Goal: Task Accomplishment & Management: Complete application form

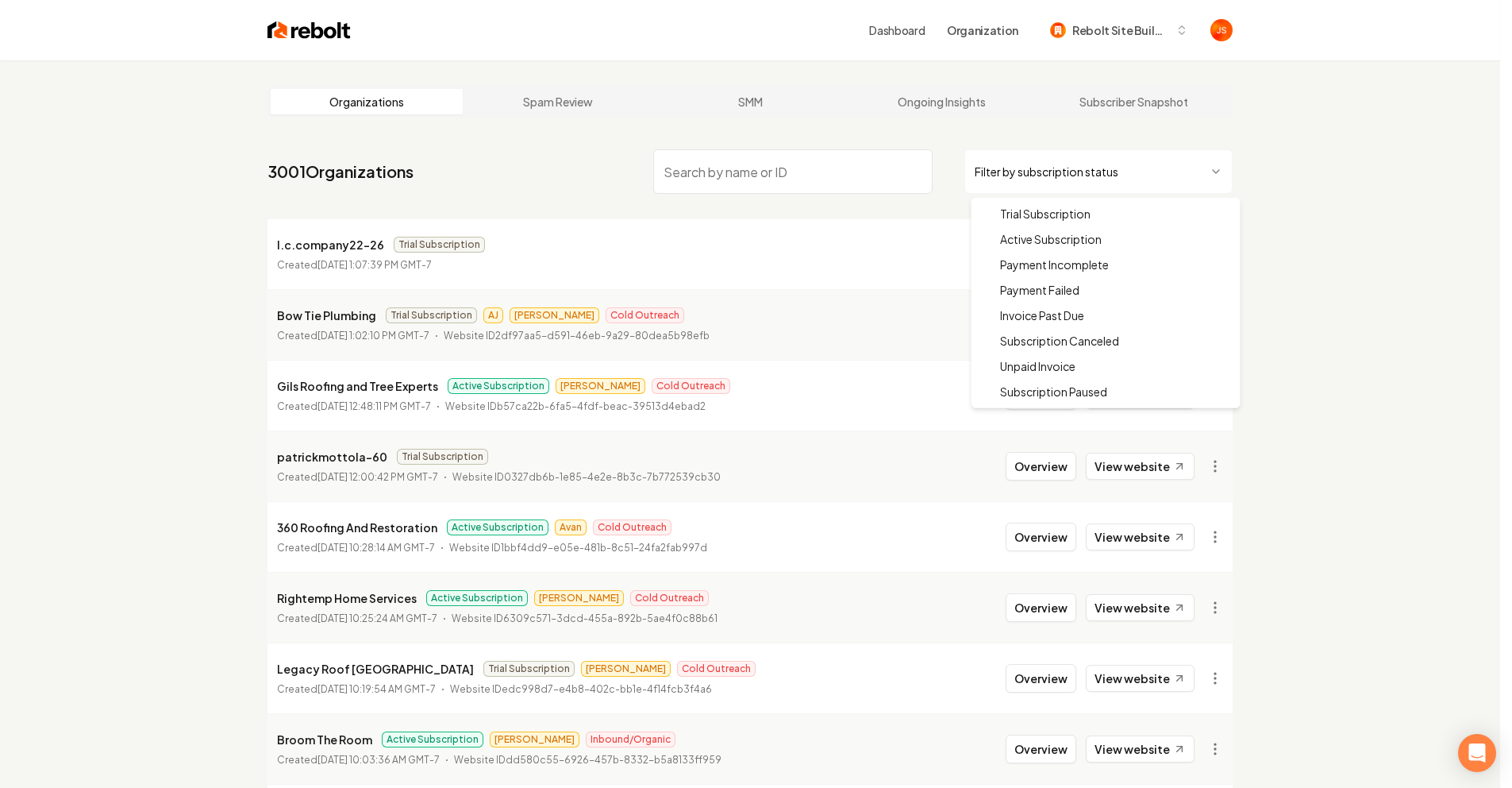
click at [998, 171] on html "Dashboard Organization Rebolt Site Builder Organizations Spam Review SMM Ongoin…" at bounding box center [756, 394] width 1512 height 788
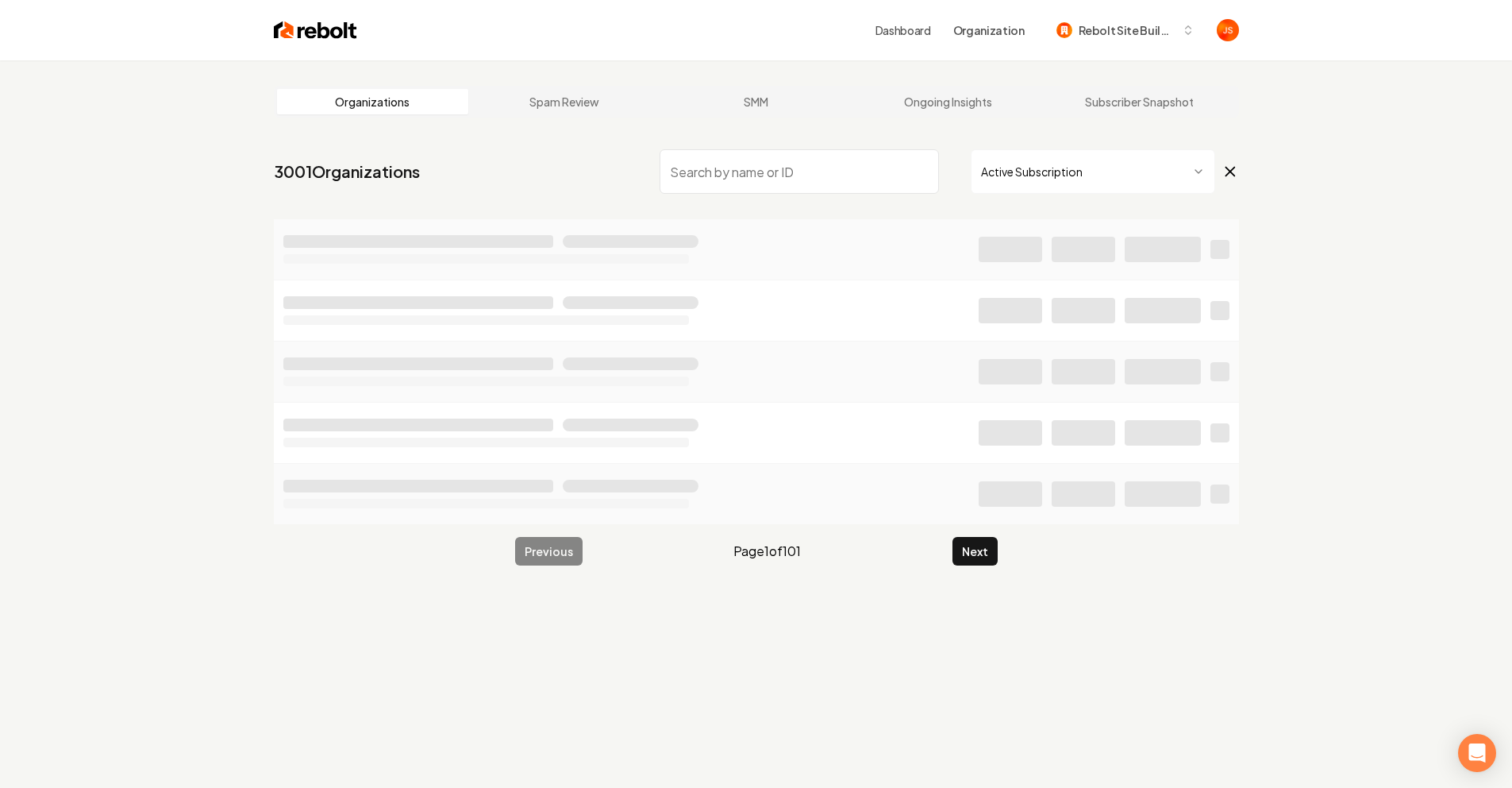
click at [835, 185] on input "search" at bounding box center [799, 171] width 280 height 45
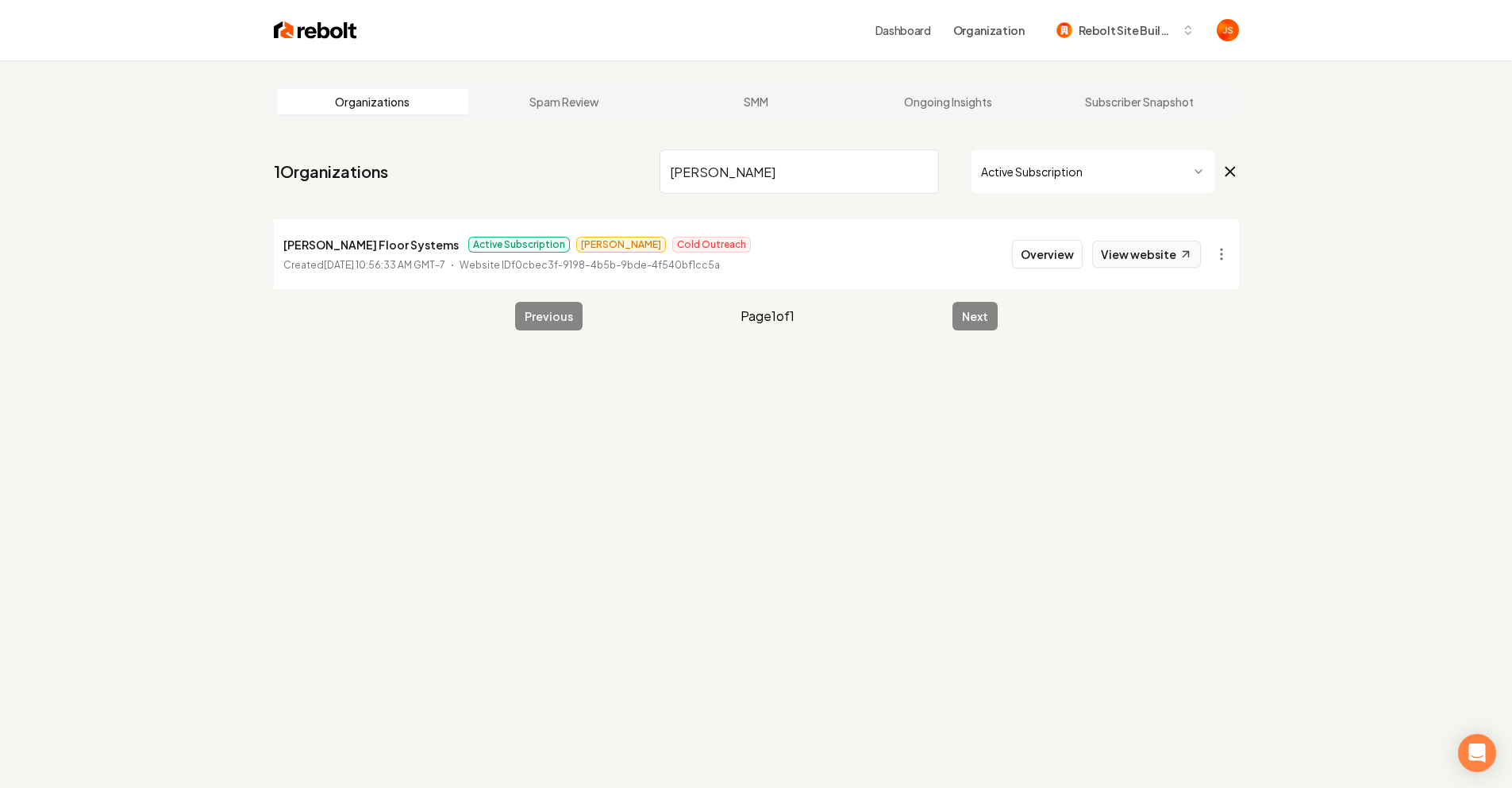
type input "Abeln"
click at [1155, 262] on link "View website" at bounding box center [1146, 254] width 109 height 27
click at [1051, 250] on button "Overview" at bounding box center [1047, 254] width 71 height 29
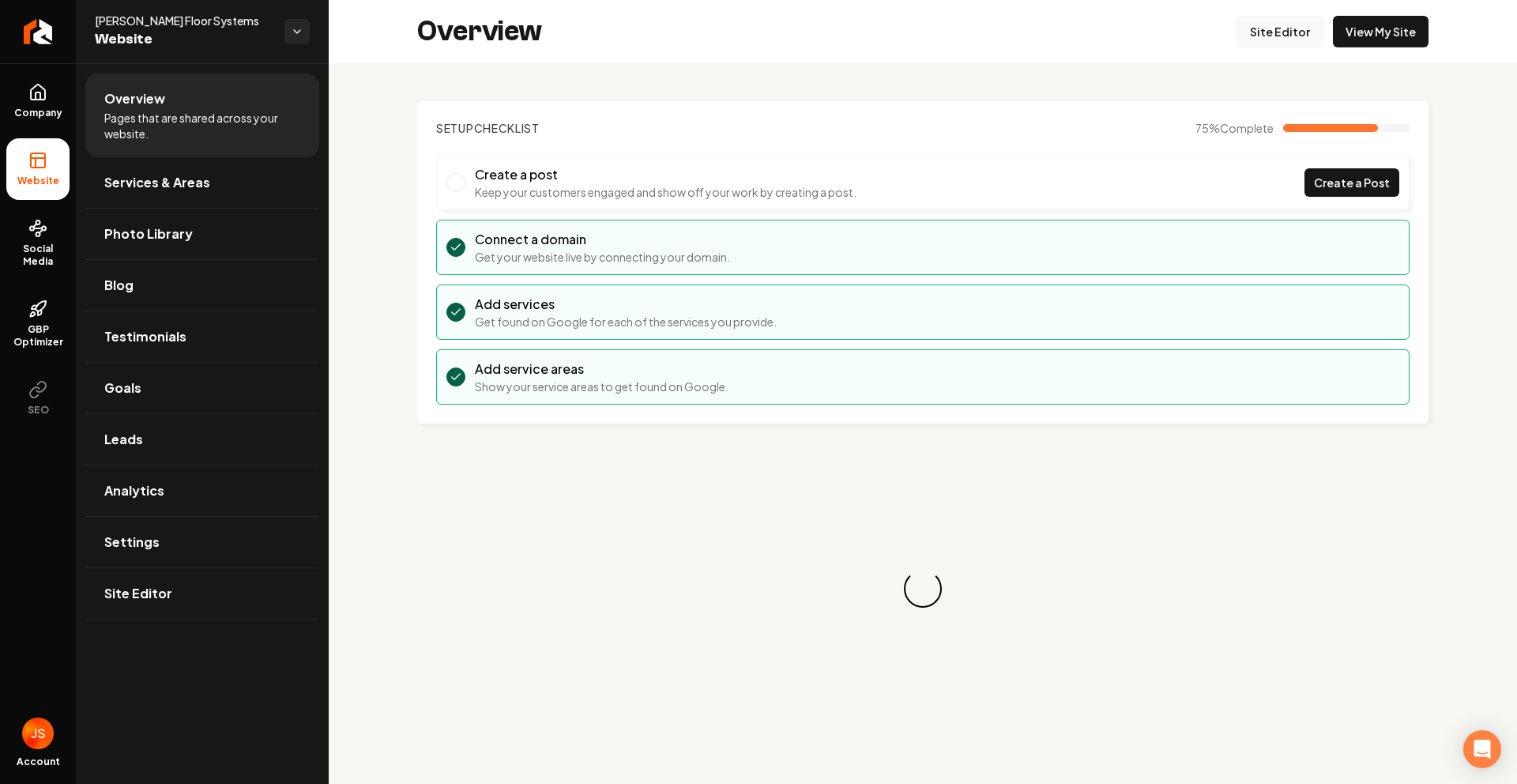
click at [1247, 30] on link "Site Editor" at bounding box center [1279, 31] width 86 height 31
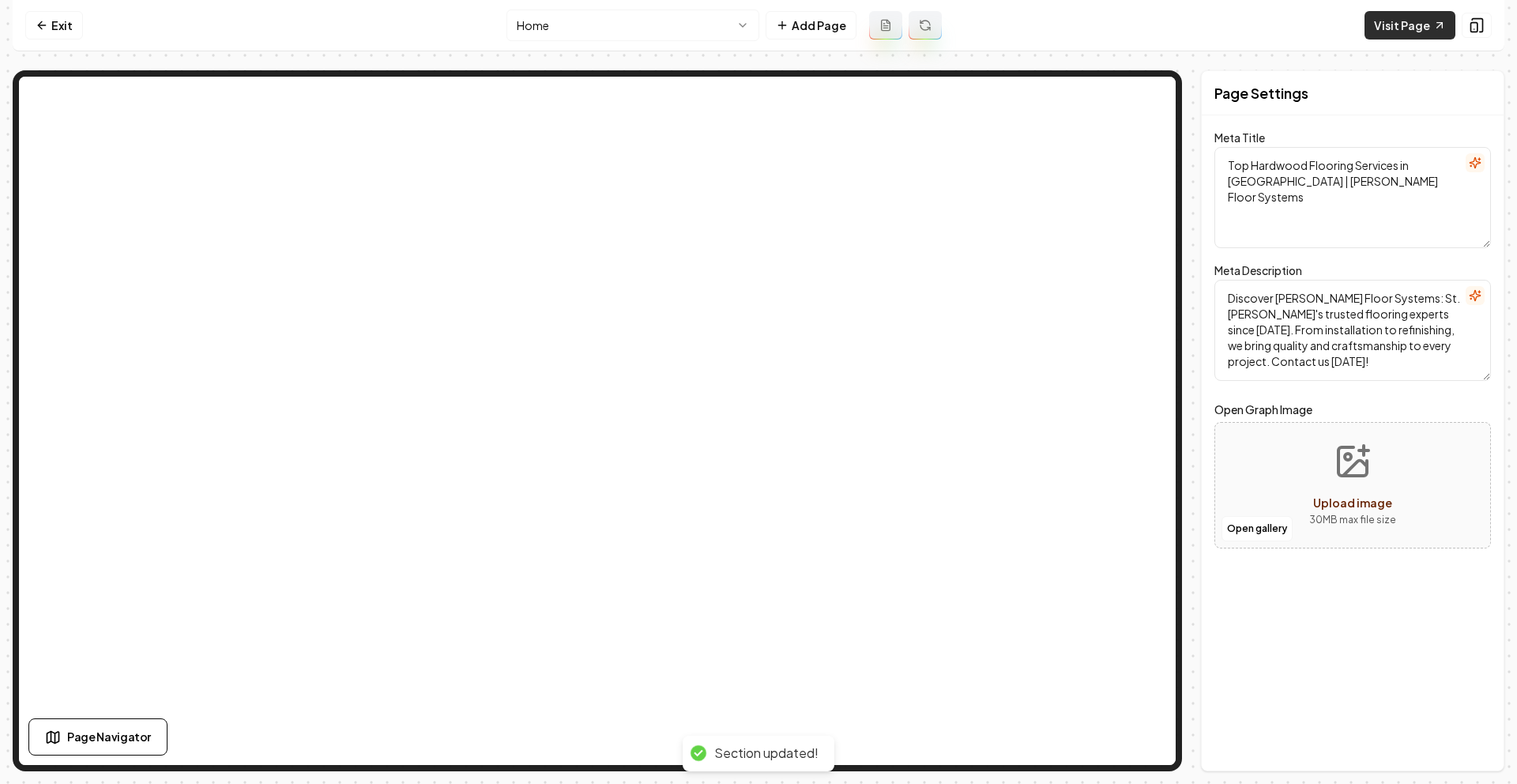
click at [1379, 28] on link "Visit Page" at bounding box center [1411, 26] width 91 height 29
click at [67, 20] on link "Exit" at bounding box center [54, 26] width 58 height 29
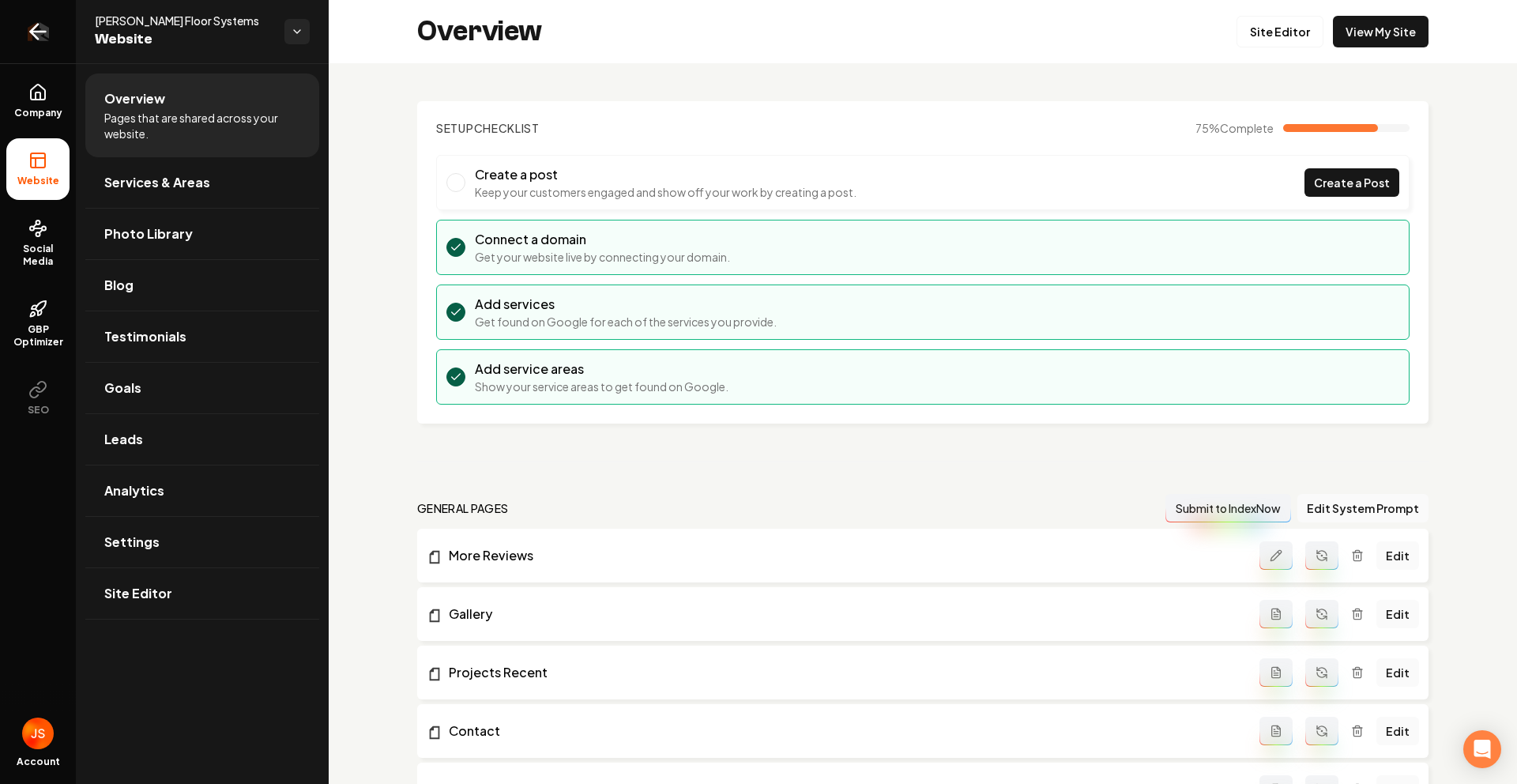
click at [53, 31] on link "Return to dashboard" at bounding box center [38, 31] width 76 height 64
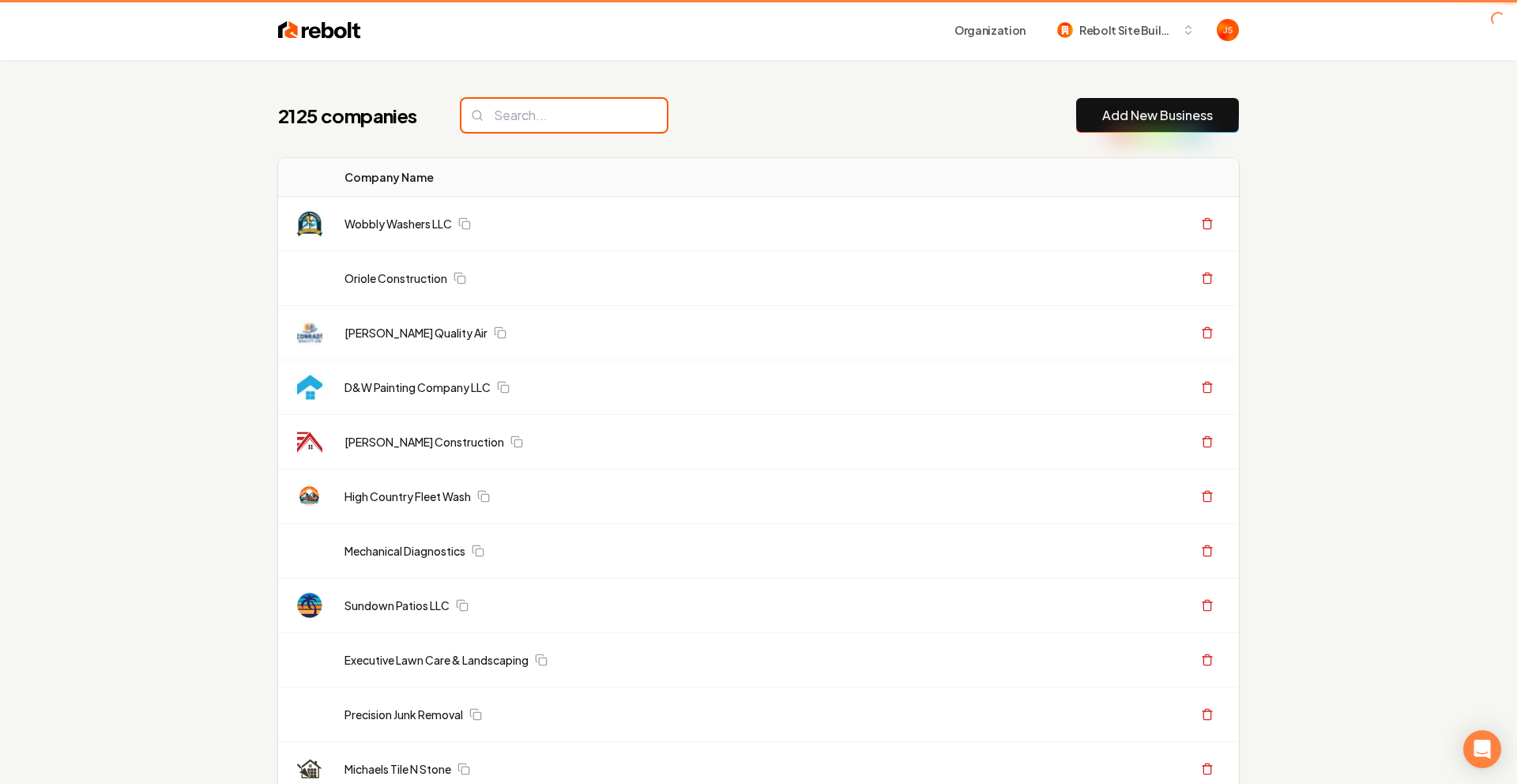
click at [594, 108] on input "search" at bounding box center [564, 115] width 205 height 33
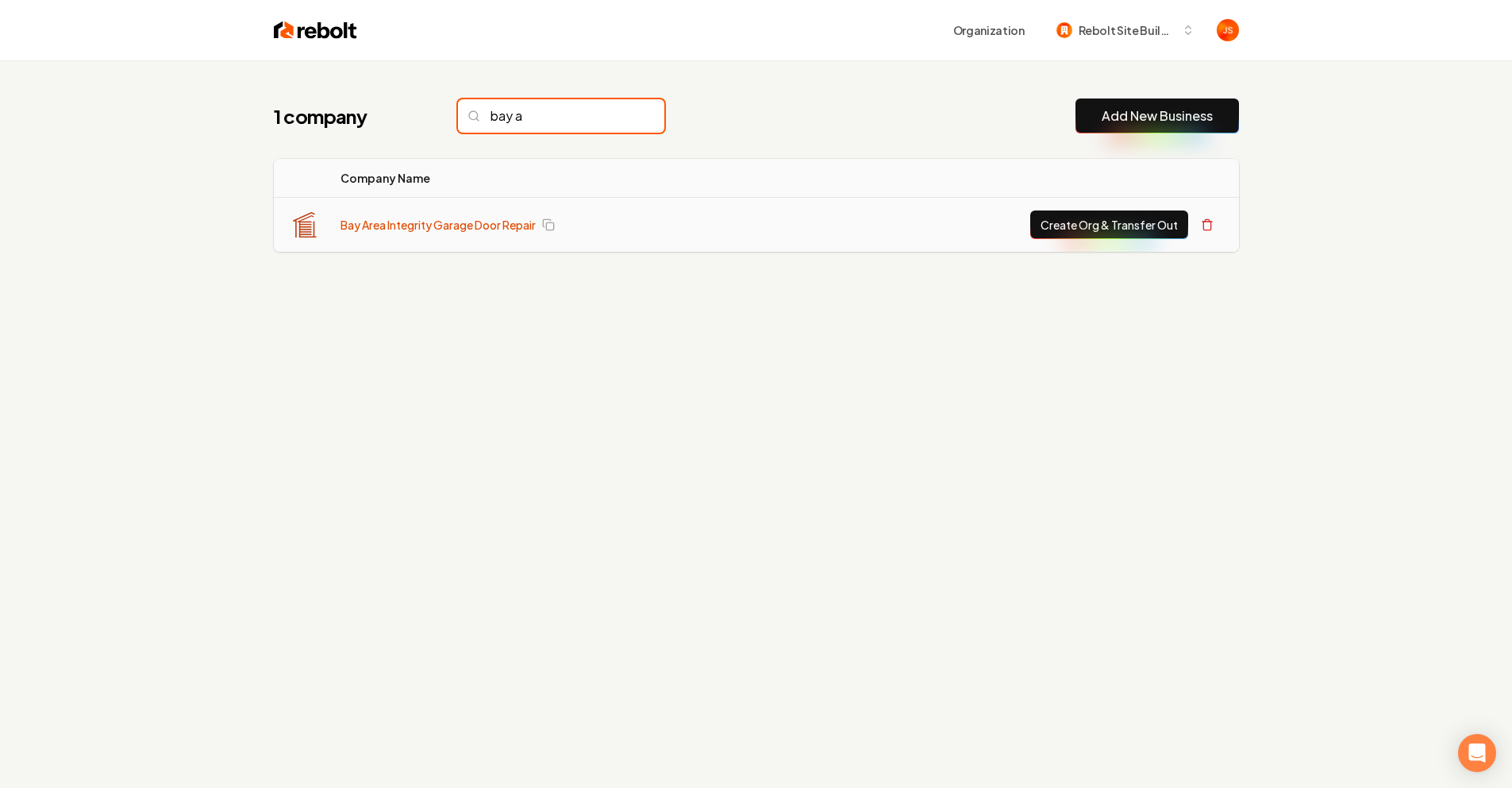
type input "bay a"
click at [477, 228] on link "Bay Area Integrity Garage Door Repair" at bounding box center [438, 224] width 196 height 16
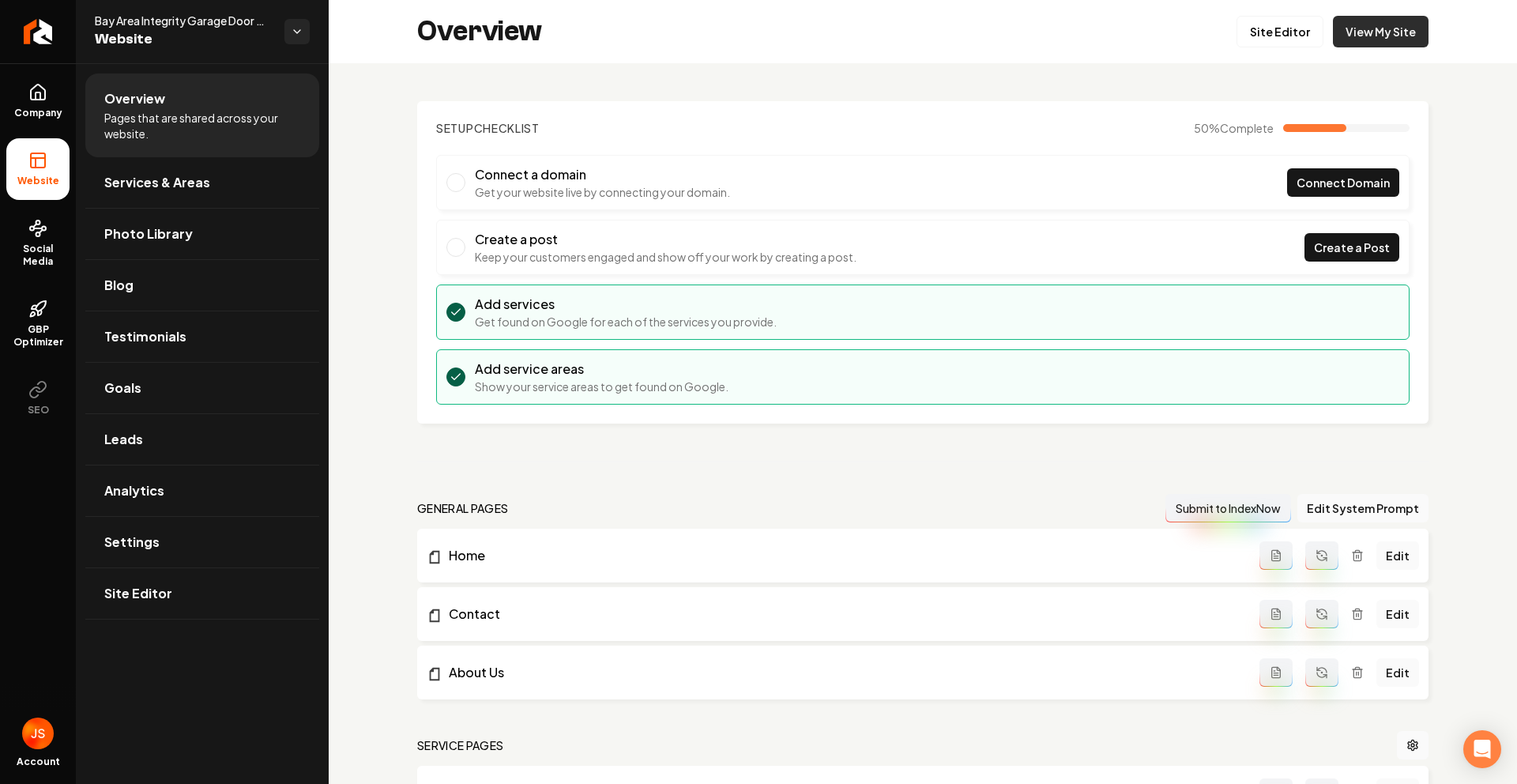
click at [1366, 35] on link "View My Site" at bounding box center [1380, 31] width 96 height 31
click at [11, 51] on link "Return to dashboard" at bounding box center [38, 31] width 76 height 64
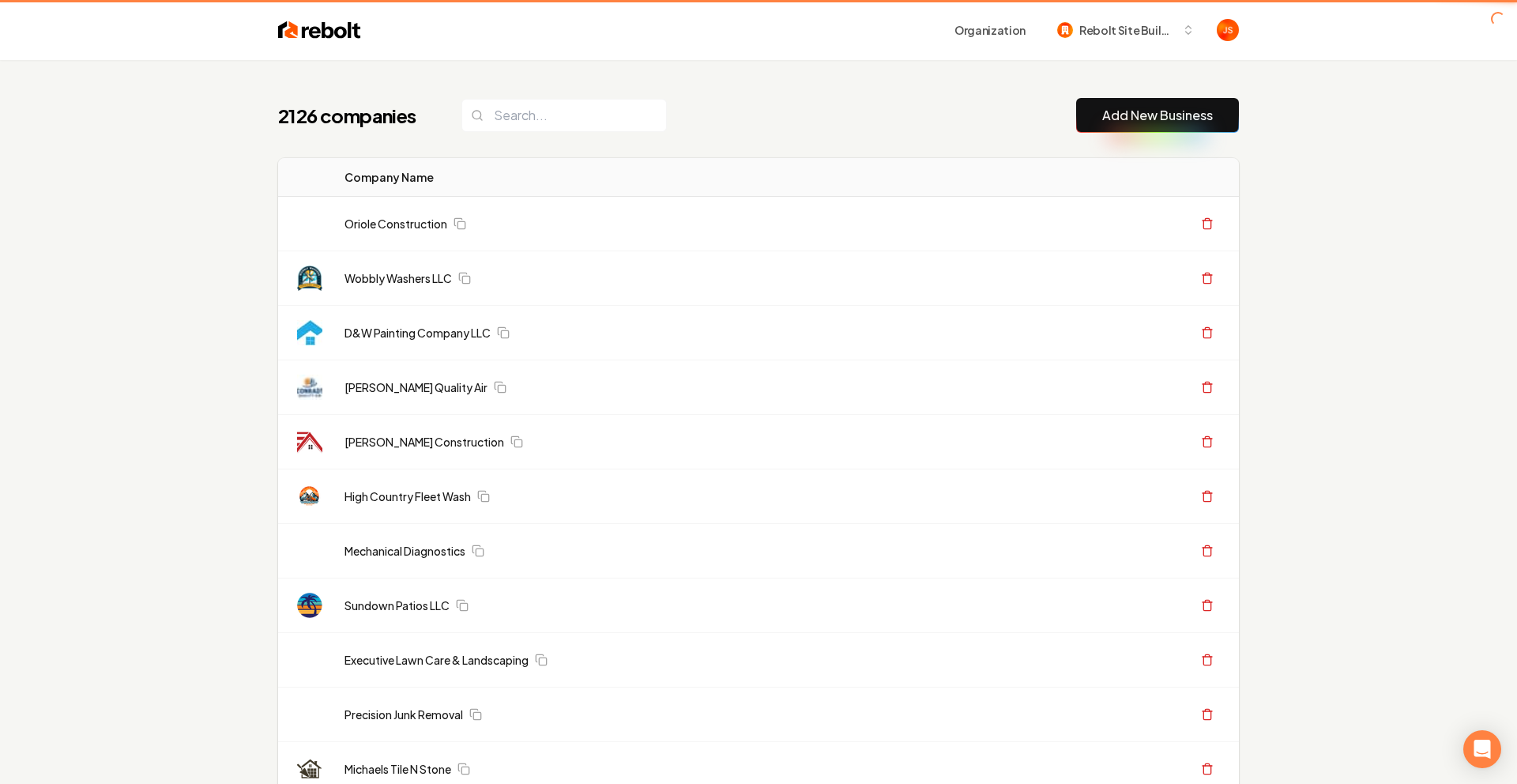
click at [531, 108] on input "search" at bounding box center [564, 115] width 205 height 33
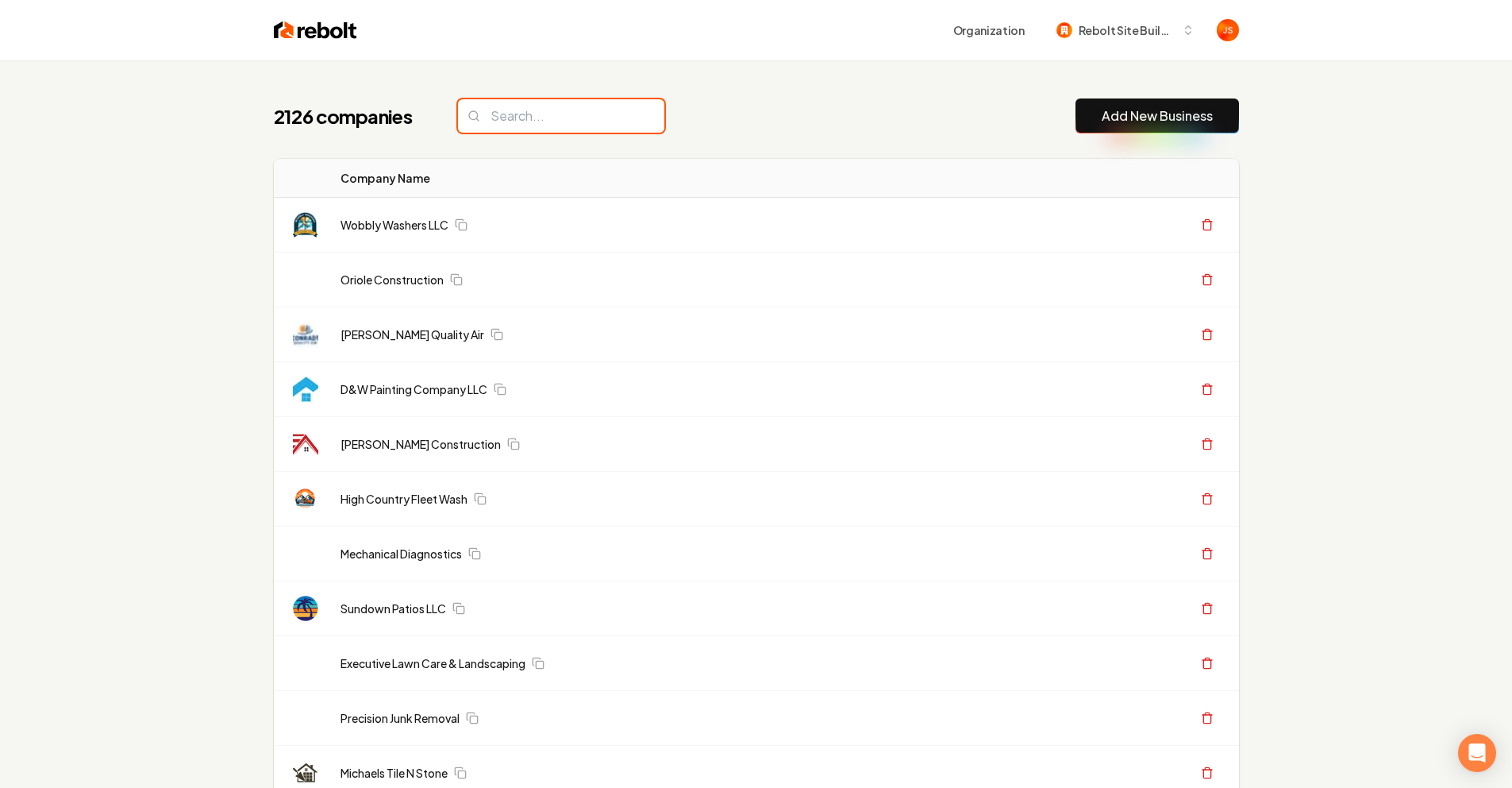
paste input "jireh landscaping"
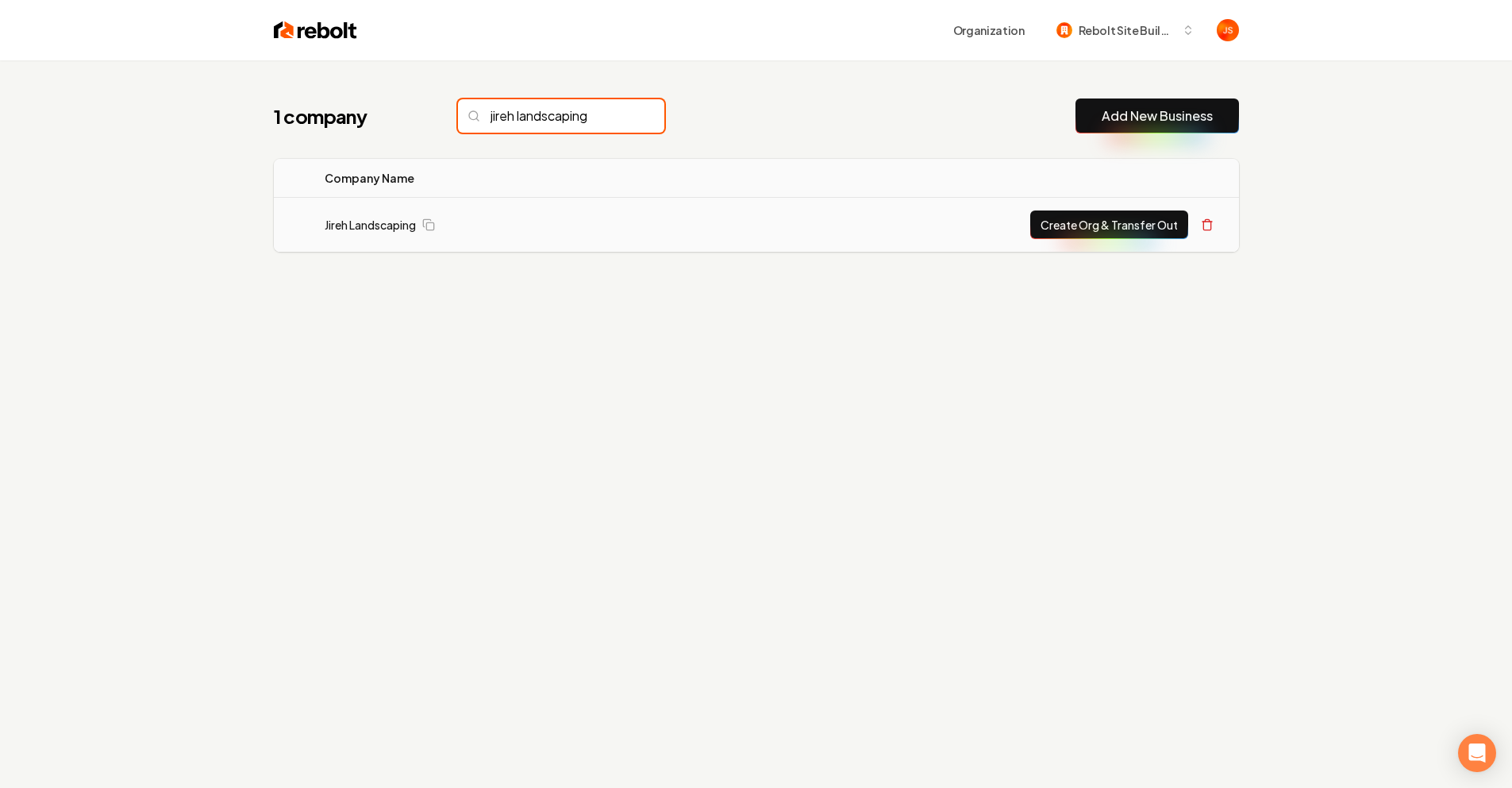
type input "jireh landscaping"
click at [1078, 230] on button "Create Org & Transfer Out" at bounding box center [1108, 224] width 158 height 29
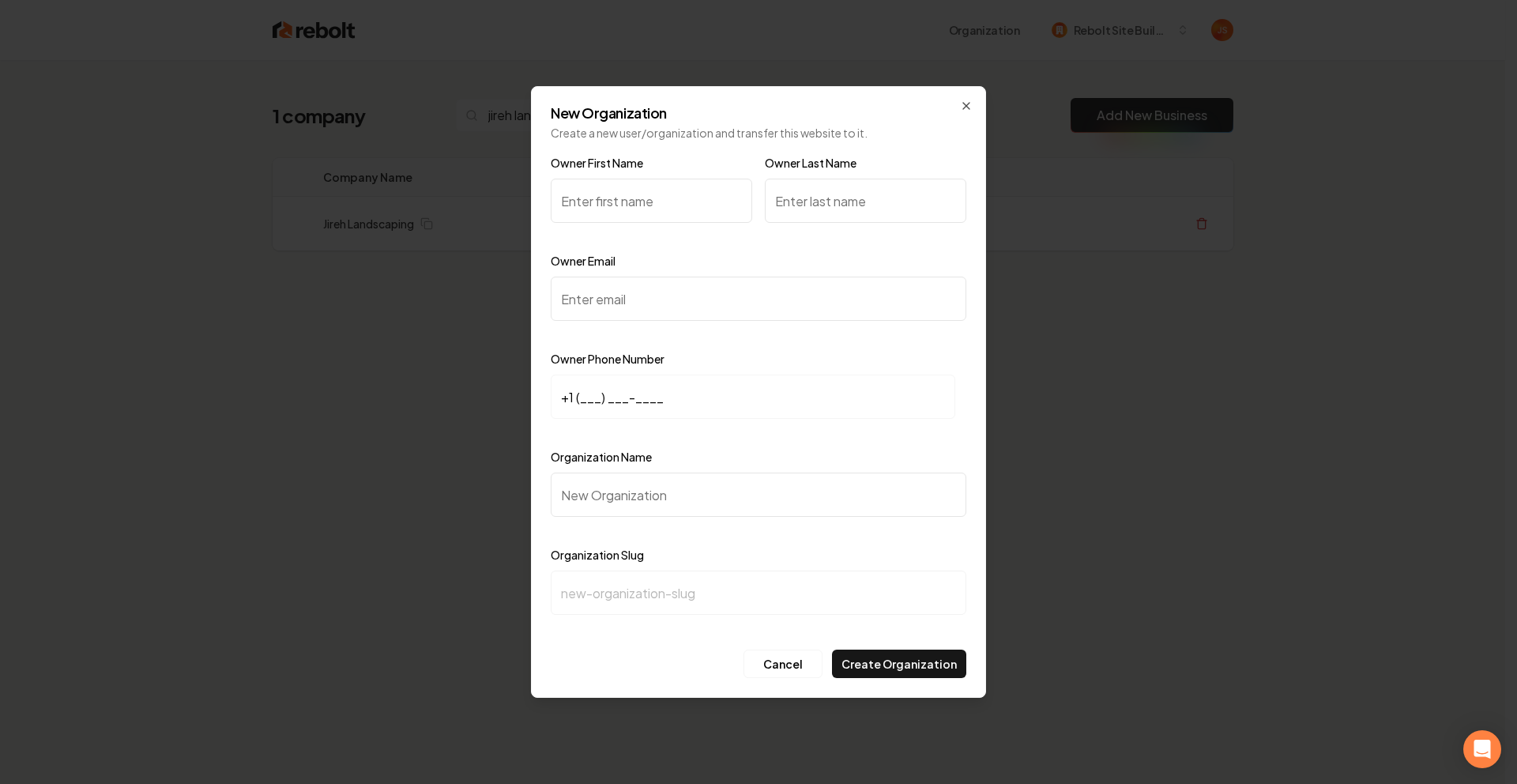
click at [636, 208] on input "Owner First Name" at bounding box center [651, 201] width 202 height 45
click at [599, 293] on input "Owner Email" at bounding box center [758, 298] width 415 height 45
paste input "tomito52343@gmail.com"
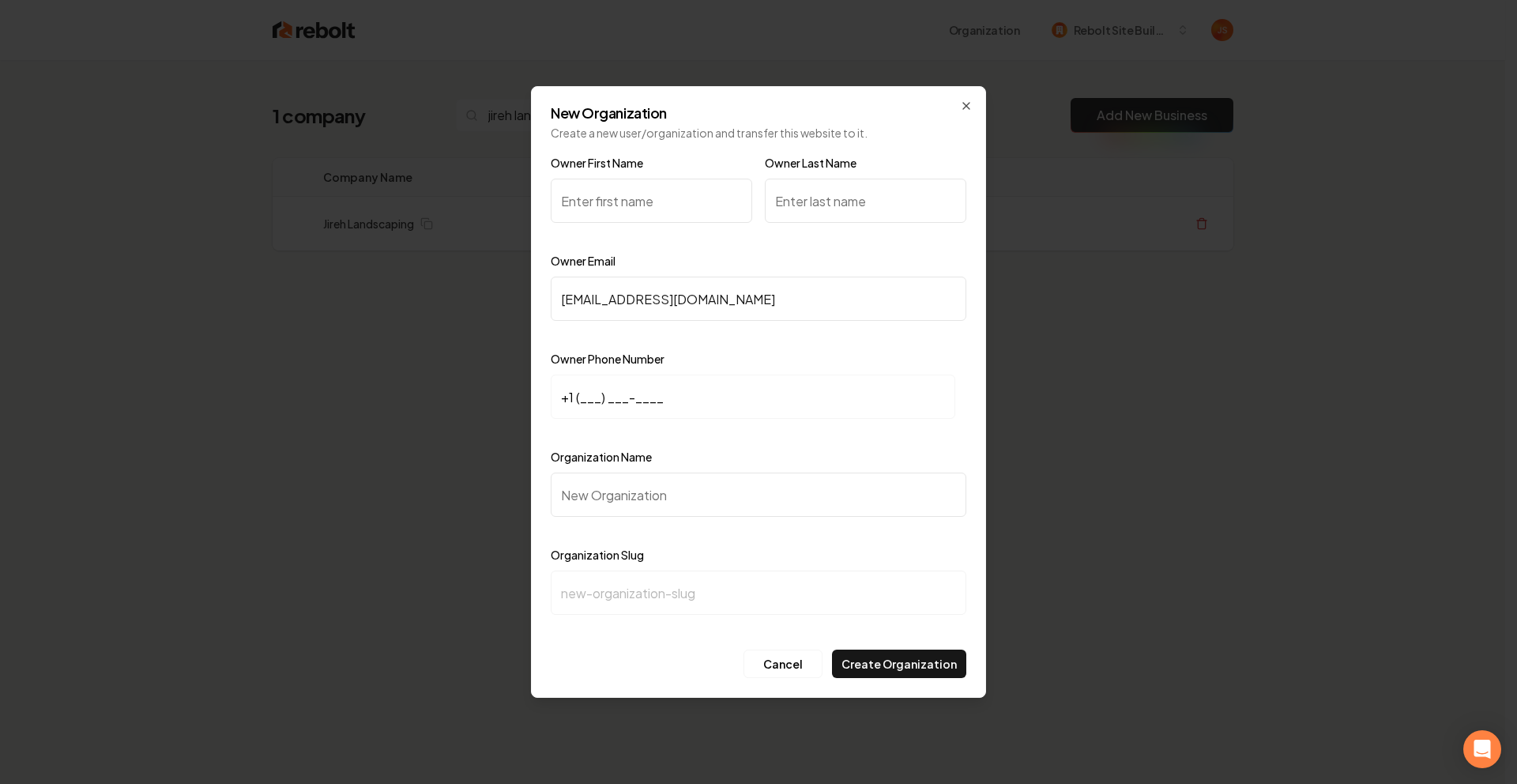
type input "tomito52343@gmail.com"
click at [578, 392] on input "+1 (___) ___-____" at bounding box center [753, 396] width 405 height 45
paste input "725) 200-7050"
type input "+1 (725) 200-7050"
click at [601, 505] on input "Organization Name" at bounding box center [758, 494] width 415 height 45
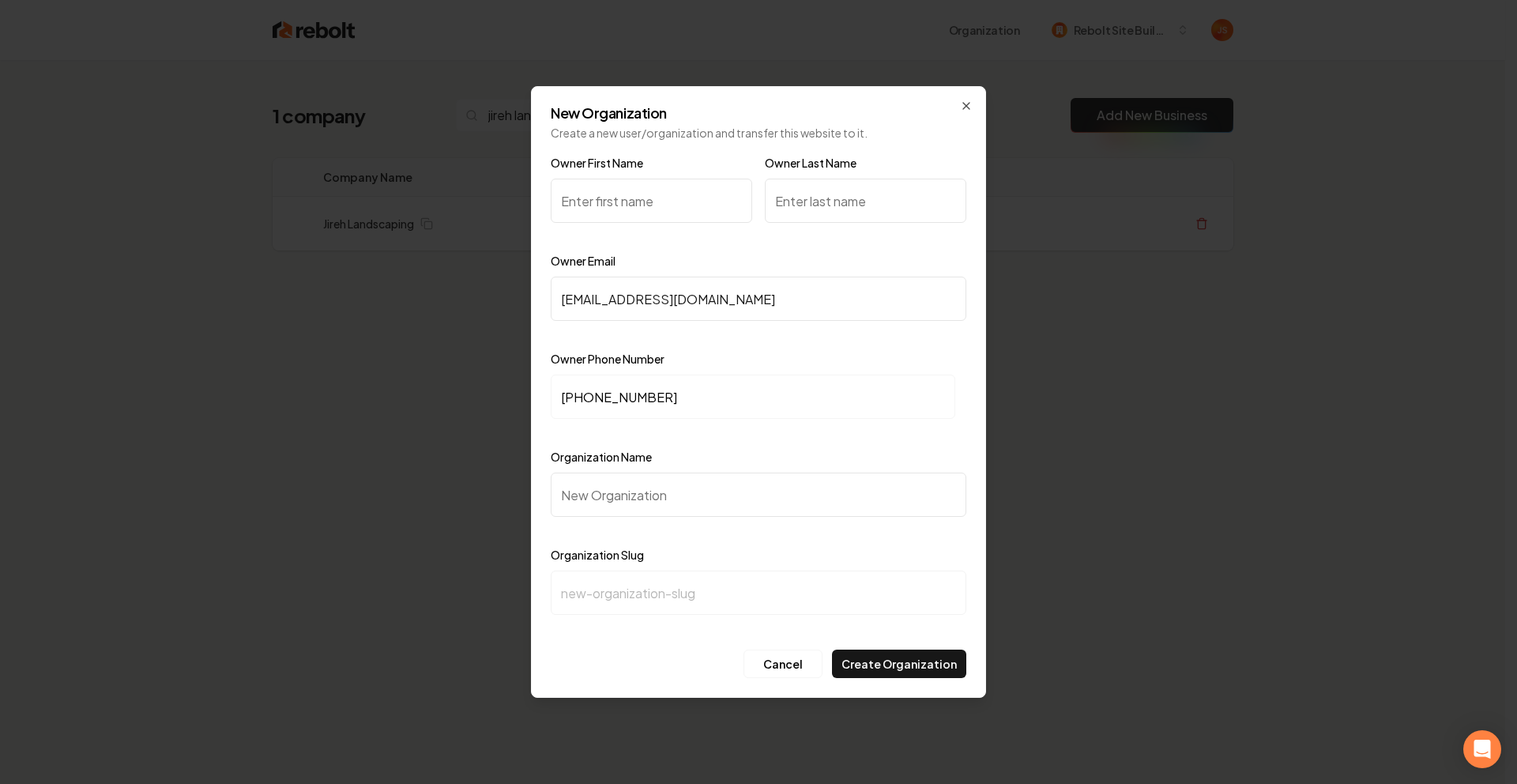
type input "J"
type input "j"
type input "Ji"
type input "ji"
type input "Jir"
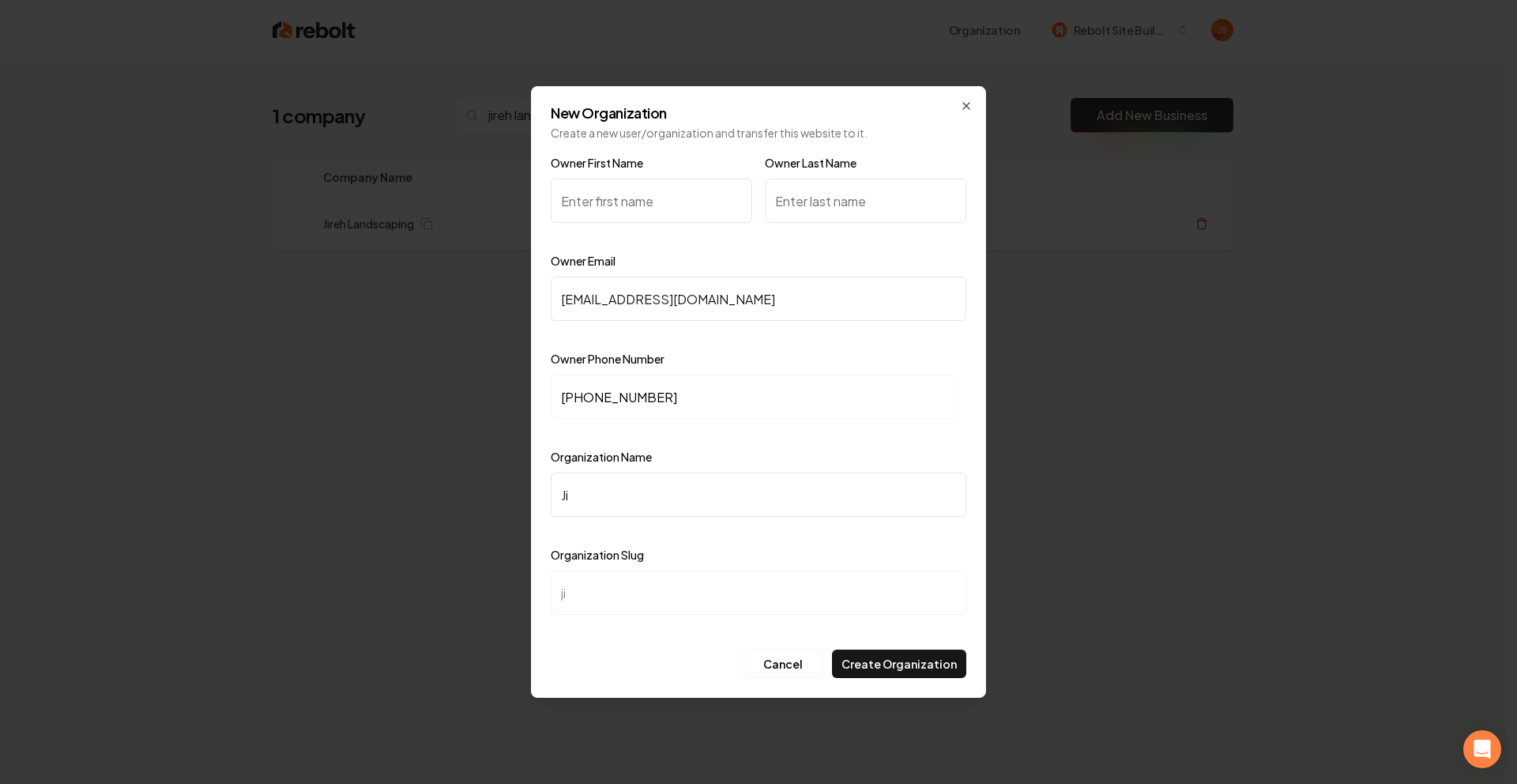
type input "jir"
type input "Jire"
type input "jire"
type input "Jireh"
type input "jireh"
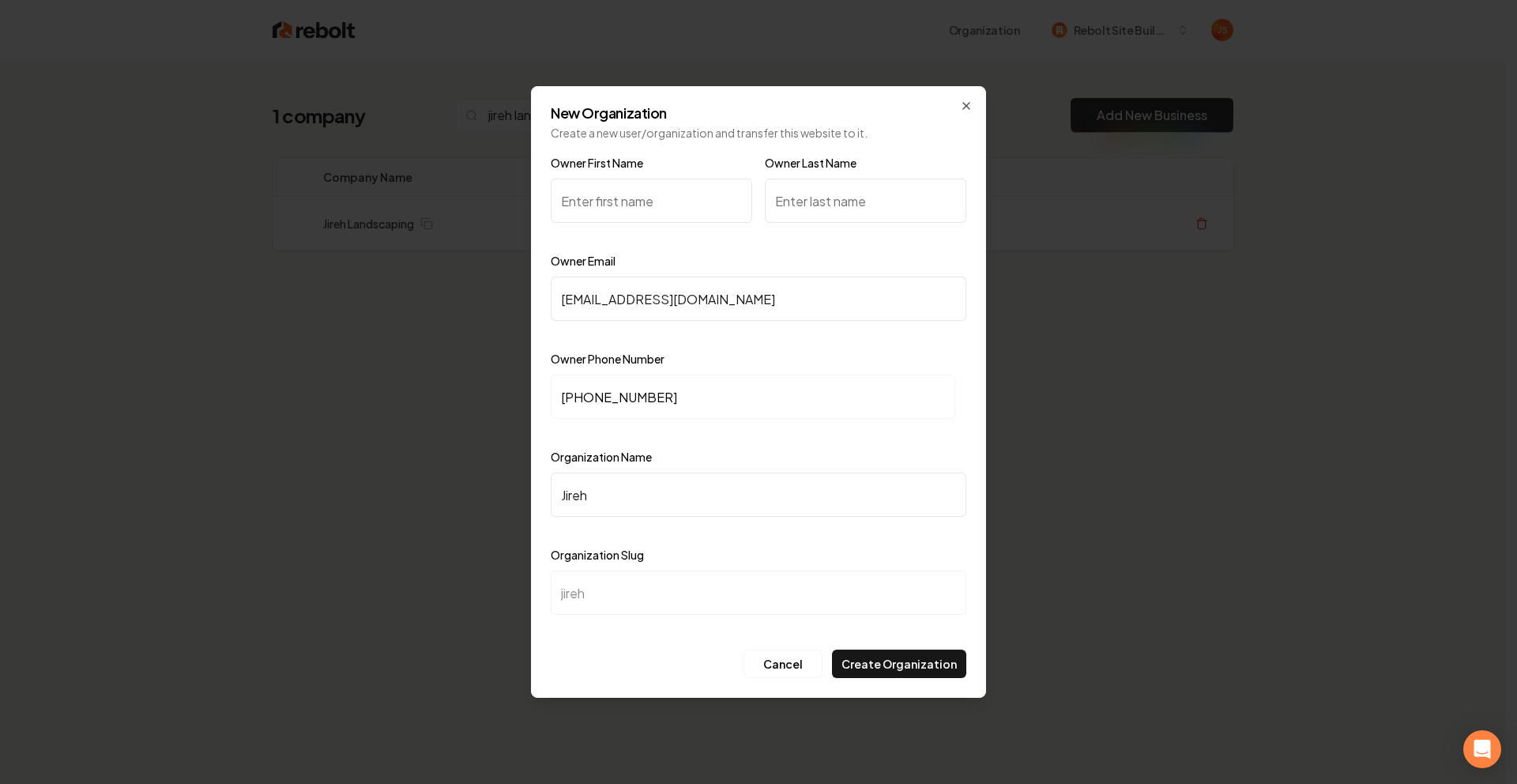
type input "Jireh L"
type input "jireh-l"
type input "Jireh La"
type input "jireh-la"
type input "Jireh Lan"
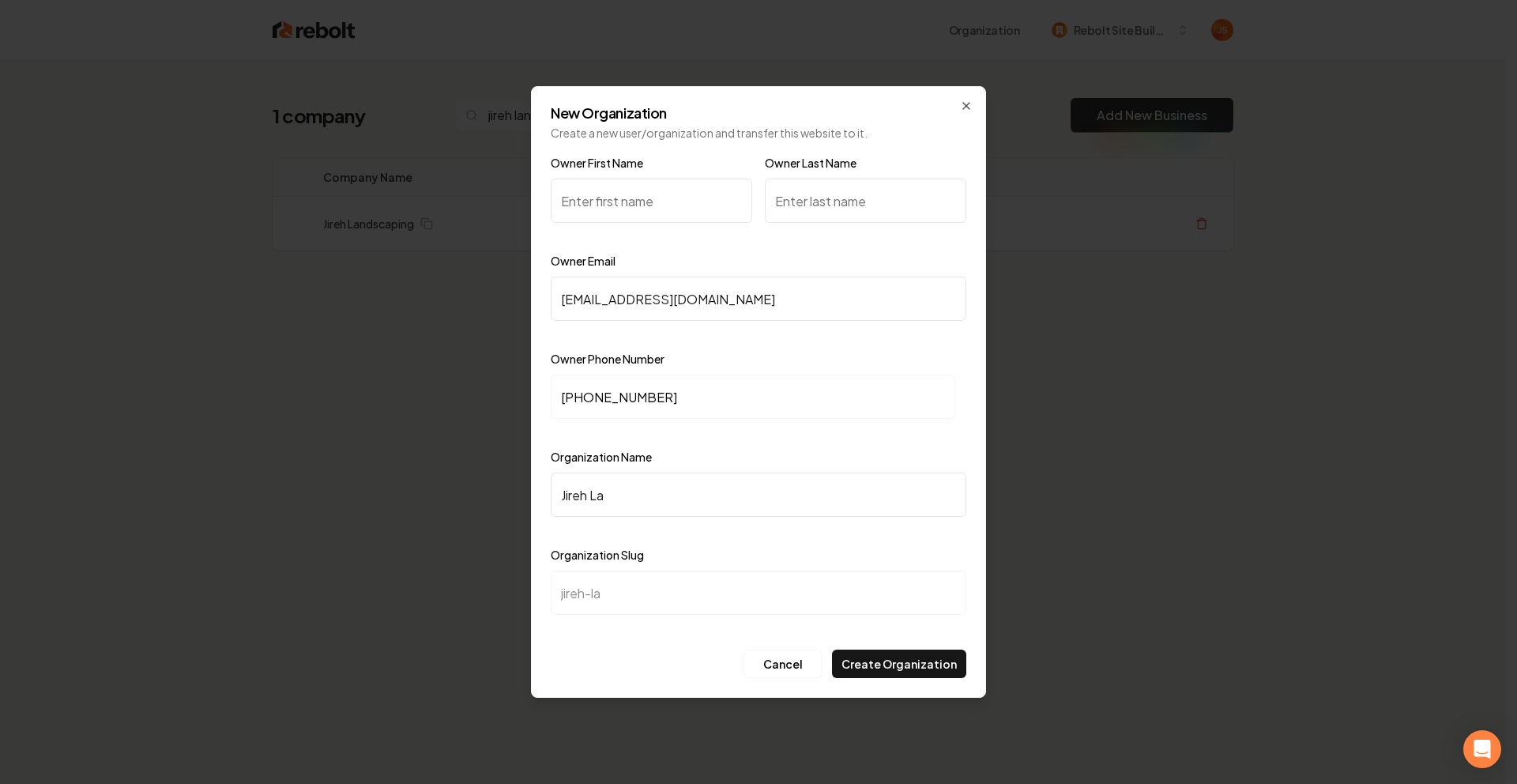
type input "jireh-lan"
type input "Jireh Land"
type input "jireh-land"
type input "Jireh Lands"
type input "jireh-lands"
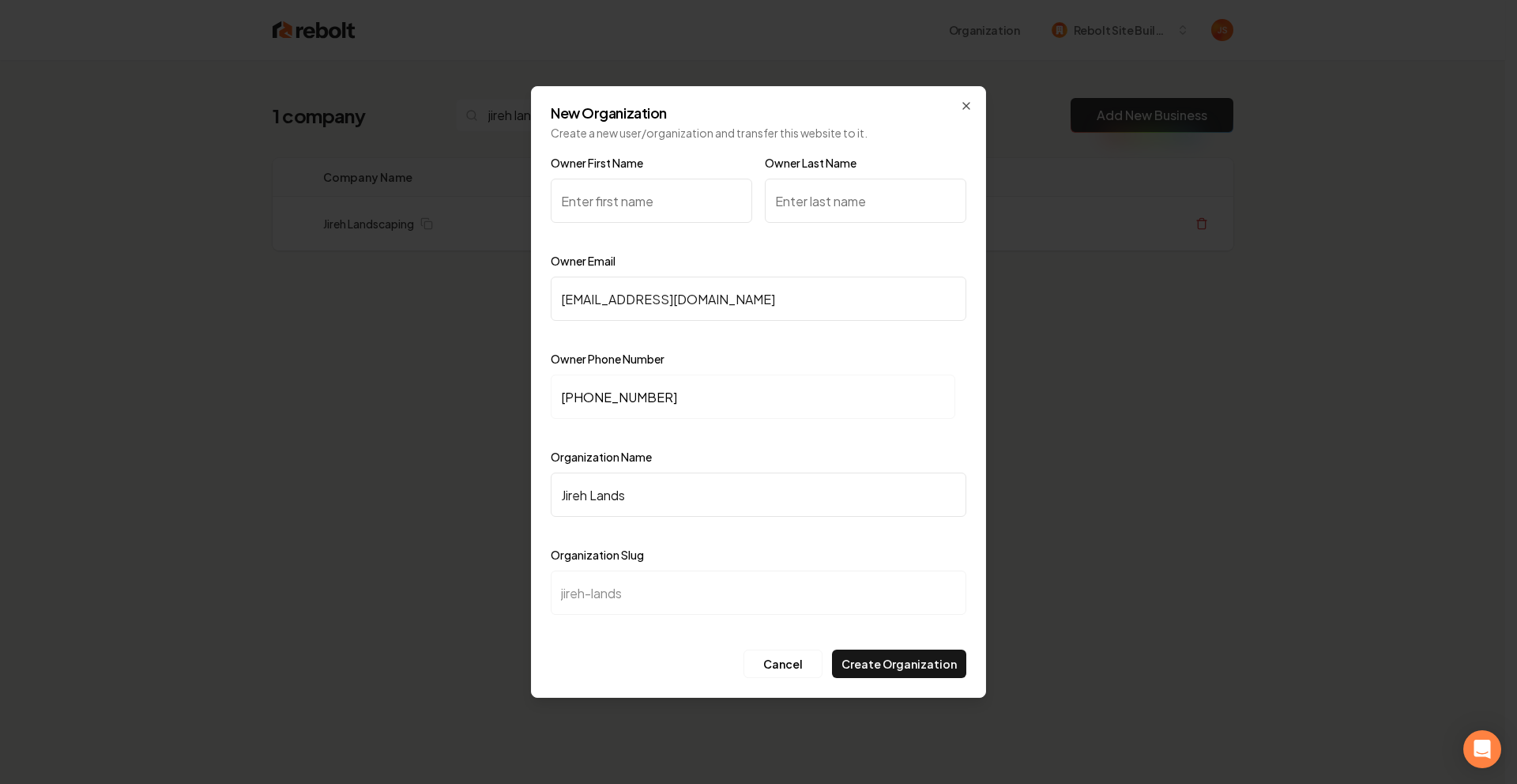
type input "Jireh Landsc"
type input "jireh-landsc"
type input "Jireh Landsca"
type input "jireh-landsca"
type input "Jireh Landscap"
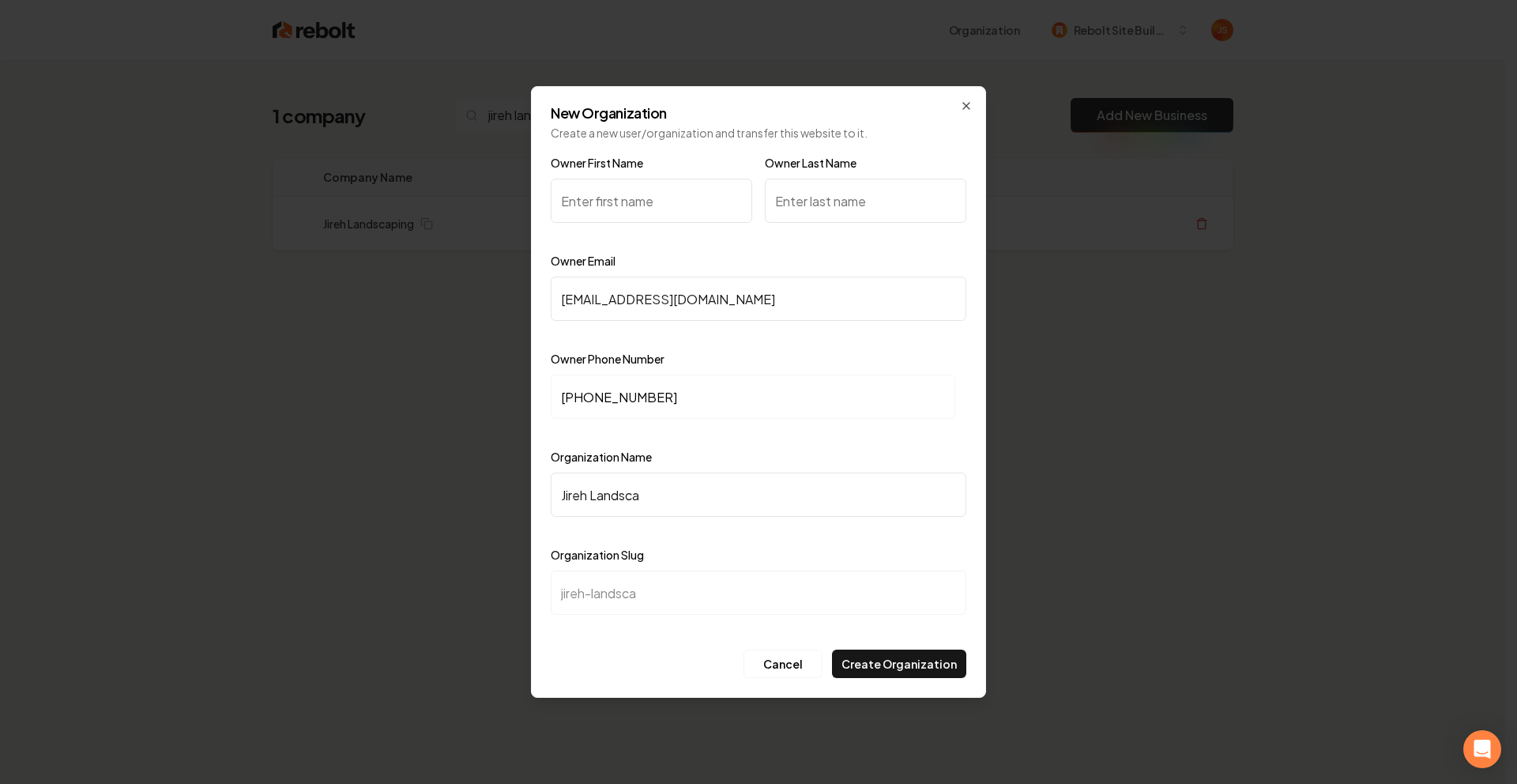
type input "jireh-landscap"
type input "Jireh Landscapi"
type input "jireh-landscapi"
type input "Jireh Landscapin"
type input "jireh-landscapin"
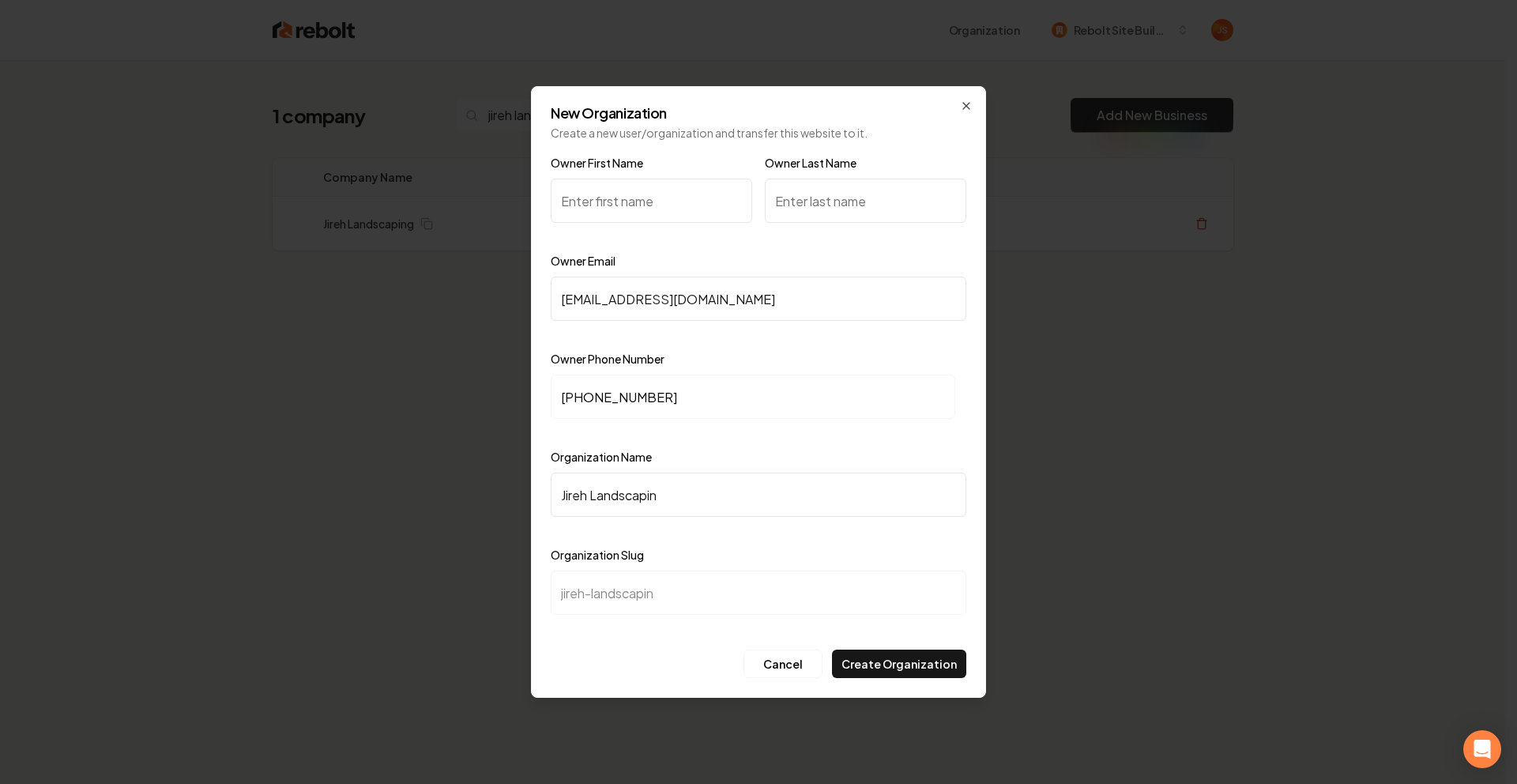
type input "Jireh Landscaping"
type input "jireh-landscaping"
type input "Jireh Landscaping"
drag, startPoint x: 619, startPoint y: 208, endPoint x: 593, endPoint y: 148, distance: 65.4
click at [619, 208] on input "Owner First Name" at bounding box center [651, 201] width 202 height 45
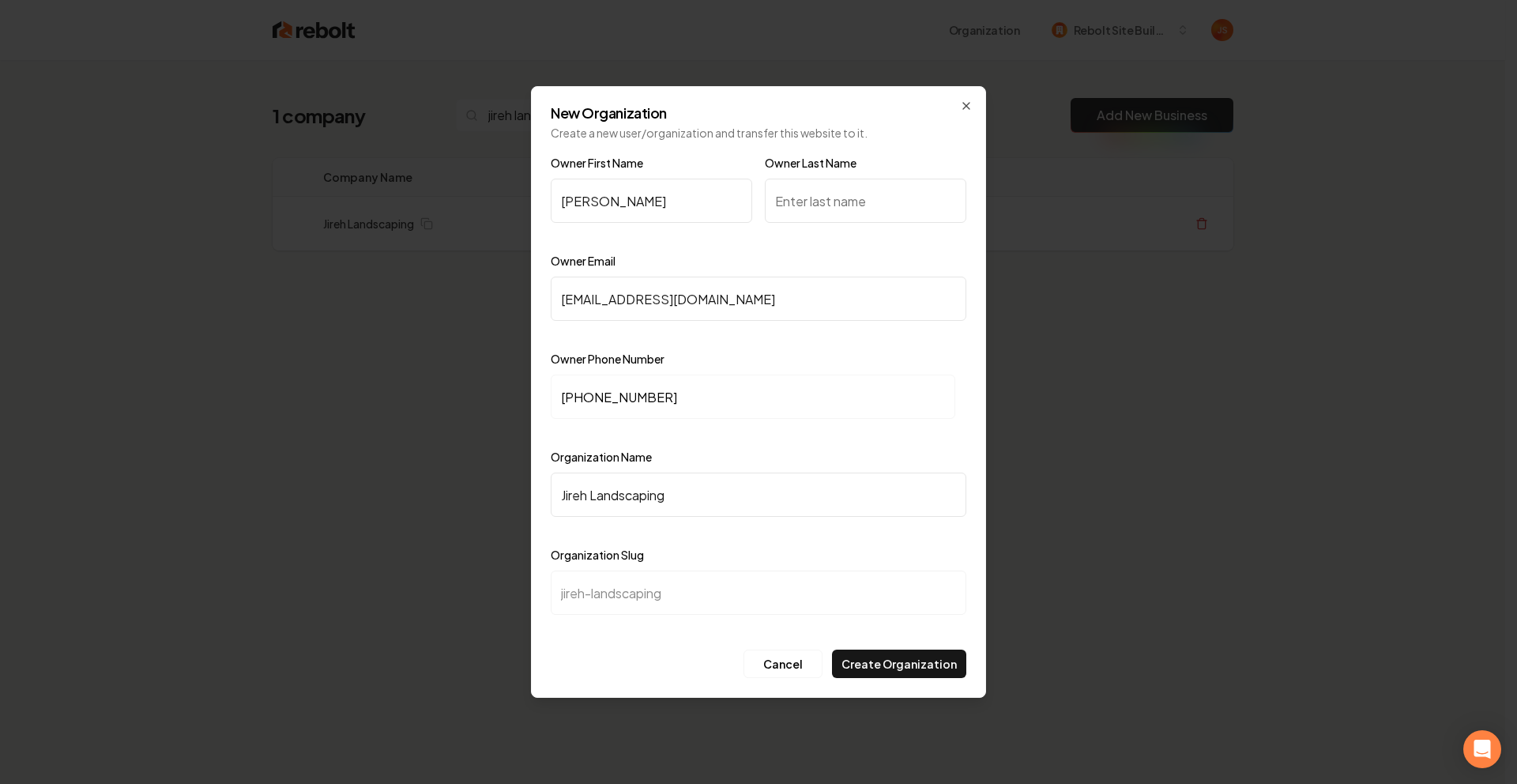
type input "Tomas"
click at [880, 188] on input "Owner Last Name" at bounding box center [866, 201] width 202 height 45
type input "T"
click at [916, 664] on button "Create Organization" at bounding box center [898, 663] width 134 height 29
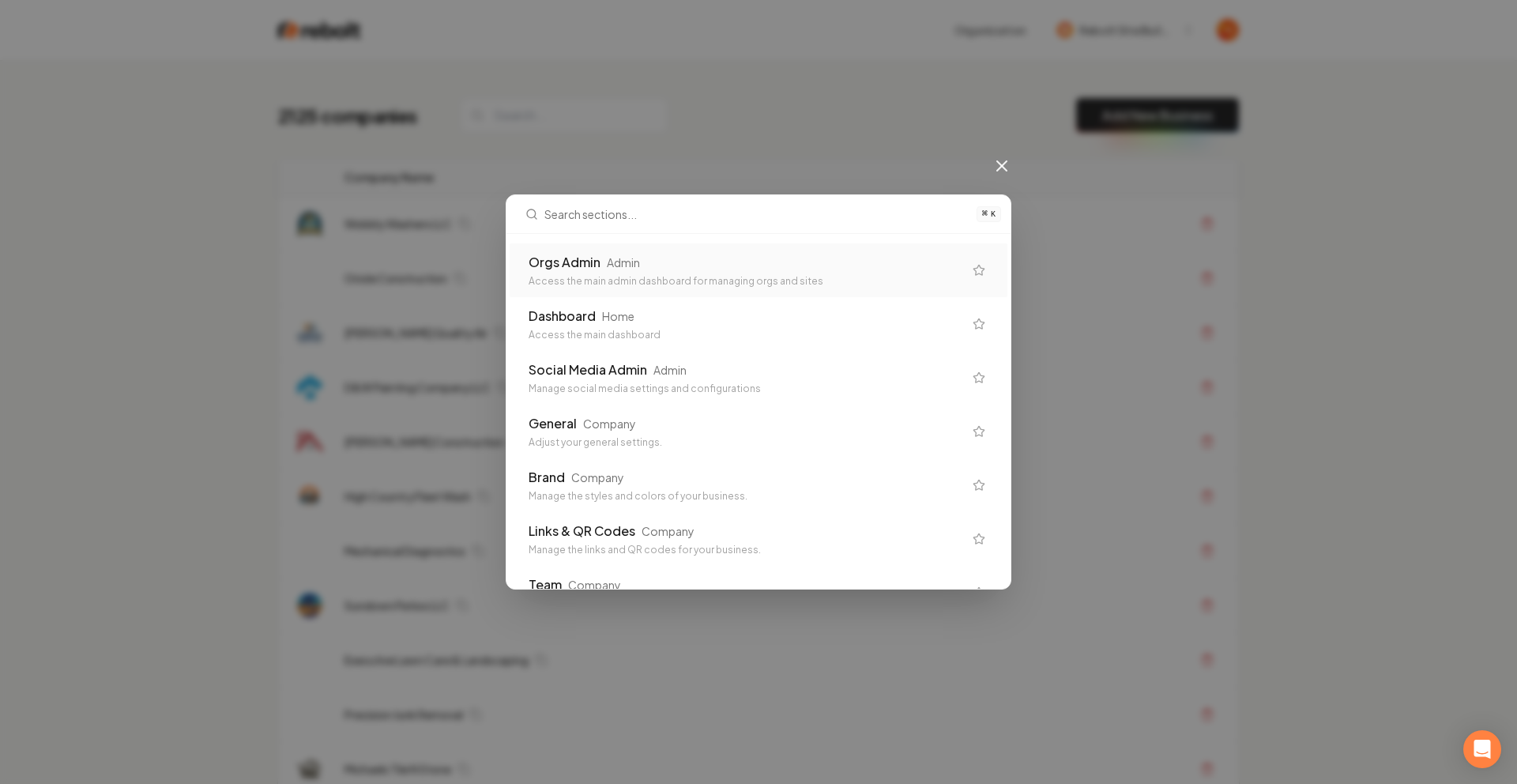
click at [629, 251] on div "Orgs Admin Admin Access the main admin dashboard for managing orgs and sites" at bounding box center [758, 270] width 498 height 54
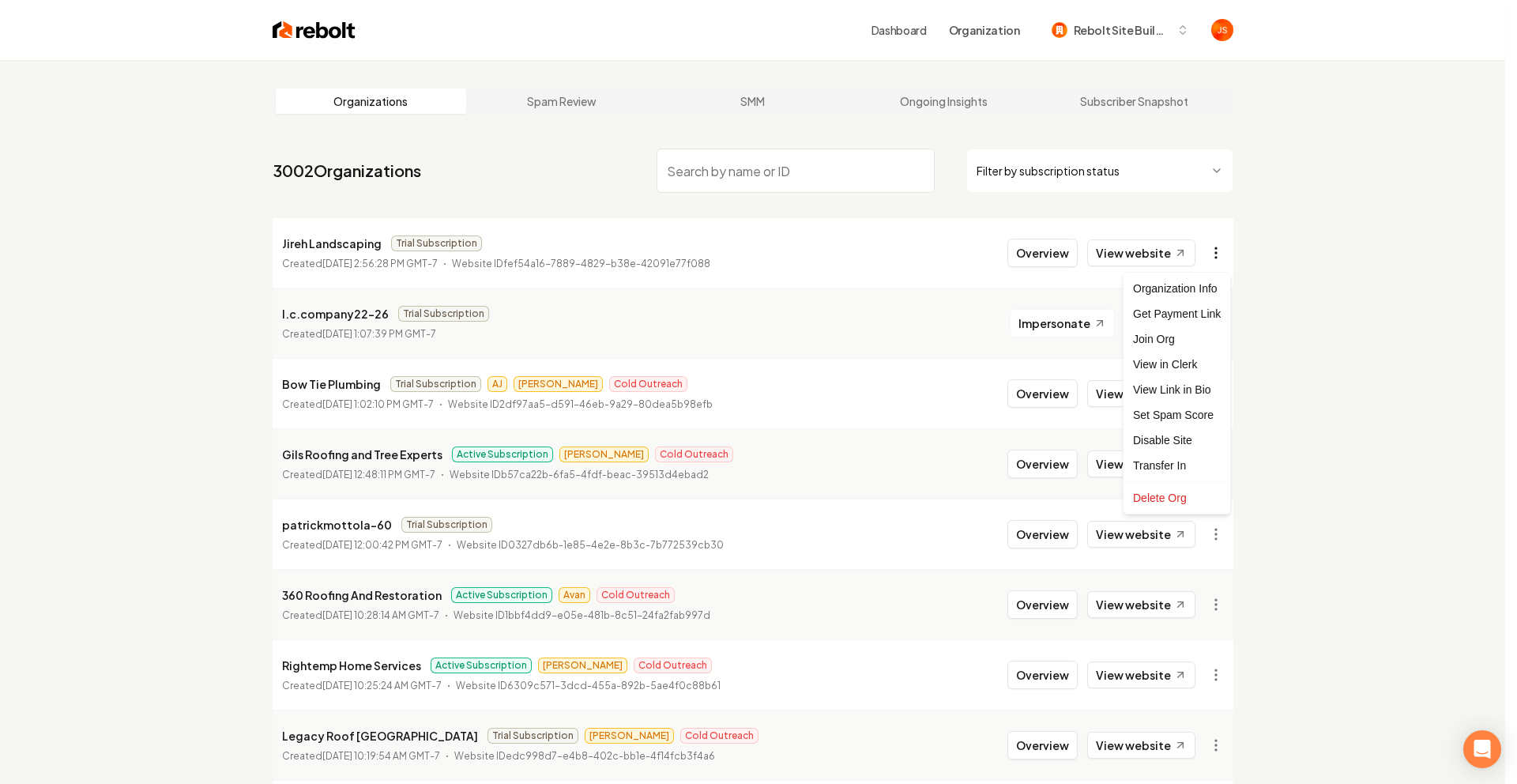
click at [1220, 242] on html "Dashboard Organization Rebolt Site Builder Organizations Spam Review SMM Ongoin…" at bounding box center [758, 392] width 1517 height 784
click at [1181, 316] on div "Get Payment Link" at bounding box center [1177, 314] width 101 height 26
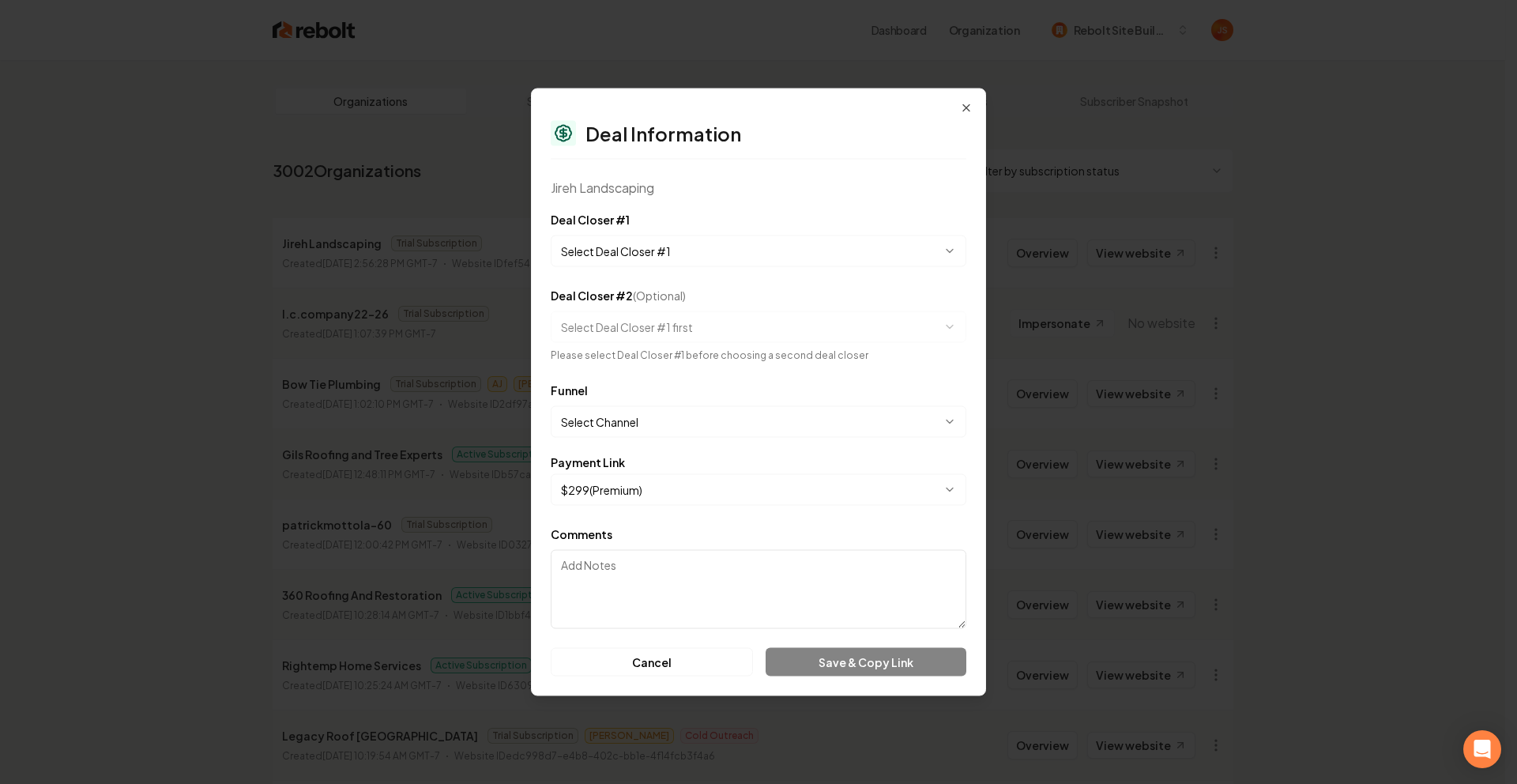
click at [696, 245] on body "Dashboard Organization Rebolt Site Builder Organizations Spam Review SMM Ongoin…" at bounding box center [753, 392] width 1506 height 784
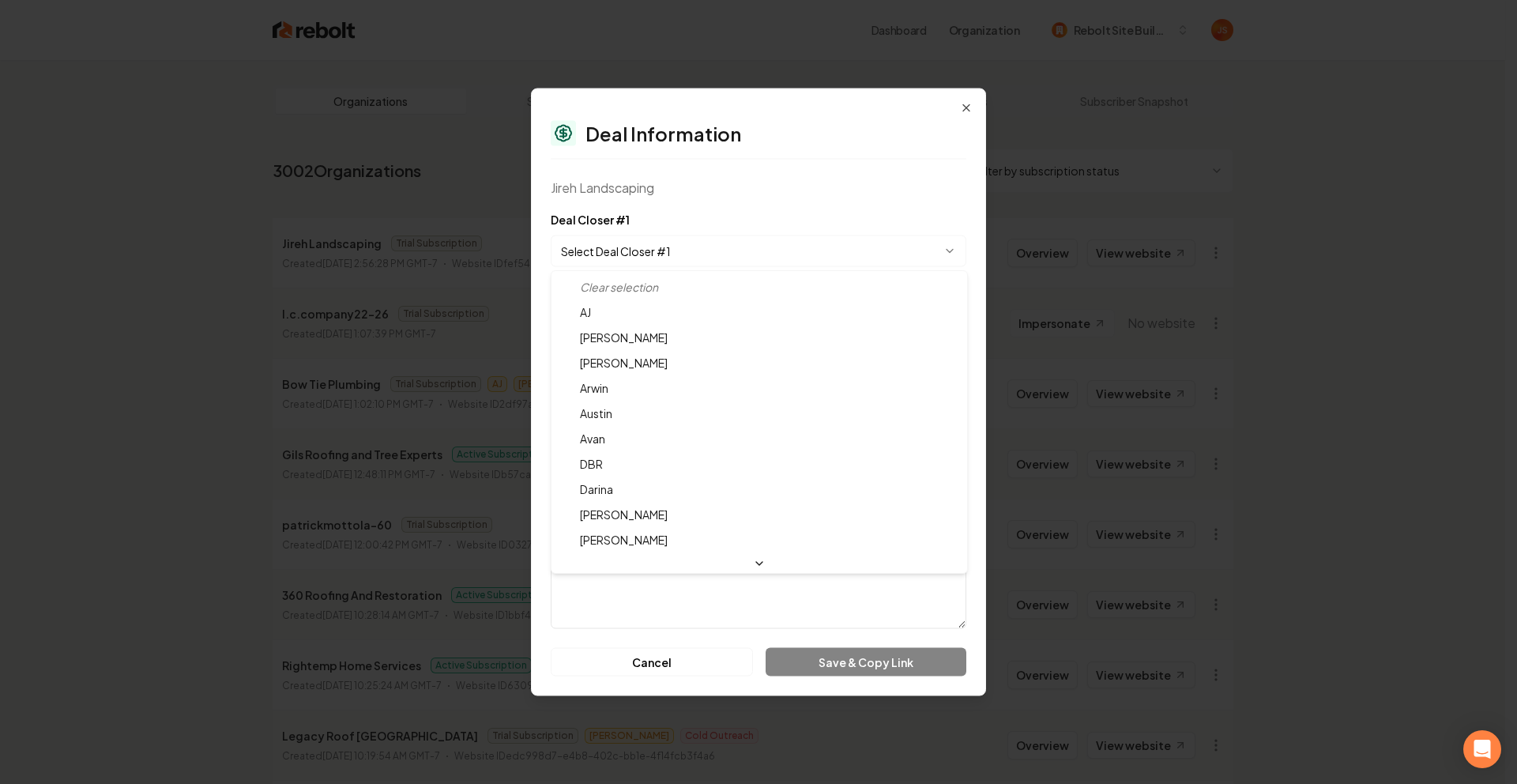
select select "**********"
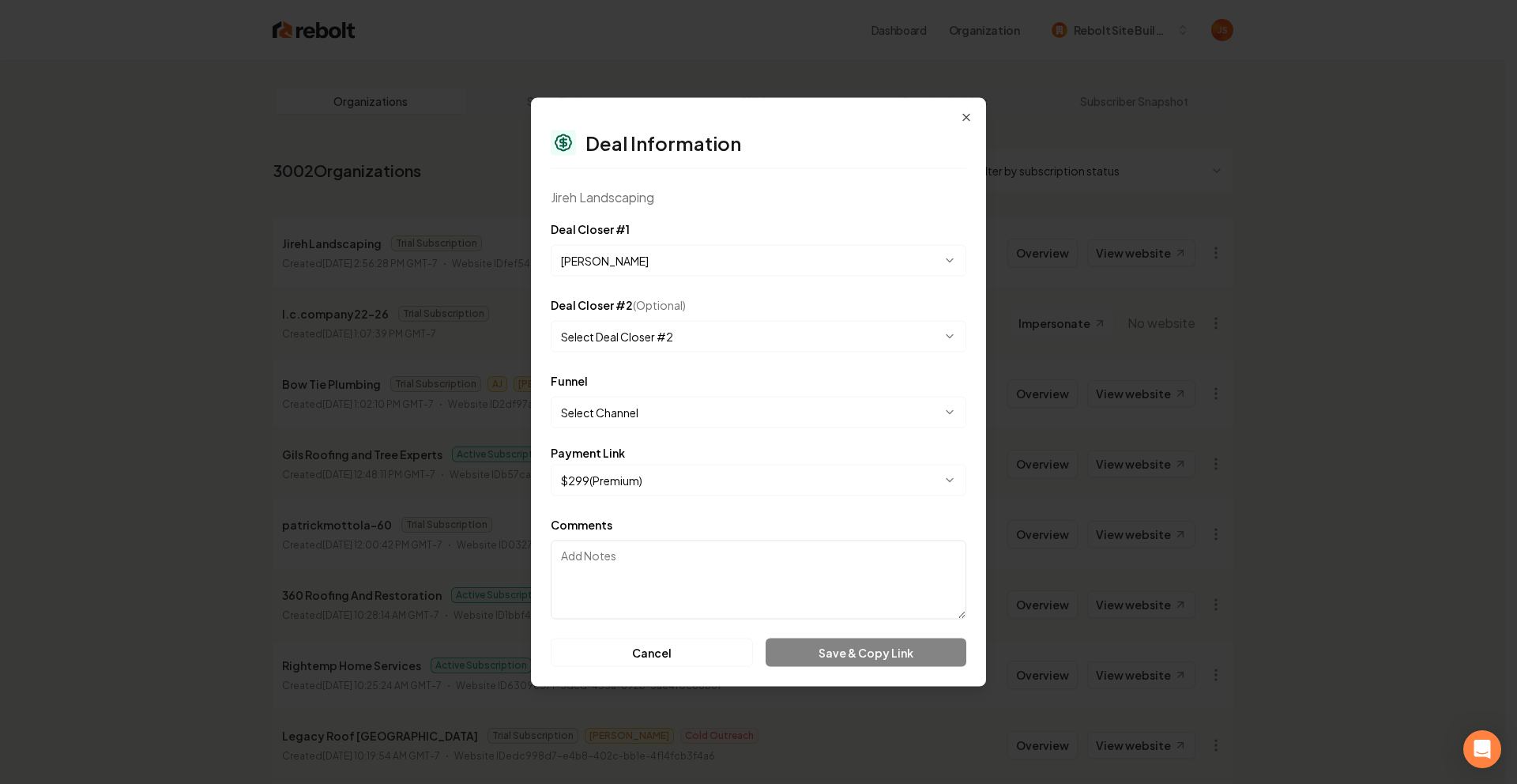
click at [613, 481] on body "Dashboard Organization Rebolt Site Builder Organizations Spam Review SMM Ongoin…" at bounding box center [753, 392] width 1506 height 784
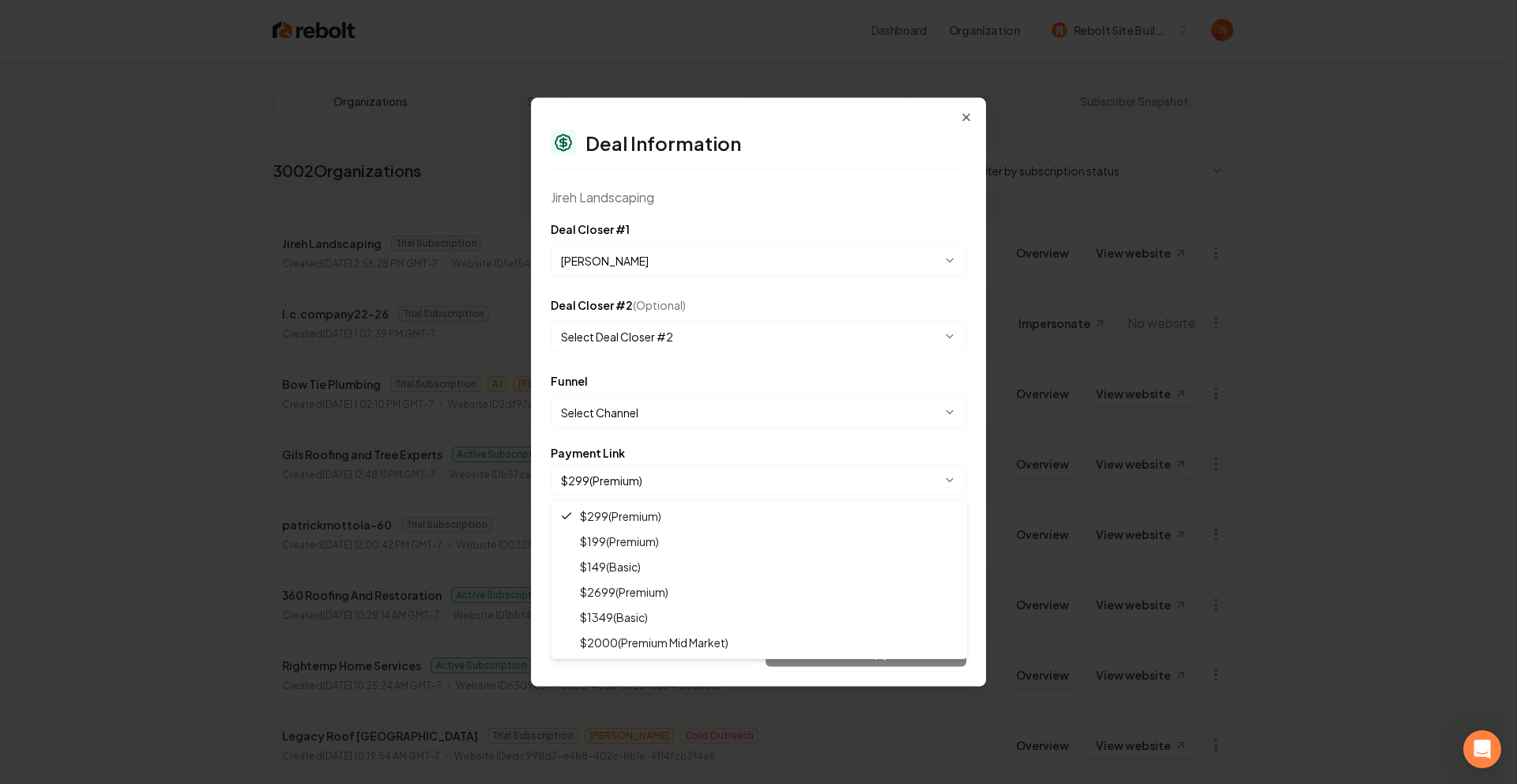
select select "**********"
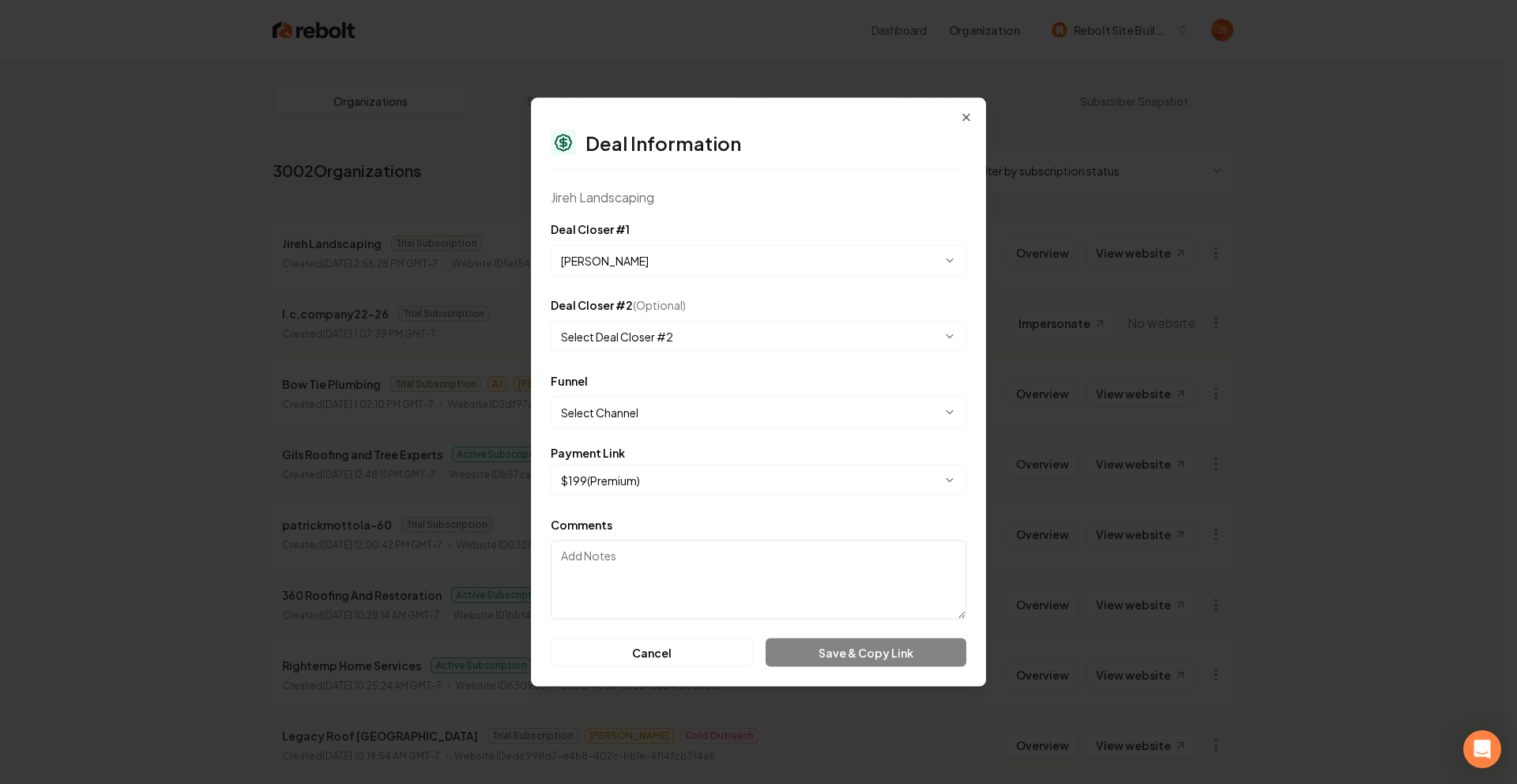
click at [672, 414] on body "Dashboard Organization Rebolt Site Builder Organizations Spam Review SMM Ongoin…" at bounding box center [753, 392] width 1506 height 784
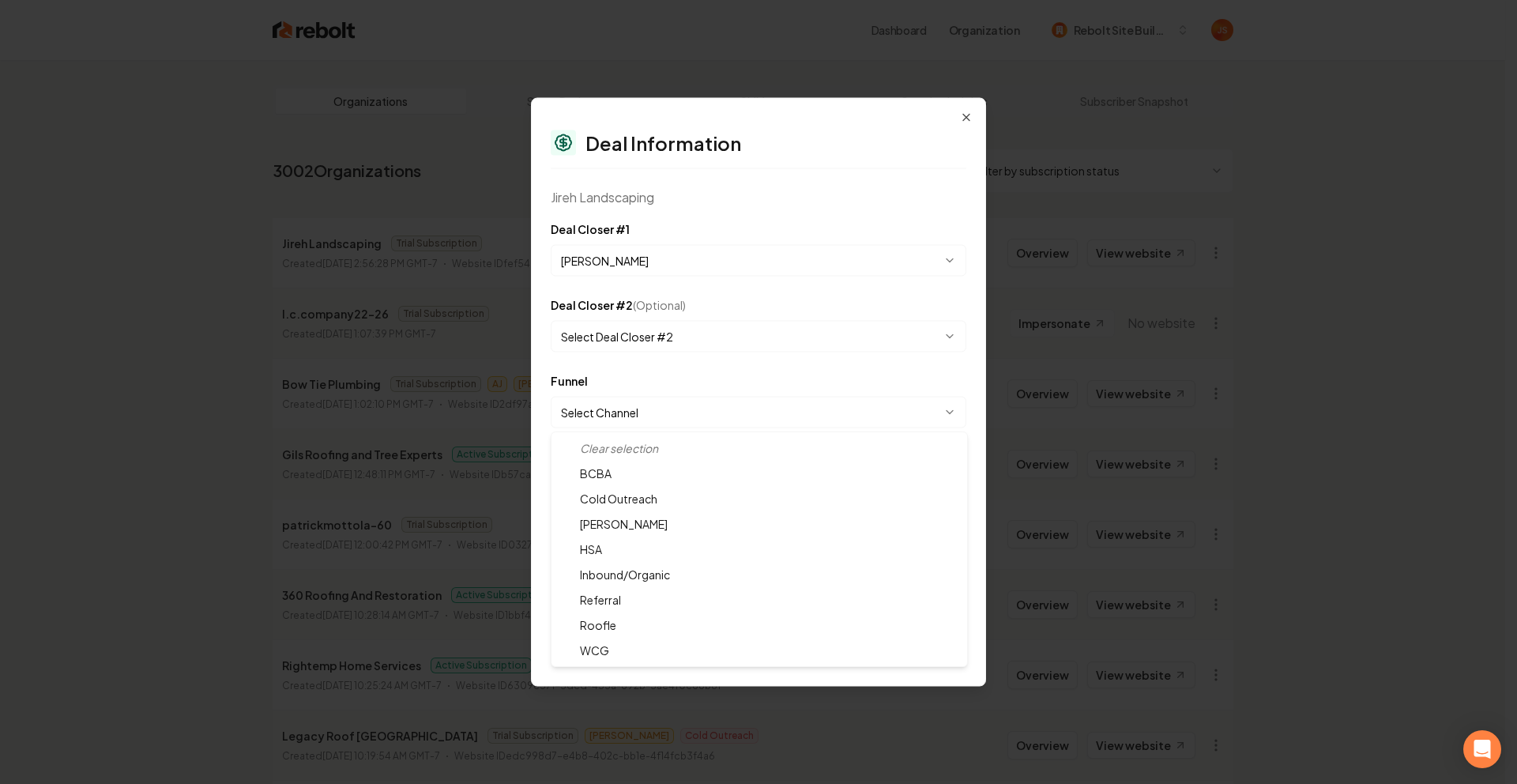
select select "**********"
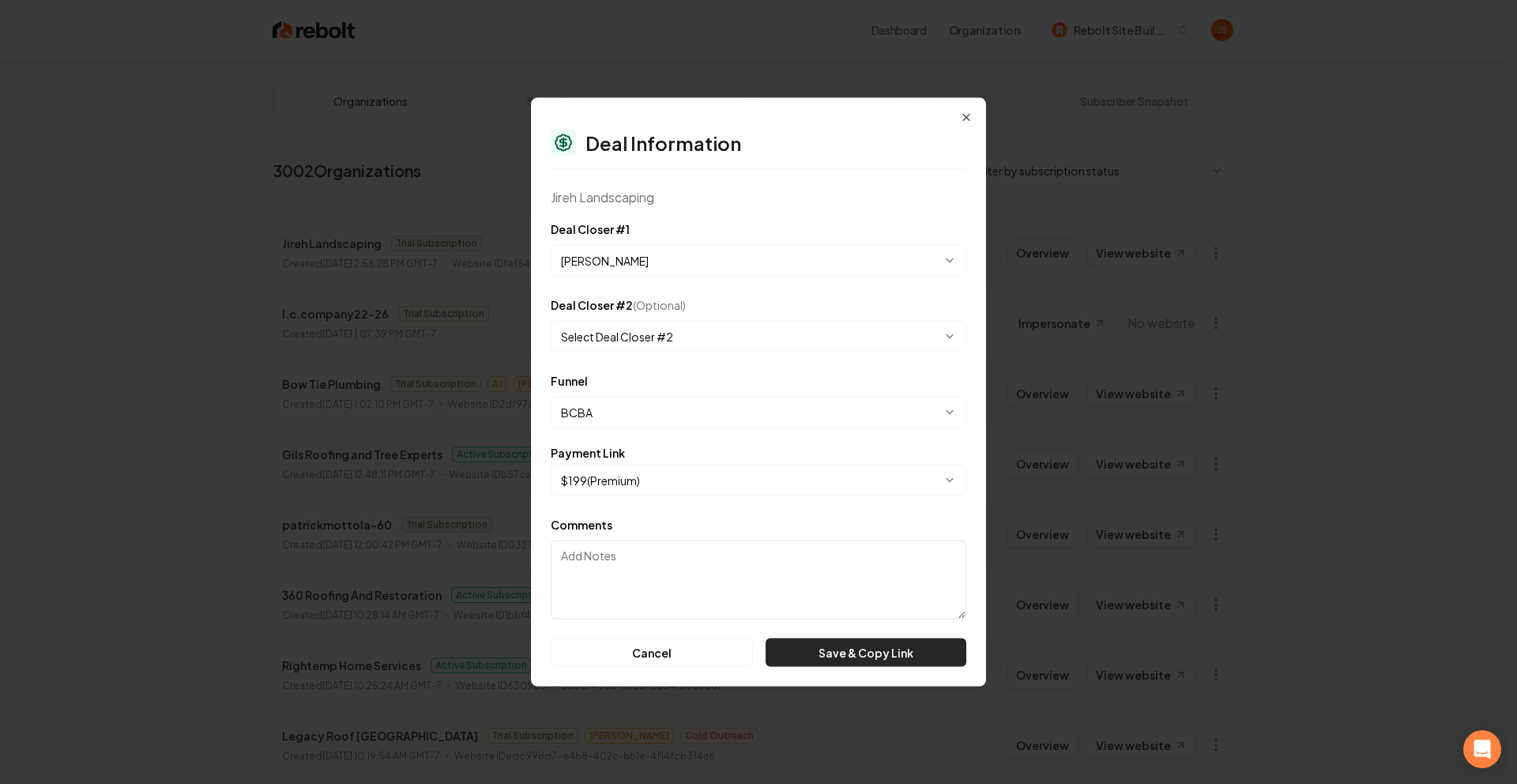
click at [844, 651] on button "Save & Copy Link" at bounding box center [866, 653] width 201 height 29
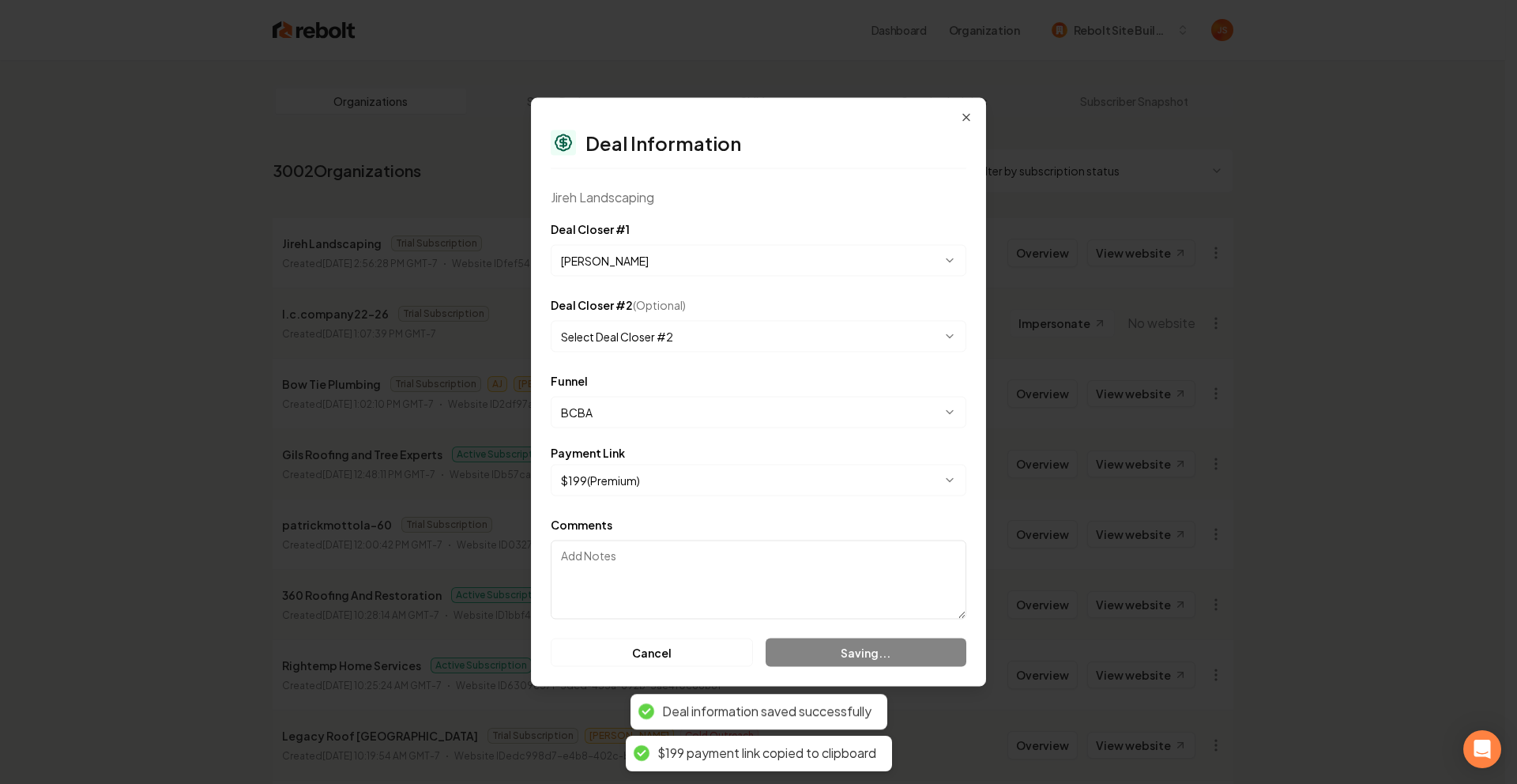
select select "**********"
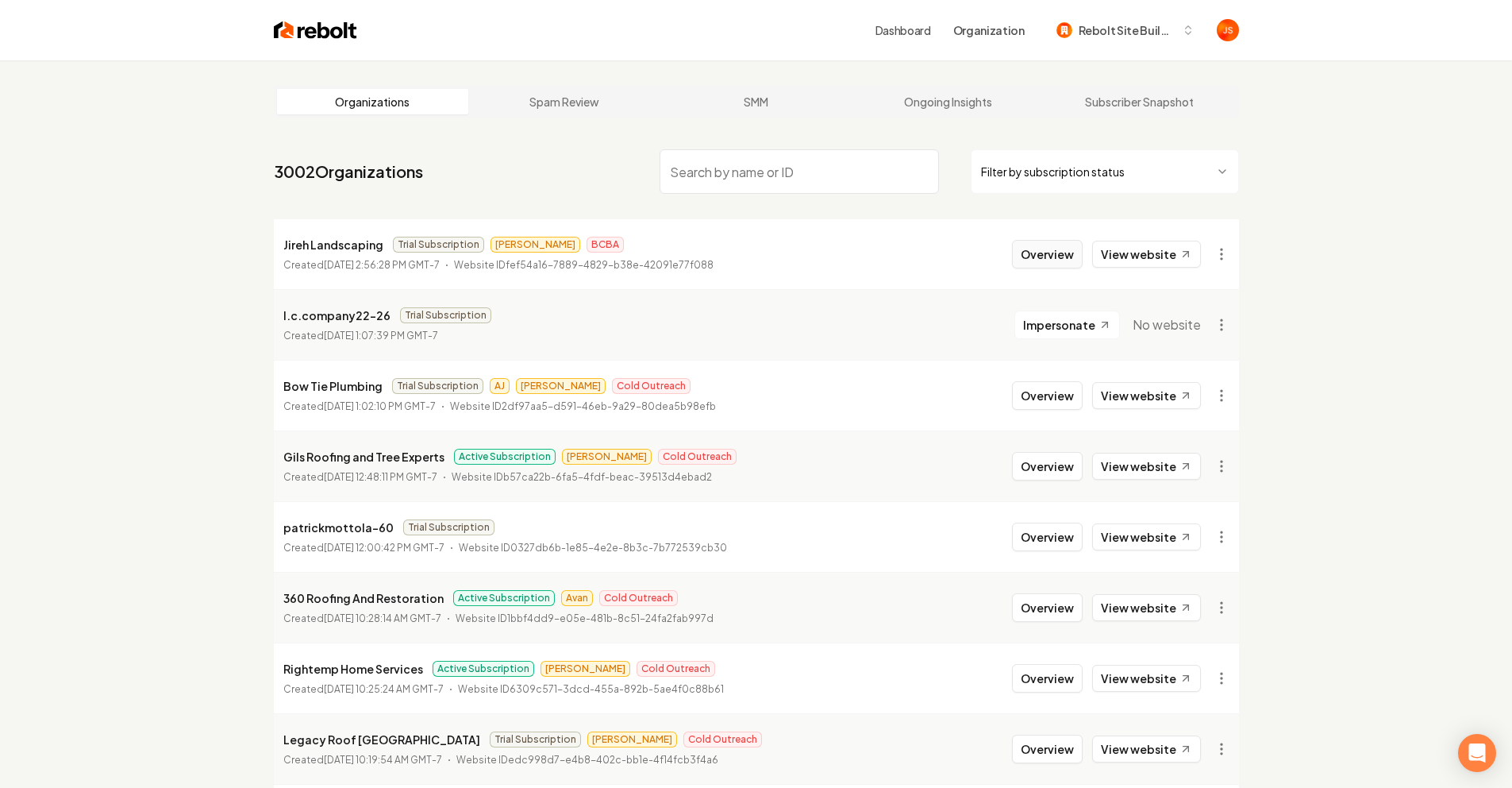
click at [1037, 248] on button "Overview" at bounding box center [1047, 254] width 71 height 29
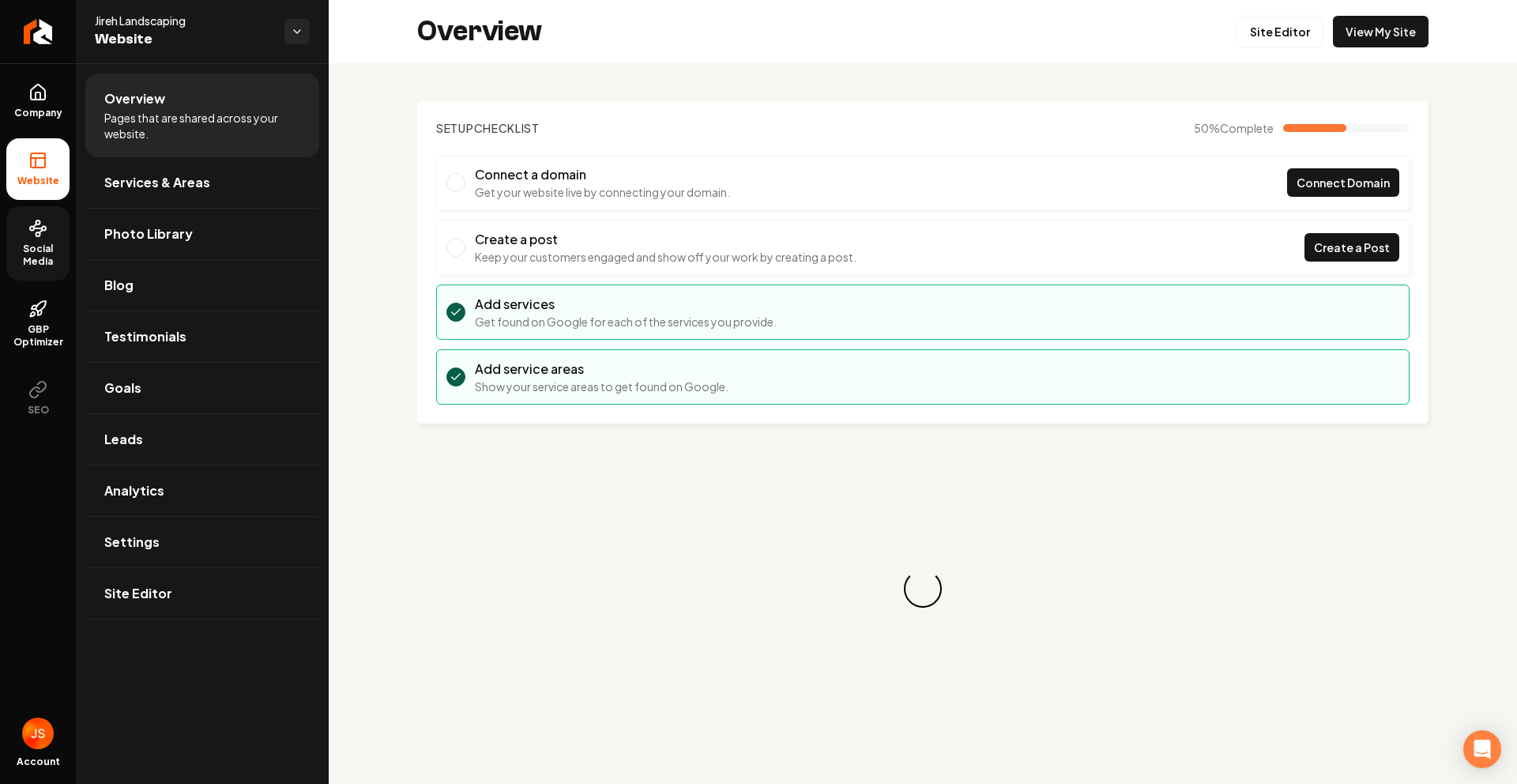
click at [38, 246] on span "Social Media" at bounding box center [38, 255] width 64 height 26
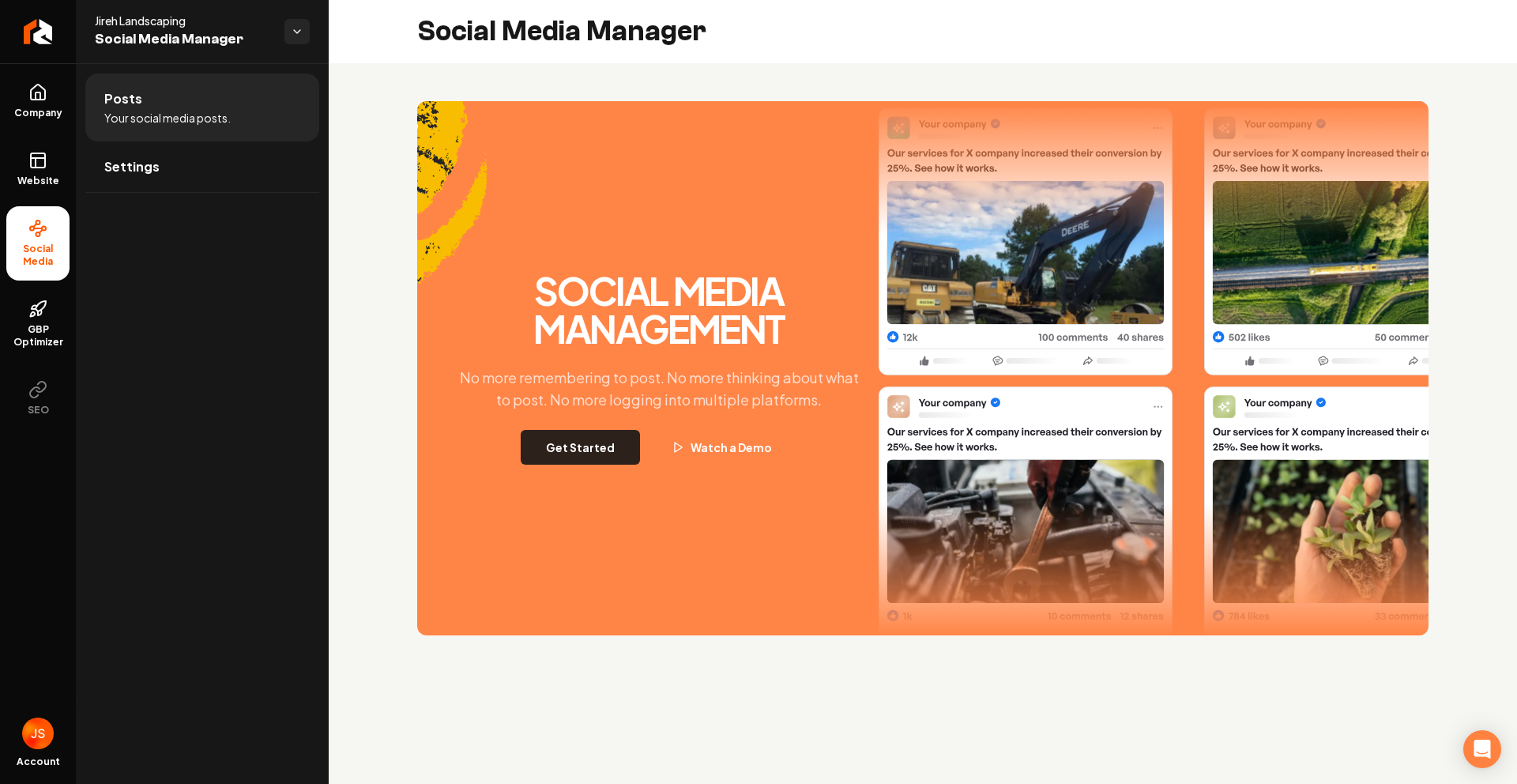
click at [577, 457] on button "Get Started" at bounding box center [581, 447] width 120 height 35
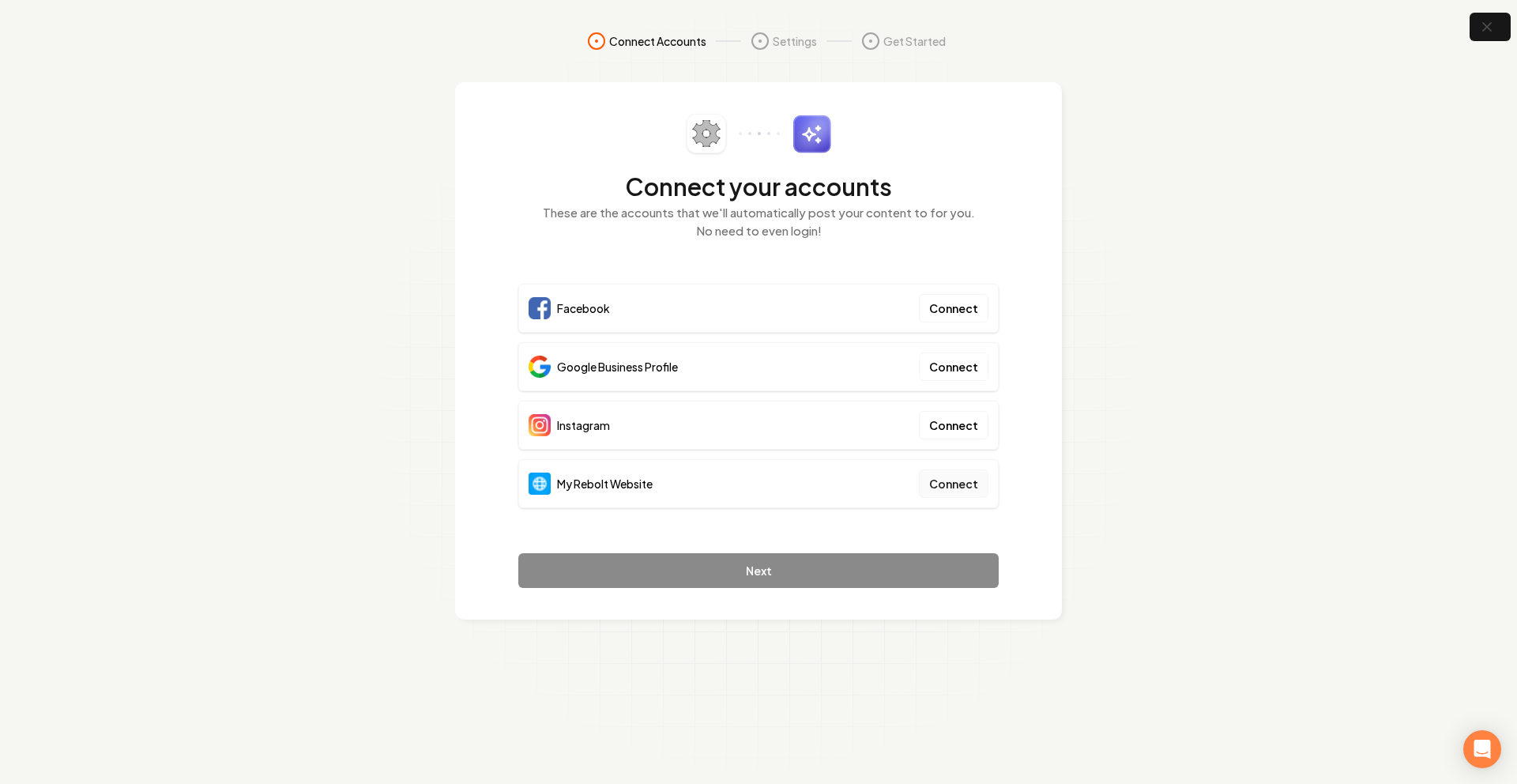
click at [970, 483] on button "Connect" at bounding box center [953, 484] width 69 height 29
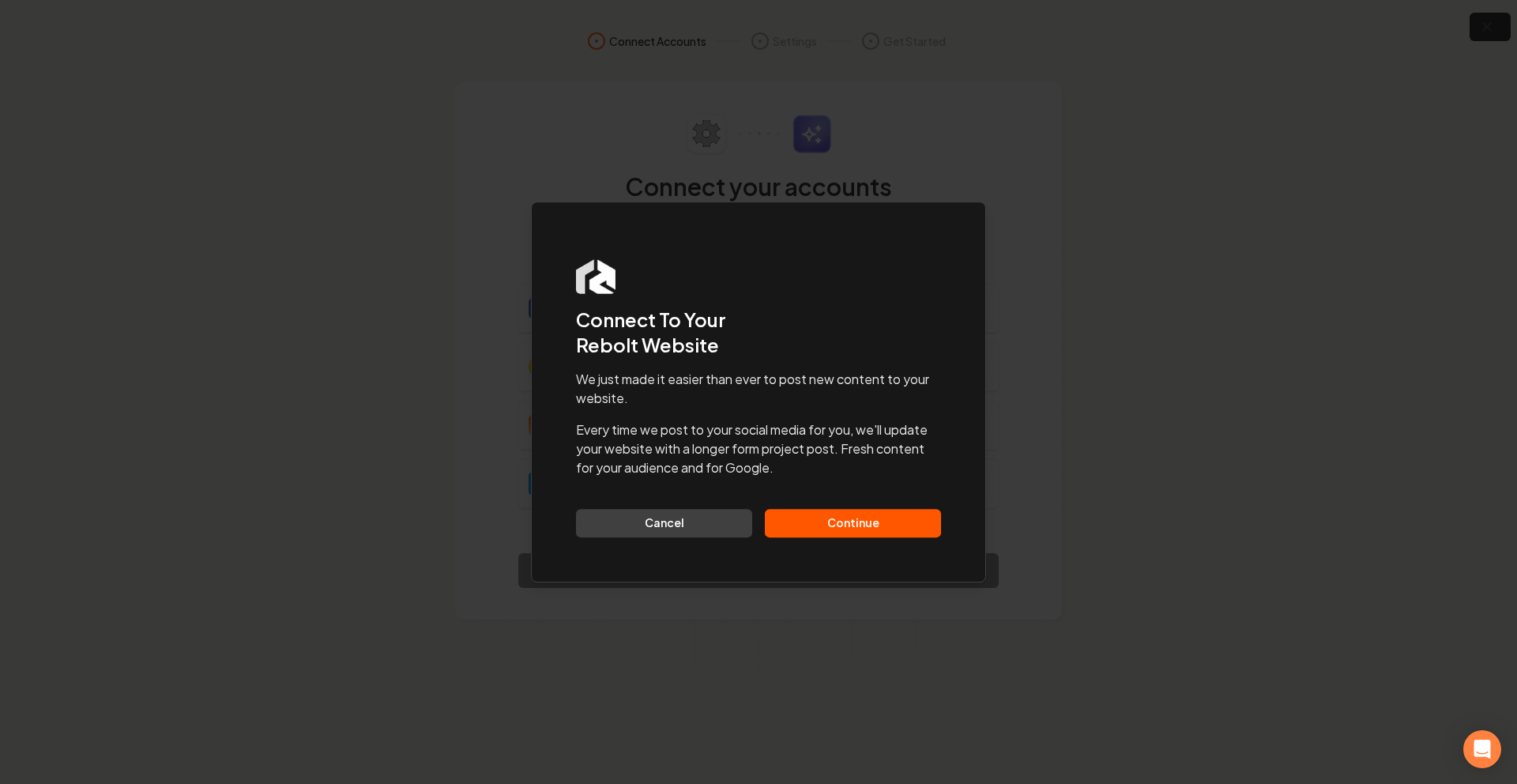
click at [868, 536] on button "Continue" at bounding box center [853, 523] width 176 height 29
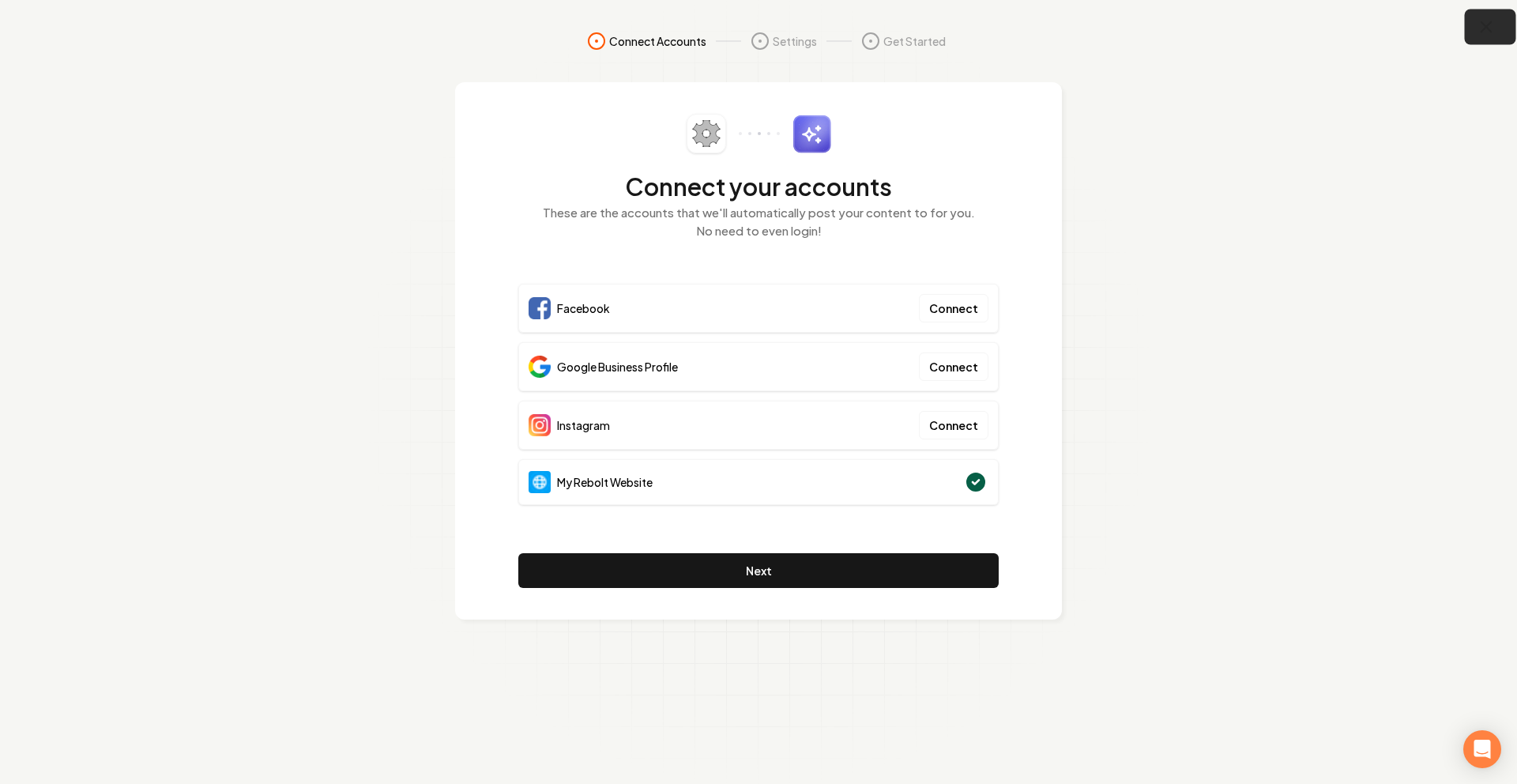
click at [1480, 27] on icon "button" at bounding box center [1487, 27] width 20 height 20
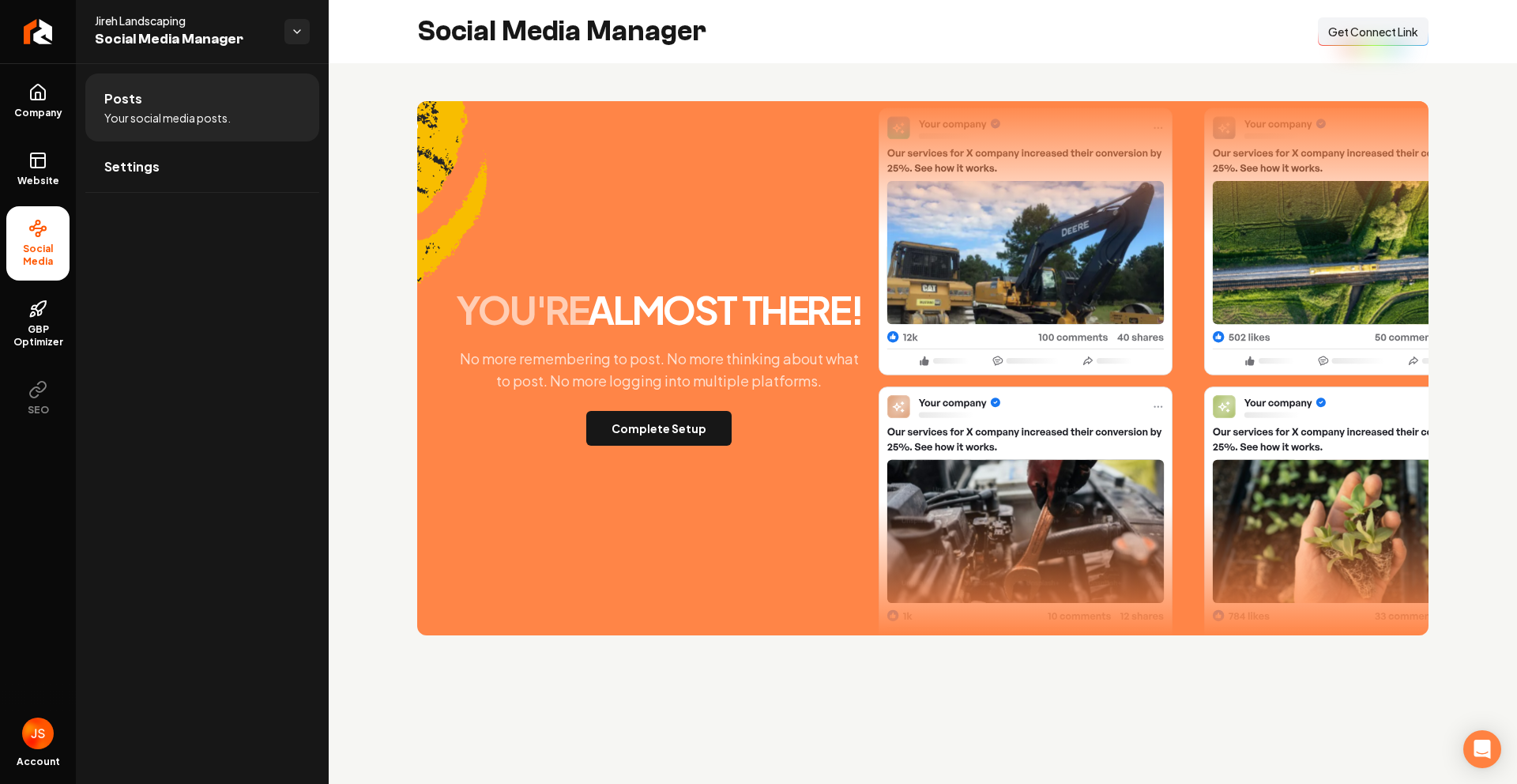
click at [1397, 27] on span "Get Connect Link" at bounding box center [1373, 31] width 90 height 16
click at [671, 441] on button "Complete Setup" at bounding box center [659, 428] width 145 height 35
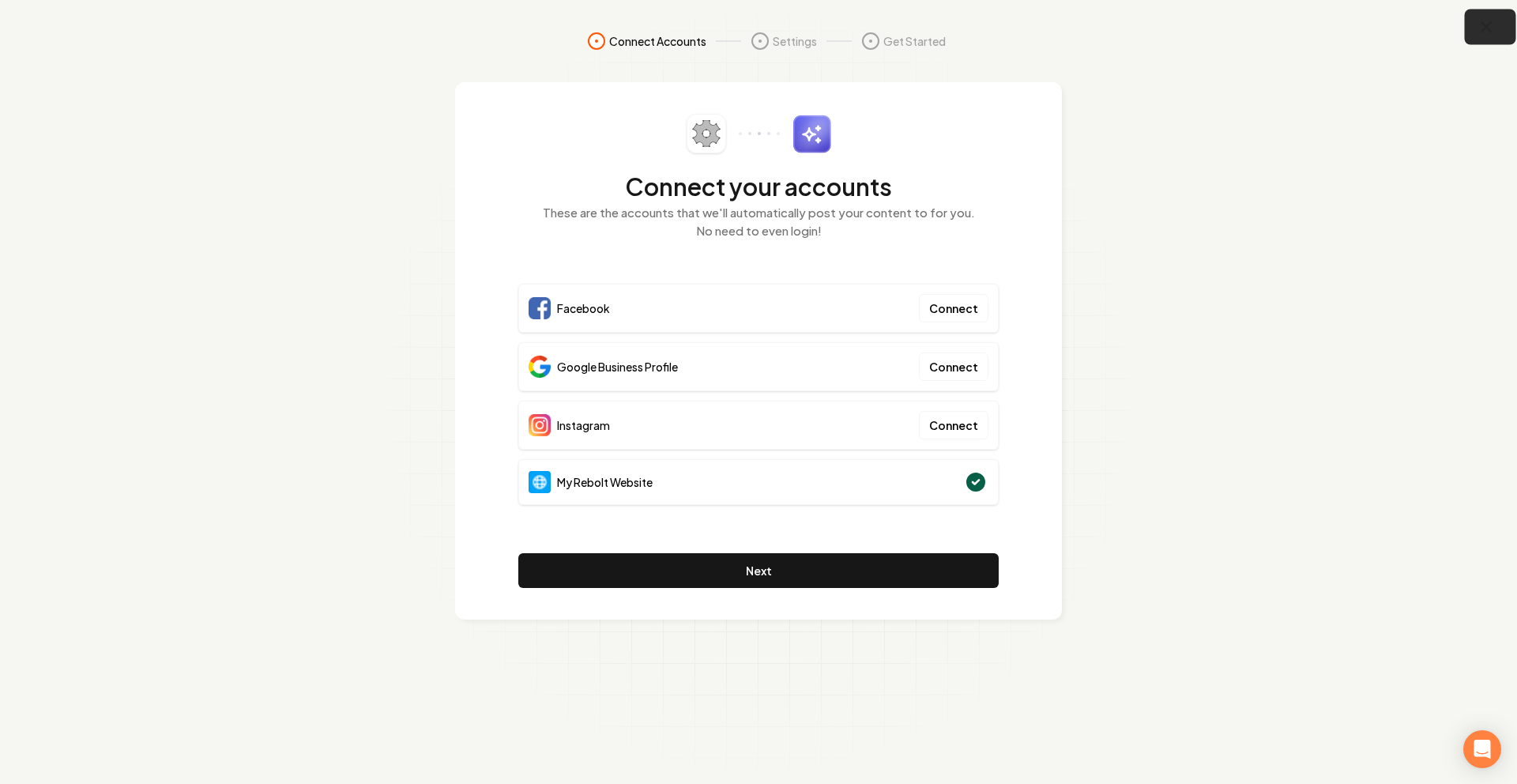
click at [1483, 23] on icon "button" at bounding box center [1487, 27] width 10 height 10
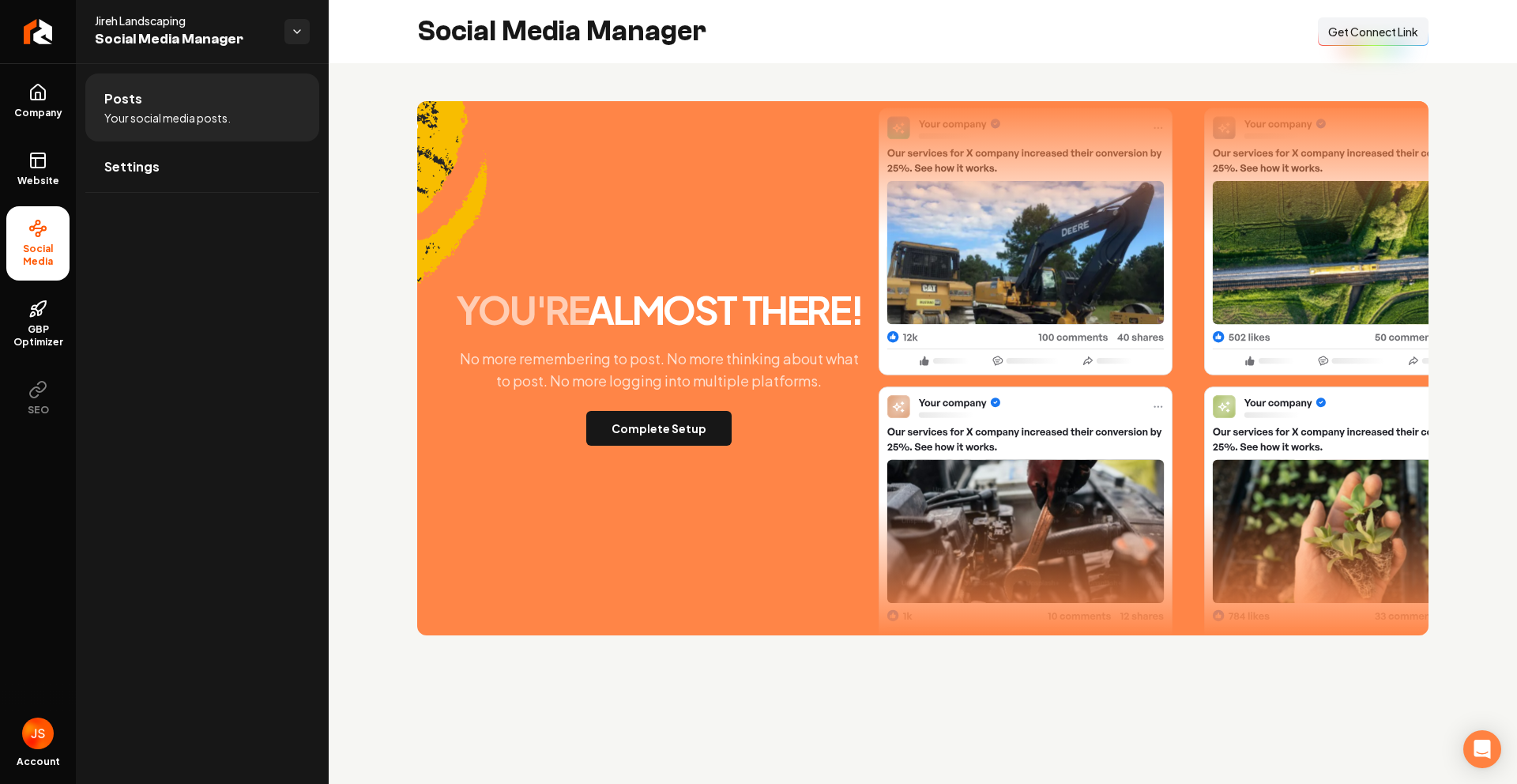
click at [1374, 35] on span "Get Connect Link" at bounding box center [1373, 31] width 90 height 16
click at [12, 155] on link "Website" at bounding box center [38, 168] width 64 height 62
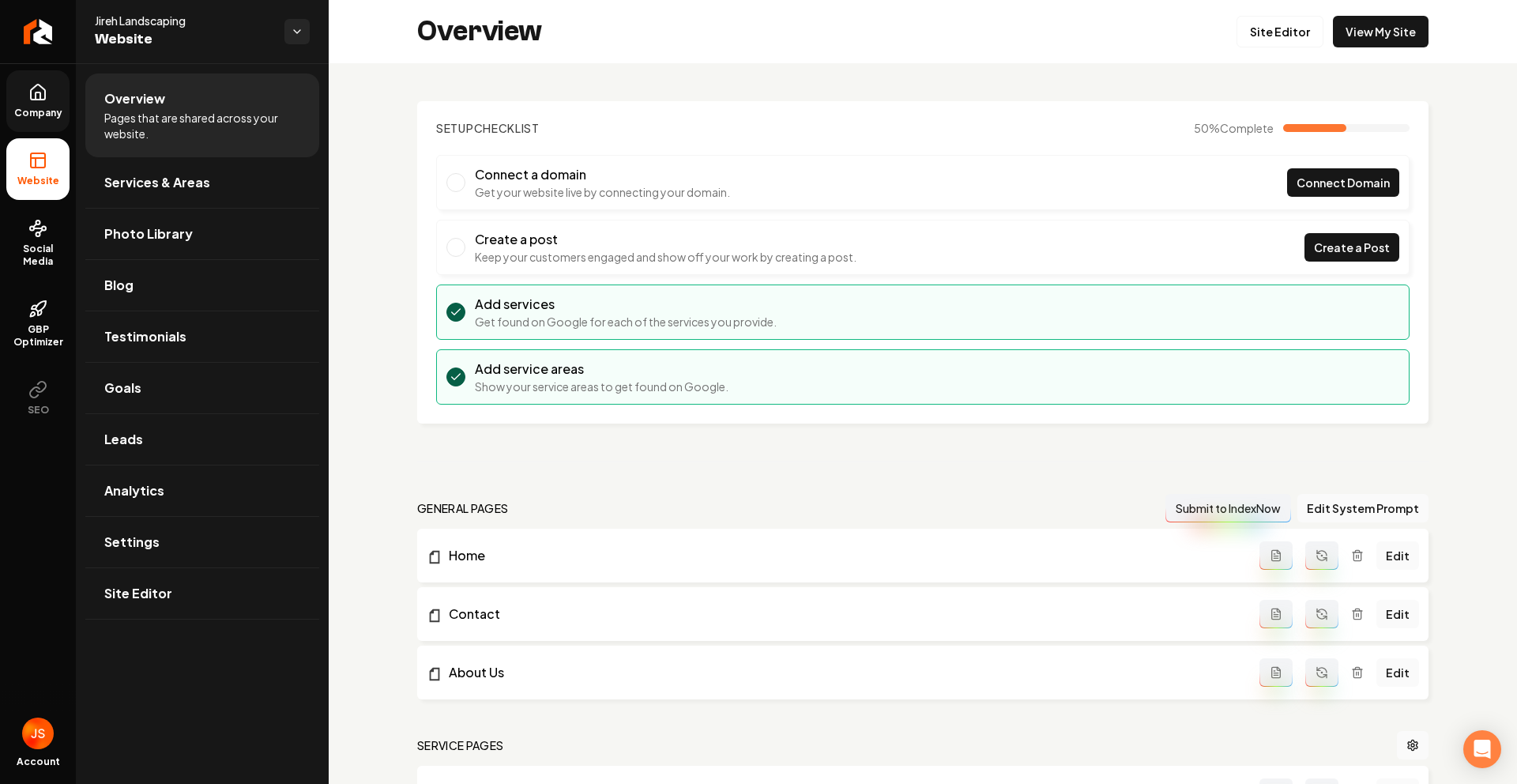
click at [64, 93] on link "Company" at bounding box center [38, 101] width 64 height 62
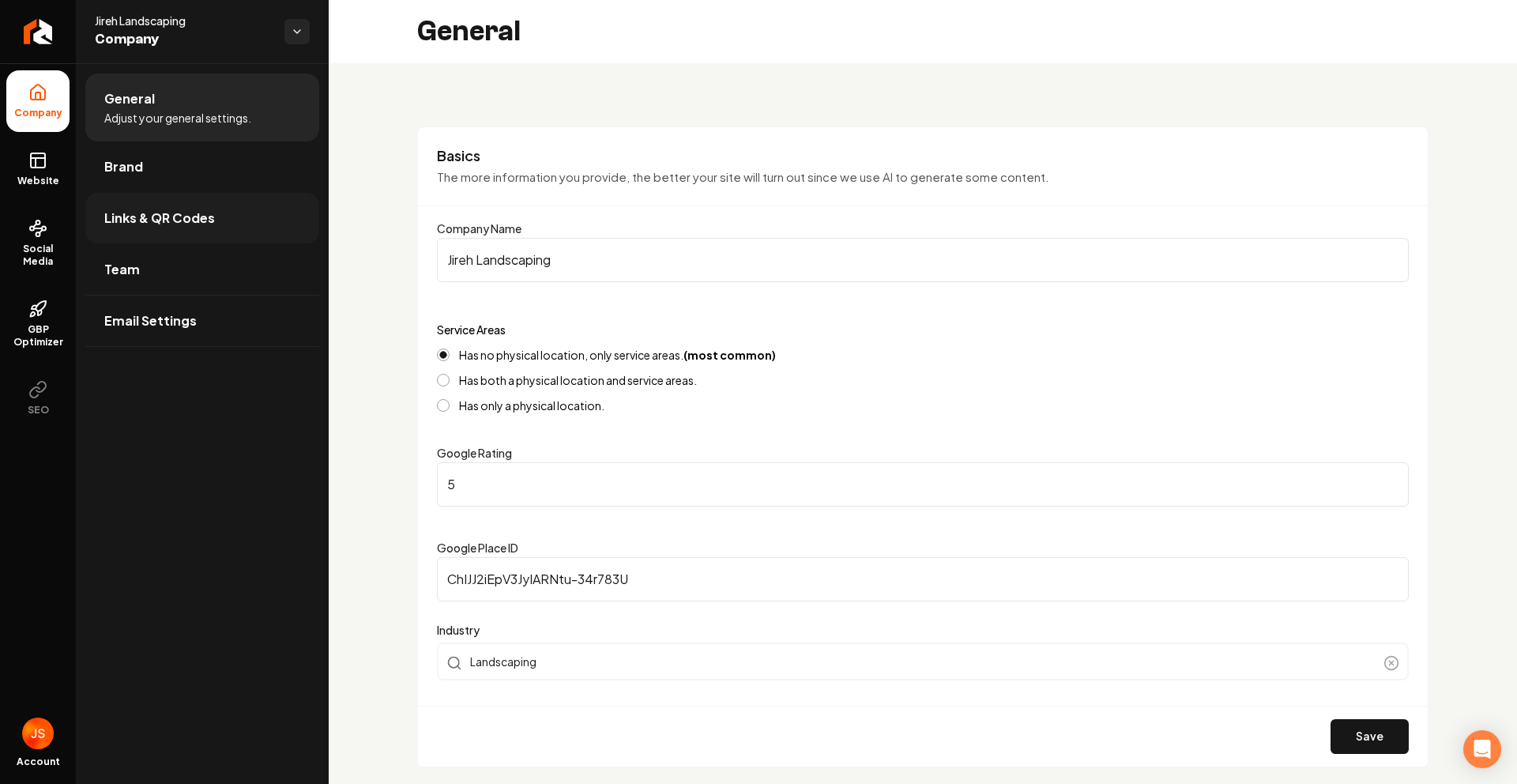
click at [164, 219] on span "Links & QR Codes" at bounding box center [160, 218] width 110 height 19
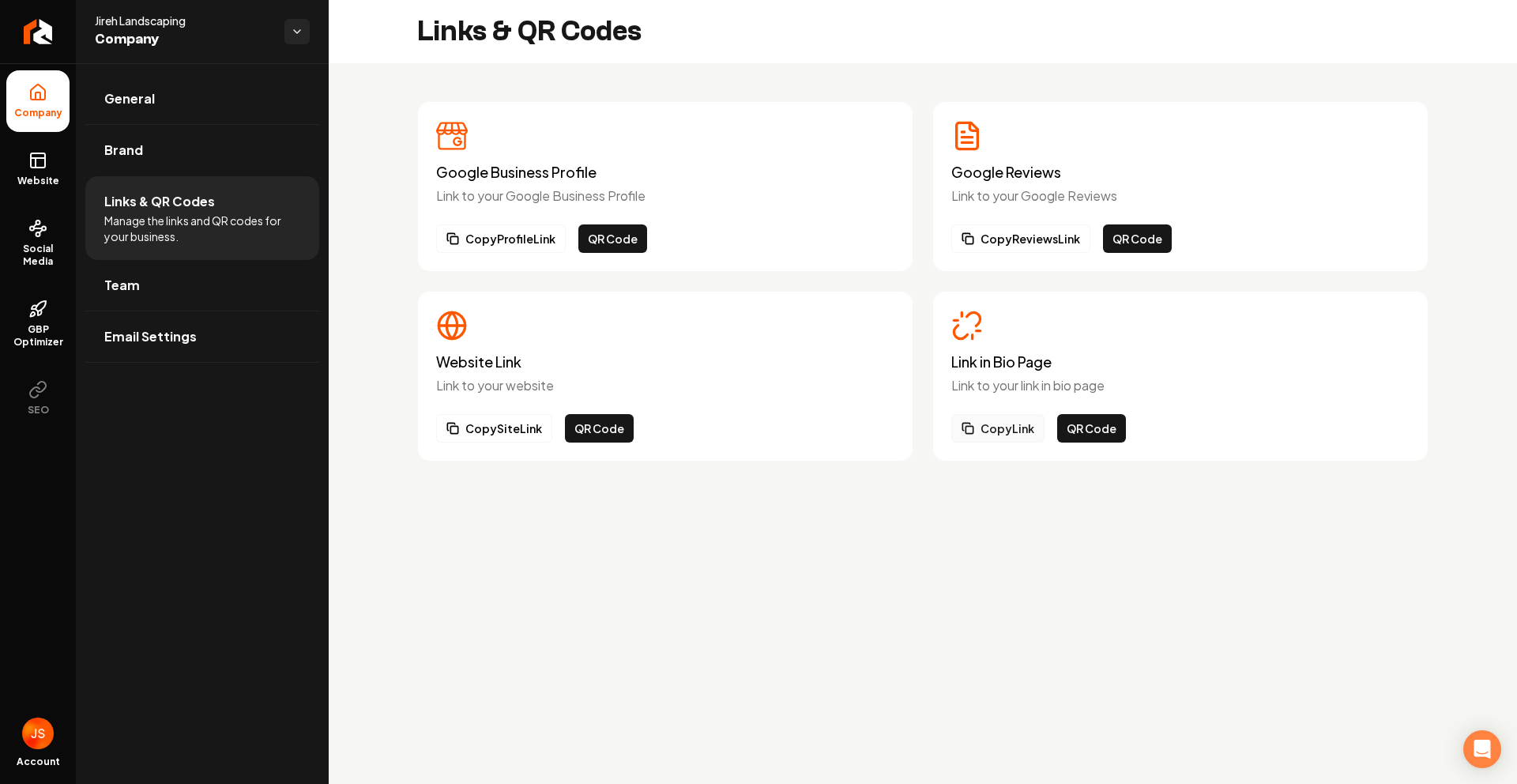
click at [1011, 426] on button "Copy Link" at bounding box center [998, 429] width 93 height 29
click at [19, 163] on link "Website" at bounding box center [38, 168] width 64 height 62
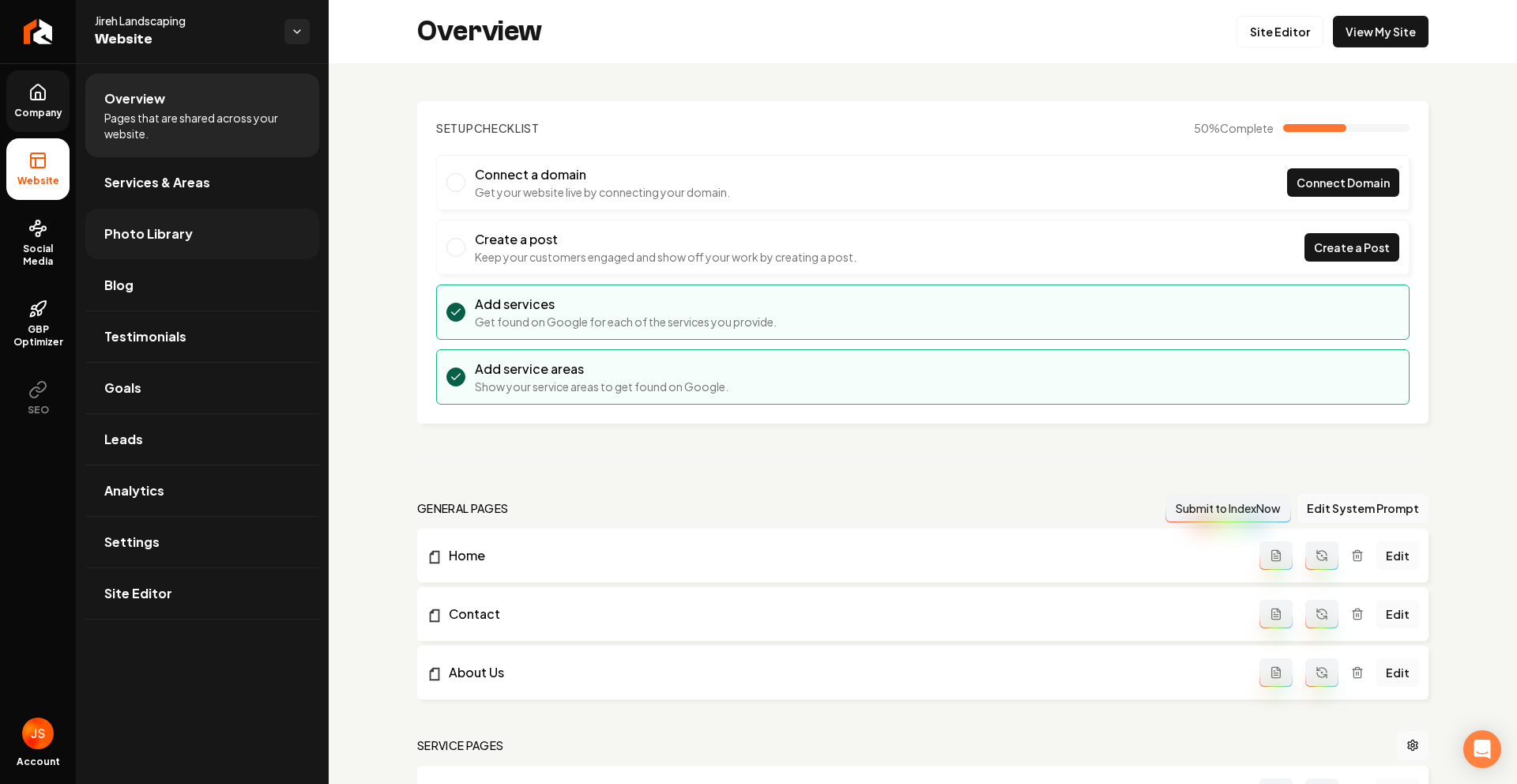
click at [134, 244] on link "Photo Library" at bounding box center [202, 233] width 234 height 50
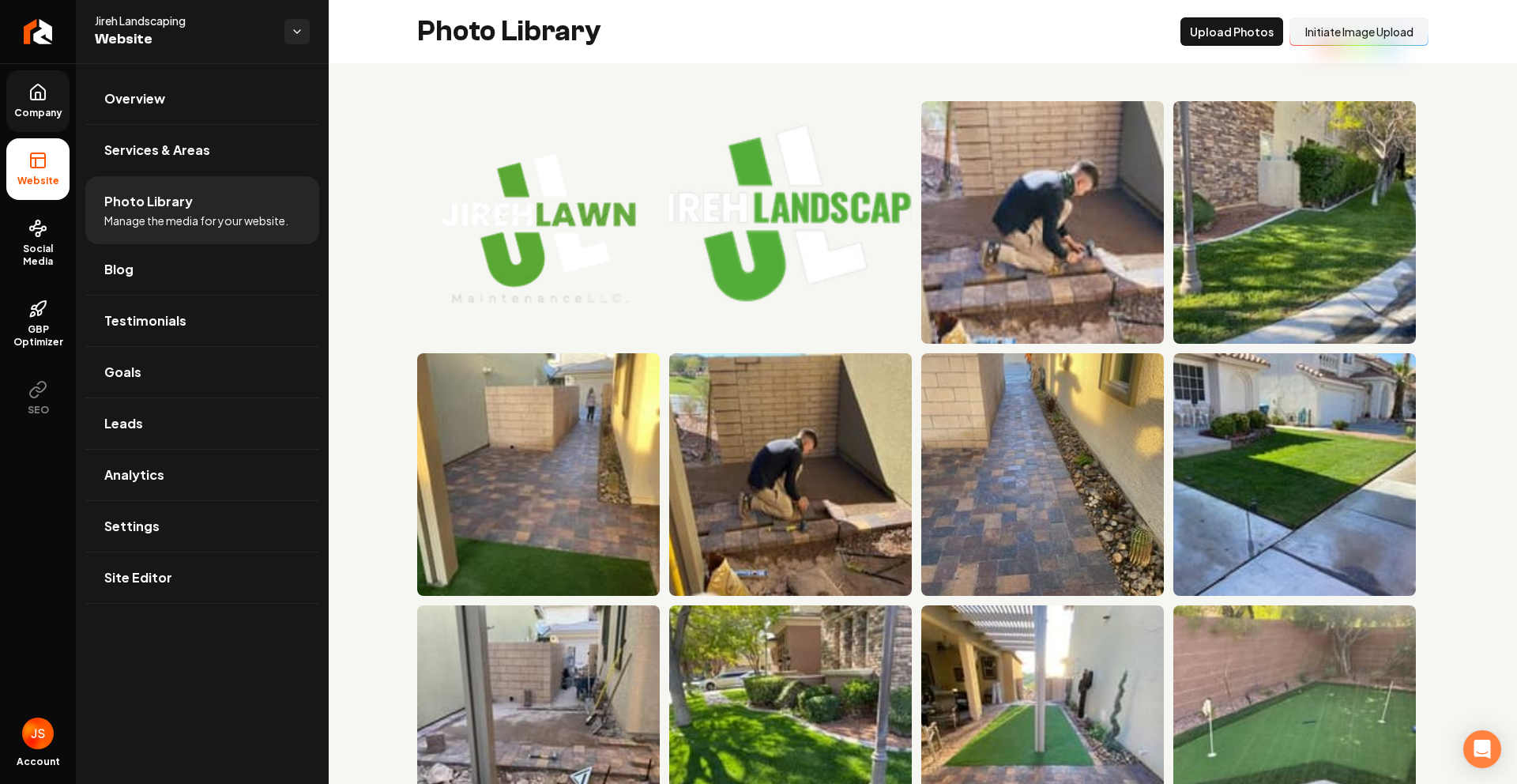
click at [1314, 37] on button "Initiate Image Upload" at bounding box center [1359, 31] width 139 height 29
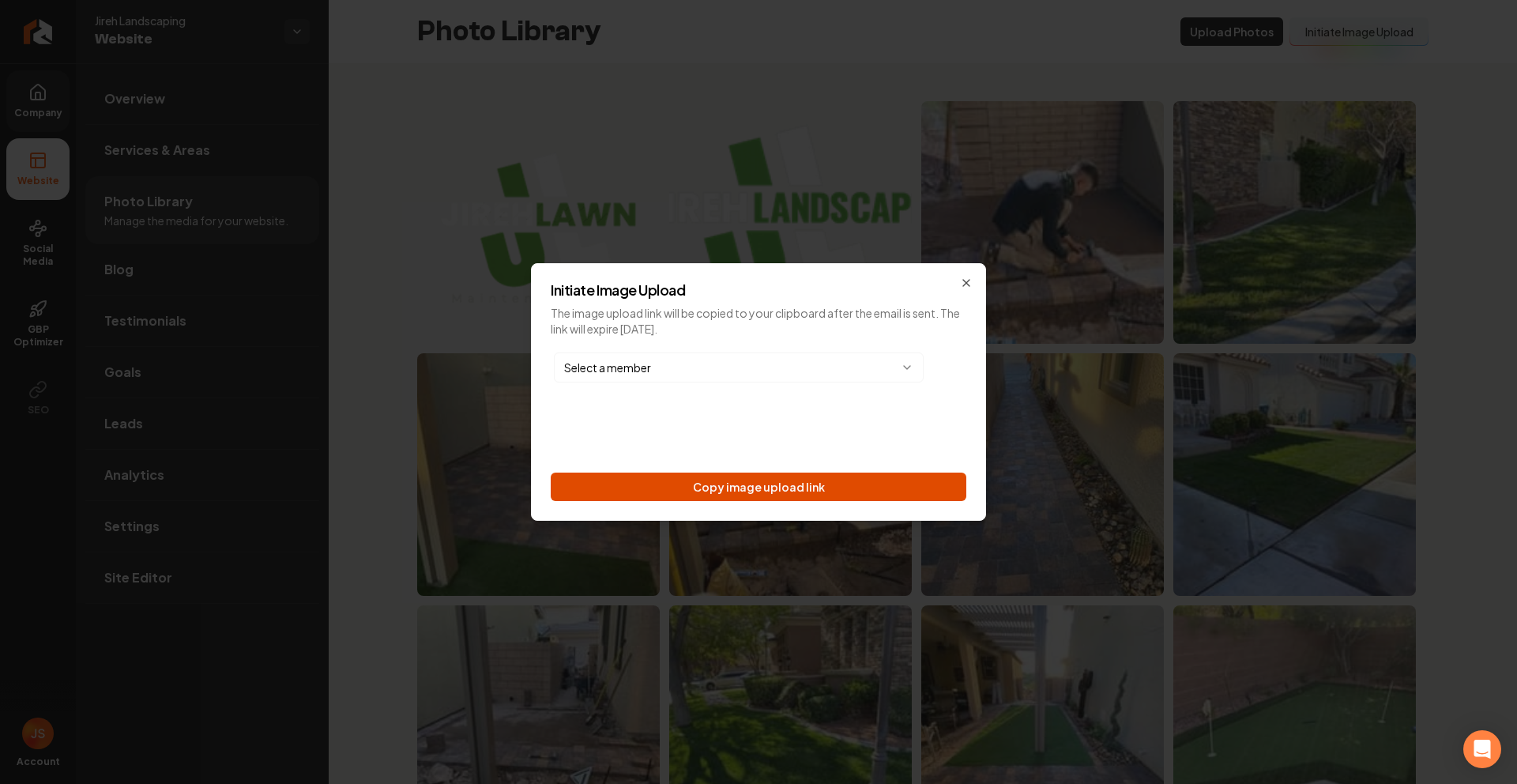
click at [761, 472] on button "Copy image upload link" at bounding box center [758, 487] width 415 height 29
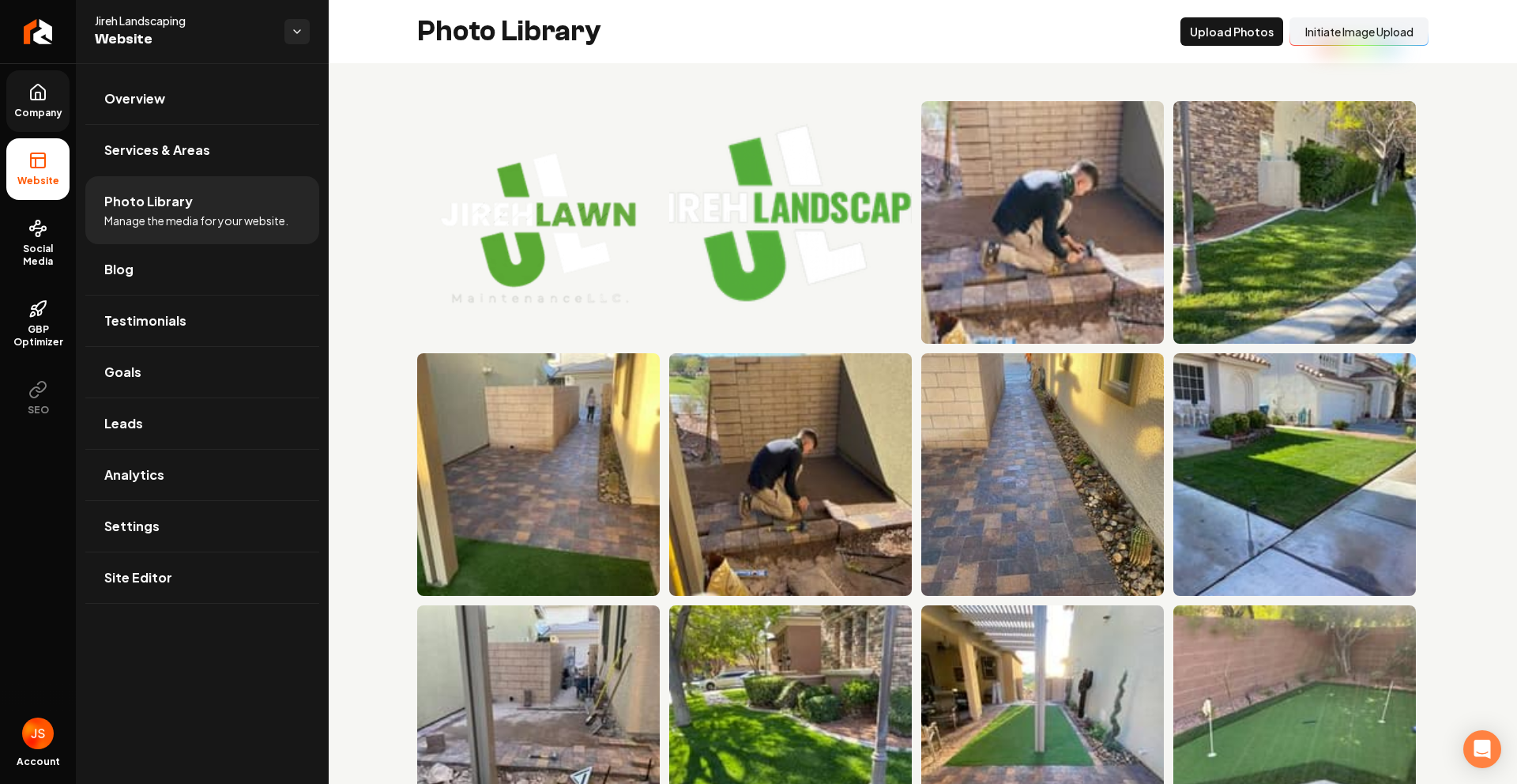
click at [49, 103] on link "Company" at bounding box center [38, 101] width 64 height 62
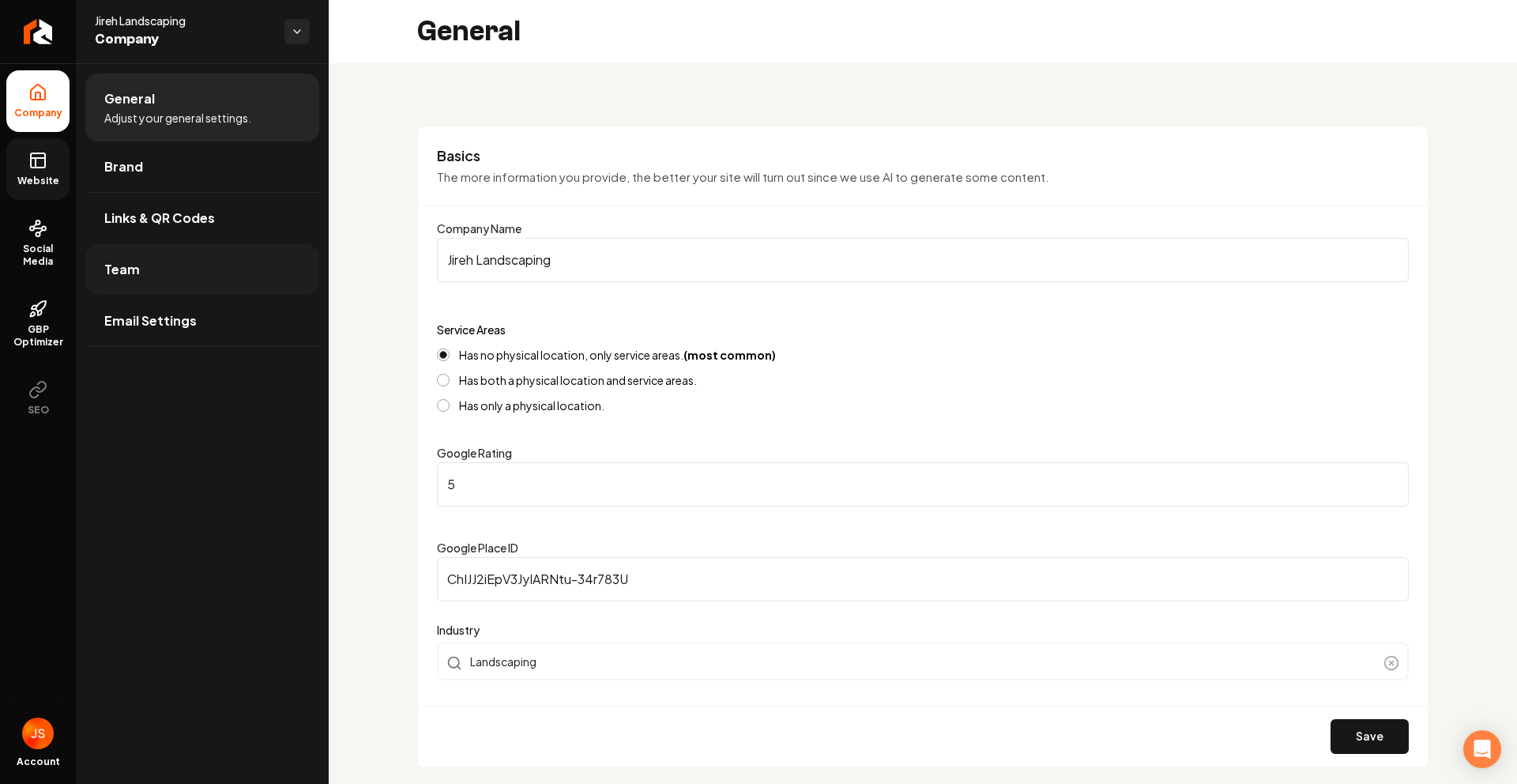
click at [158, 275] on link "Team" at bounding box center [202, 269] width 234 height 50
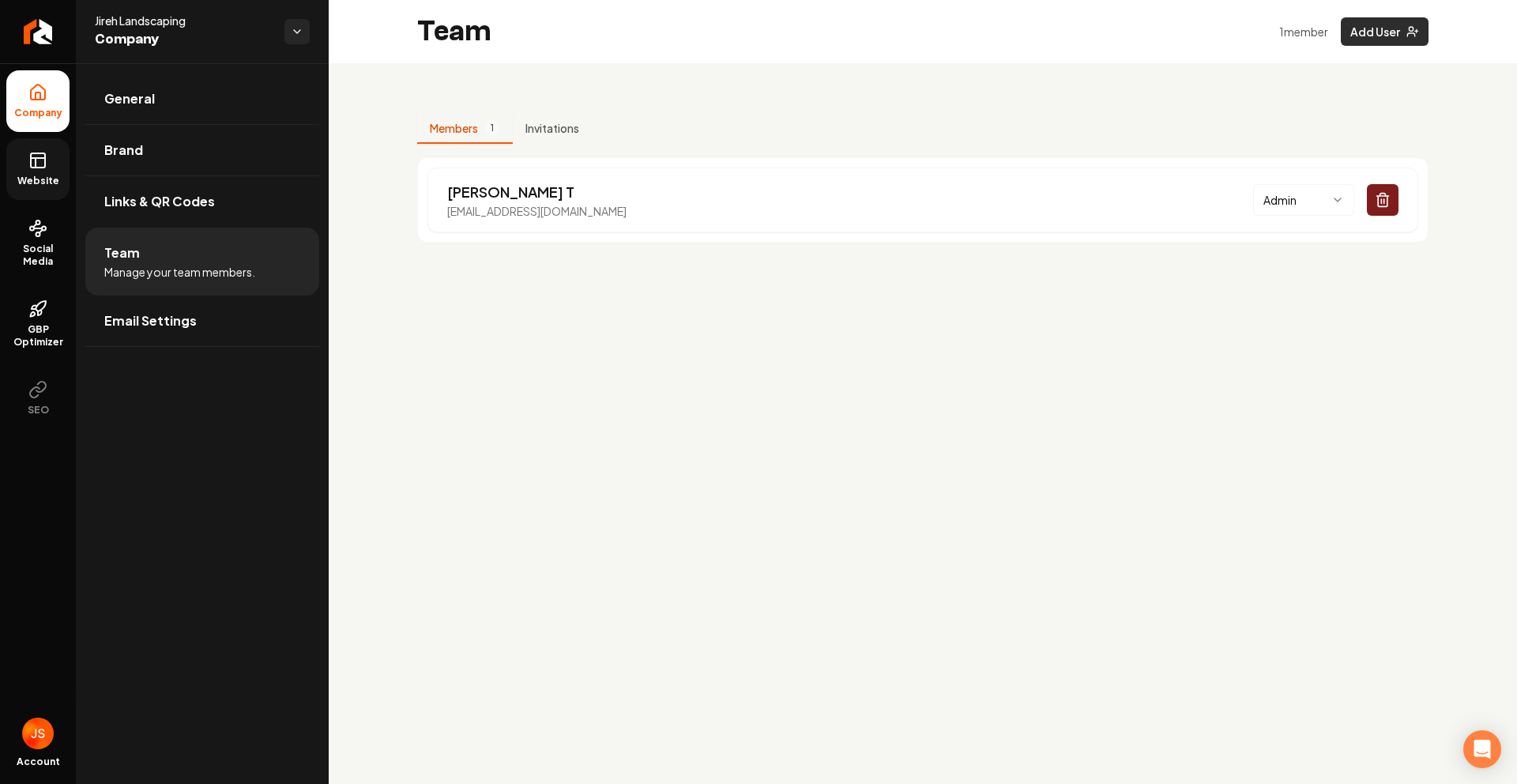
click at [1361, 28] on button "Add User" at bounding box center [1385, 31] width 87 height 29
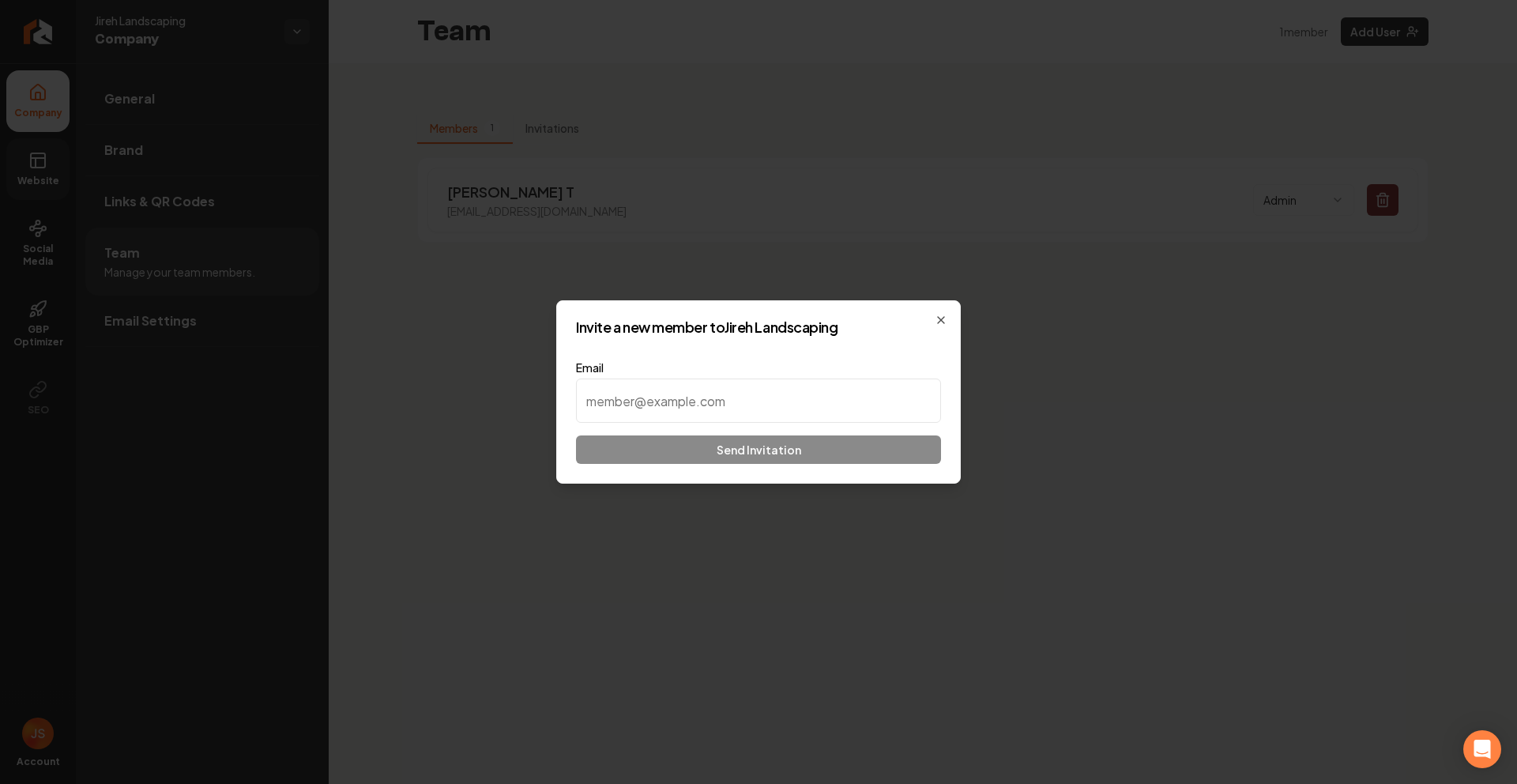
type input "https://rebolthq.com/image-upload/jfcjtznkyclo"
paste input "jirehlawnmaintenancellc@gmail.com"
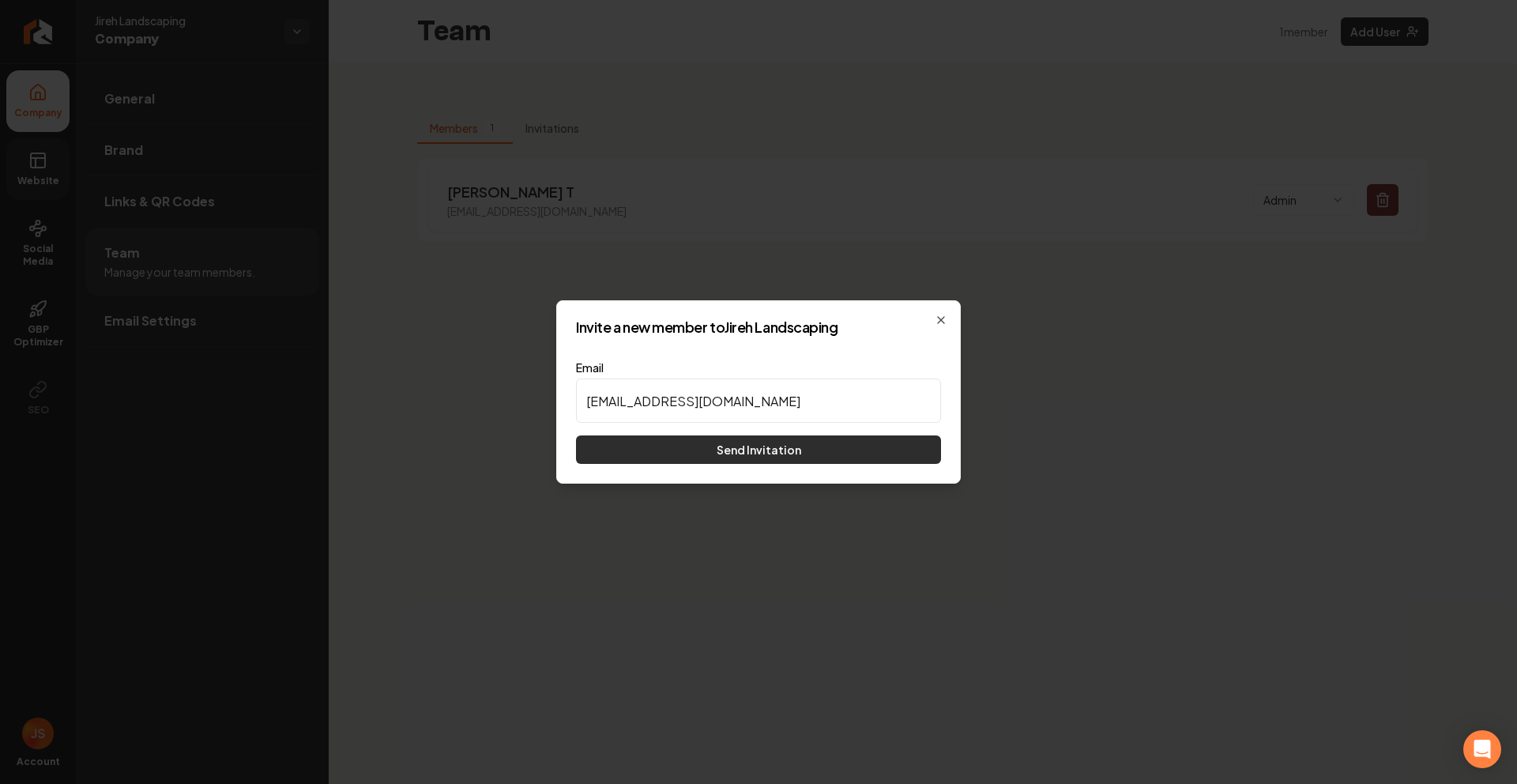
type input "jirehlawnmaintenancellc@gmail.com"
click at [711, 447] on button "Send Invitation" at bounding box center [758, 449] width 365 height 29
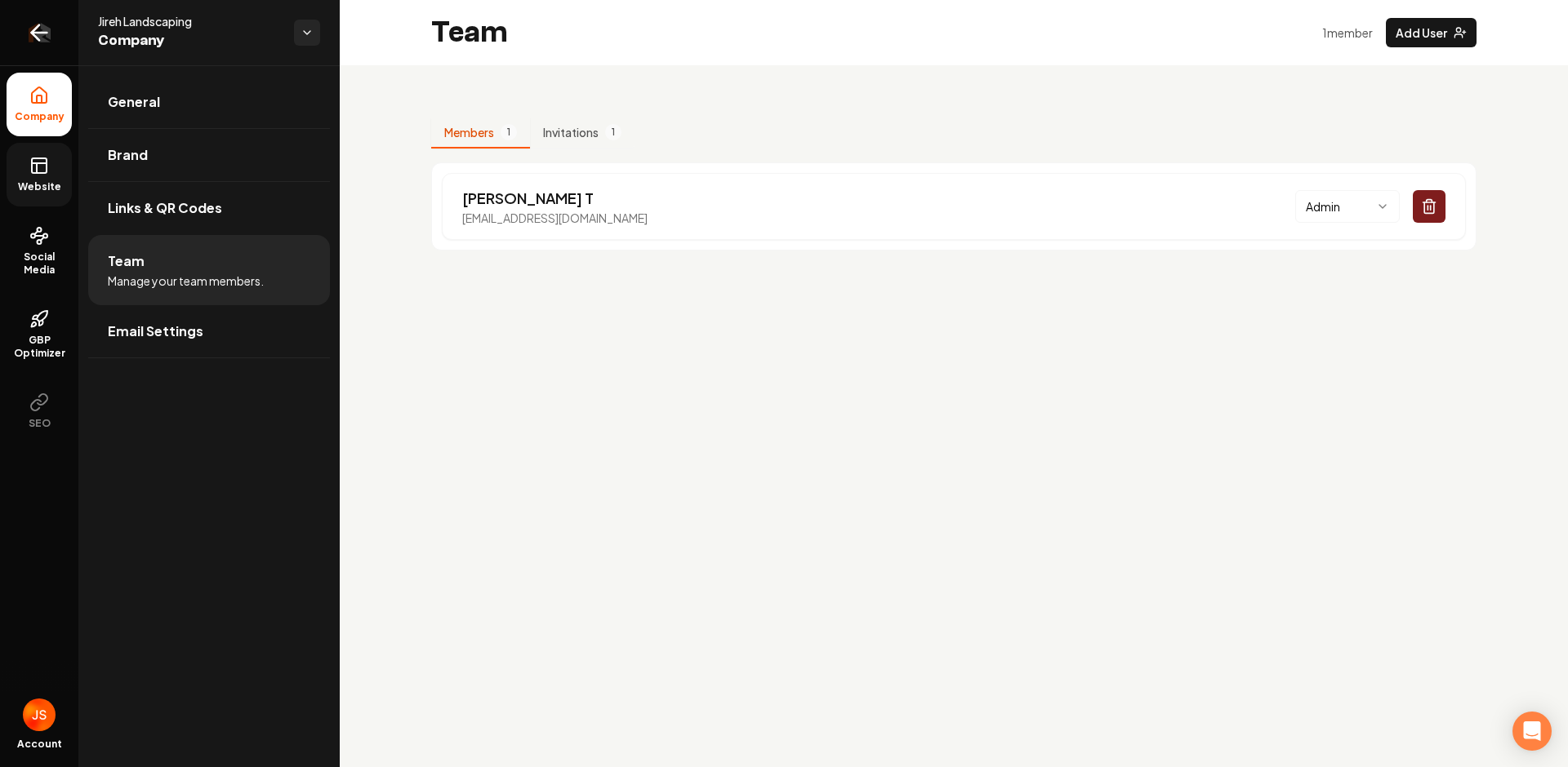
click at [57, 32] on link "Return to dashboard" at bounding box center [39, 32] width 79 height 66
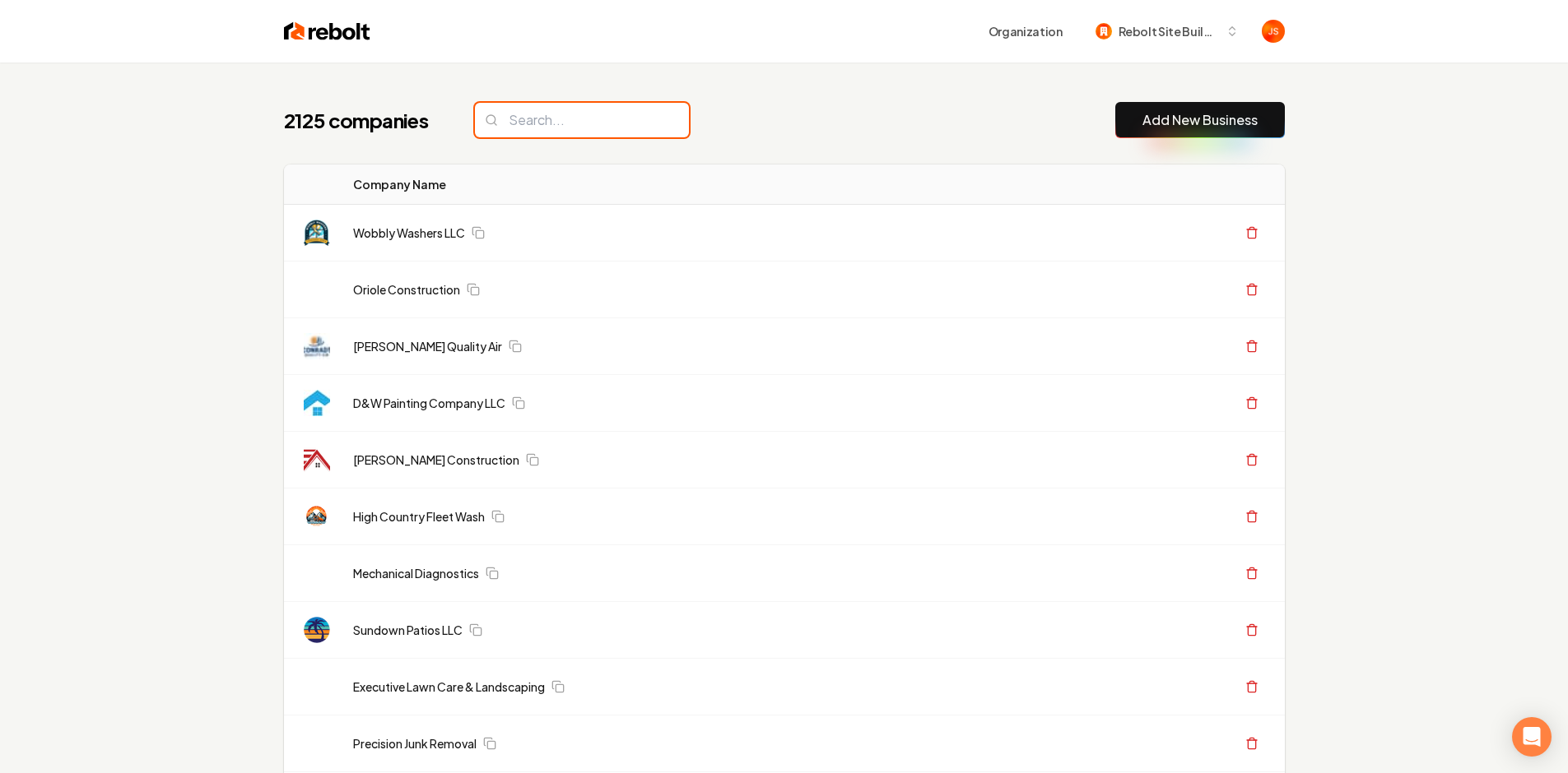
click at [538, 114] on input "search" at bounding box center [582, 120] width 214 height 35
paste input "Elevation earthworks"
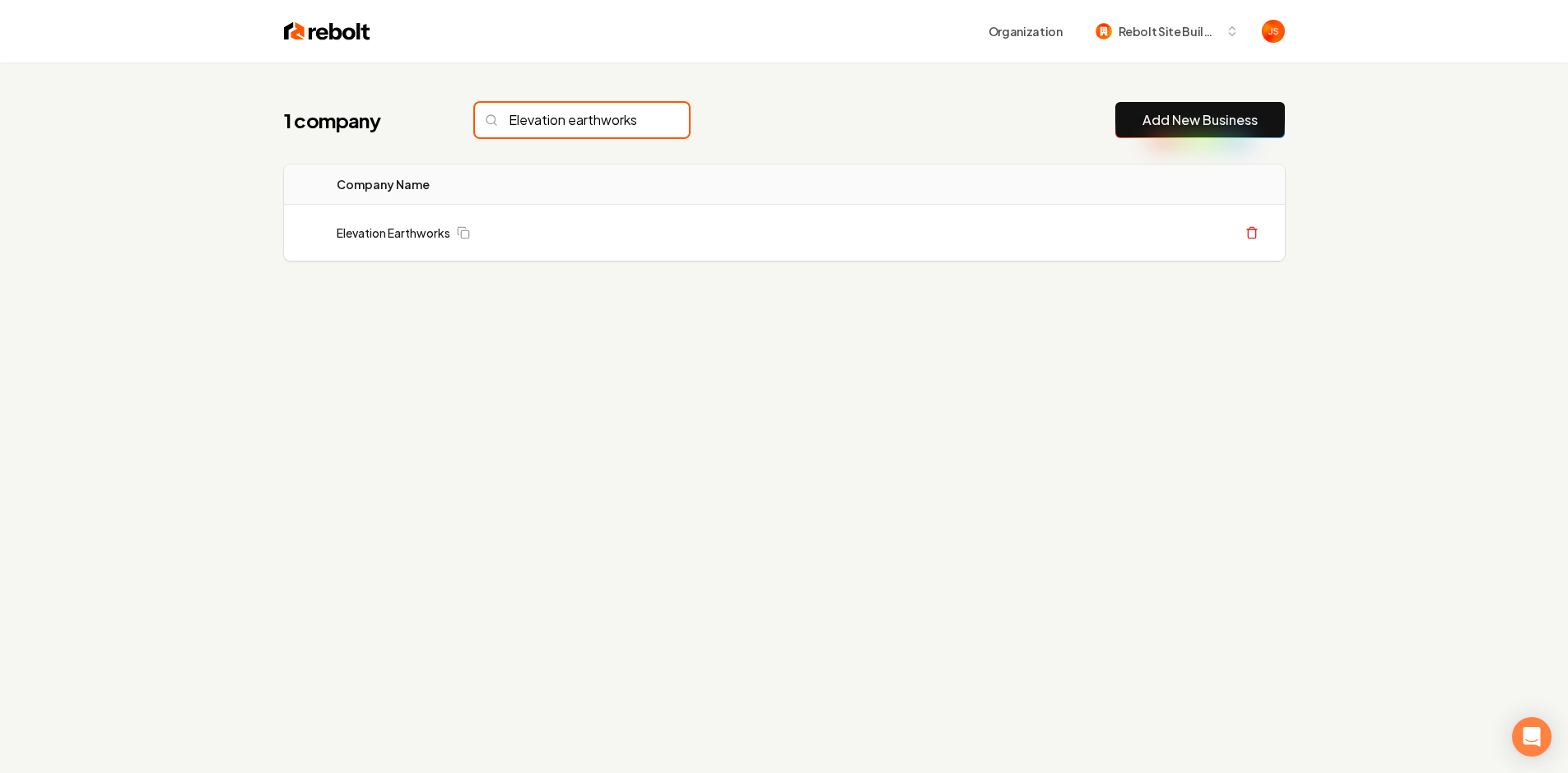
scroll to position [0, 5]
type input "Elevation earthworks"
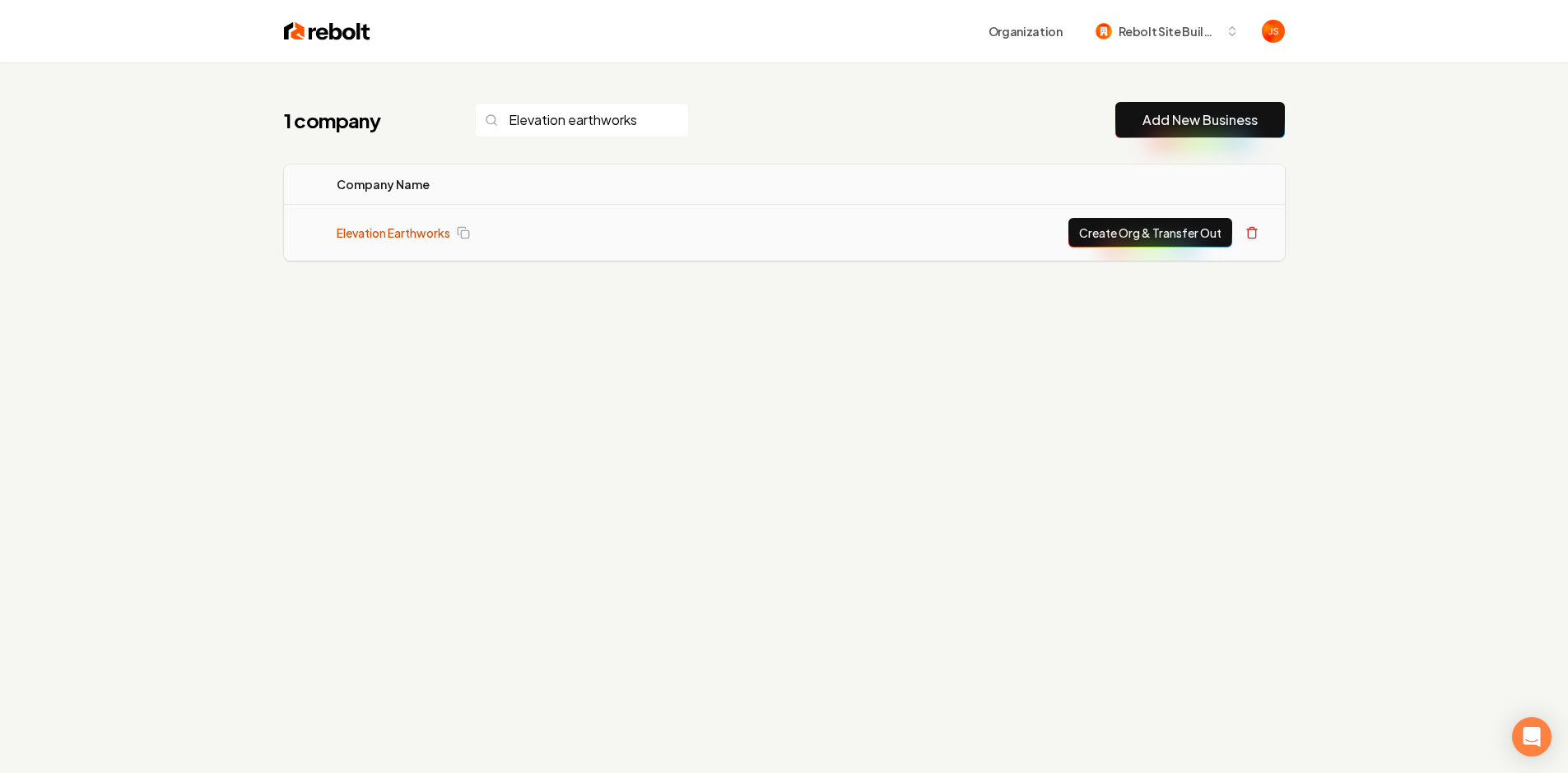
click at [405, 227] on link "Elevation Earthworks" at bounding box center [393, 233] width 114 height 17
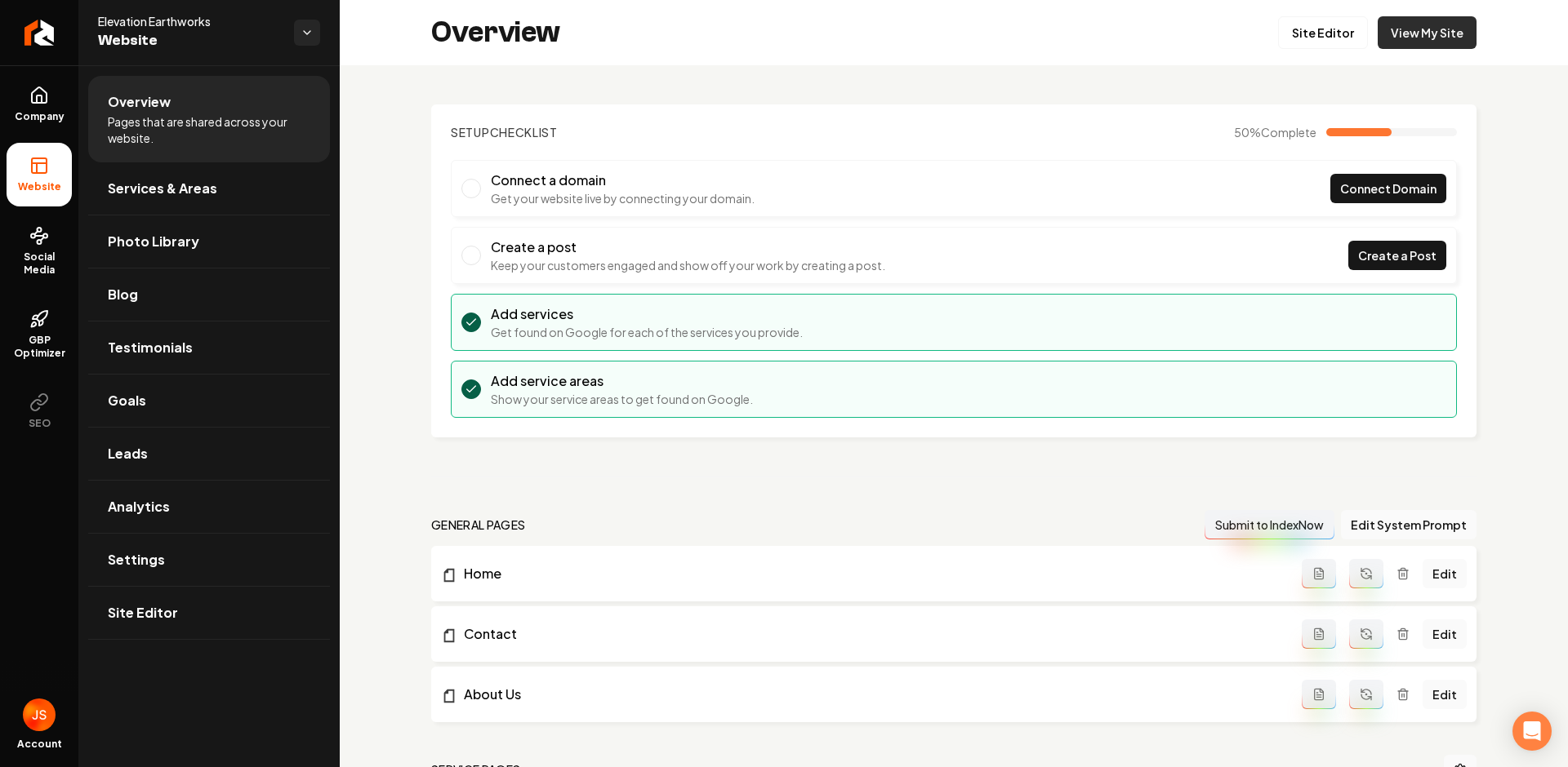
click at [1382, 32] on link "View My Site" at bounding box center [1427, 32] width 99 height 32
click at [1282, 27] on link "Site Editor" at bounding box center [1322, 32] width 89 height 32
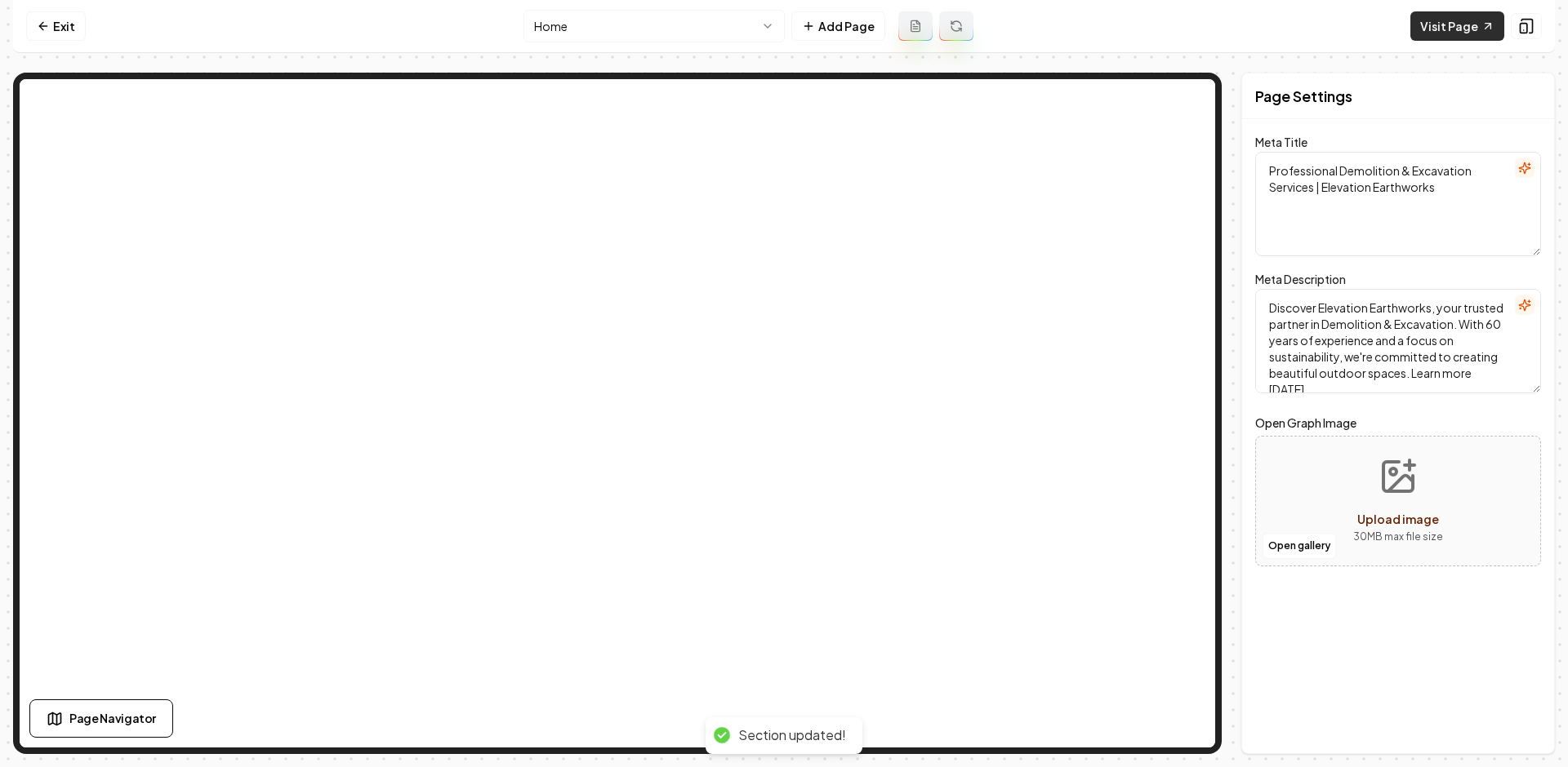
click at [1434, 27] on link "Visit Page" at bounding box center [1458, 27] width 94 height 29
click at [62, 19] on link "Exit" at bounding box center [56, 27] width 60 height 29
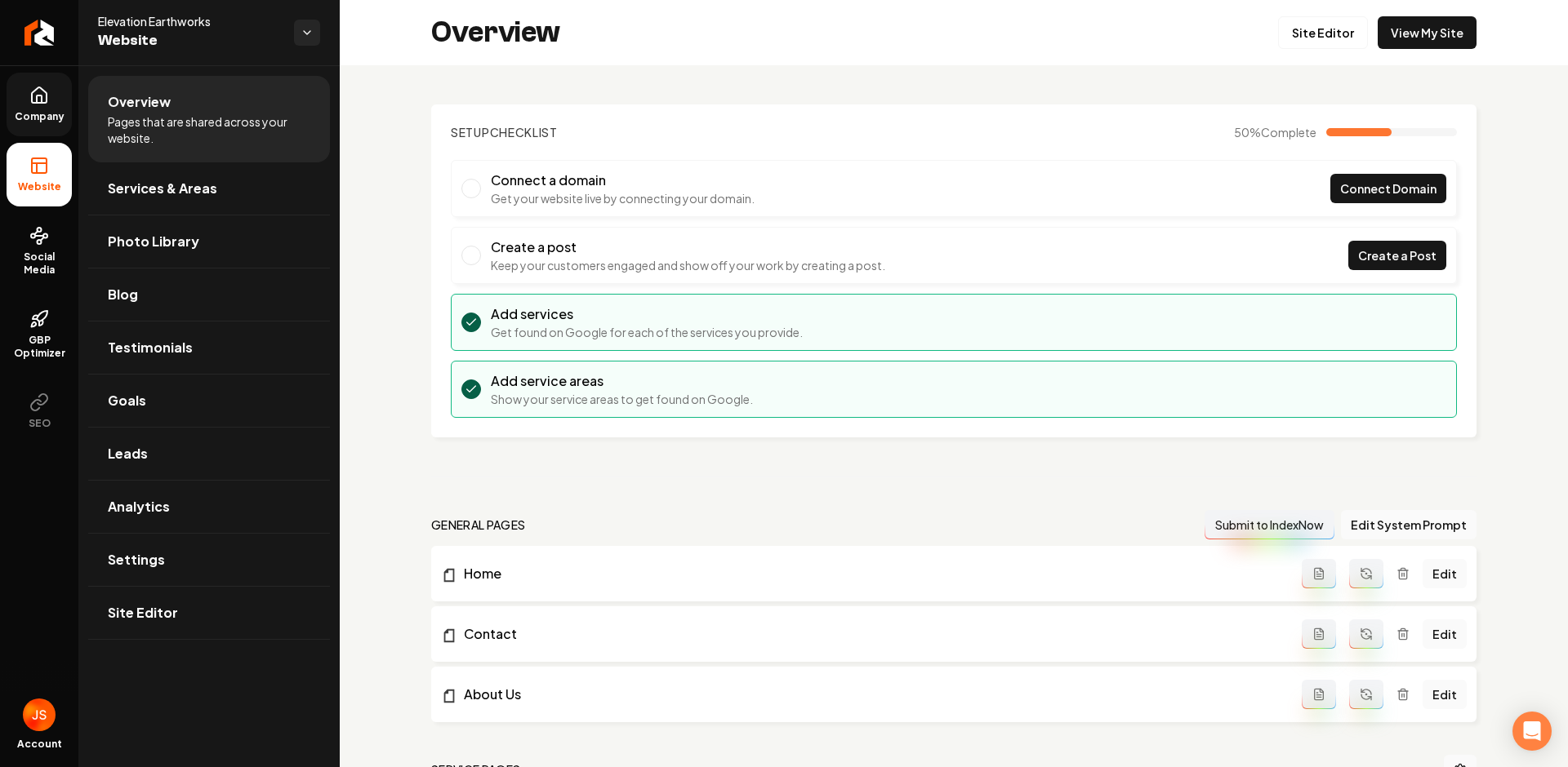
click at [41, 76] on link "Company" at bounding box center [39, 104] width 66 height 64
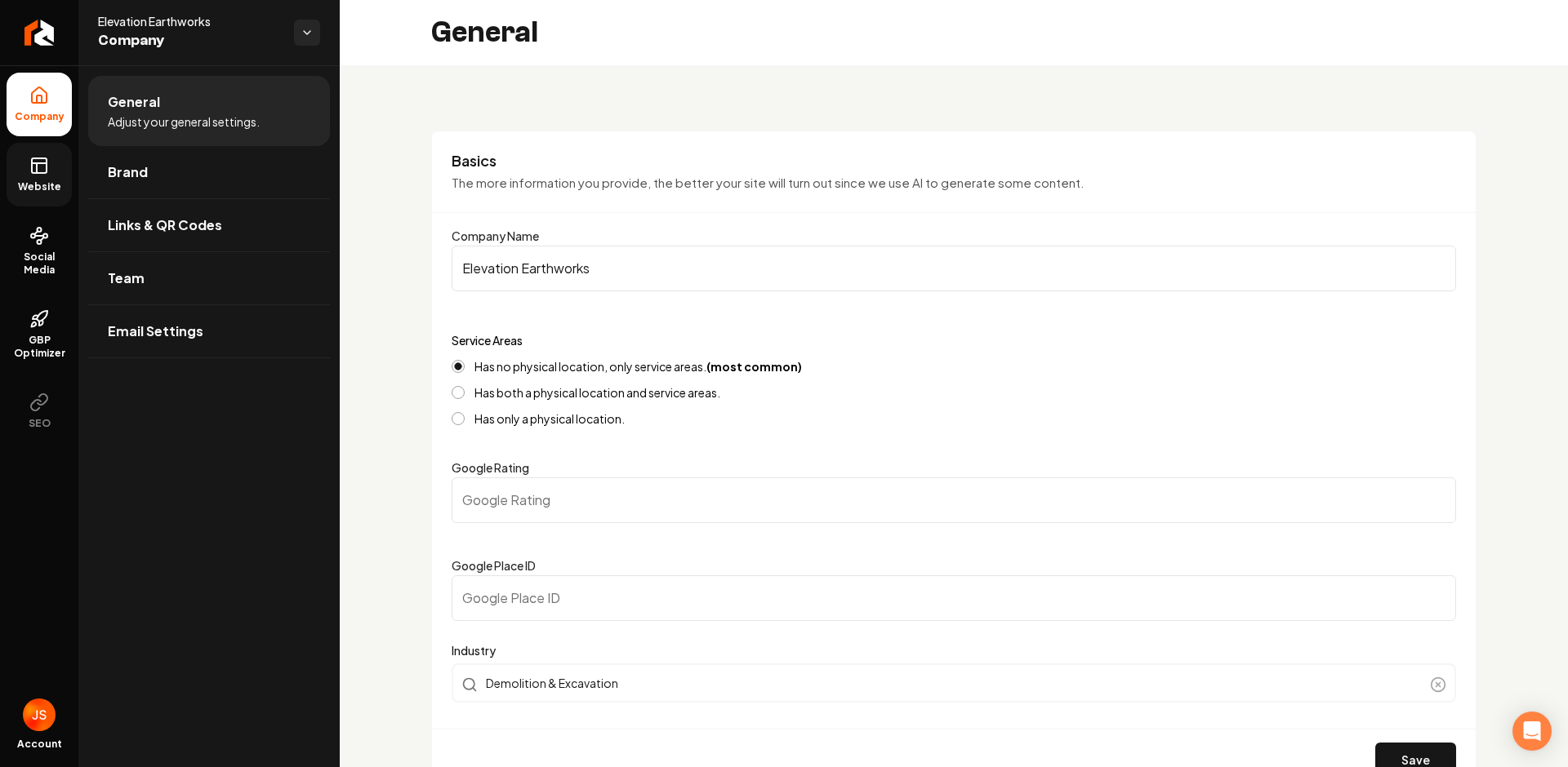
click at [61, 171] on link "Website" at bounding box center [39, 174] width 66 height 64
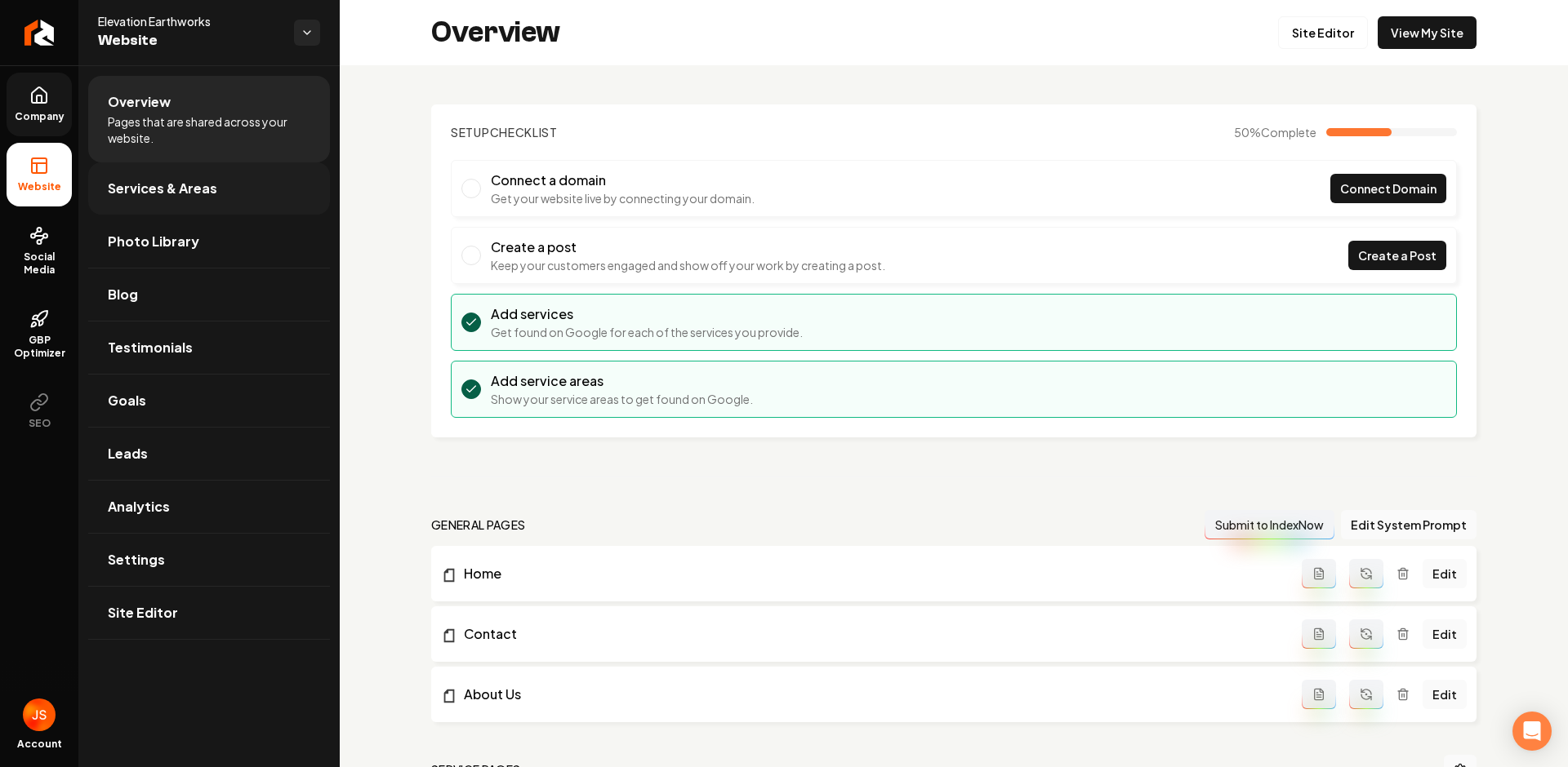
click at [266, 194] on link "Services & Areas" at bounding box center [209, 188] width 242 height 52
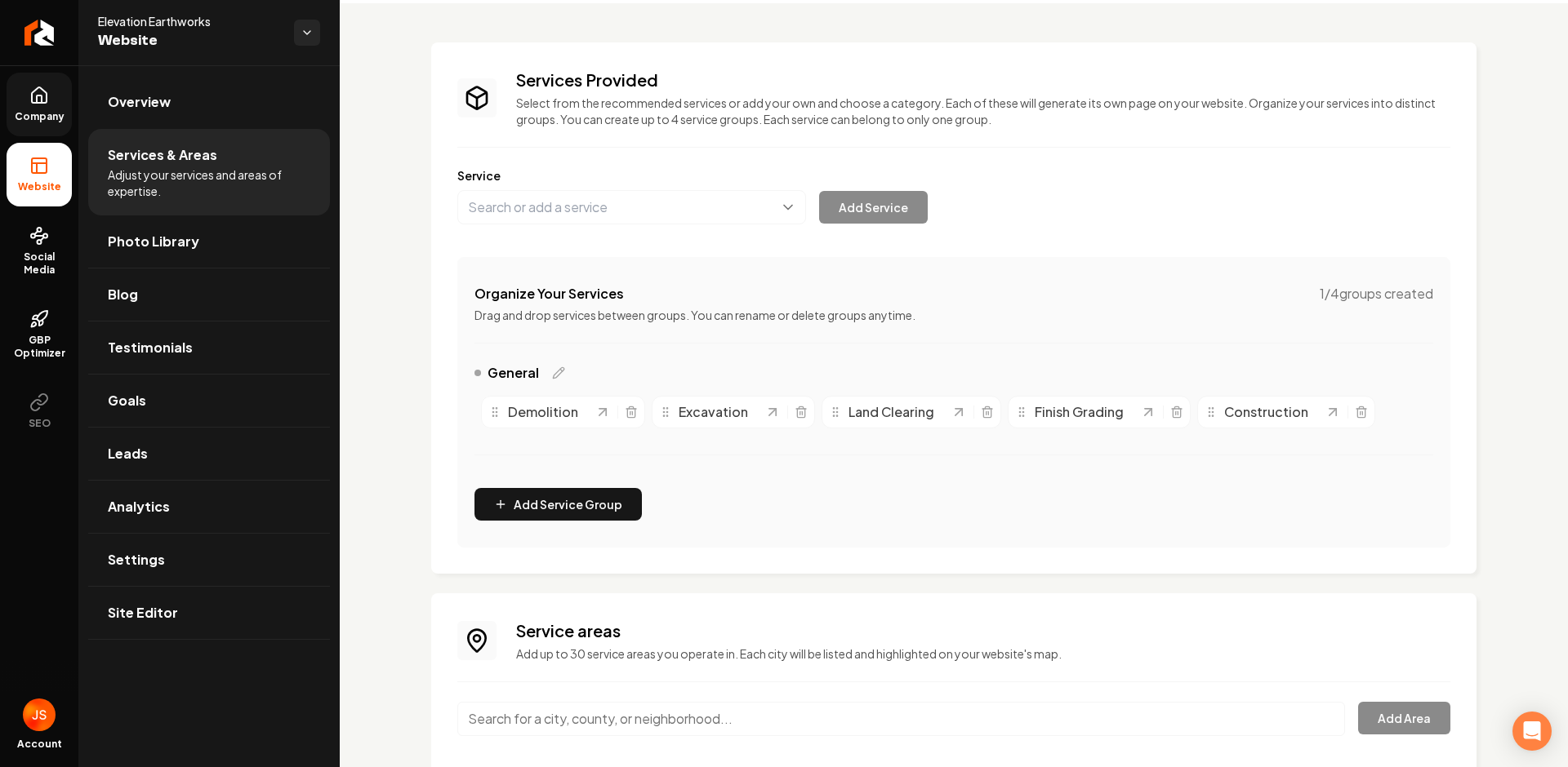
scroll to position [173, 0]
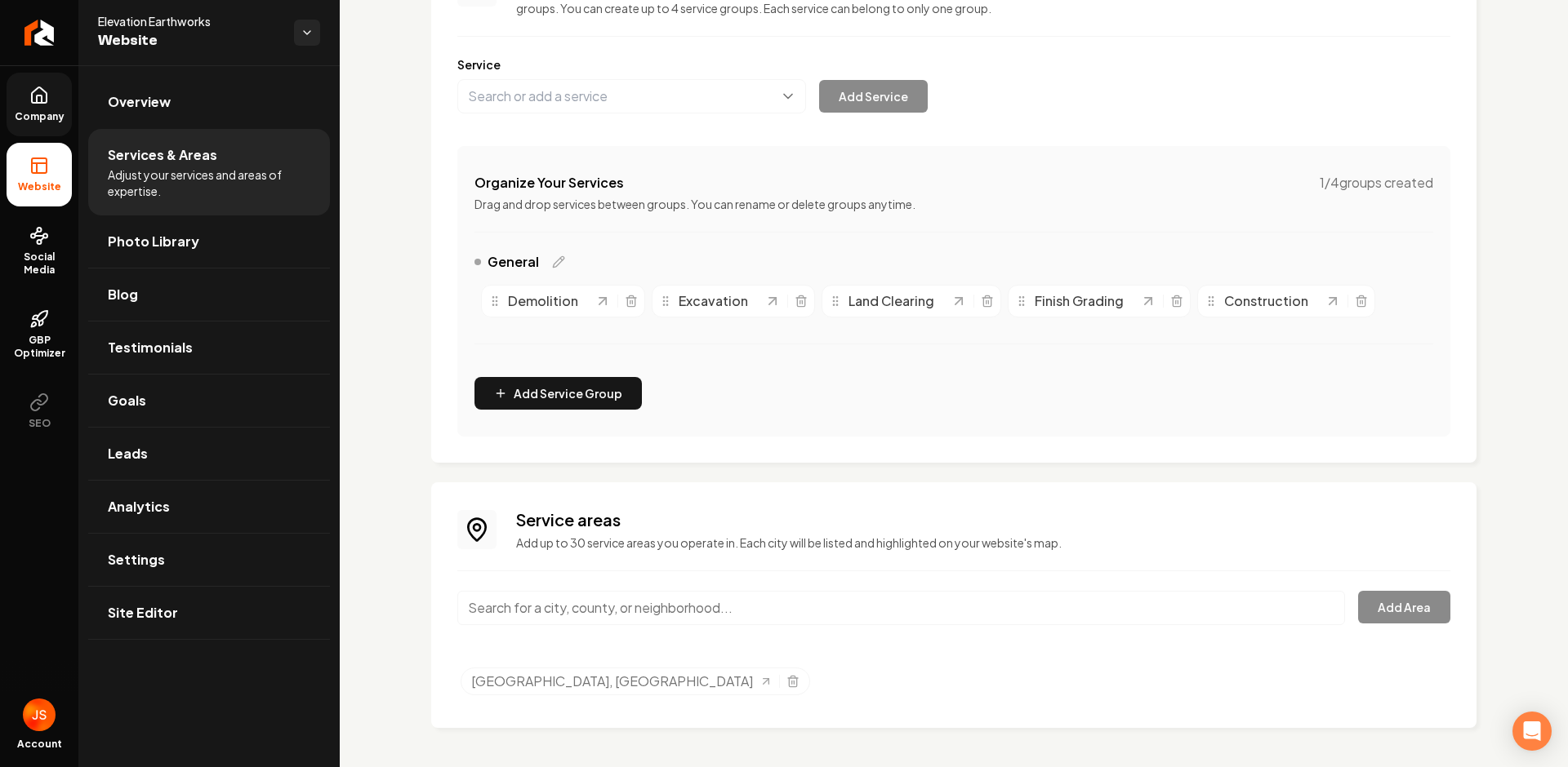
click at [628, 578] on div "Service areas Add up to 30 service areas you operate in. Each city will be list…" at bounding box center [954, 605] width 993 height 193
click at [610, 602] on input "Main content area" at bounding box center [902, 608] width 888 height 34
click at [593, 601] on input "Main content area" at bounding box center [902, 608] width 888 height 34
type input "St. Cloud, MN"
click at [1387, 607] on button "Add Area" at bounding box center [1404, 607] width 92 height 32
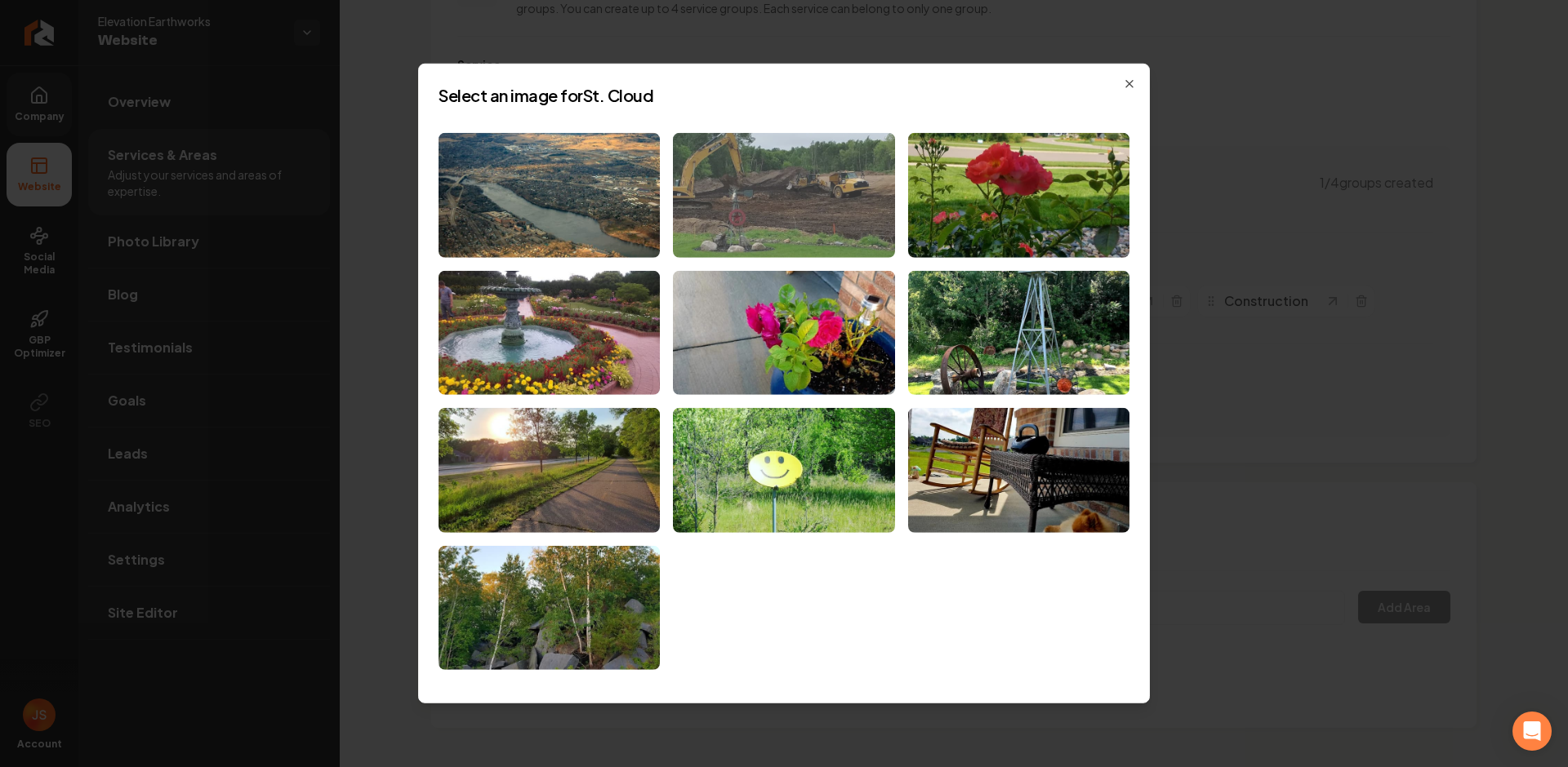
click at [734, 225] on img at bounding box center [783, 195] width 221 height 125
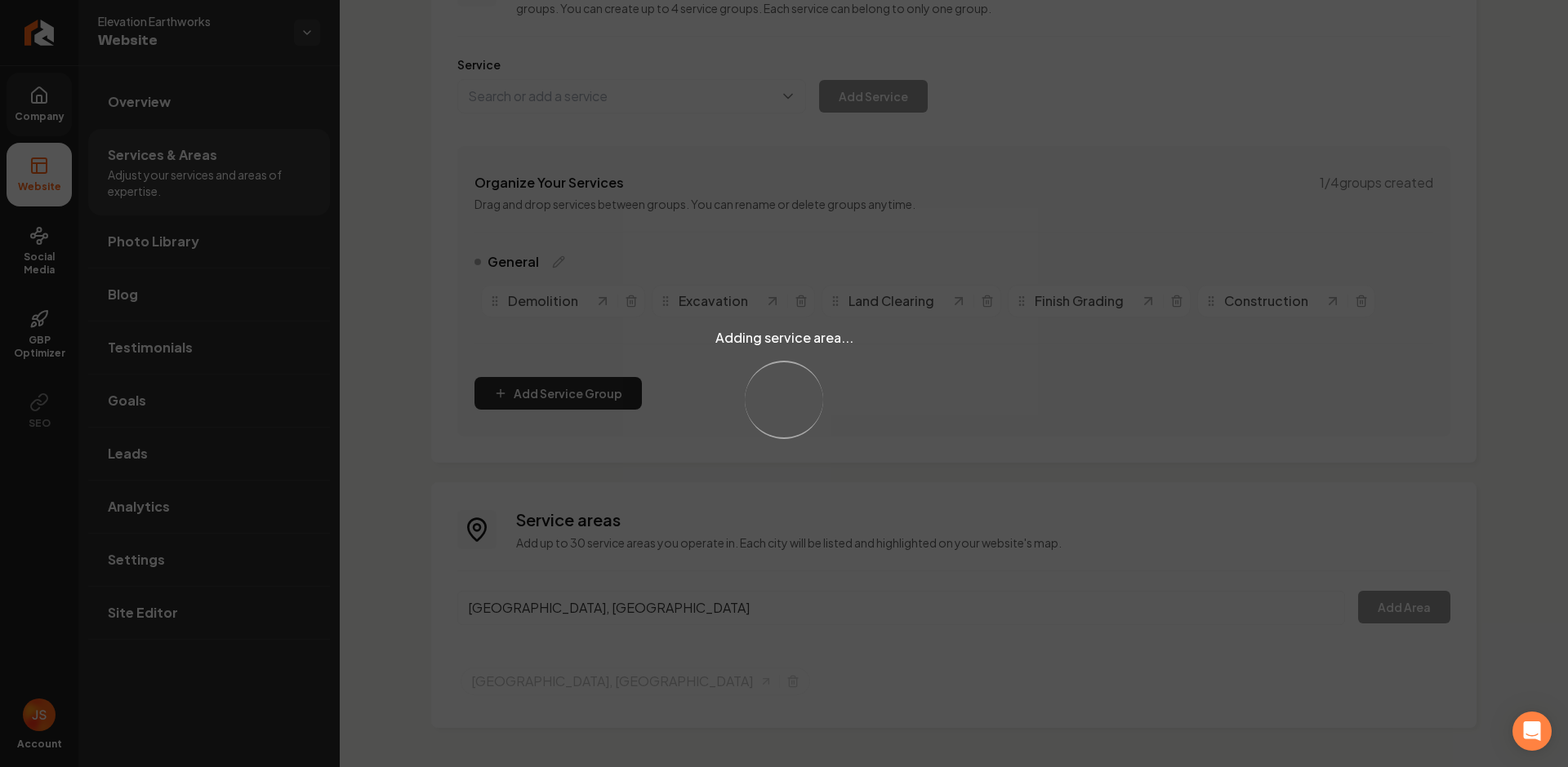
click at [684, 666] on div "Adding service area... Loading..." at bounding box center [784, 383] width 1568 height 767
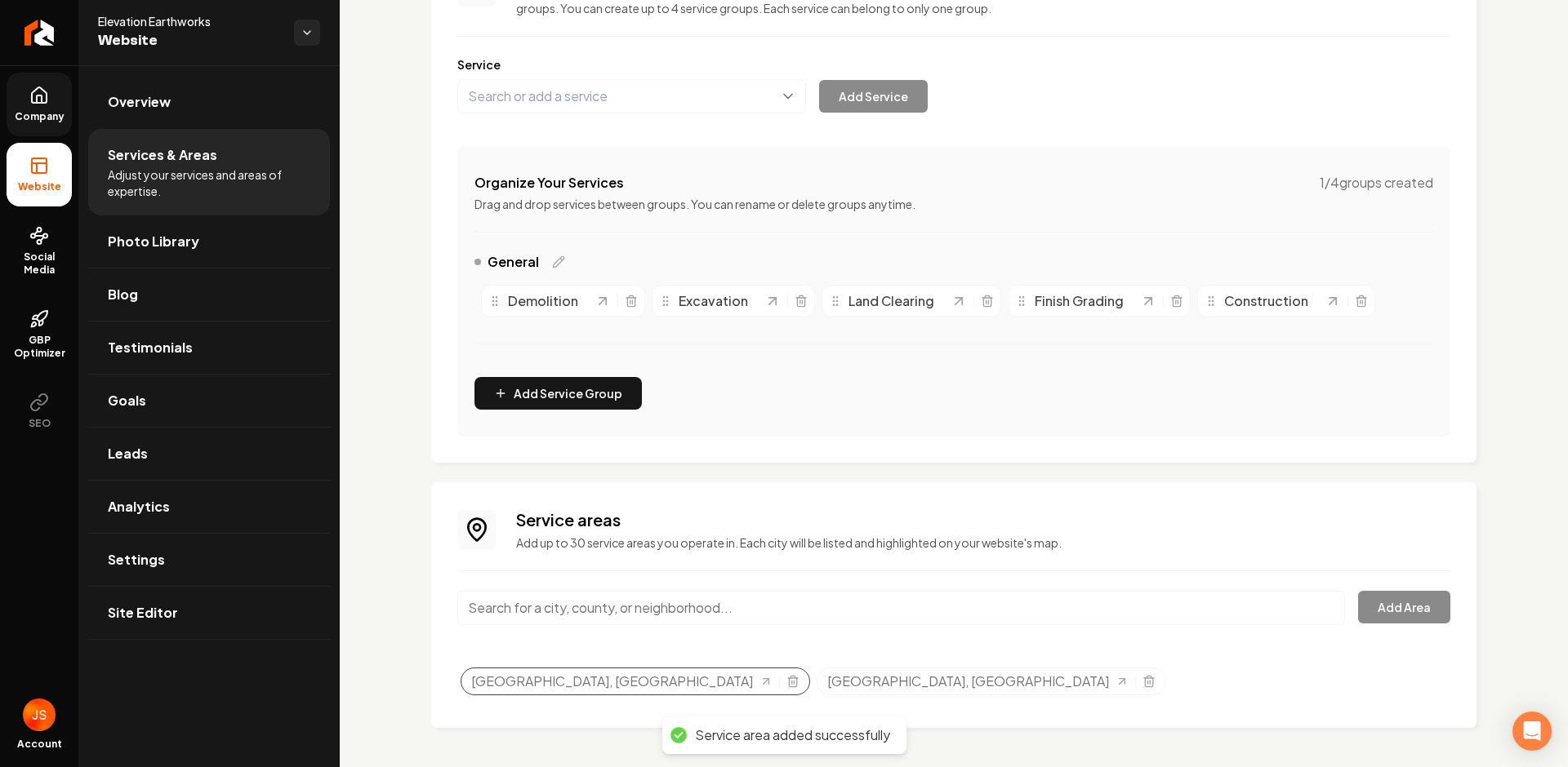
click at [610, 674] on div "Henderson, NV" at bounding box center [636, 682] width 350 height 27
click at [787, 684] on icon "Selected tags" at bounding box center [793, 681] width 13 height 13
click at [22, 42] on link "Return to dashboard" at bounding box center [39, 32] width 79 height 66
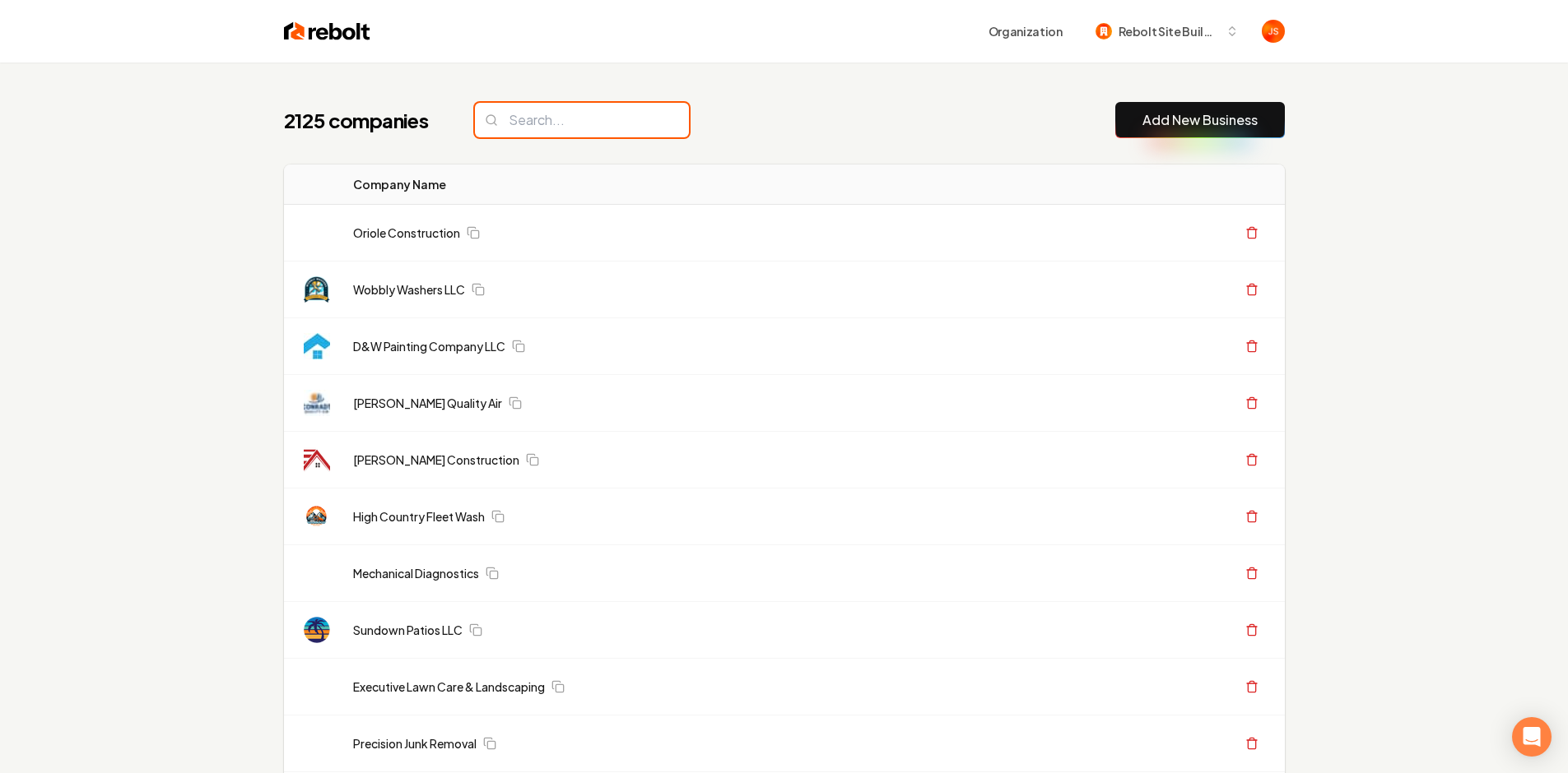
click at [512, 133] on input "search" at bounding box center [582, 120] width 214 height 35
click at [522, 121] on input "search" at bounding box center [582, 120] width 214 height 35
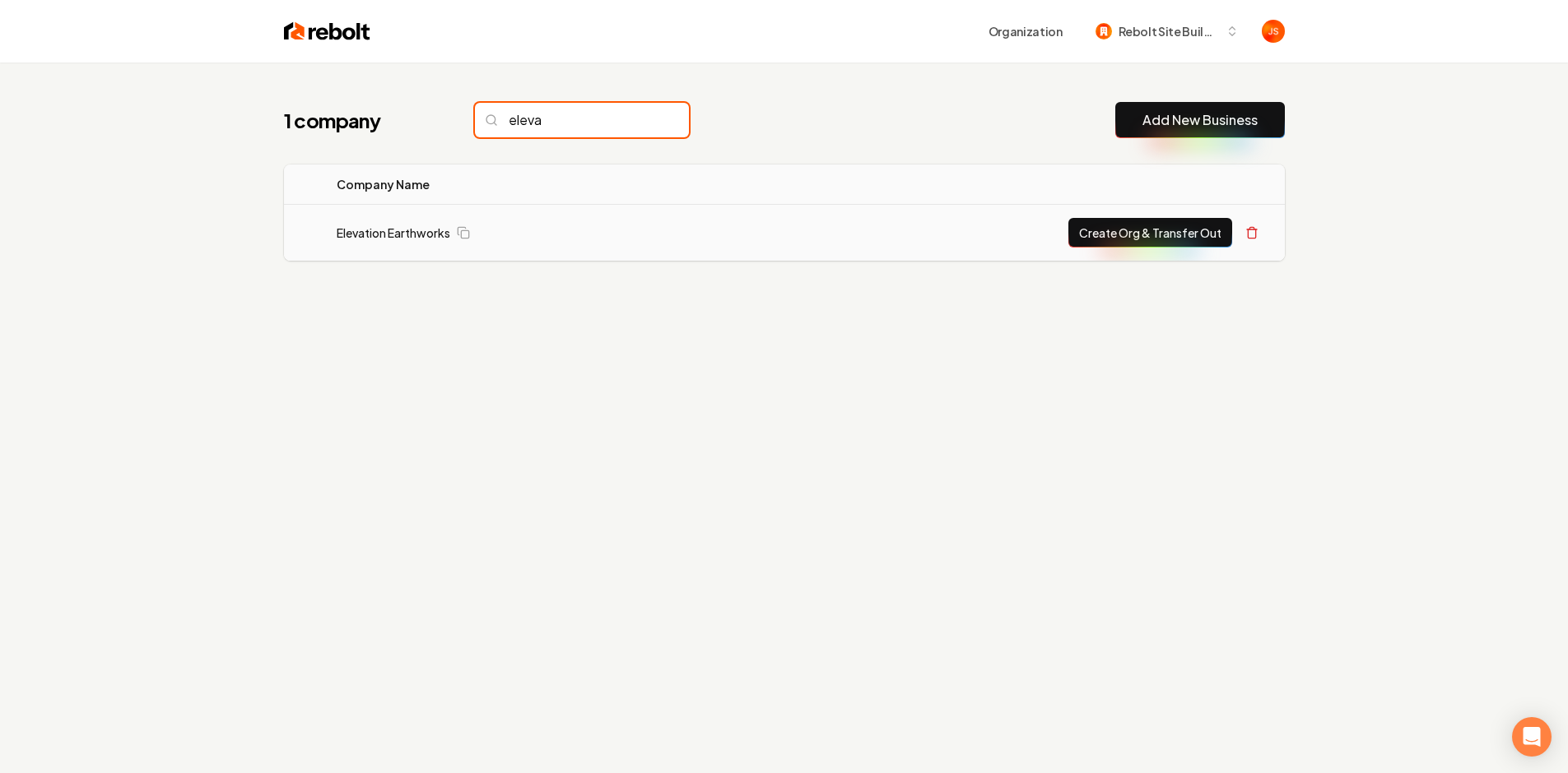
type input "eleva"
click at [1197, 232] on button "Create Org & Transfer Out" at bounding box center [1149, 233] width 163 height 30
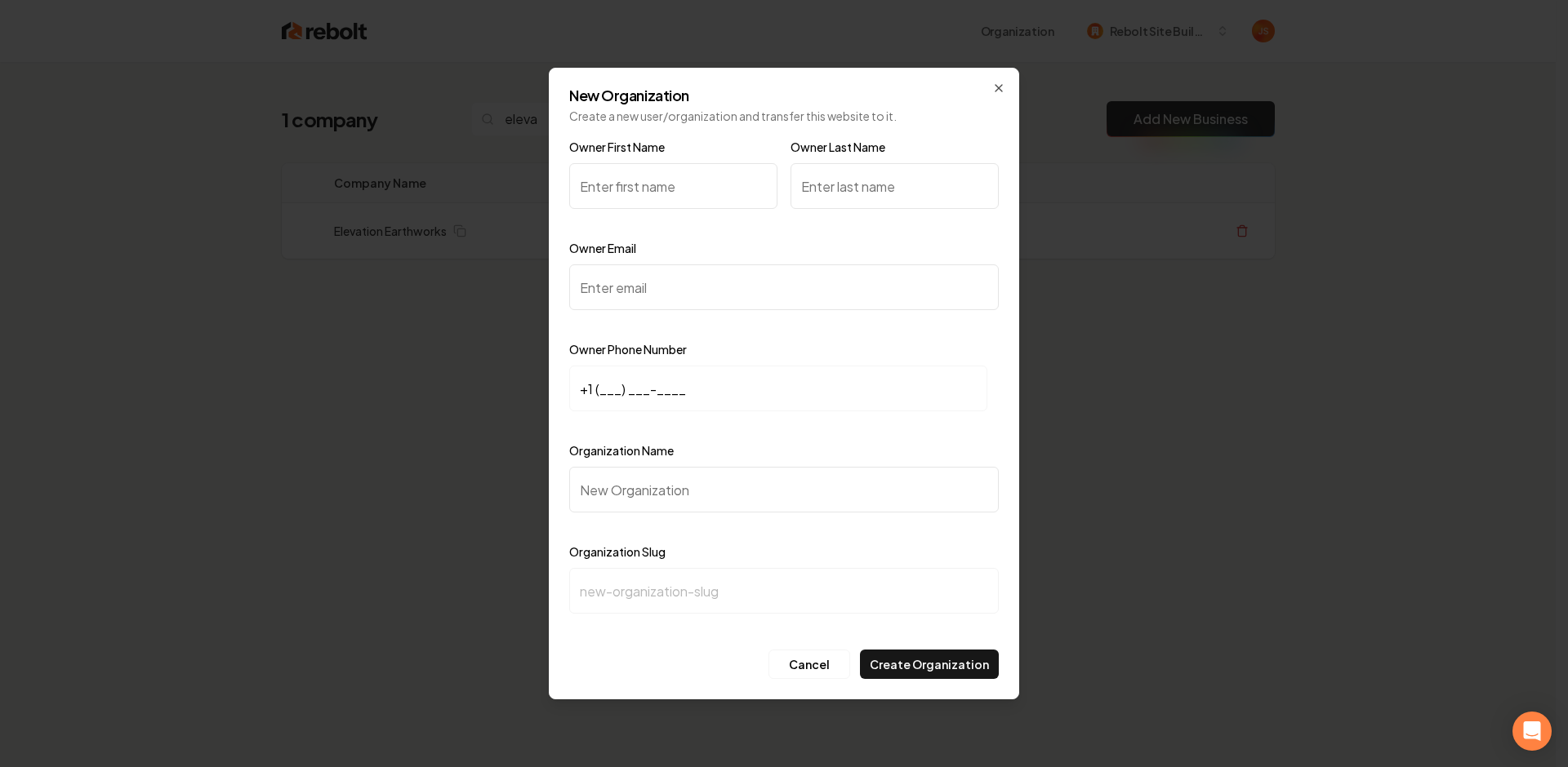
paste input "Devon Larkin"
drag, startPoint x: 656, startPoint y: 193, endPoint x: 623, endPoint y: 192, distance: 33.0
click at [623, 192] on input "Devon Larkin" at bounding box center [673, 186] width 208 height 46
type input "Devon Larkin"
click at [811, 187] on input "Owner Last Name" at bounding box center [895, 186] width 208 height 46
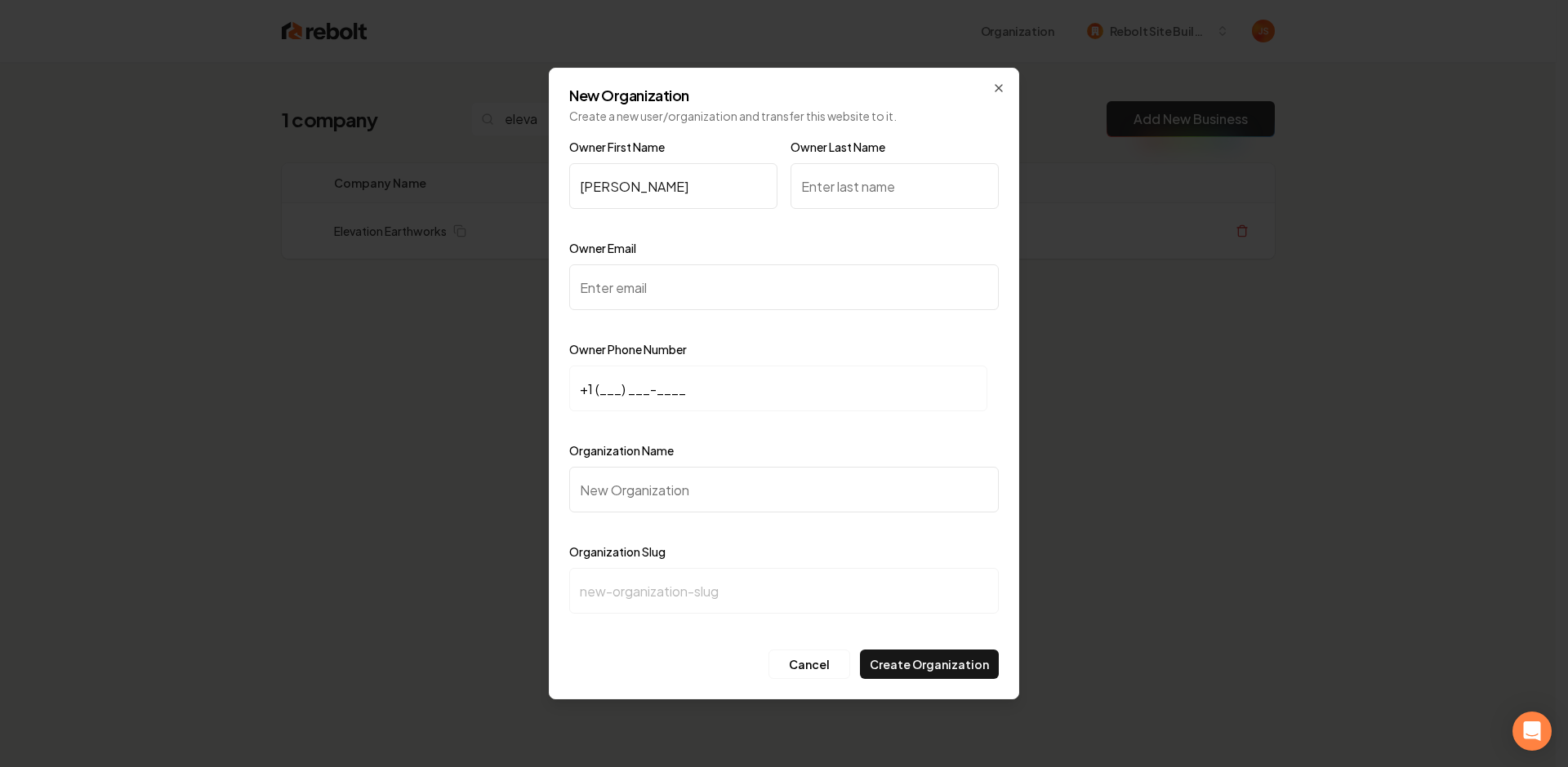
paste input "Larkin"
type input "Larkin"
drag, startPoint x: 671, startPoint y: 195, endPoint x: 628, endPoint y: 190, distance: 43.3
click at [628, 190] on input "Devon Larkin" at bounding box center [673, 186] width 208 height 46
type input "Devon"
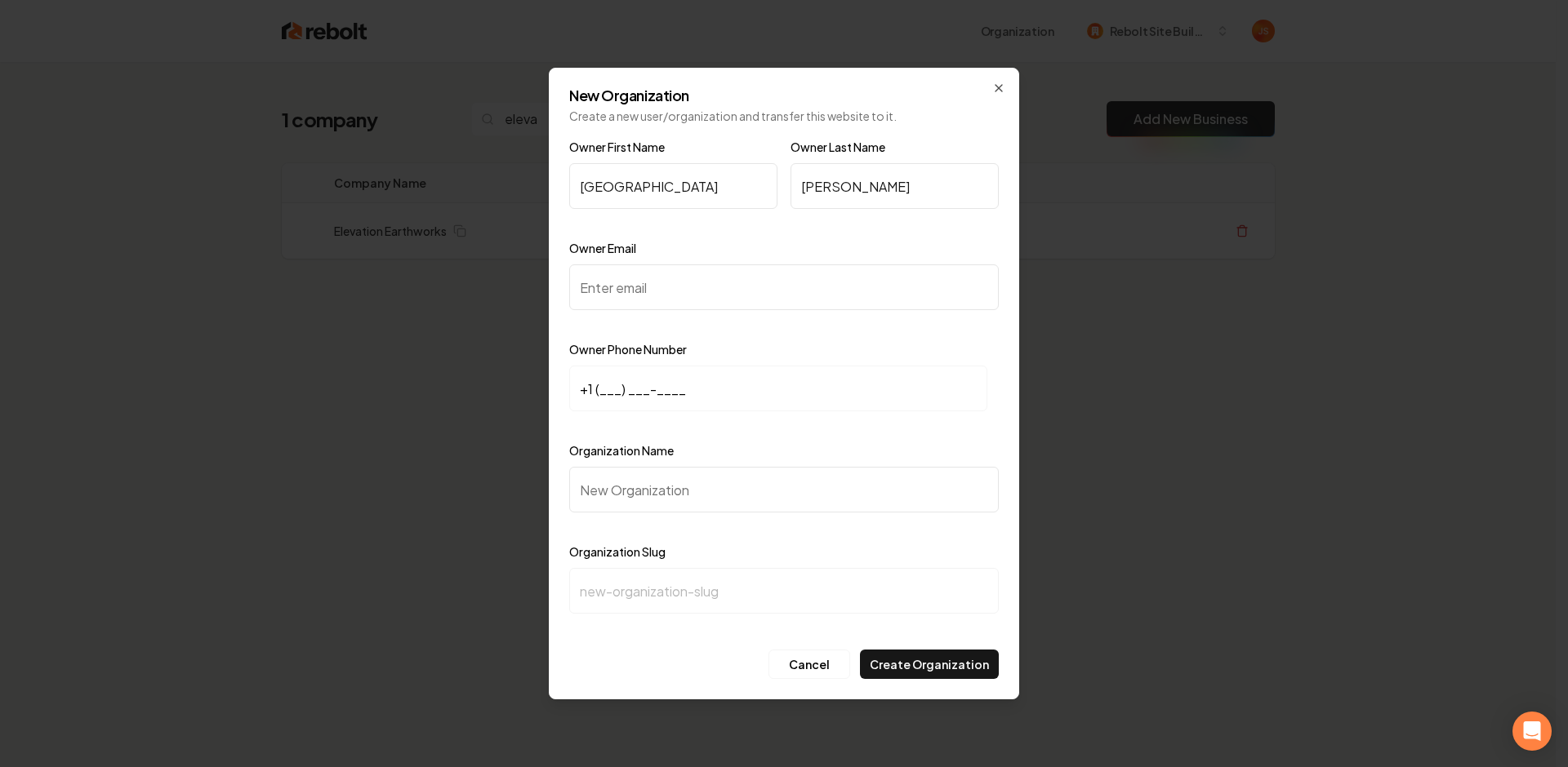
click at [660, 290] on input "Owner Email" at bounding box center [783, 287] width 429 height 46
paste input "elevationew@gmail.ckm"
click at [773, 293] on input "elevationew@gmail.ckm" at bounding box center [783, 287] width 429 height 46
click at [746, 281] on input "elevationew@gmail.com" at bounding box center [783, 287] width 429 height 46
drag, startPoint x: 709, startPoint y: 289, endPoint x: 601, endPoint y: 283, distance: 108.2
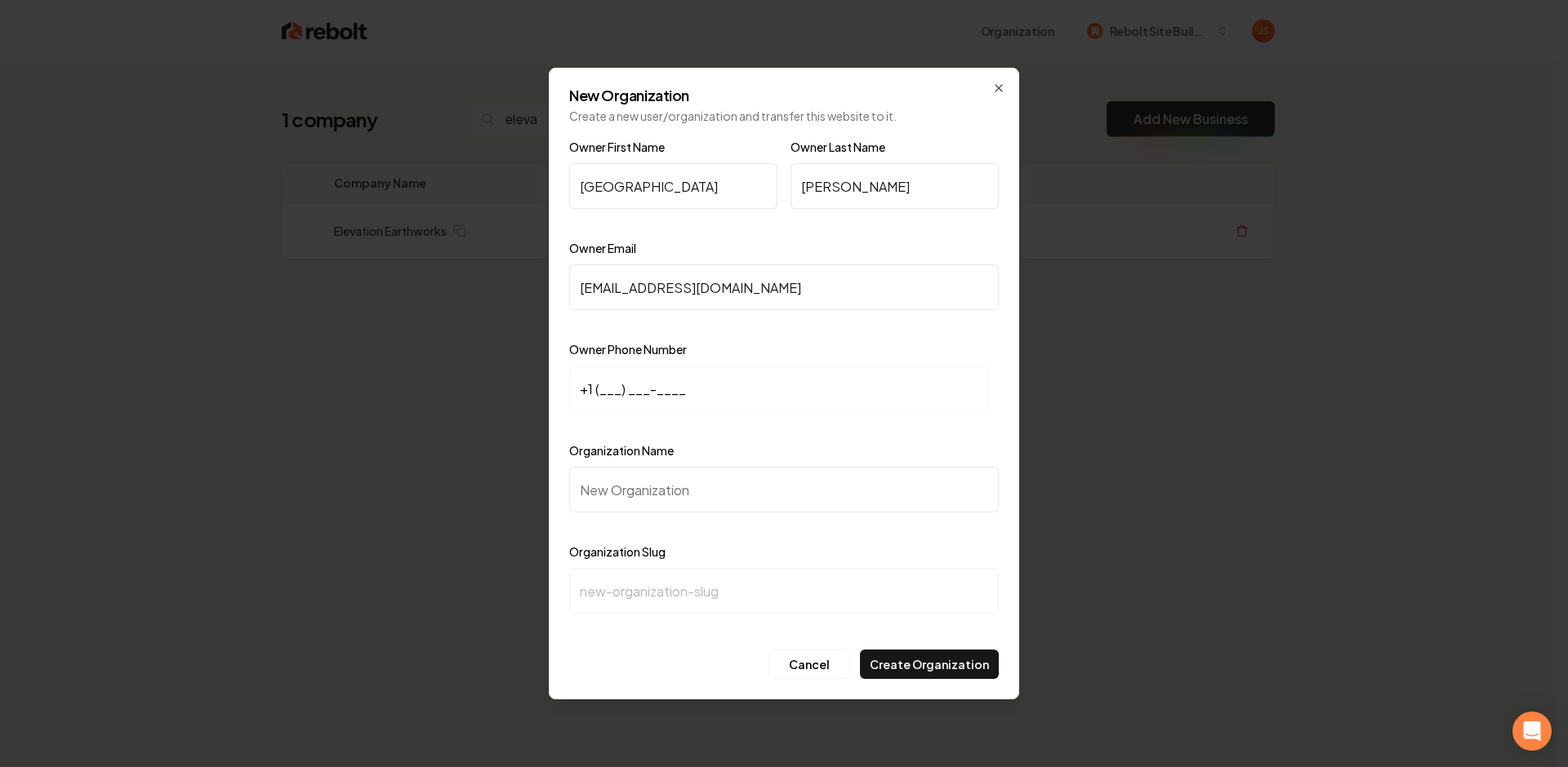
click at [602, 283] on input "elevationew@gmail.com" at bounding box center [783, 287] width 429 height 46
click at [601, 283] on input "elevationew@gmail.com" at bounding box center [783, 287] width 429 height 46
drag, startPoint x: 584, startPoint y: 288, endPoint x: 775, endPoint y: 288, distance: 191.0
click at [775, 288] on input "elevationew@gmail.com" at bounding box center [783, 287] width 429 height 46
click at [788, 288] on input "elevationew@gmail.com" at bounding box center [783, 287] width 429 height 46
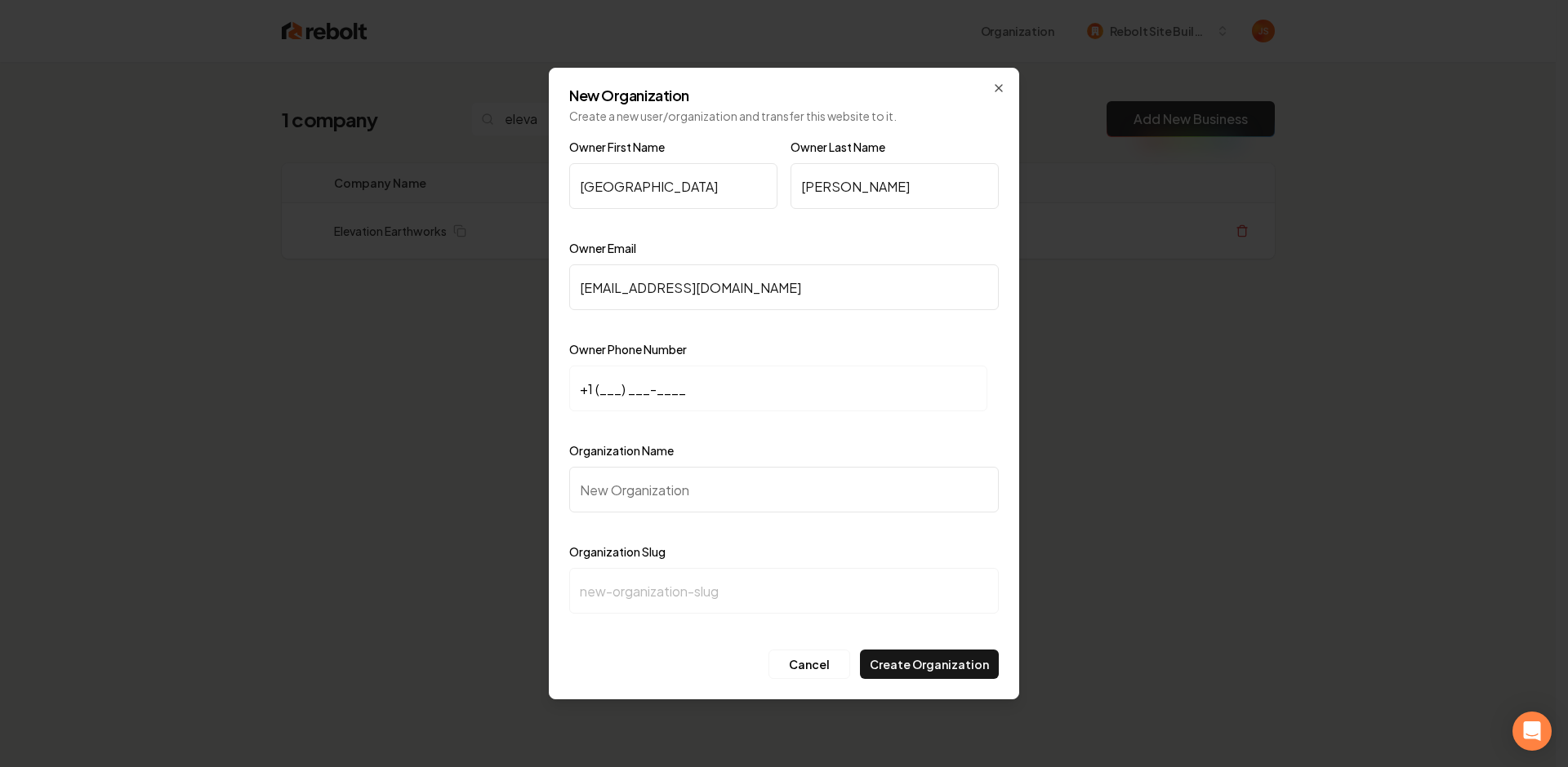
drag, startPoint x: 764, startPoint y: 287, endPoint x: 577, endPoint y: 277, distance: 187.3
click at [577, 277] on input "elevationew@gmail.com" at bounding box center [783, 287] width 429 height 46
click at [610, 279] on input "elevationew@gmail.com" at bounding box center [783, 287] width 429 height 46
drag, startPoint x: 623, startPoint y: 286, endPoint x: 745, endPoint y: 293, distance: 122.2
click at [741, 294] on input "elevationew@gmail.com" at bounding box center [783, 287] width 429 height 46
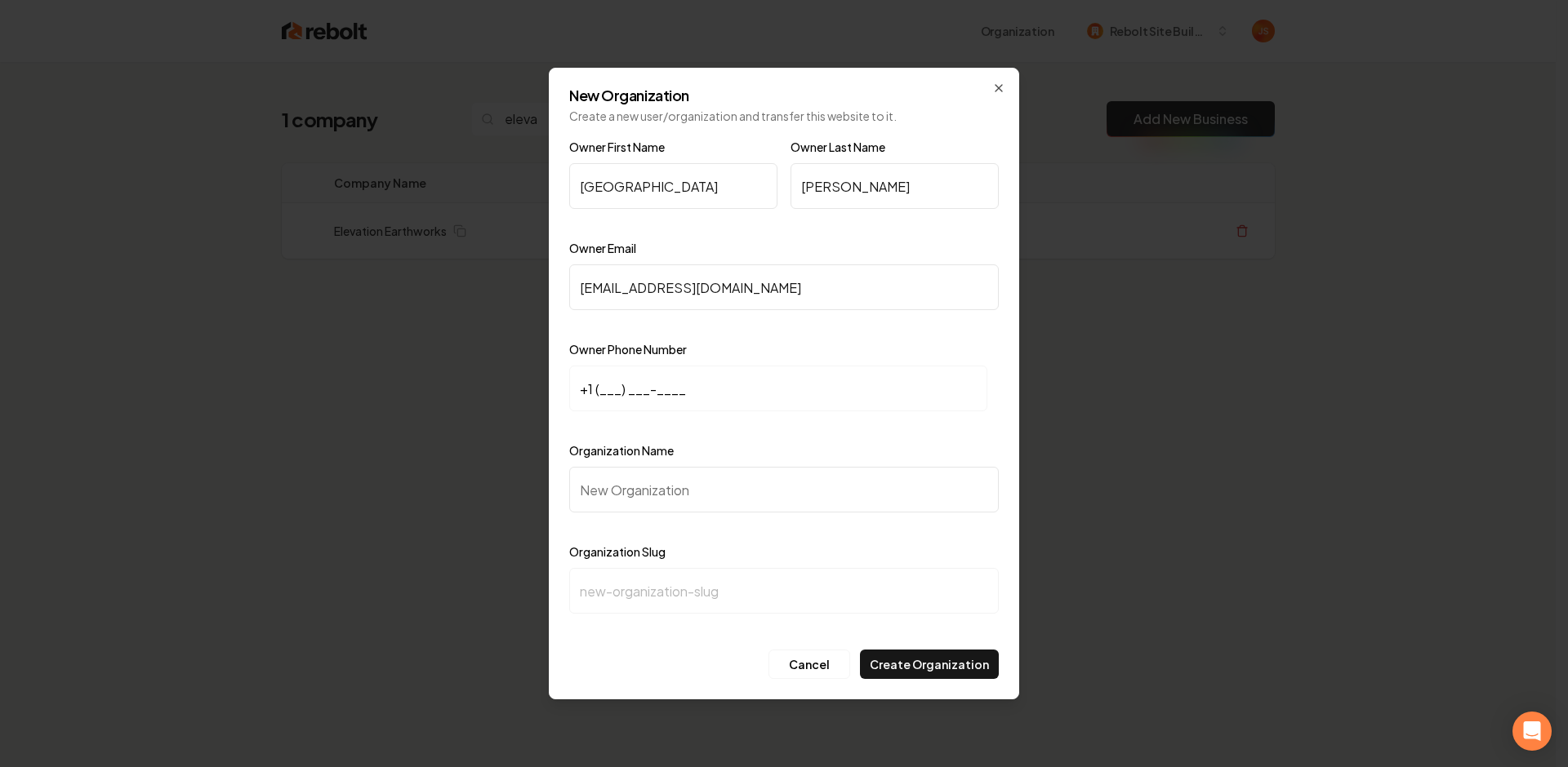
click at [745, 293] on input "elevationew@gmail.com" at bounding box center [783, 287] width 429 height 46
click at [791, 306] on input "elevationew@gmail.com" at bounding box center [783, 287] width 429 height 46
type input "elevationew@gmail.com"
click at [612, 385] on input "+1 (___) ___-____" at bounding box center [778, 388] width 419 height 46
click at [609, 385] on input "+1 (___) ___-____" at bounding box center [778, 388] width 419 height 46
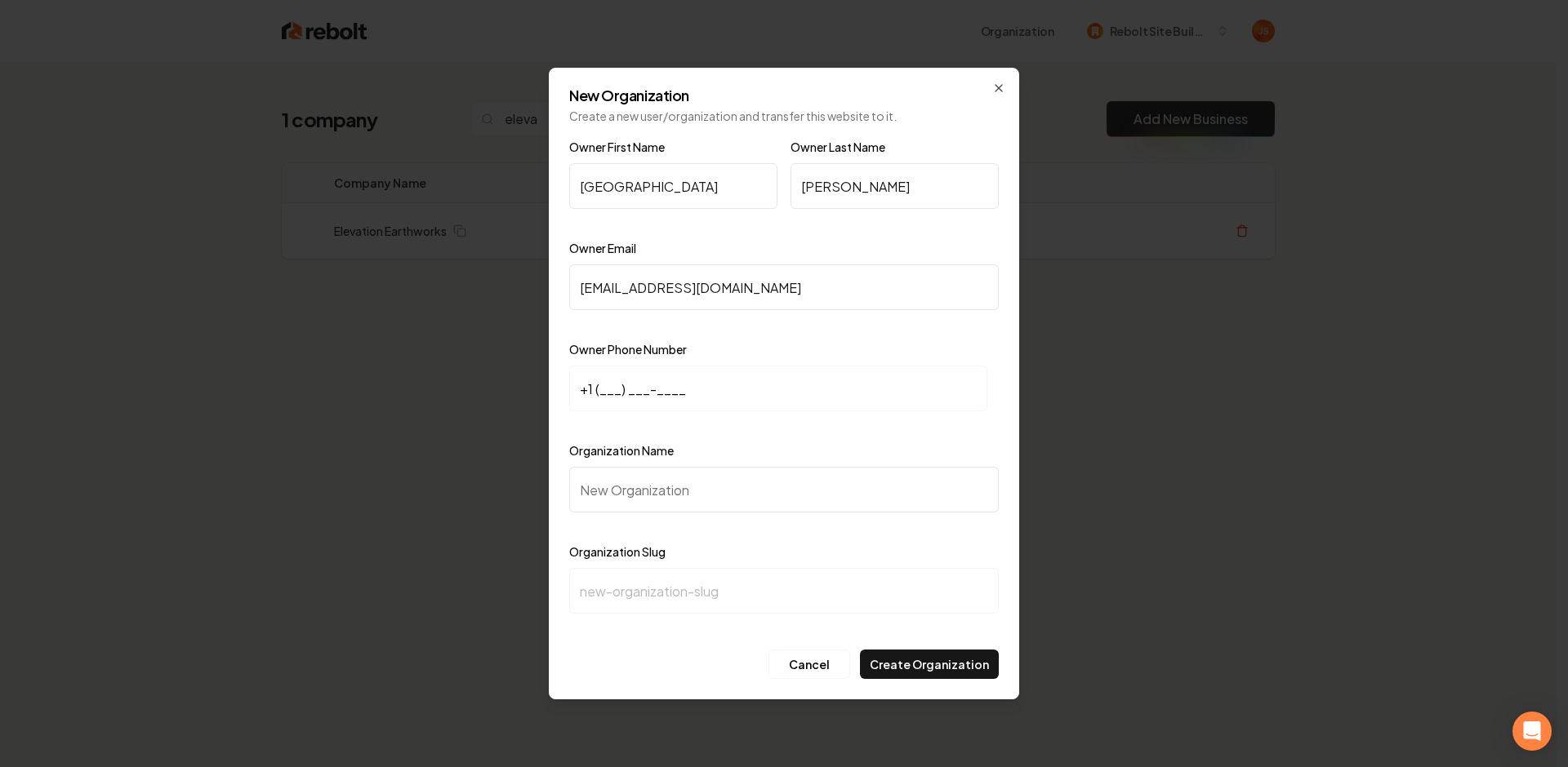
paste input "16) 123-9865"
click at [599, 385] on input "+1 (_16) 123-9865" at bounding box center [778, 388] width 419 height 46
type input "+1 (_16) 123-9865"
type input "elevationew@gmail.ckm"
click at [711, 395] on input "+1 (_16) 123-9865" at bounding box center [778, 388] width 419 height 46
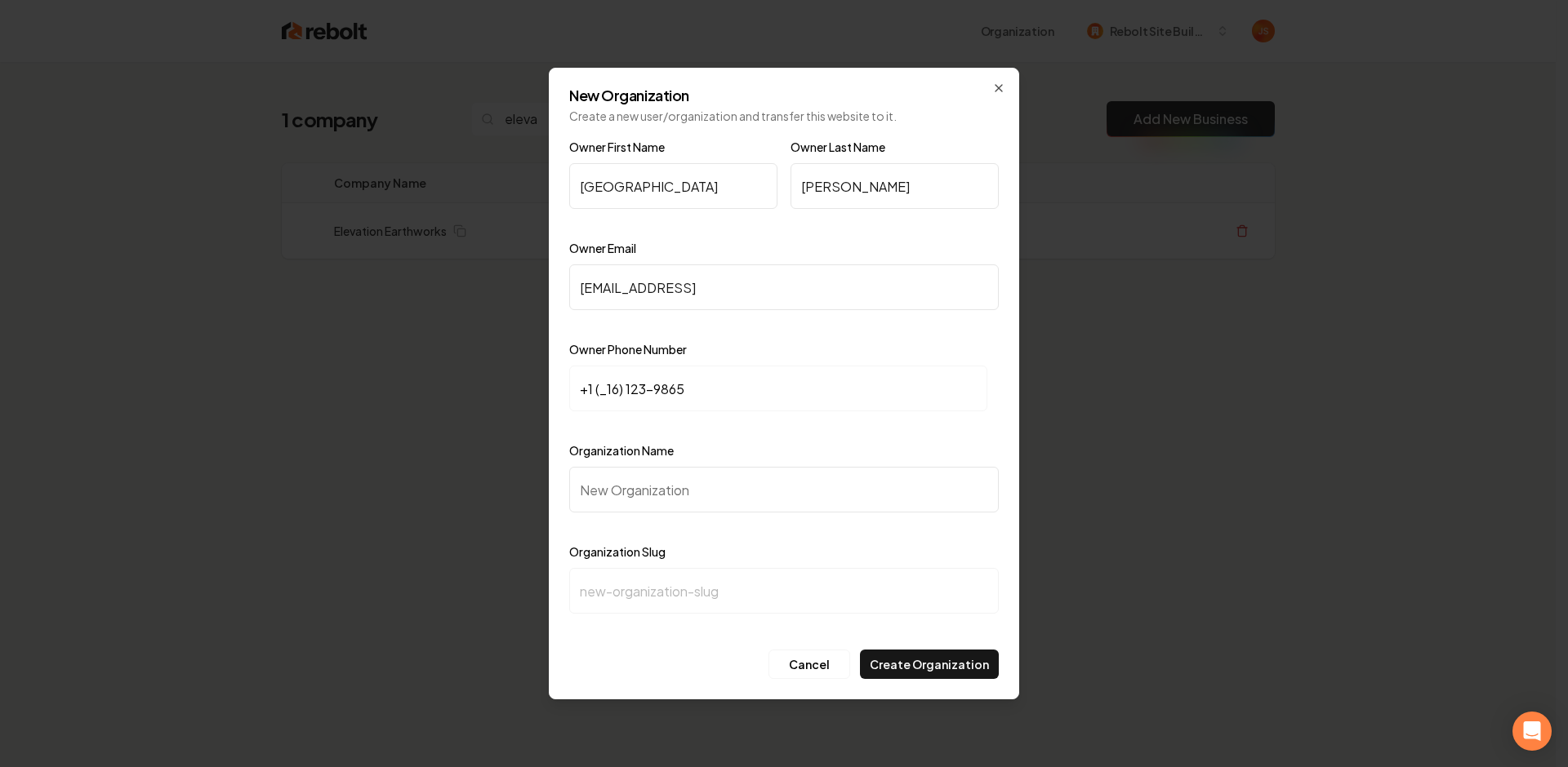
drag, startPoint x: 710, startPoint y: 395, endPoint x: 626, endPoint y: 392, distance: 84.1
click at [626, 392] on input "+1 (_16) 123-9865" at bounding box center [778, 388] width 419 height 46
paste input "161) 239-8658"
type input "+1 (161) 239-8658"
click at [755, 307] on input "elevationew@gmail.ckm" at bounding box center [783, 287] width 429 height 46
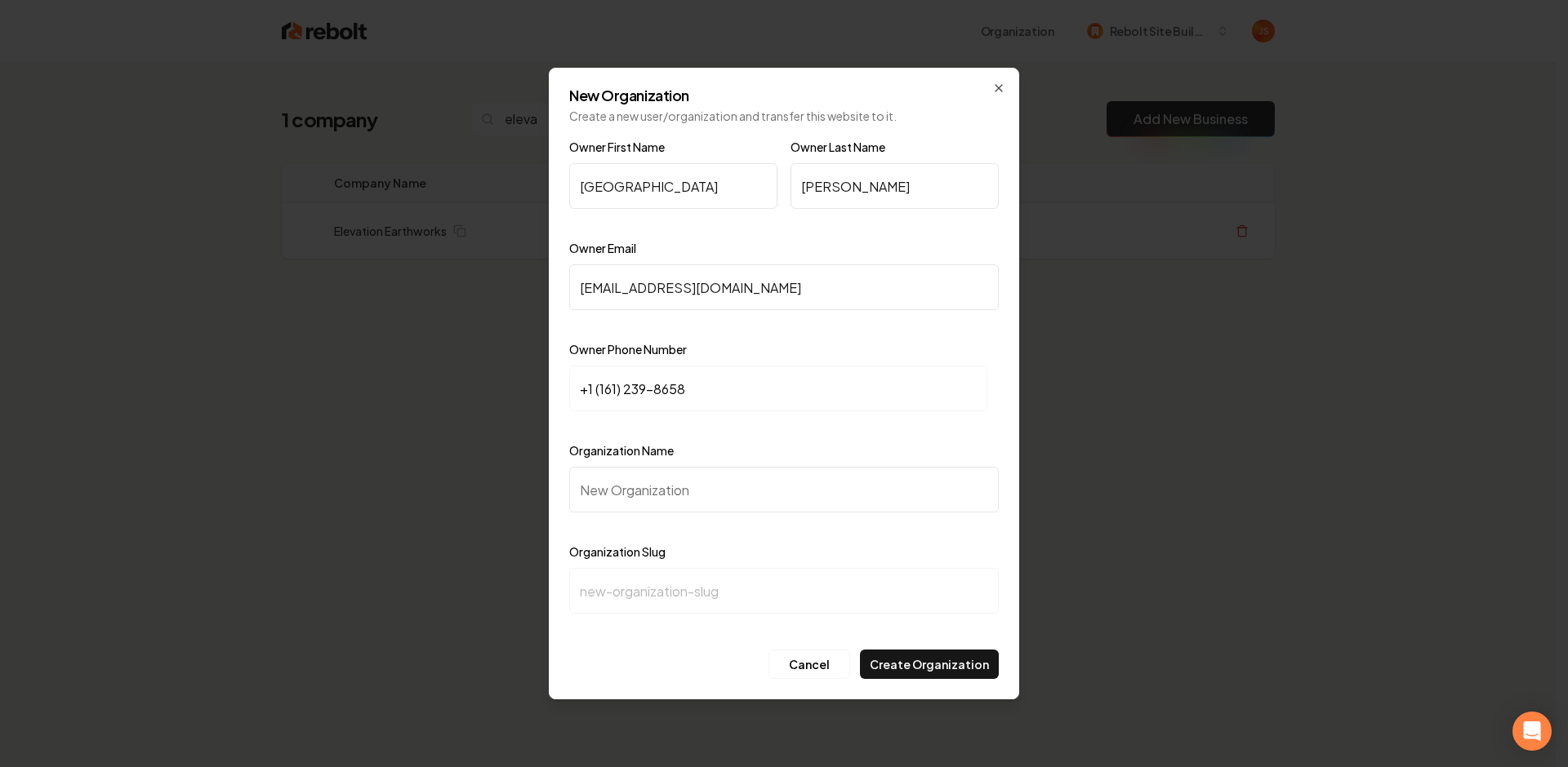
type input "elevationew@gmail.com"
drag, startPoint x: 669, startPoint y: 399, endPoint x: 604, endPoint y: 393, distance: 65.3
click at [604, 393] on input "+1 (161) 239-8658" at bounding box center [778, 388] width 419 height 46
paste input "161) 239-8658"
drag, startPoint x: 661, startPoint y: 388, endPoint x: 593, endPoint y: 385, distance: 68.1
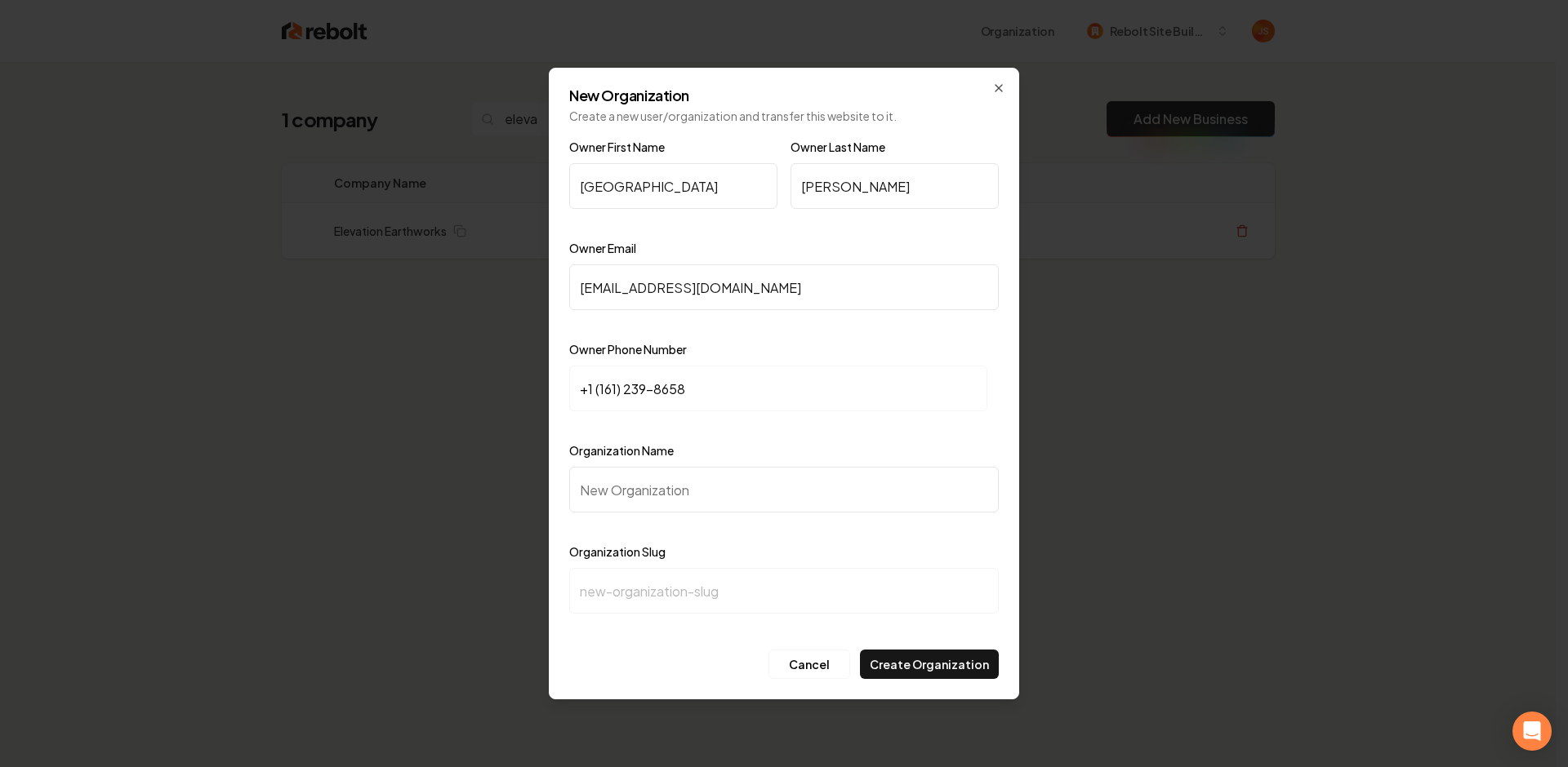
click at [593, 385] on input "+1 (161) 239-8658" at bounding box center [778, 388] width 419 height 46
paste input "161) 239-8658"
drag, startPoint x: 731, startPoint y: 385, endPoint x: 615, endPoint y: 388, distance: 116.0
click at [615, 388] on input "+1 (161) 239-8658" at bounding box center [778, 388] width 419 height 46
type input "+1 (612) 398-6584"
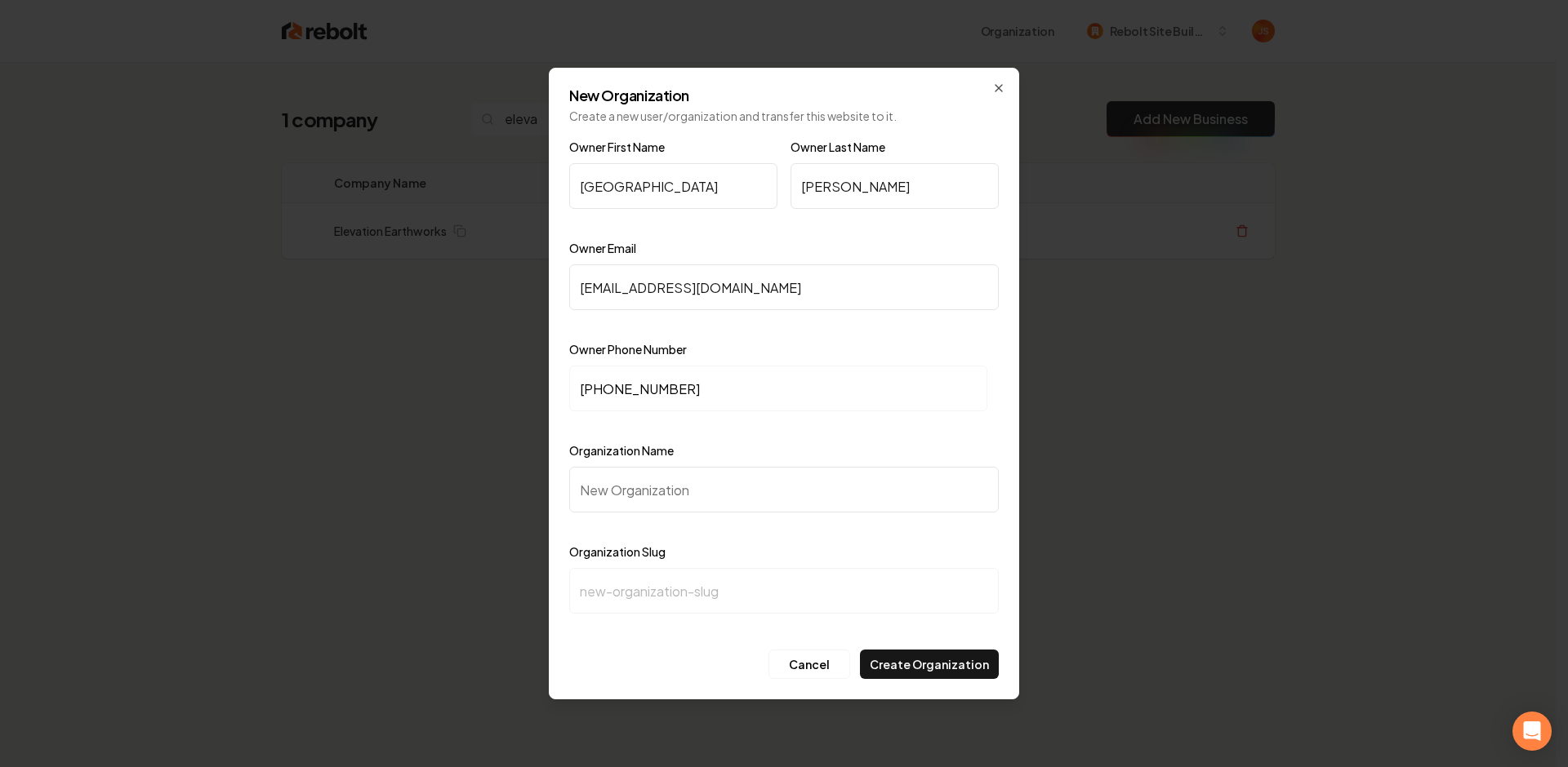
click at [699, 493] on input "Organization Name" at bounding box center [783, 490] width 429 height 46
type input "E"
type input "e"
type input "El"
type input "el"
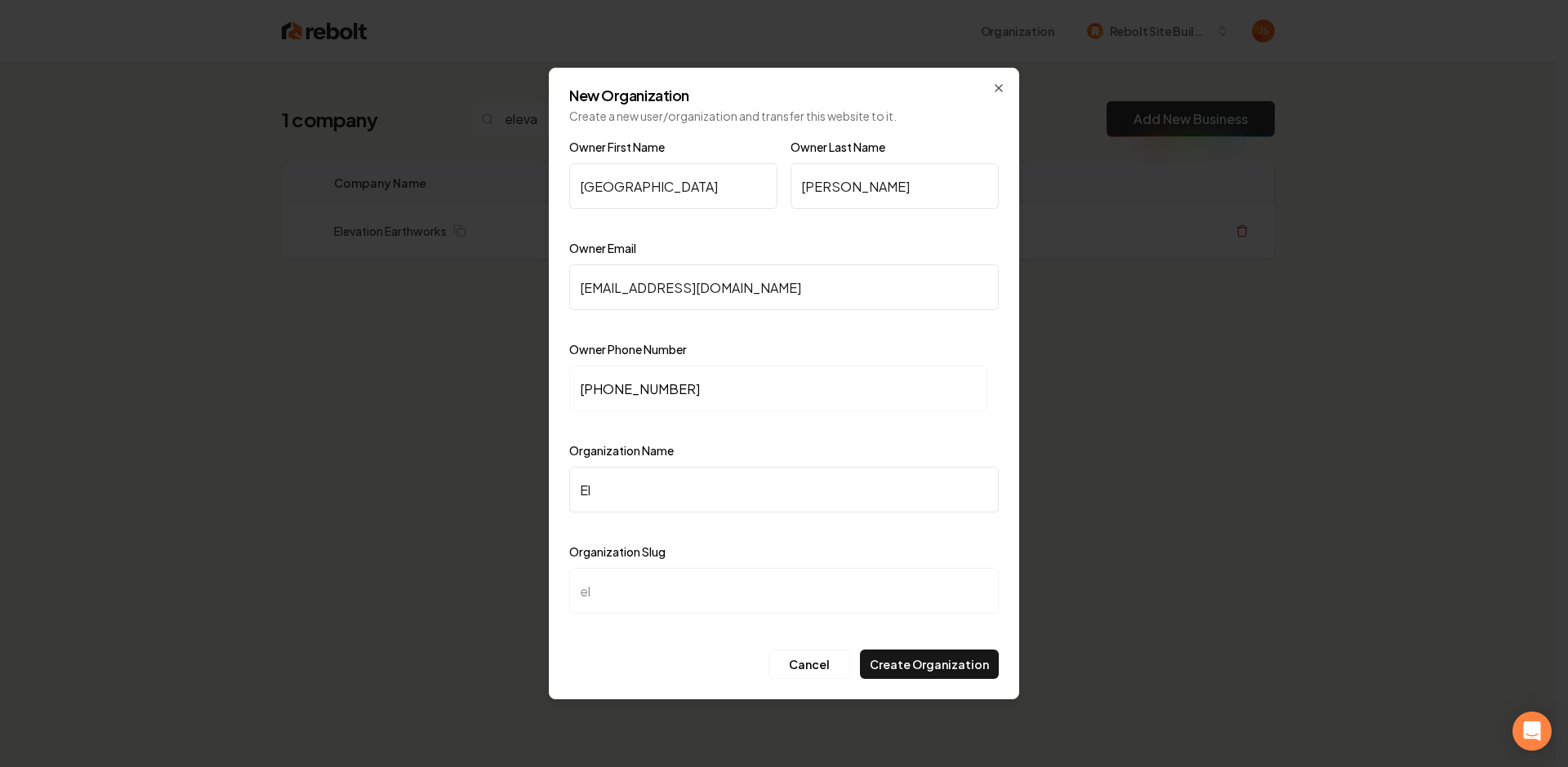
type input "Ele"
type input "ele"
type input "Elev"
type input "elev"
type input "Eleva"
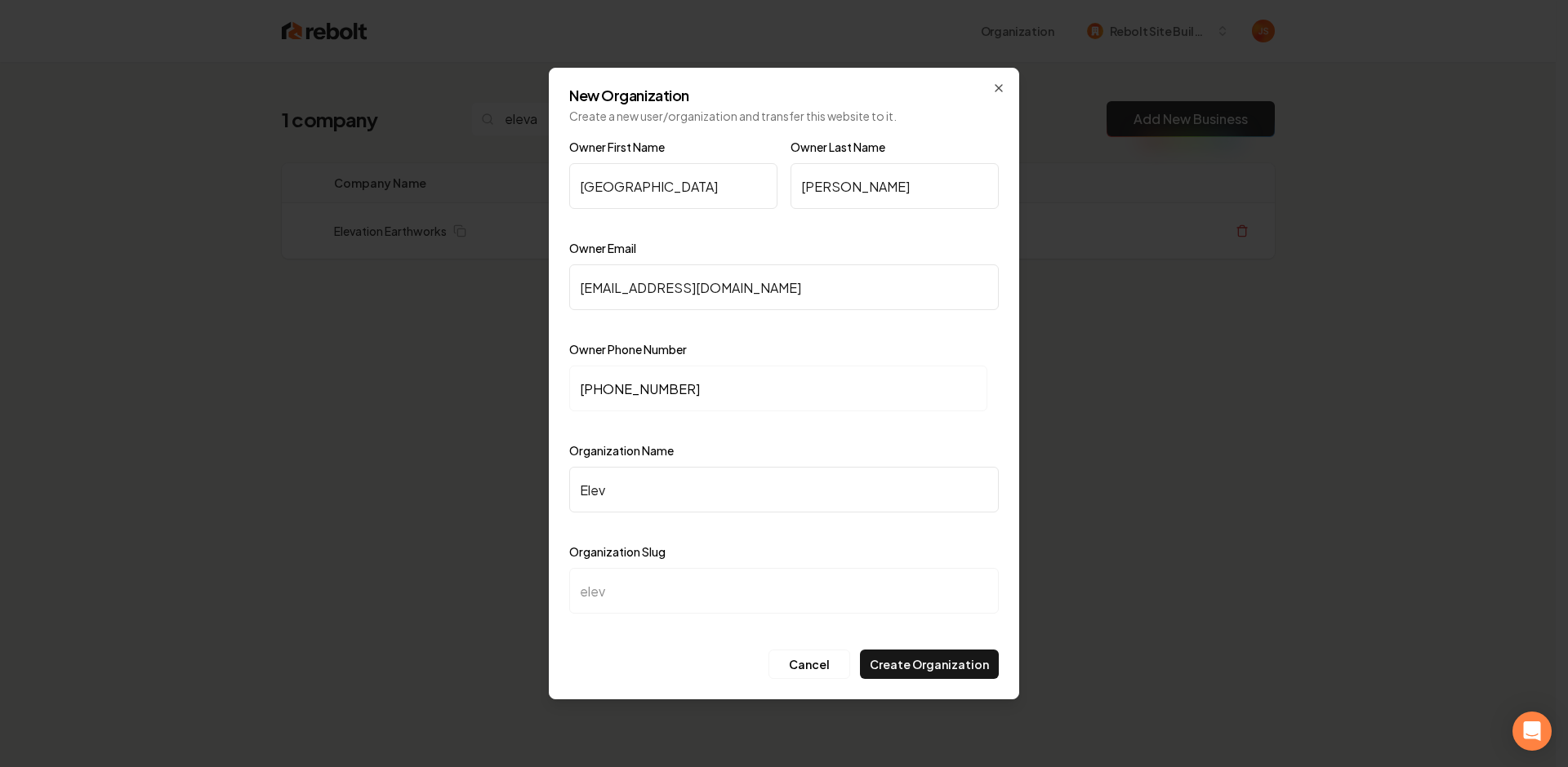
type input "eleva"
type input "Elevat"
type input "elevat"
type input "Elevati"
type input "elevati"
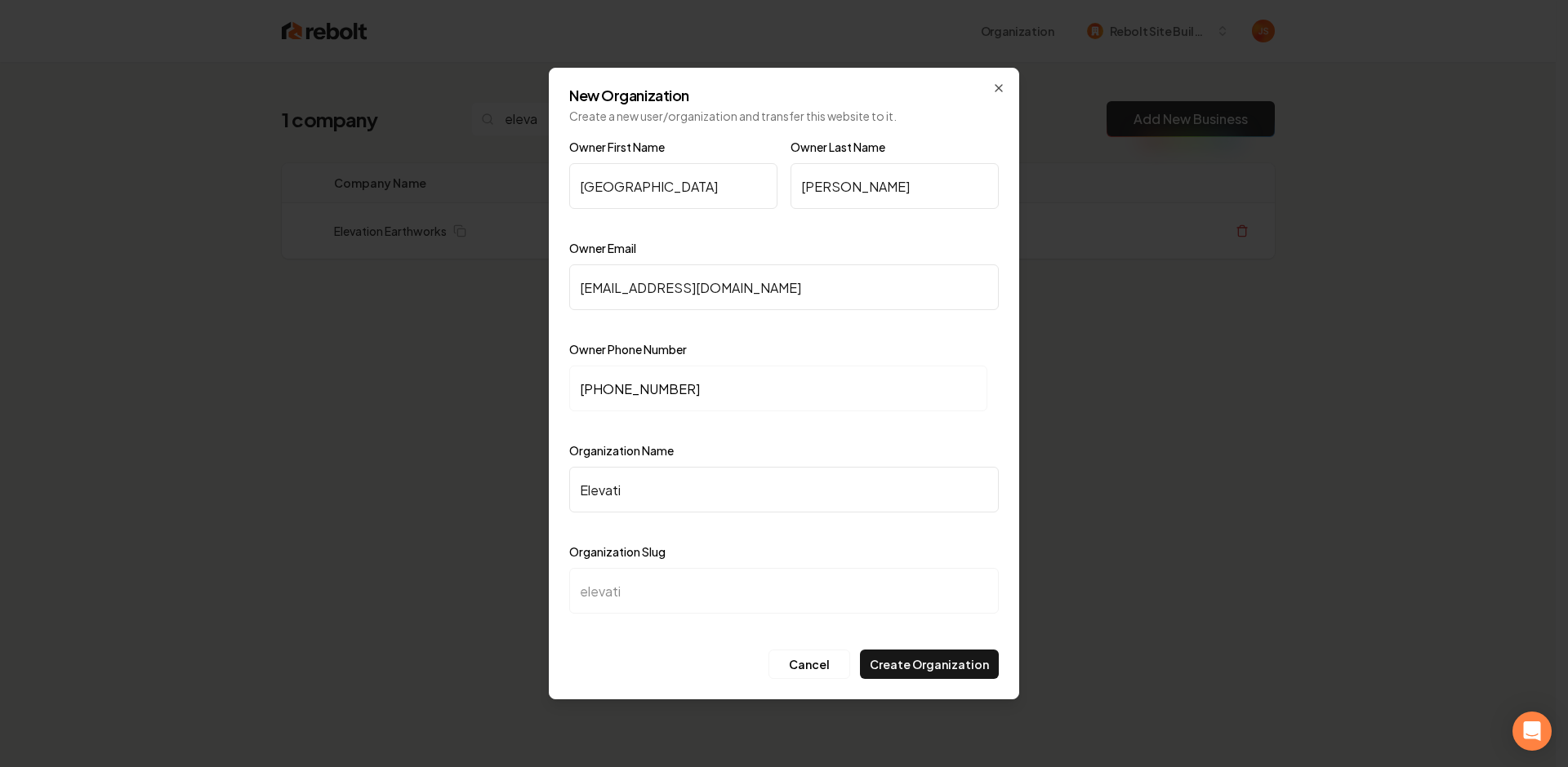
type input "Elevatio"
type input "elevatio"
type input "Elevation"
type input "elevation"
type input "Elevation E"
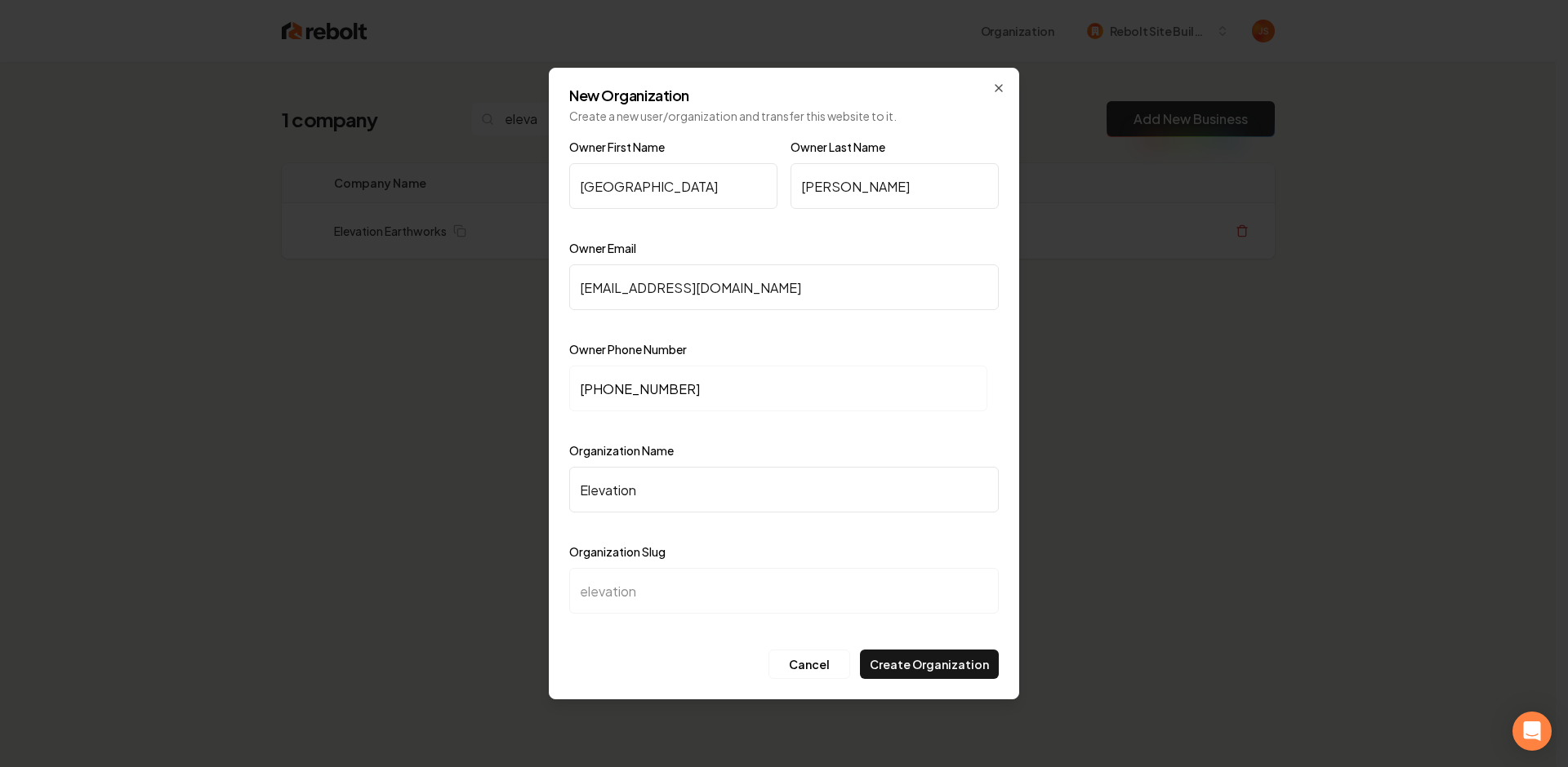
type input "elevation-e"
type input "Elevation Ea"
type input "elevation-ea"
type input "Elevation Ear"
type input "elevation-ear"
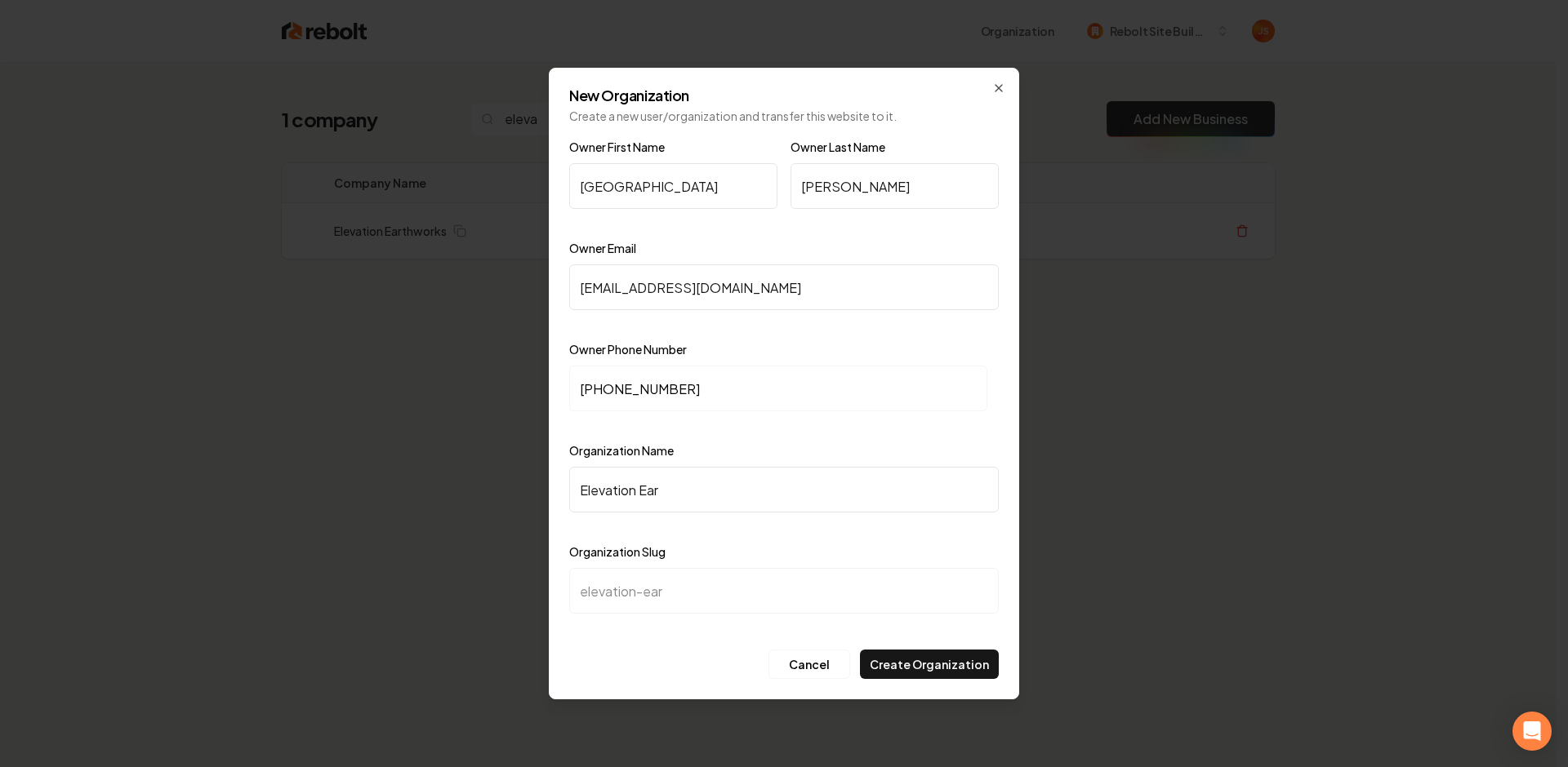
type input "Elevation Eart"
type input "elevation-eart"
type input "Elevation Earth"
type input "elevation-earth"
type input "Elevation Earthw"
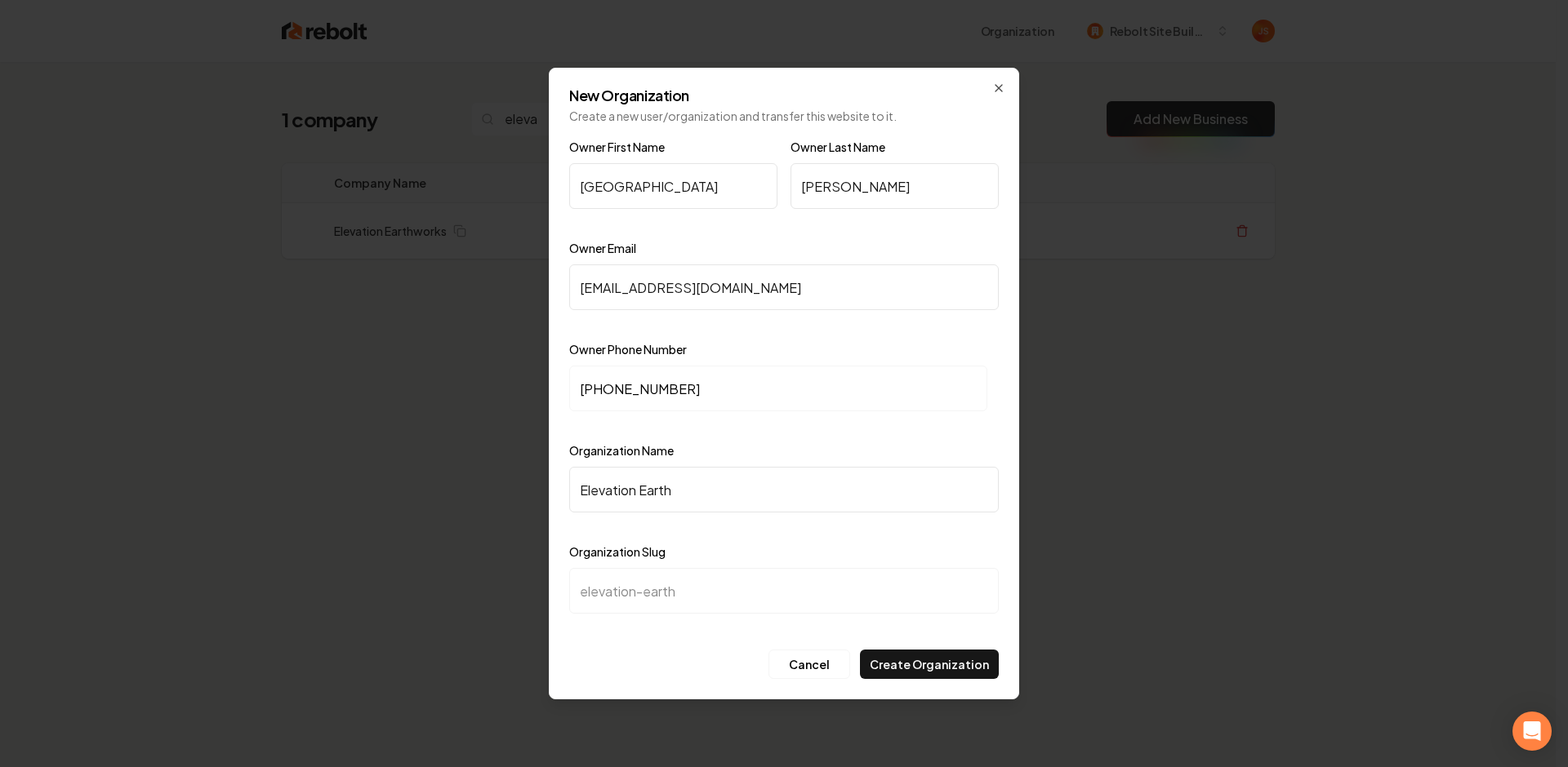
type input "elevation-earthw"
type input "Elevation Earthwo"
type input "elevation-earthwo"
type input "Elevation Earthwor"
type input "elevation-earthwor"
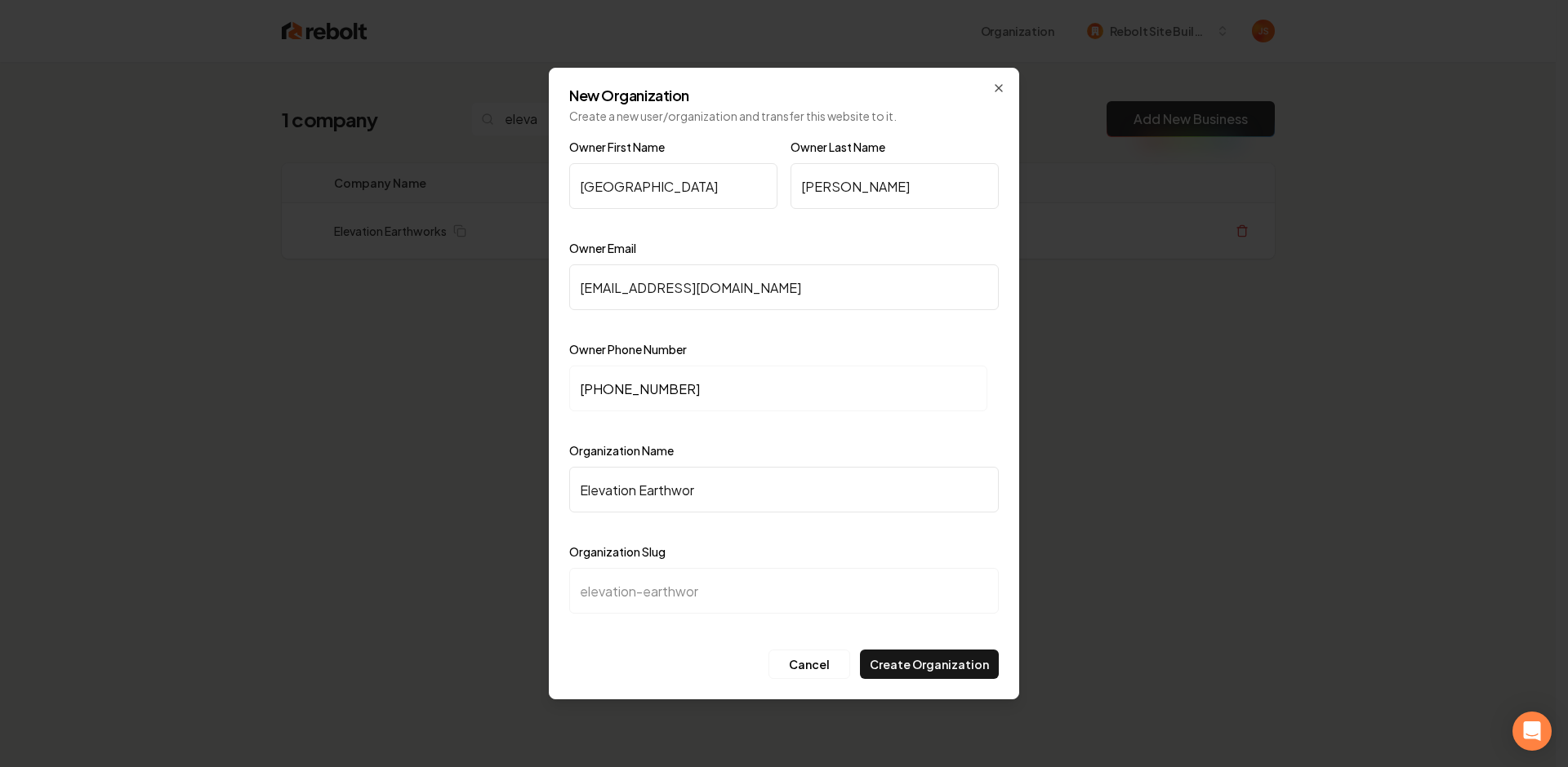
type input "Elevation Earthwork"
type input "elevation-earthwork"
type input "Elevation Earthworks"
type input "elevation-earthworks"
type input "Elevation Earthworks"
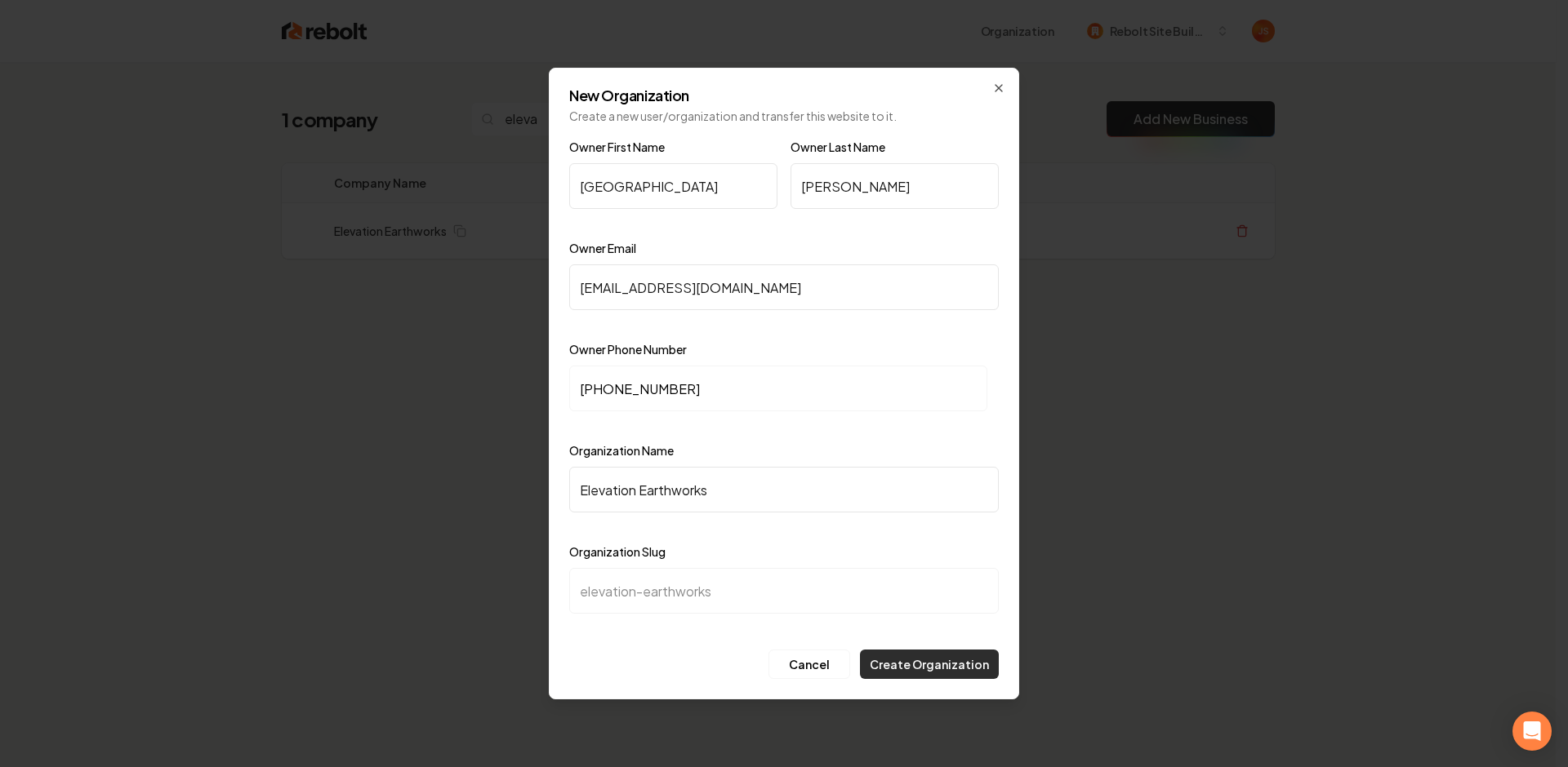
click at [920, 656] on button "Create Organization" at bounding box center [928, 665] width 139 height 29
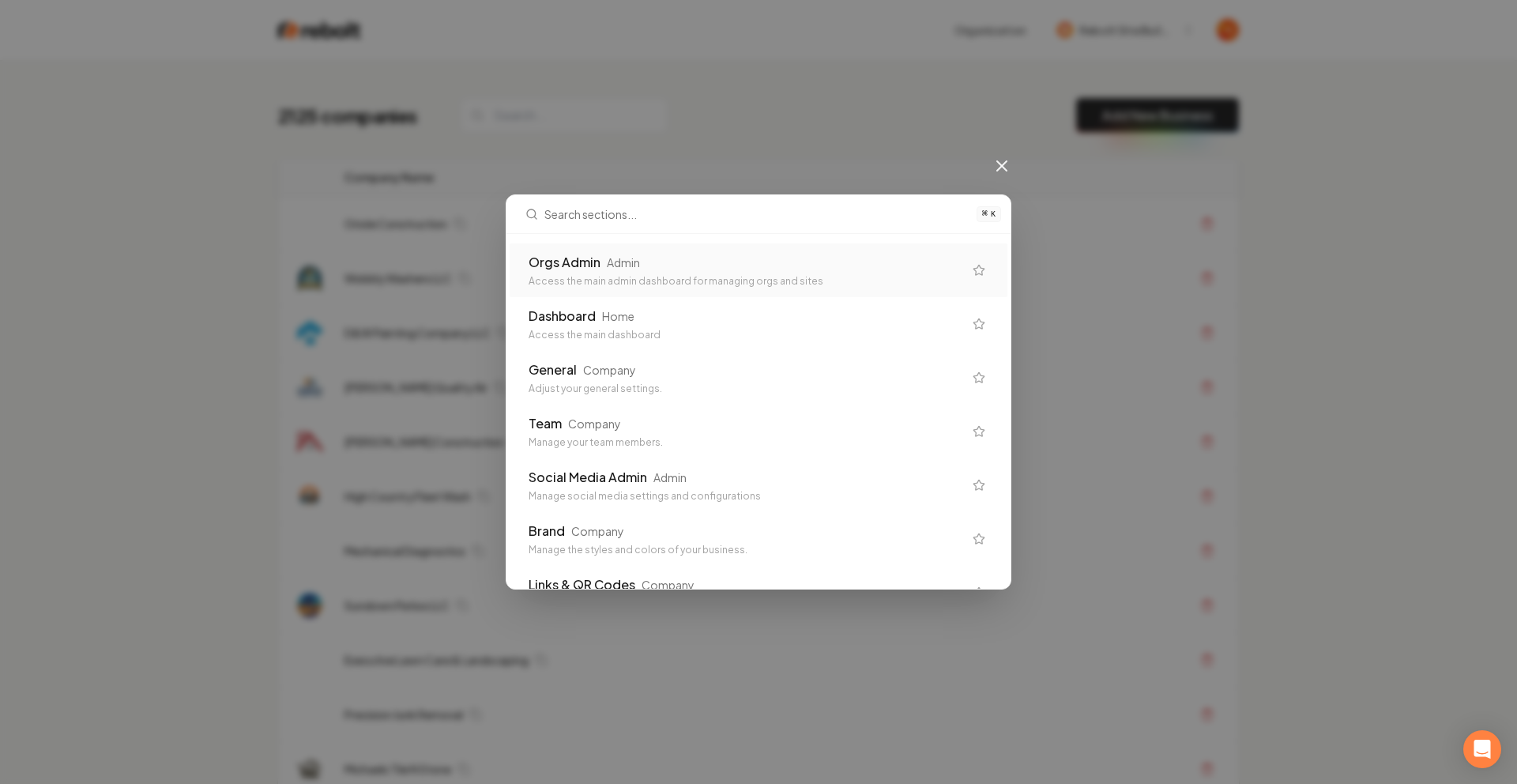
click at [681, 269] on div "Orgs Admin Admin" at bounding box center [745, 262] width 434 height 19
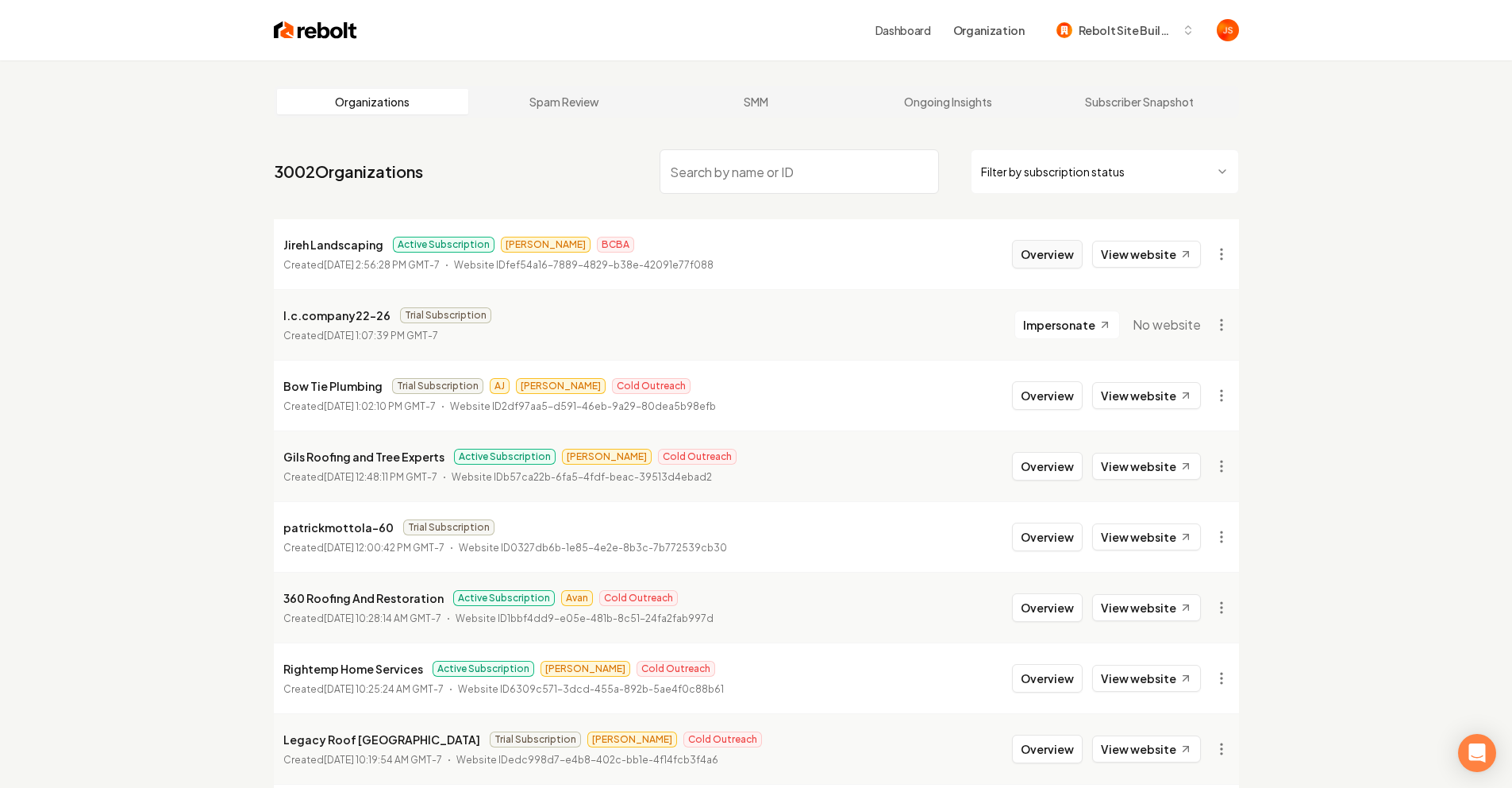
click at [1062, 246] on button "Overview" at bounding box center [1047, 254] width 71 height 29
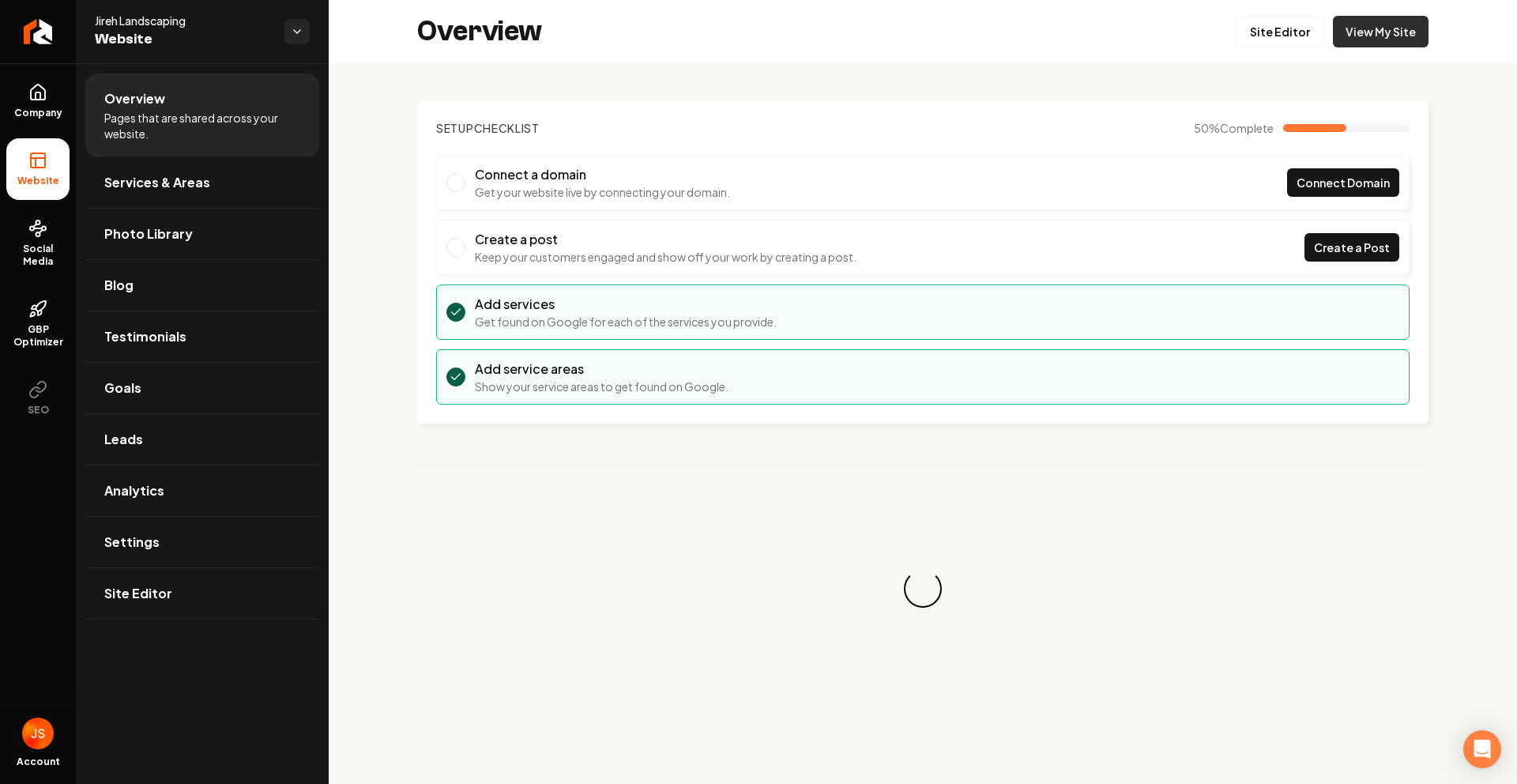
click at [1382, 35] on link "View My Site" at bounding box center [1380, 31] width 96 height 31
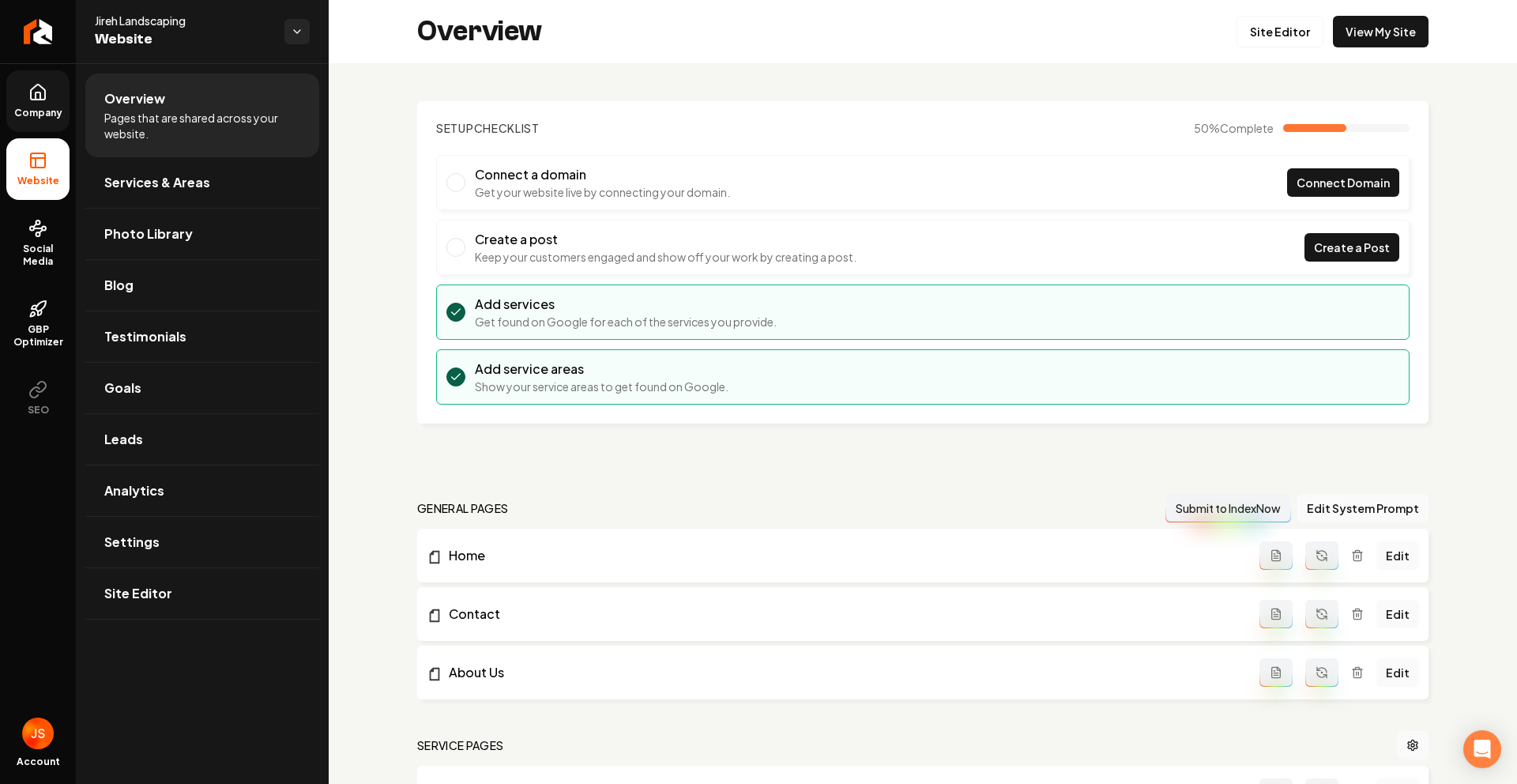
click at [25, 97] on link "Company" at bounding box center [38, 101] width 64 height 62
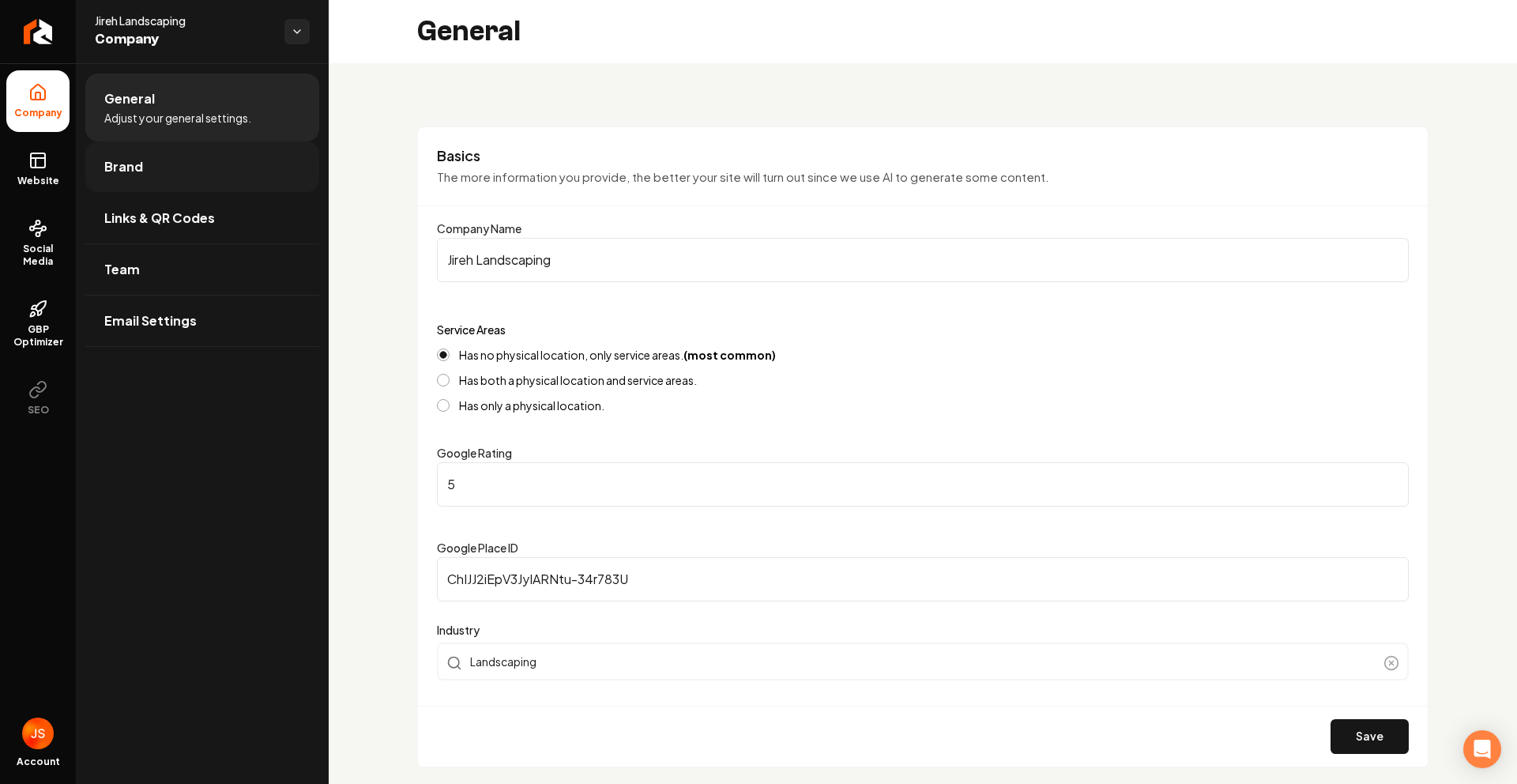
click at [183, 162] on link "Brand" at bounding box center [202, 166] width 234 height 50
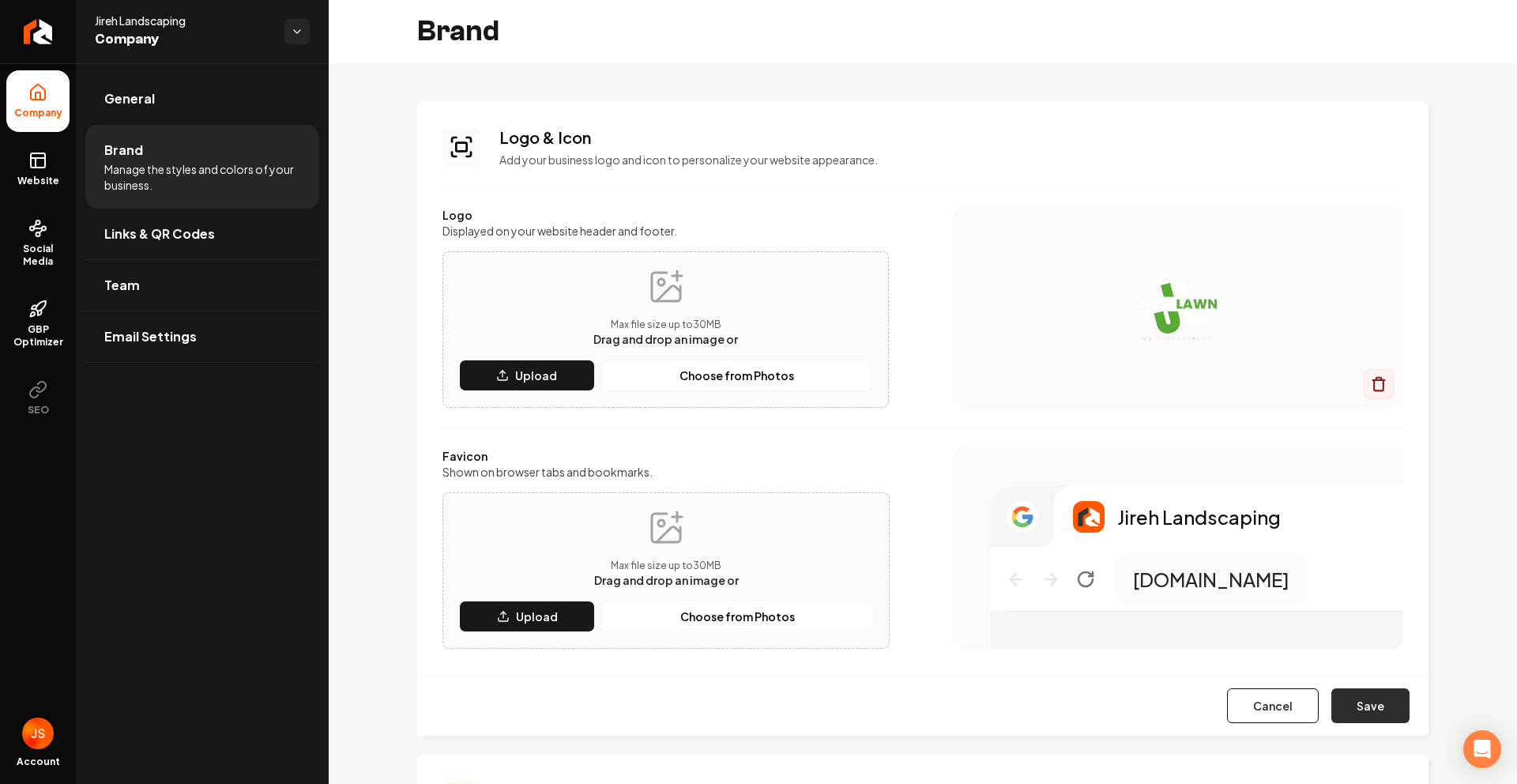
click at [1345, 705] on button "Save" at bounding box center [1371, 705] width 78 height 35
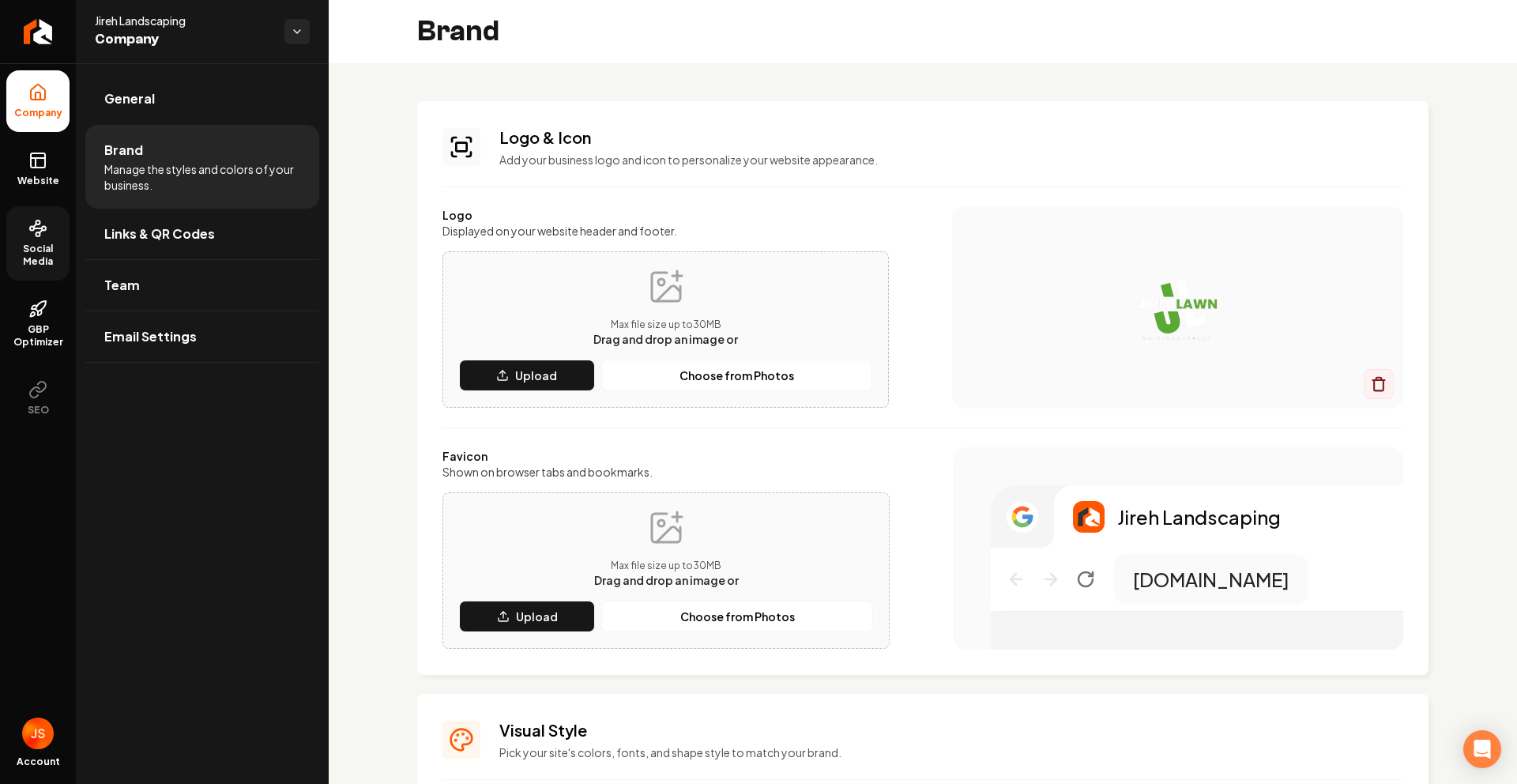
click at [33, 227] on circle at bounding box center [32, 229] width 4 height 4
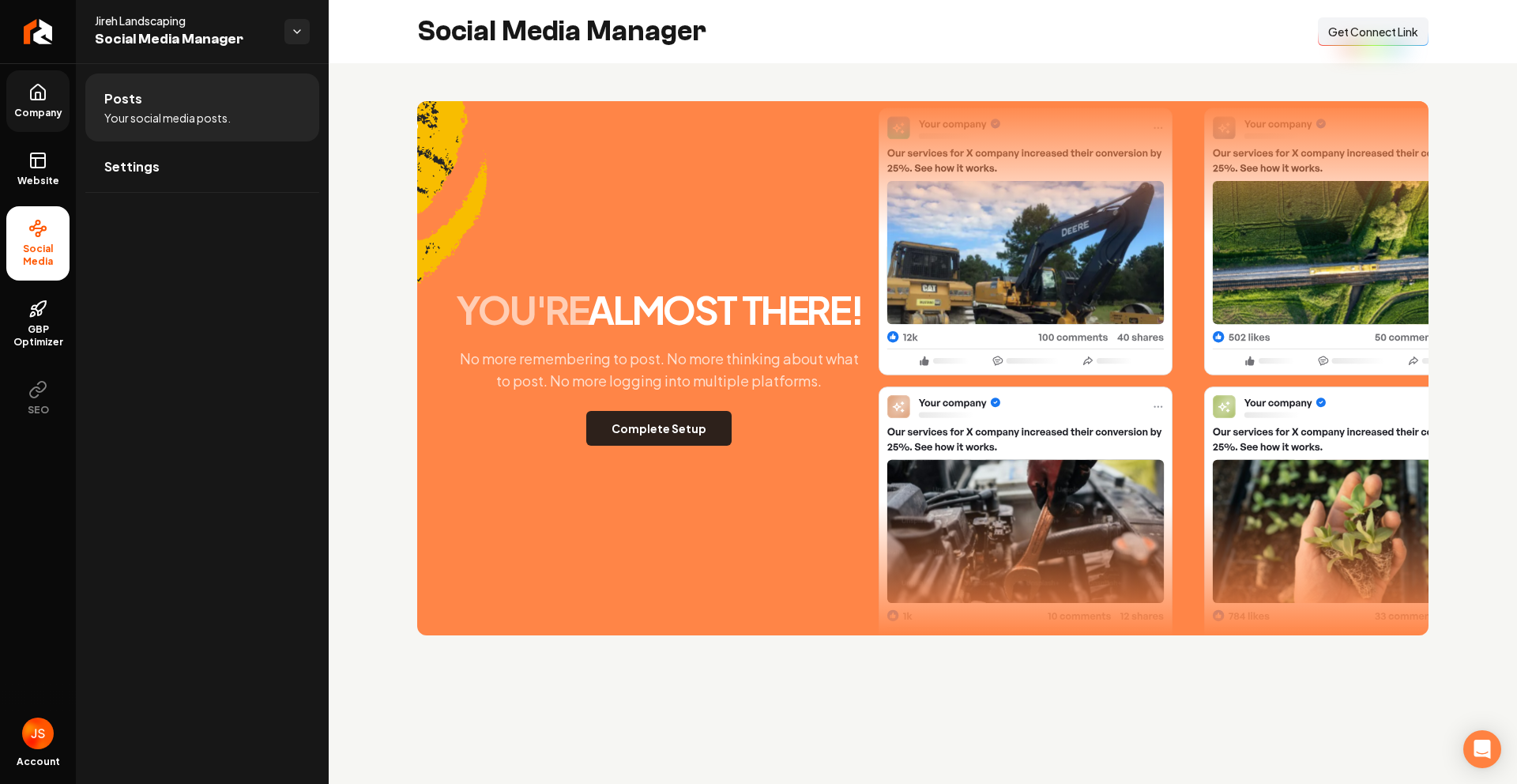
click at [672, 422] on button "Complete Setup" at bounding box center [659, 428] width 145 height 35
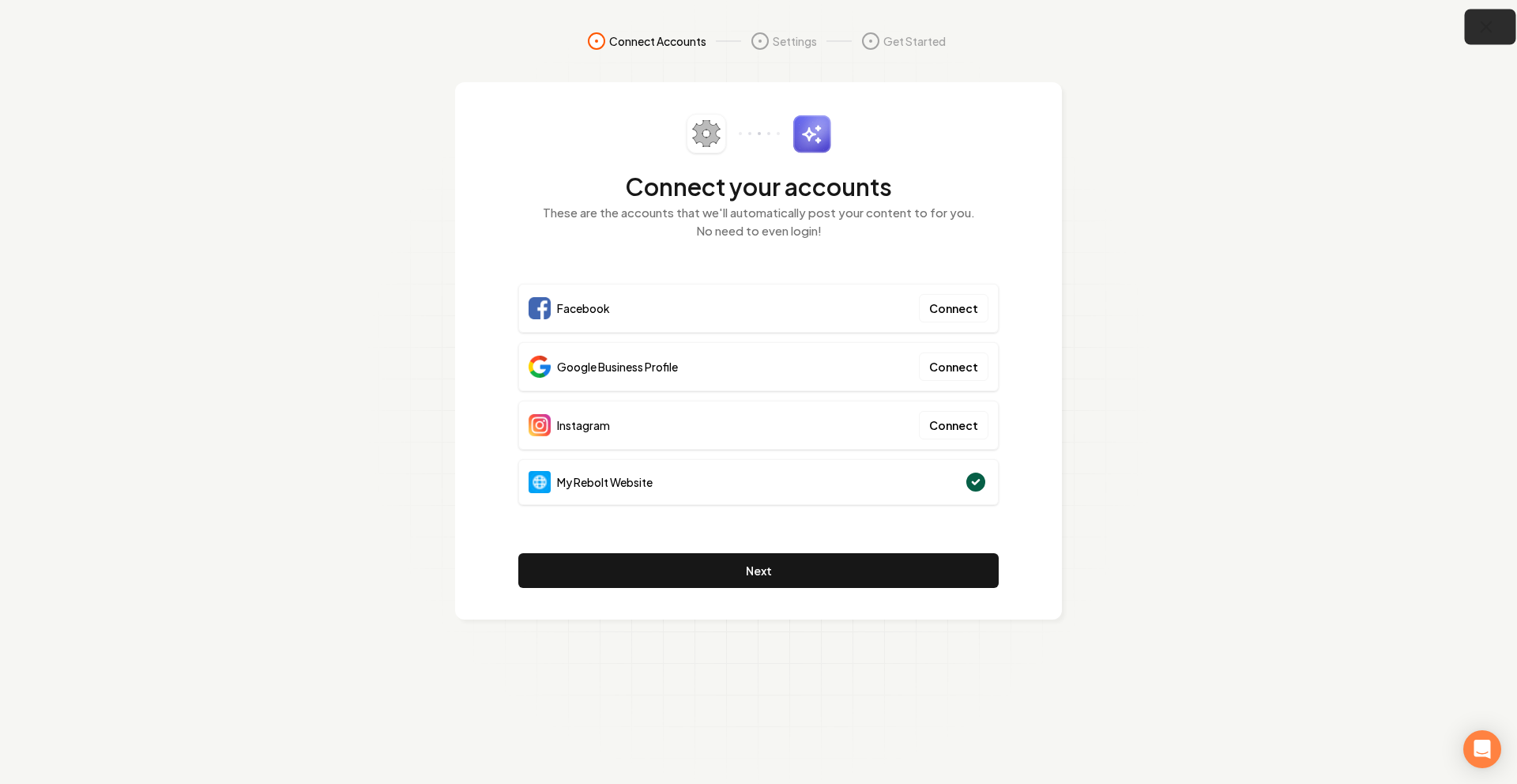
click at [1485, 23] on icon "button" at bounding box center [1487, 27] width 20 height 20
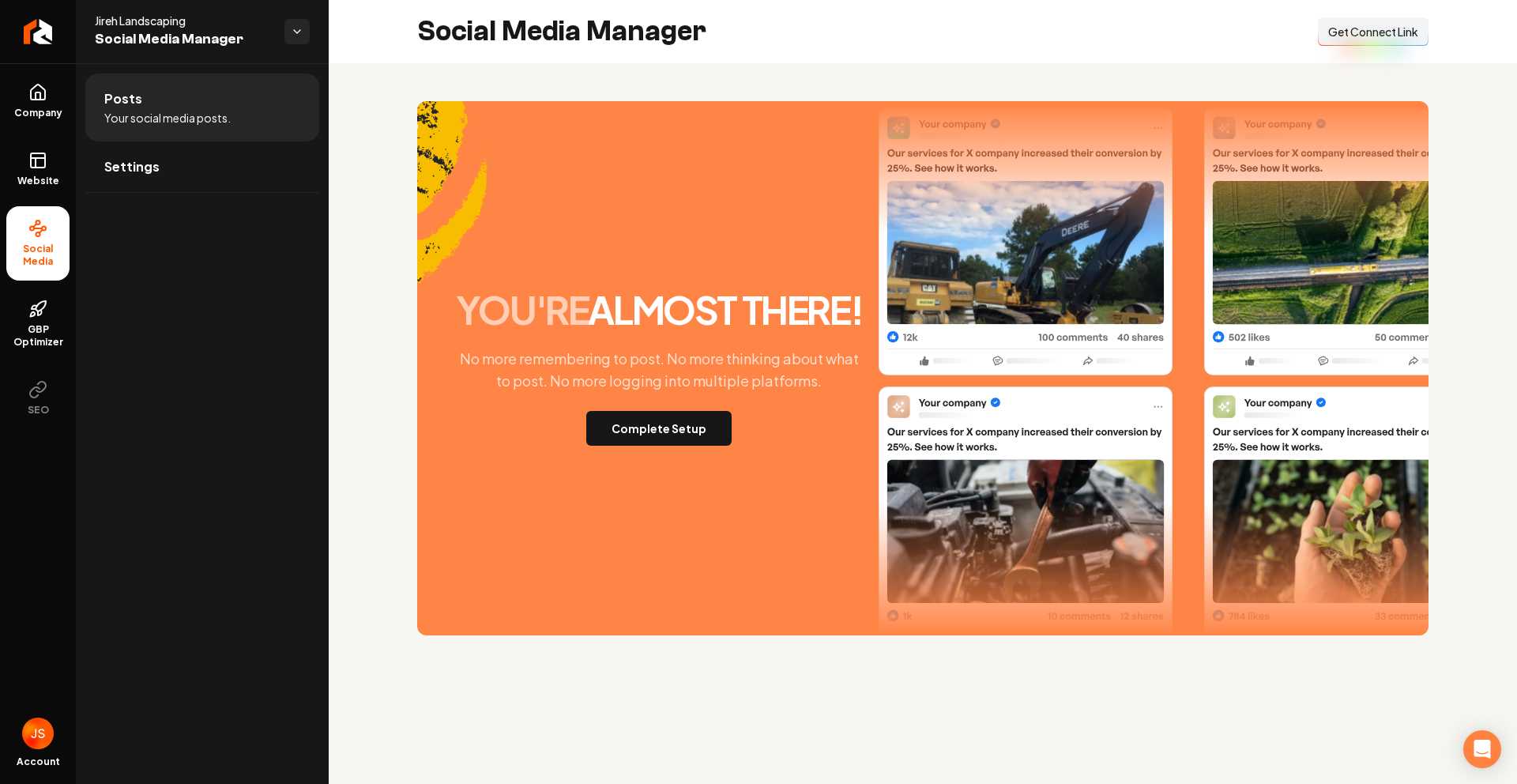
click at [1386, 30] on span "Get Connect Link" at bounding box center [1373, 31] width 90 height 16
click at [630, 423] on button "Complete Setup" at bounding box center [659, 428] width 145 height 35
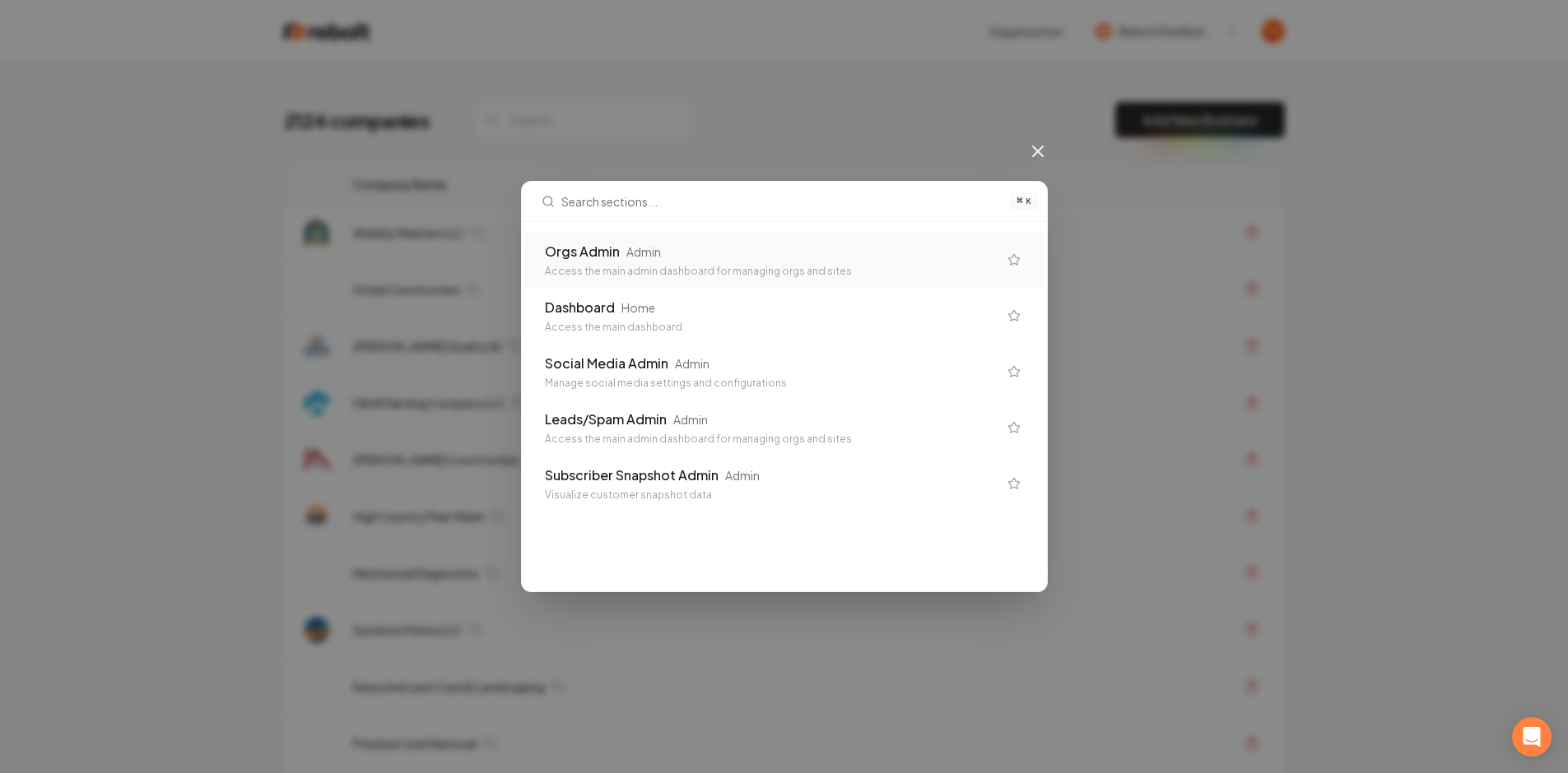
click at [719, 239] on div "Orgs Admin Admin Access the main admin dashboard for managing orgs and sites" at bounding box center [784, 259] width 519 height 56
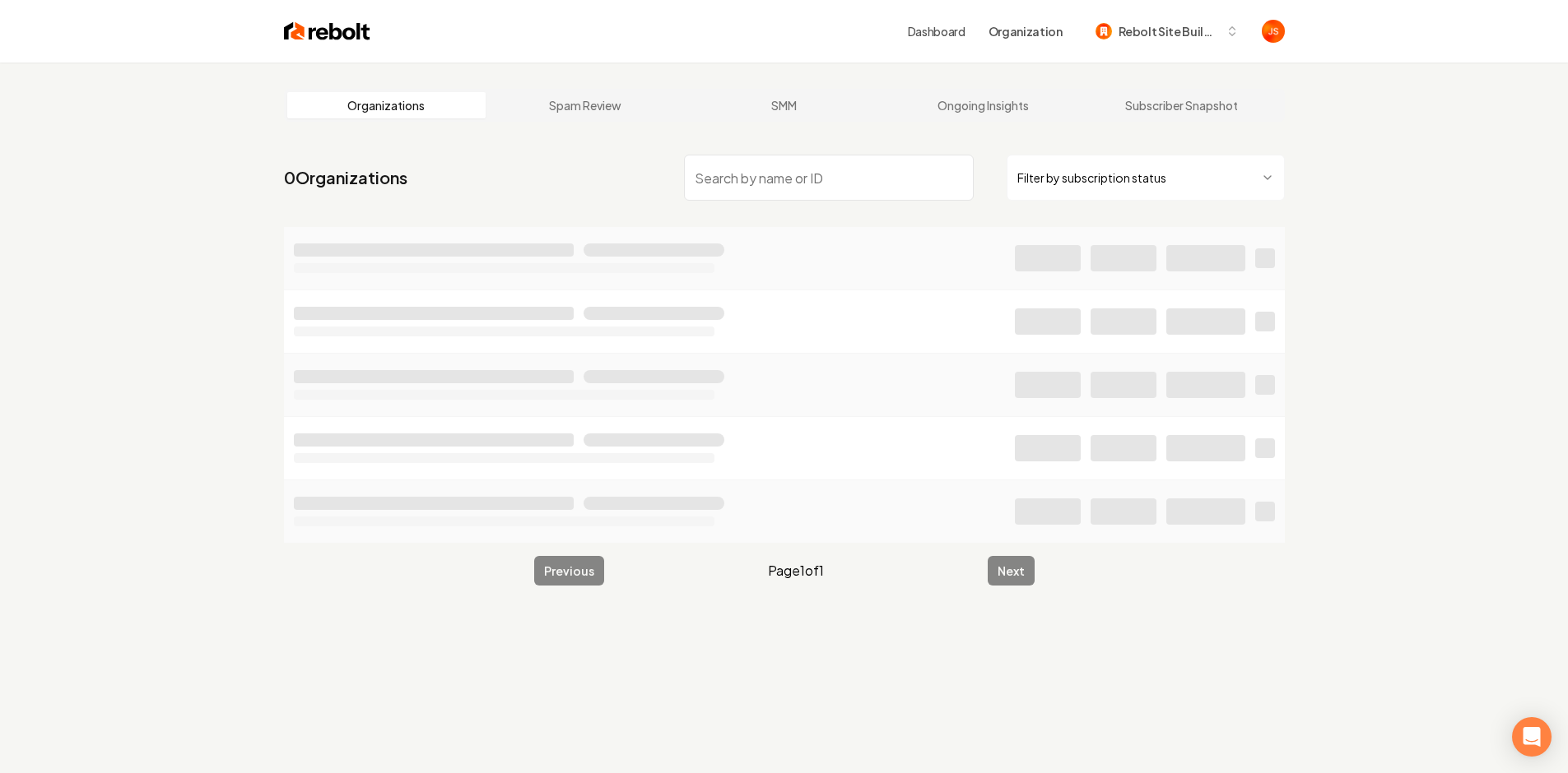
click at [1105, 150] on nav "0 Organizations Filter by subscription status" at bounding box center [784, 184] width 1001 height 72
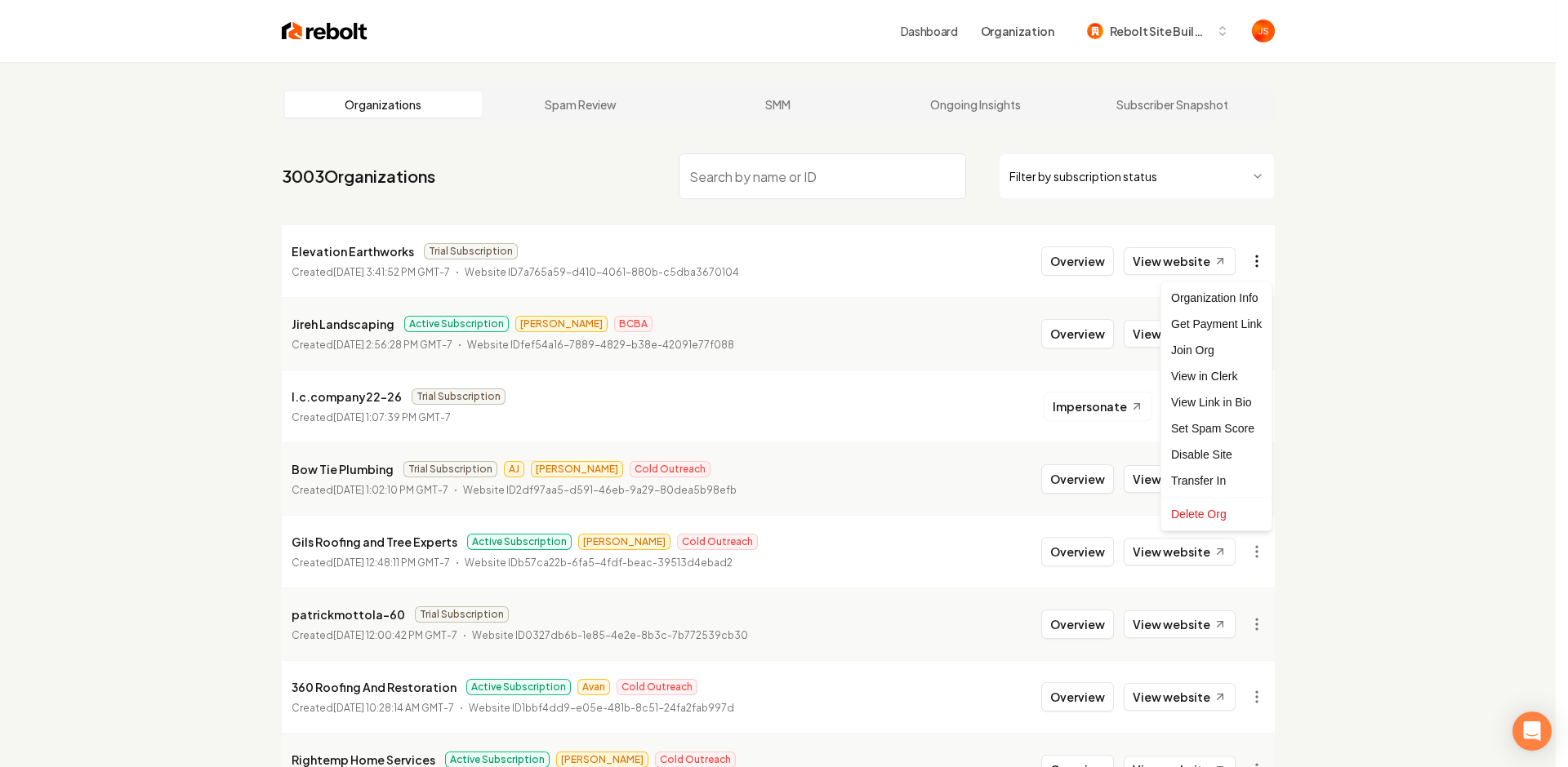
click at [1261, 254] on html "Dashboard Organization Rebolt Site Builder Organizations Spam Review SMM Ongoin…" at bounding box center [784, 383] width 1568 height 767
click at [1217, 326] on div "Get Payment Link" at bounding box center [1216, 324] width 104 height 27
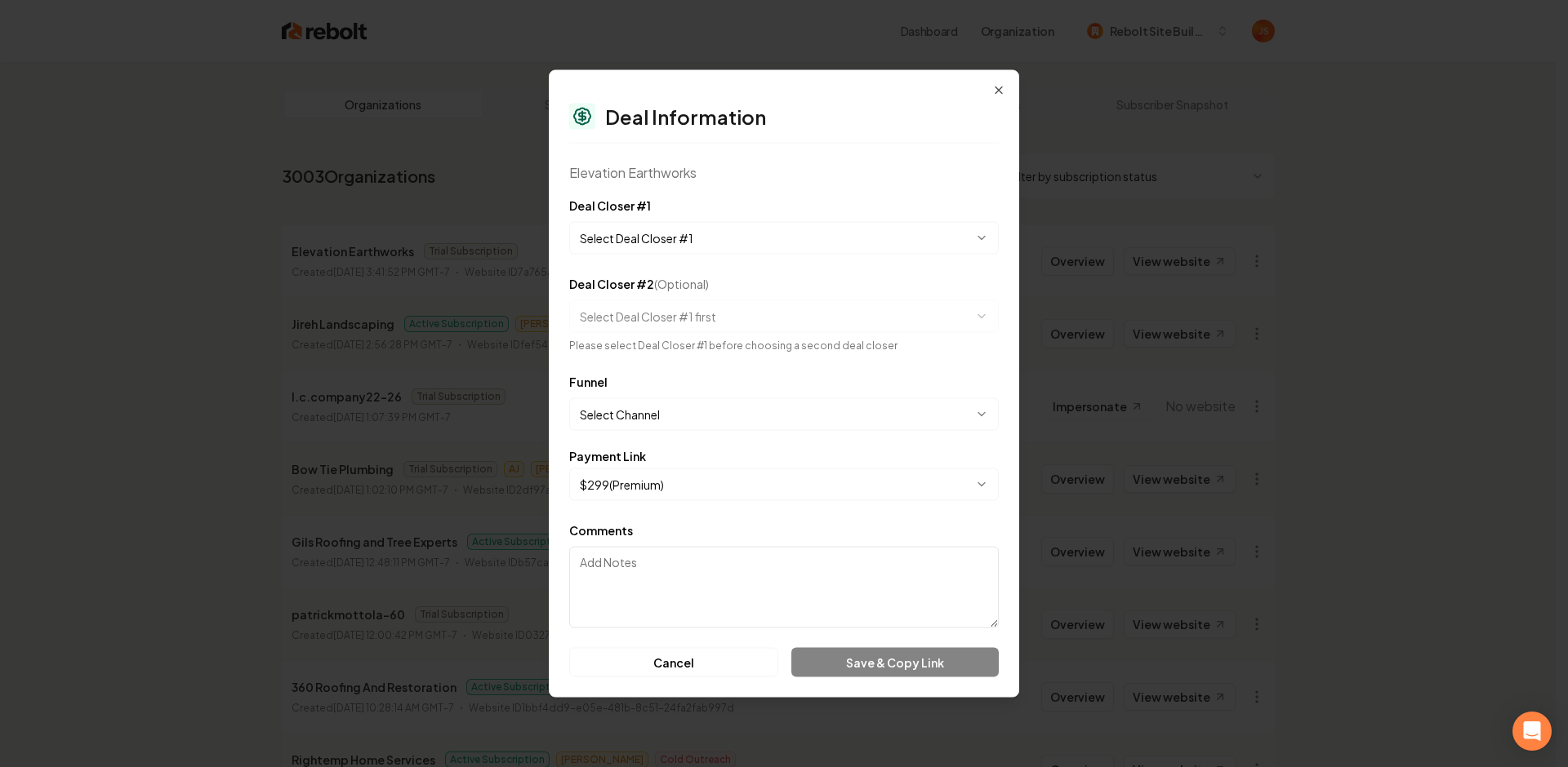
click at [670, 218] on div "**********" at bounding box center [783, 226] width 429 height 59
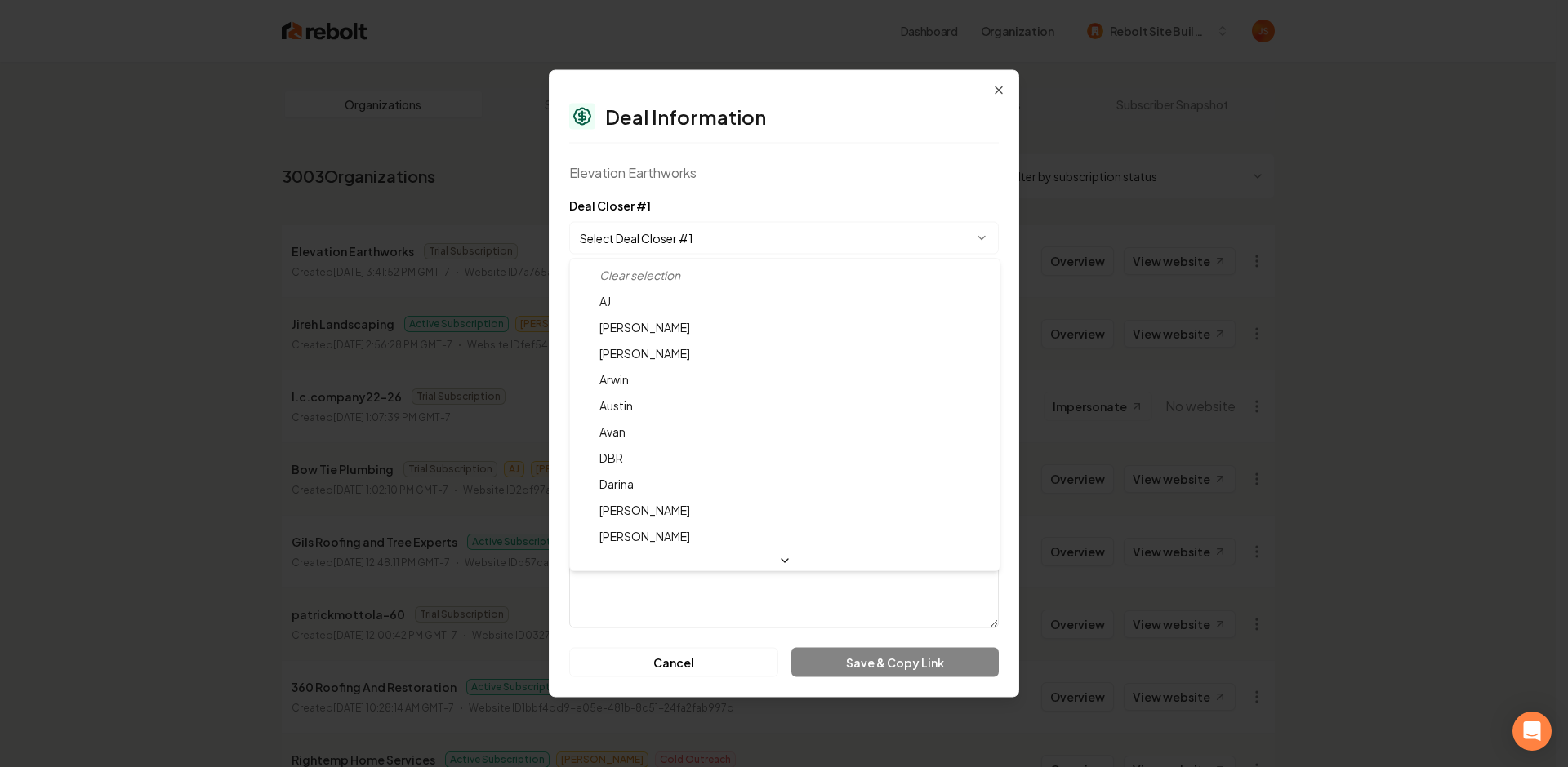
click at [666, 221] on body "Dashboard Organization Rebolt Site Builder Organizations Spam Review SMM Ongoin…" at bounding box center [778, 383] width 1556 height 767
select select "**********"
drag, startPoint x: 617, startPoint y: 537, endPoint x: 645, endPoint y: 462, distance: 80.1
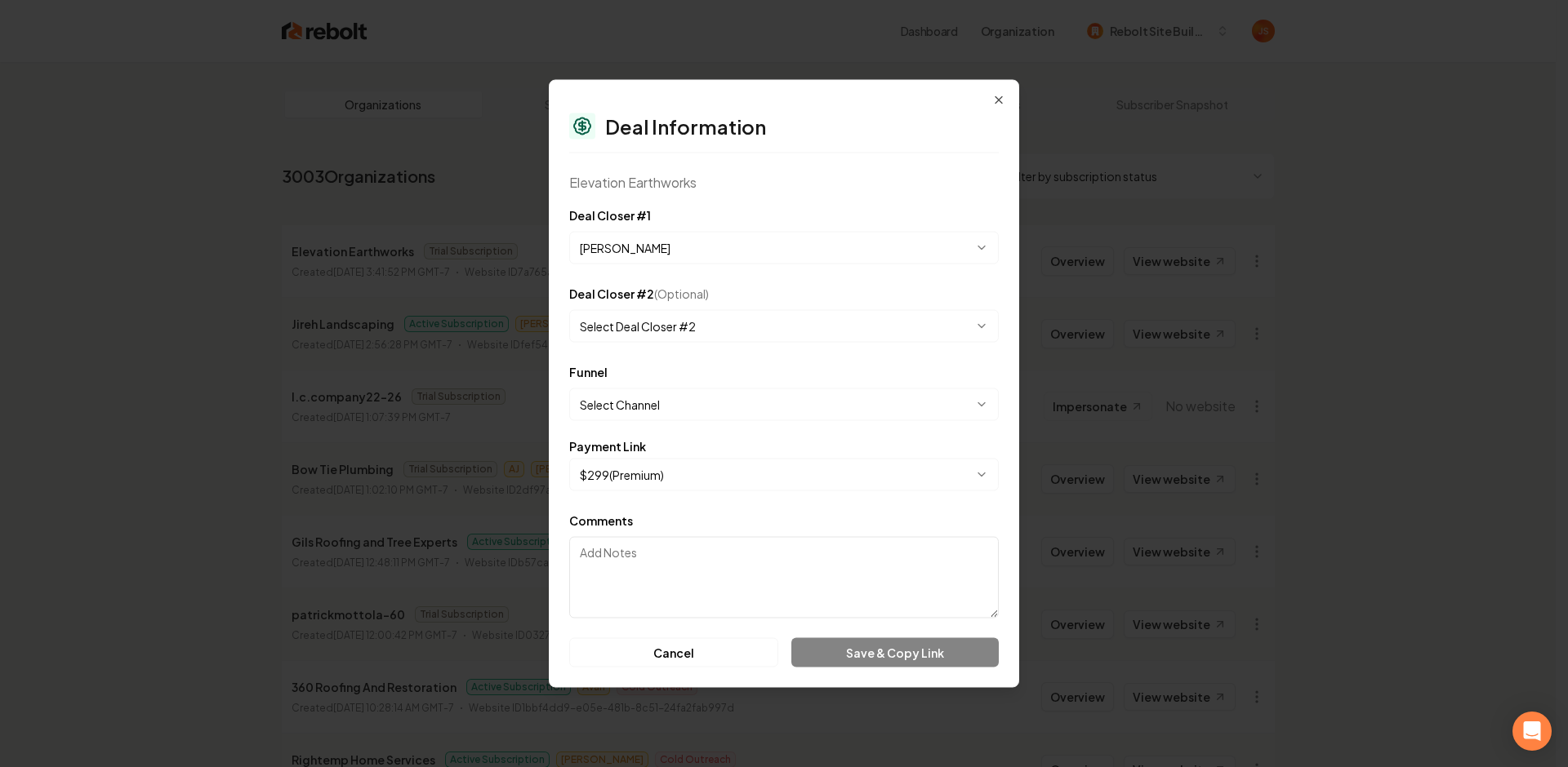
click at [636, 400] on body "Dashboard Organization Rebolt Site Builder Organizations Spam Review SMM Ongoin…" at bounding box center [778, 383] width 1556 height 767
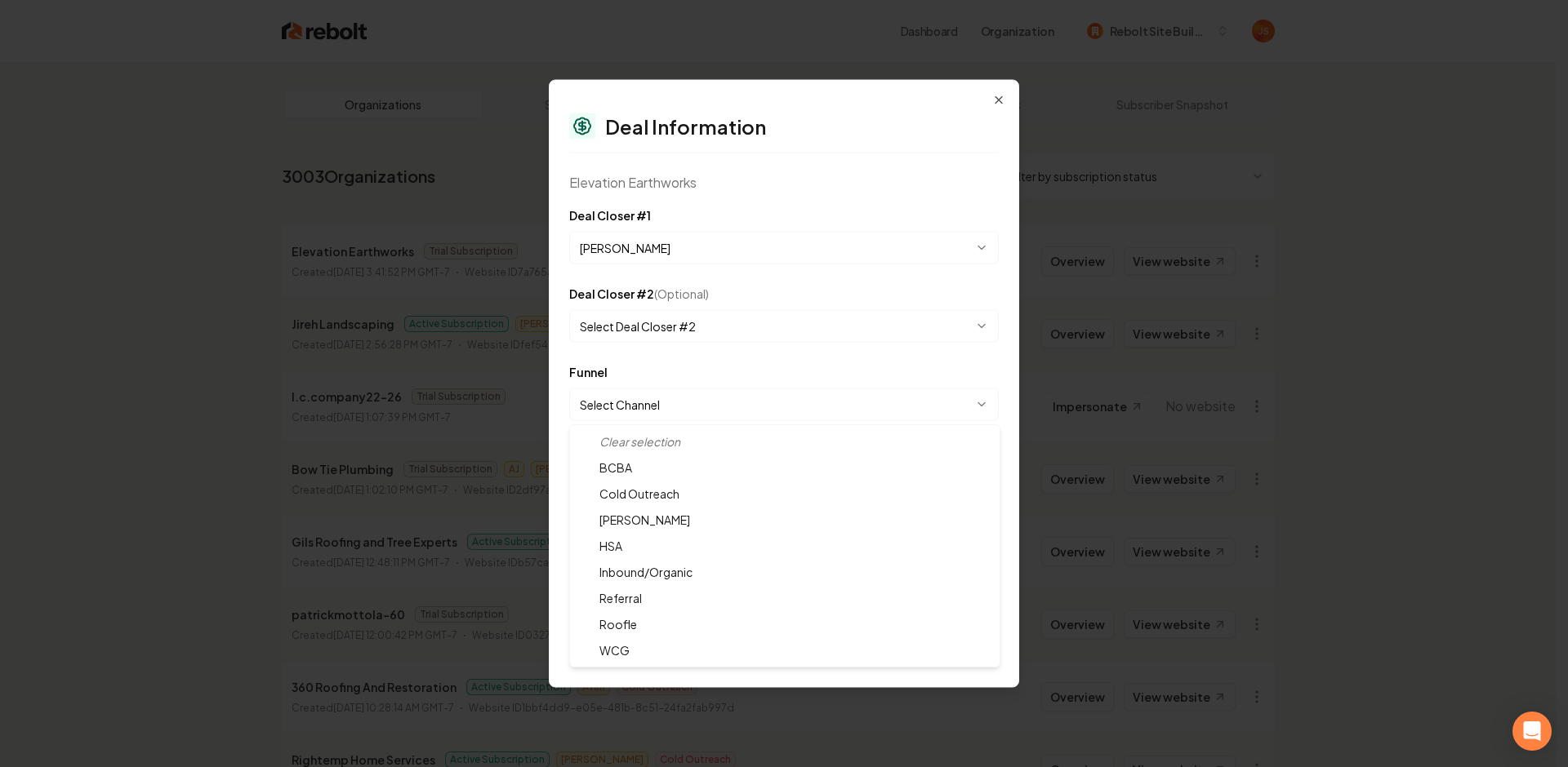
select select "**********"
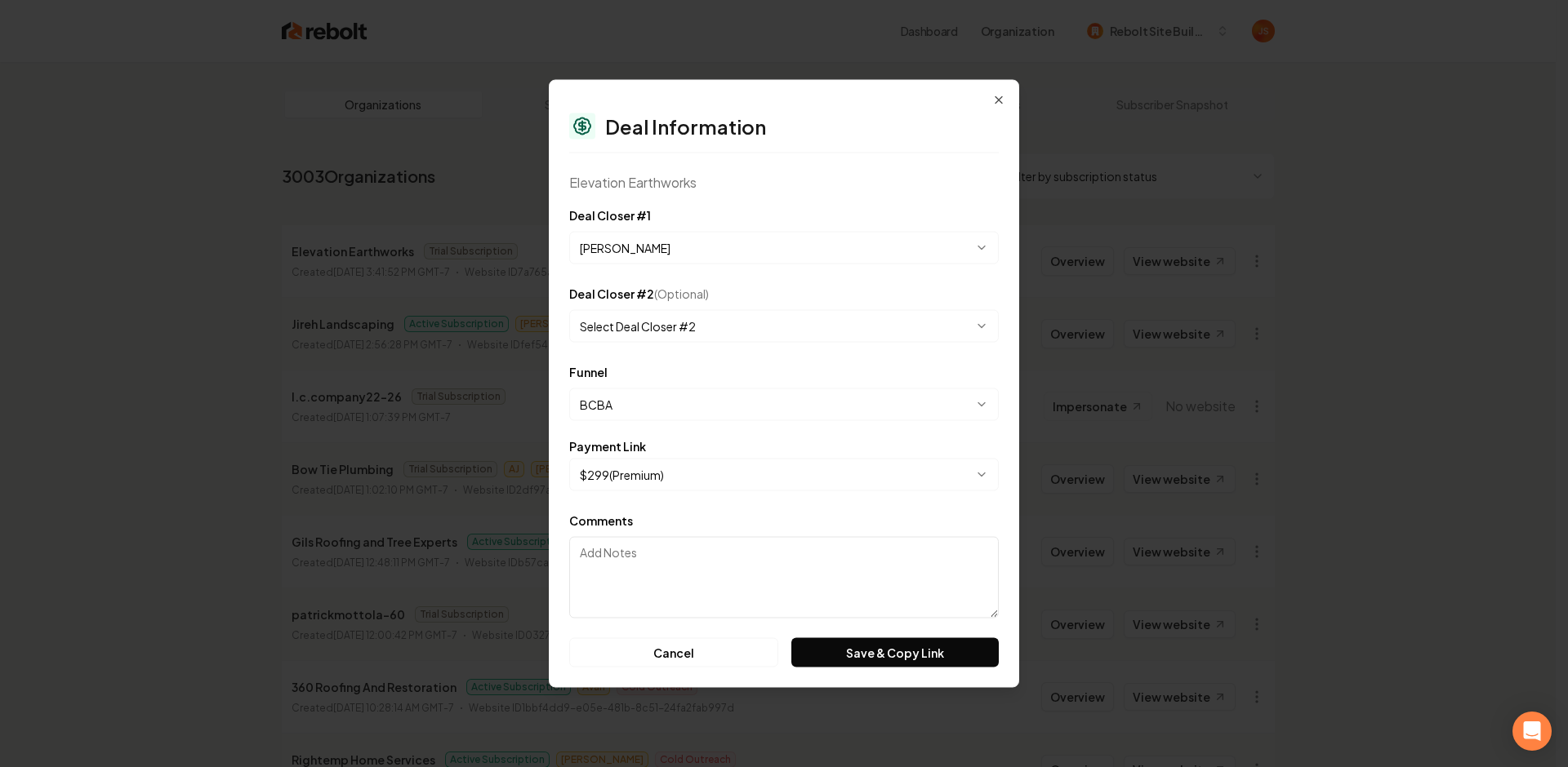
click at [633, 481] on body "Dashboard Organization Rebolt Site Builder Organizations Spam Review SMM Ongoin…" at bounding box center [778, 383] width 1556 height 767
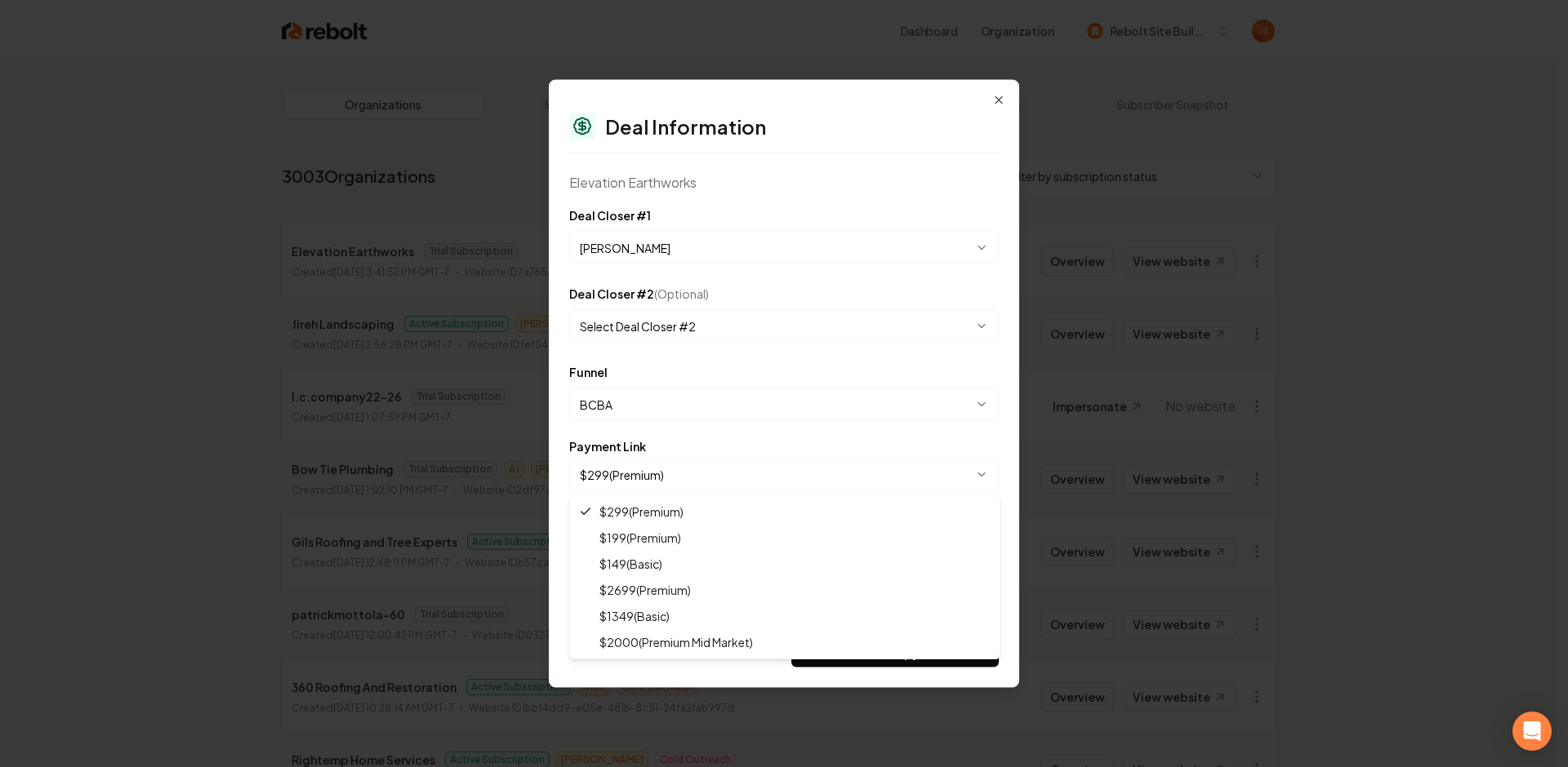
drag, startPoint x: 630, startPoint y: 538, endPoint x: 792, endPoint y: 586, distance: 169.0
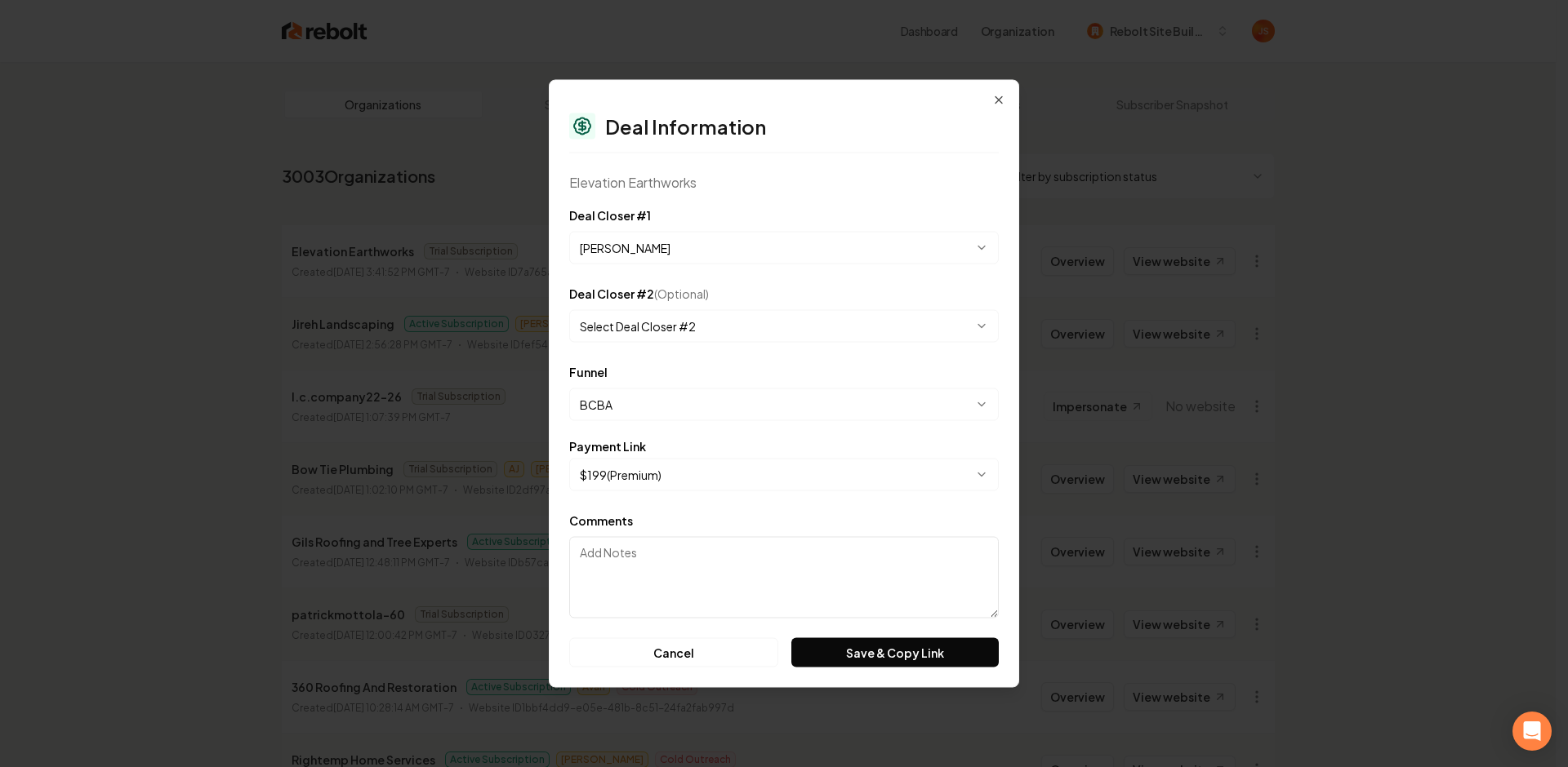
click at [876, 642] on button "Save & Copy Link" at bounding box center [895, 653] width 207 height 29
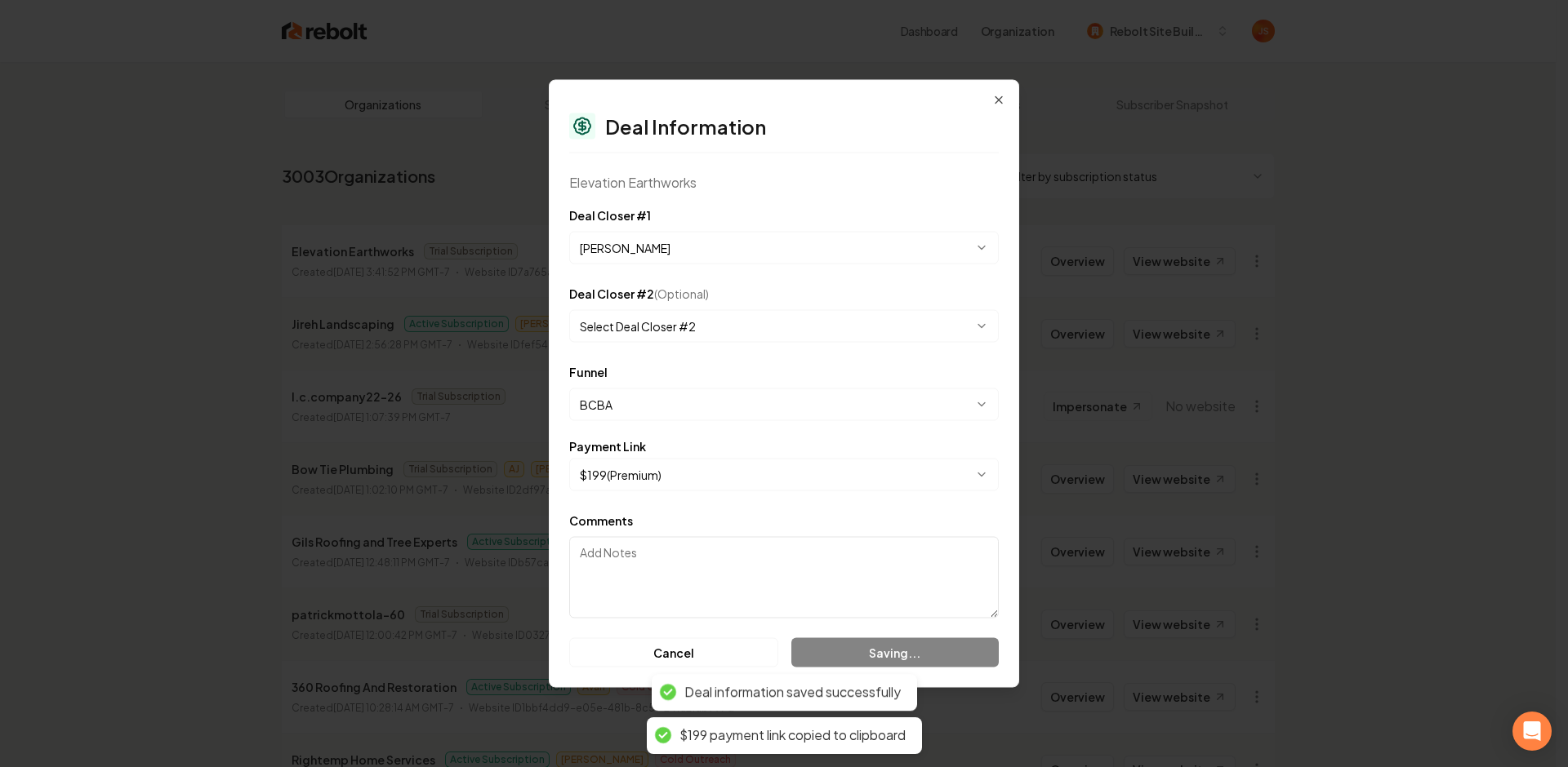
select select "**********"
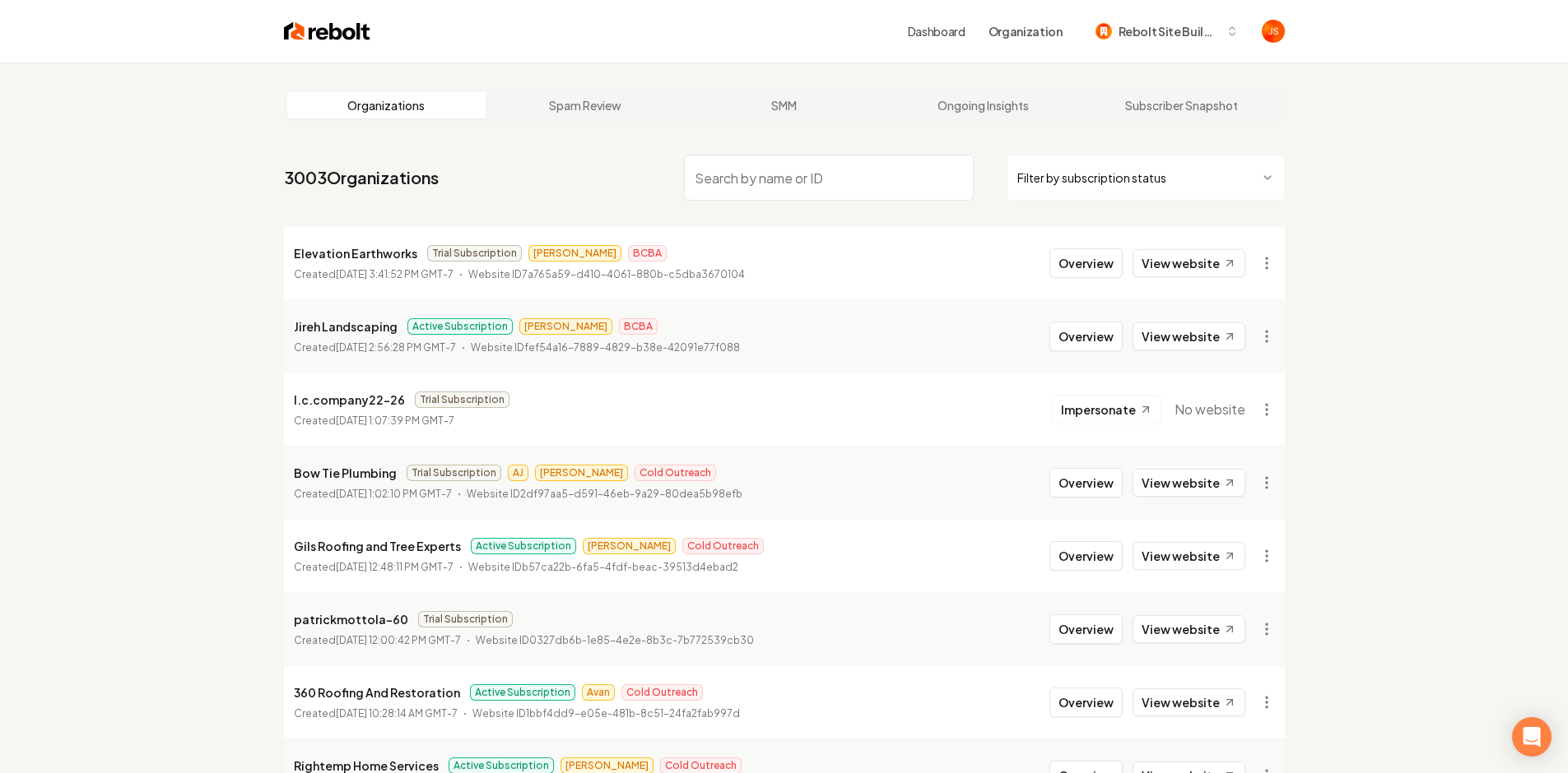
click at [1129, 180] on html "Dashboard Organization Rebolt Site Builder Organizations Spam Review SMM Ongoin…" at bounding box center [784, 386] width 1568 height 773
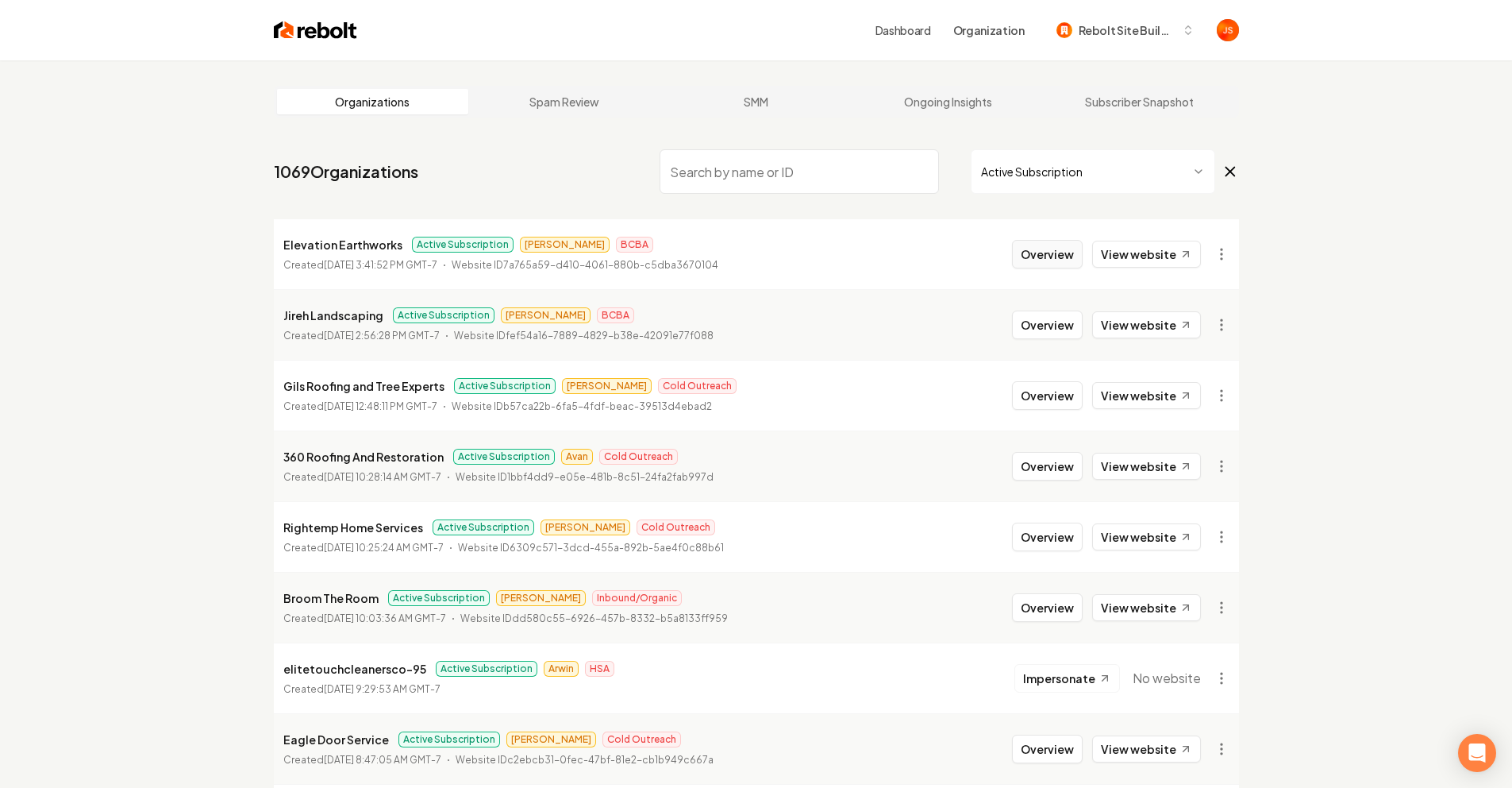
click at [1030, 263] on button "Overview" at bounding box center [1047, 254] width 71 height 29
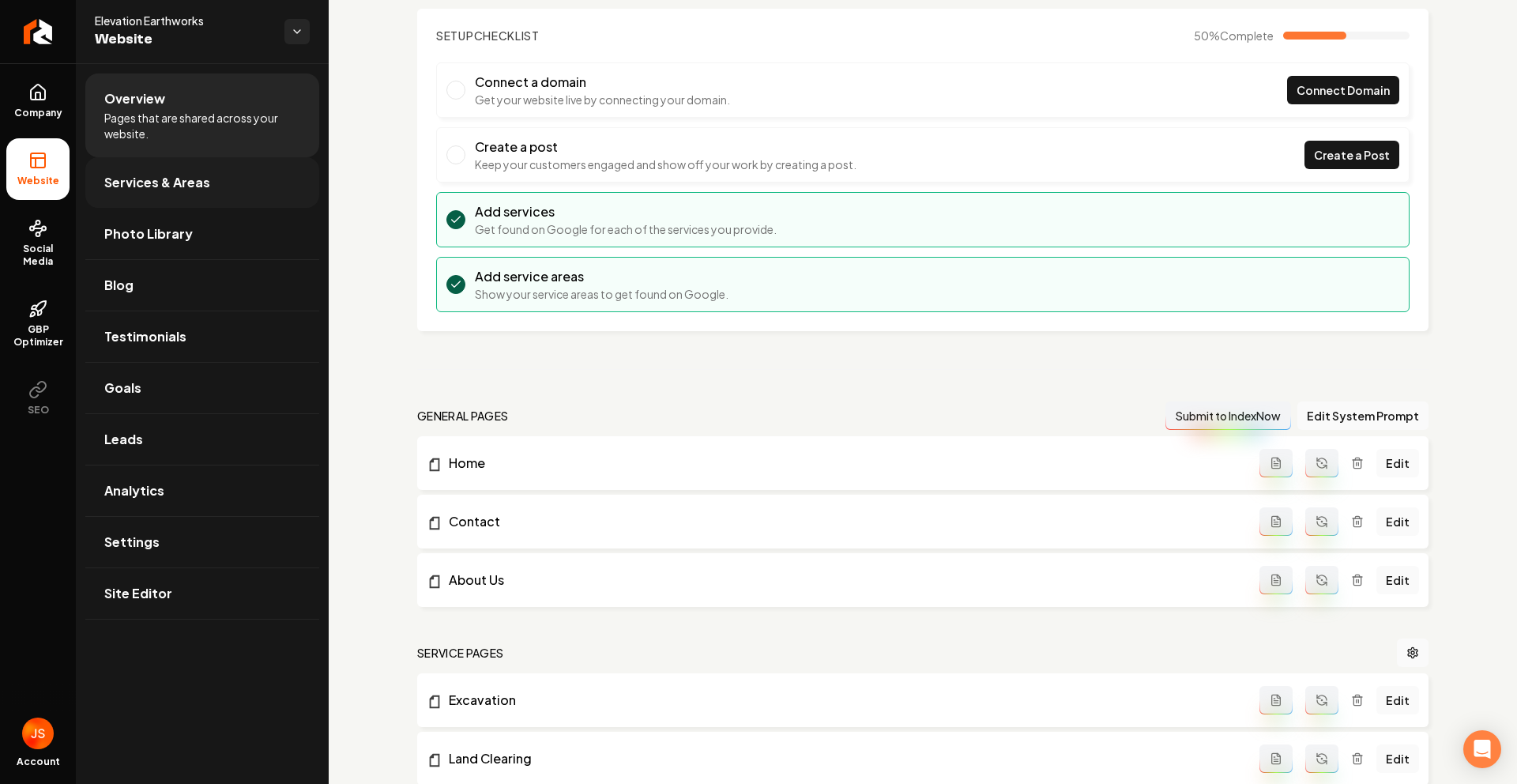
scroll to position [333, 0]
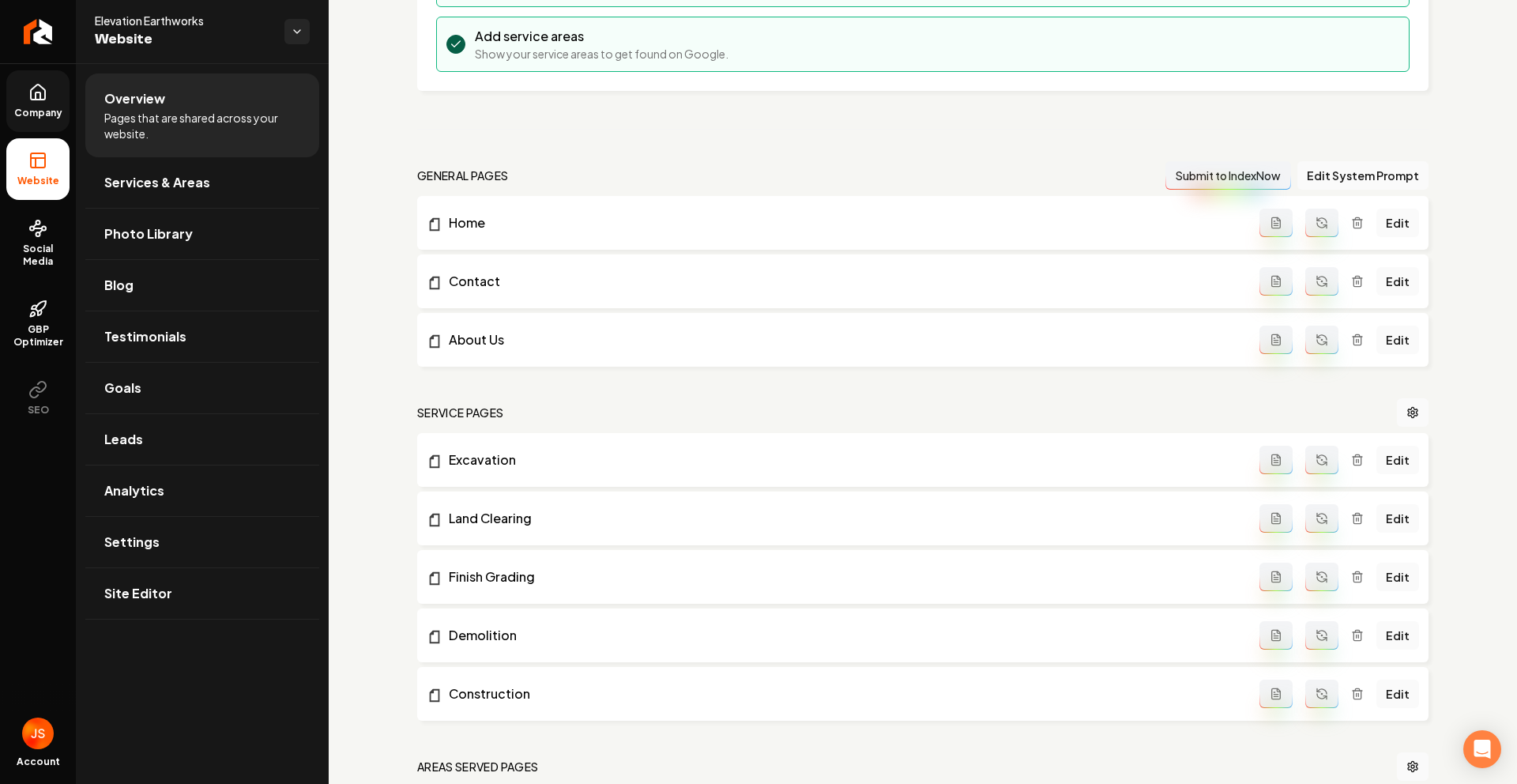
click at [55, 96] on link "Company" at bounding box center [38, 101] width 64 height 62
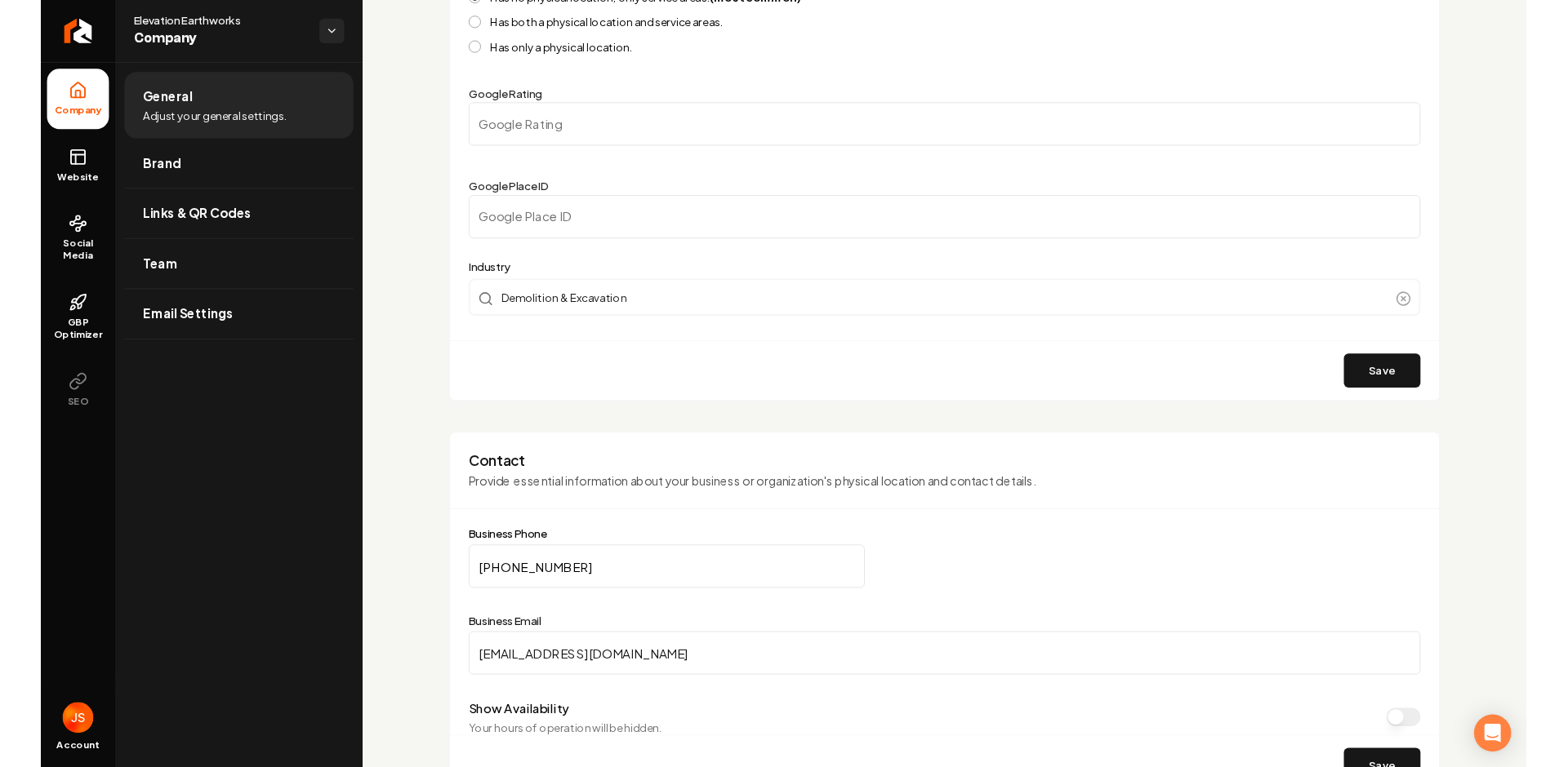
scroll to position [472, 0]
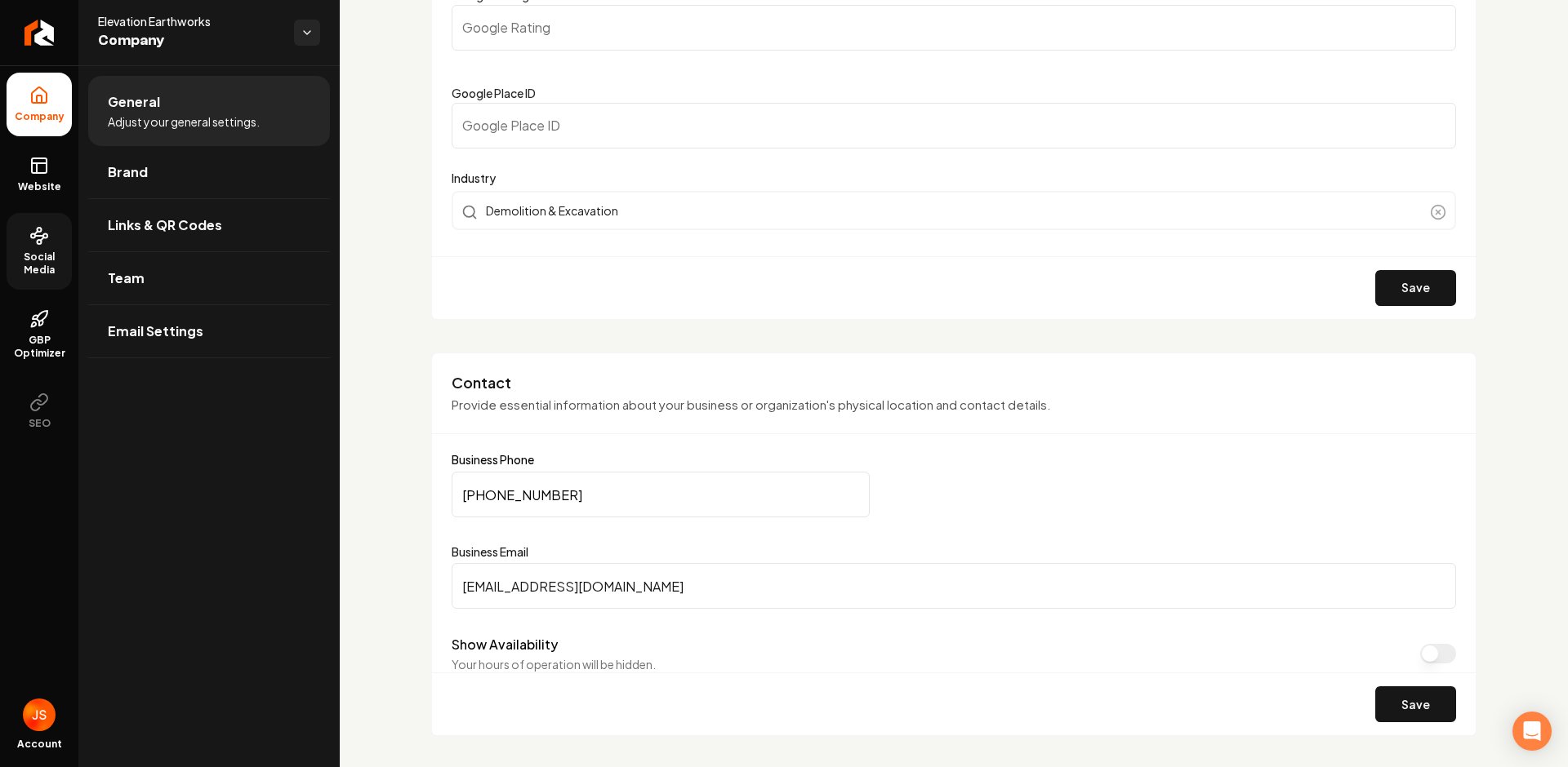
click at [32, 245] on icon at bounding box center [39, 236] width 20 height 20
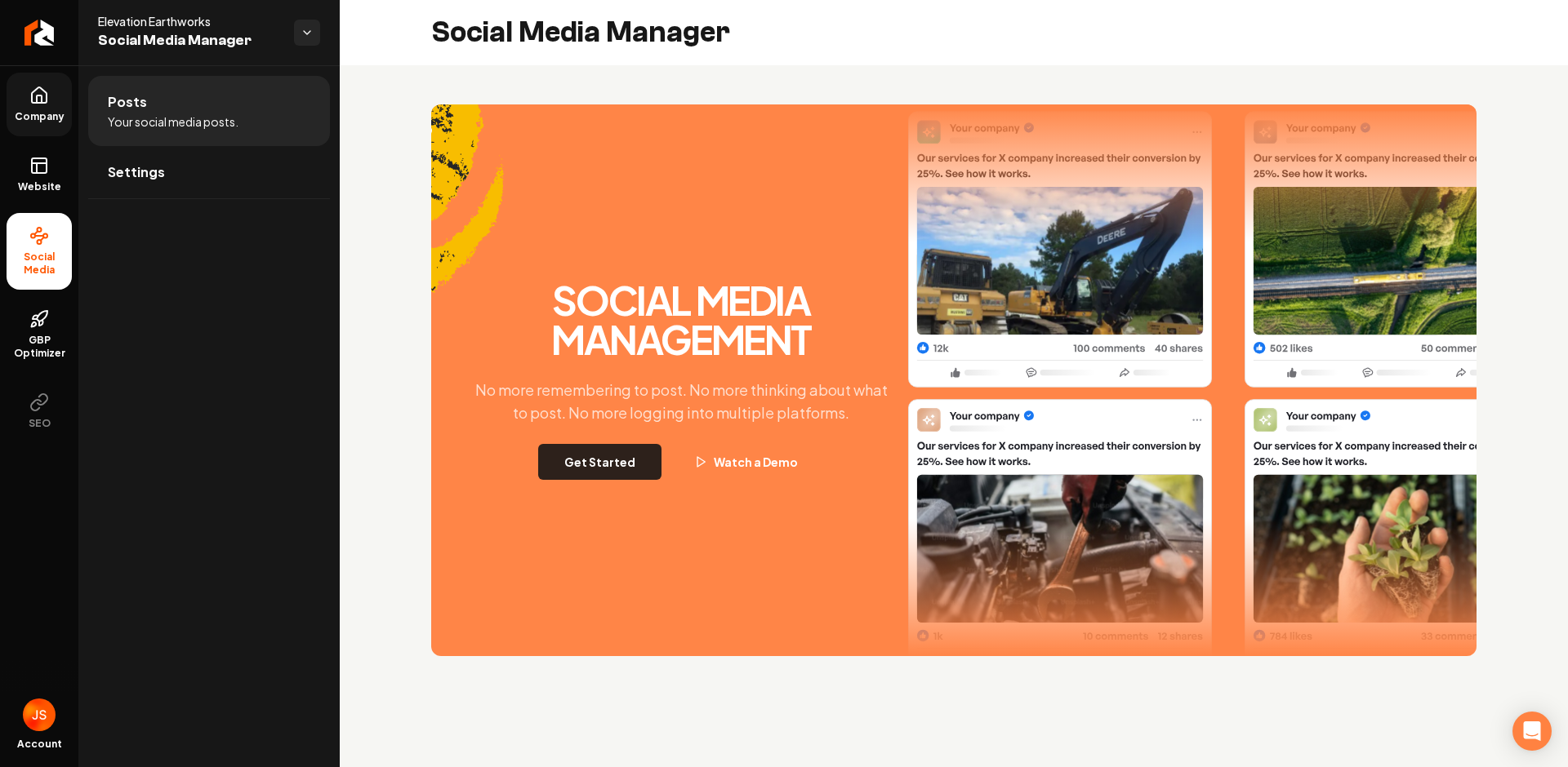
click at [568, 466] on button "Get Started" at bounding box center [600, 462] width 124 height 36
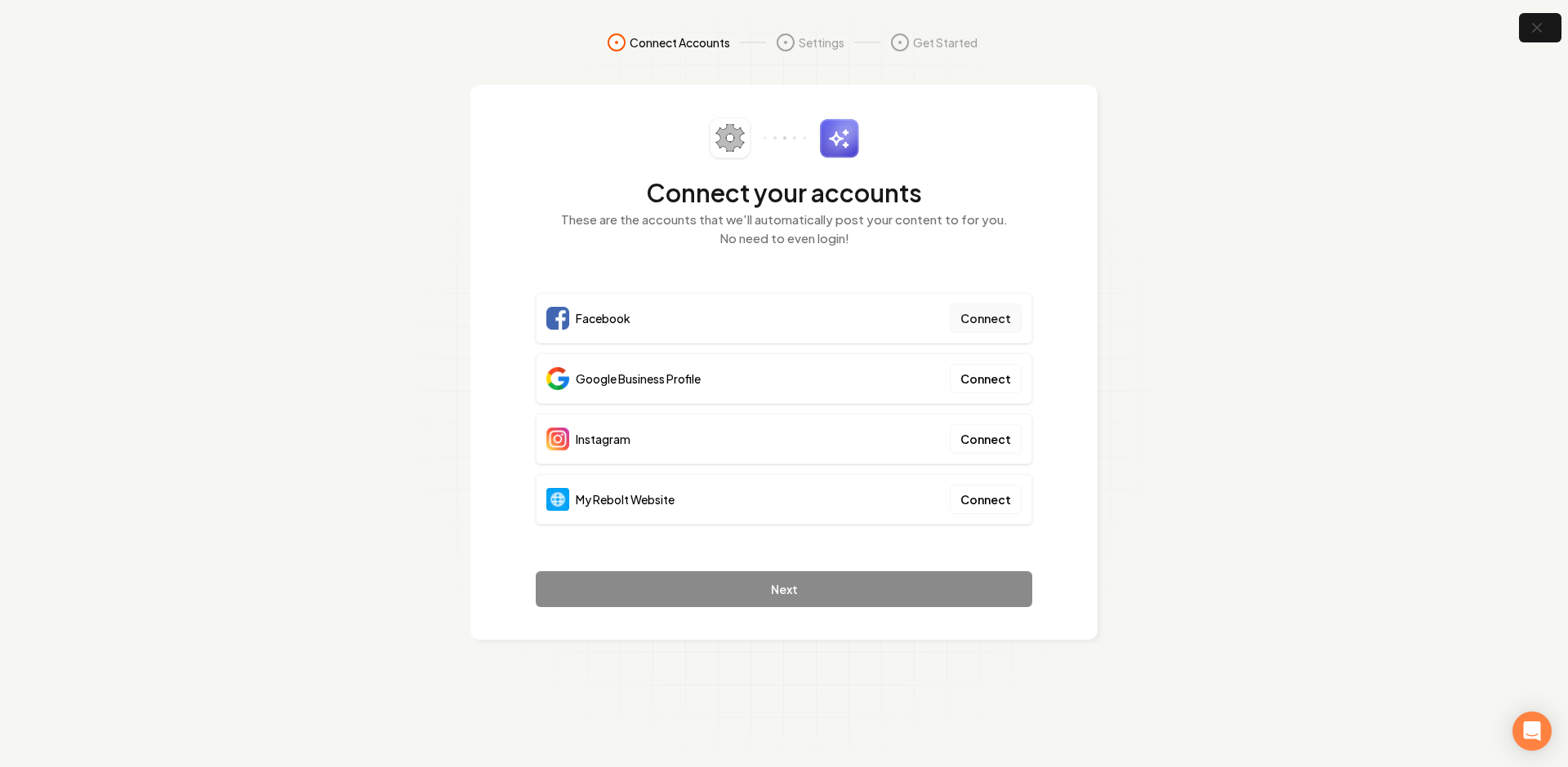
click at [952, 314] on div "Facebook Connect" at bounding box center [783, 318] width 496 height 51
click at [971, 313] on button "Connect" at bounding box center [985, 318] width 72 height 29
click at [979, 493] on button "Connect" at bounding box center [985, 500] width 72 height 29
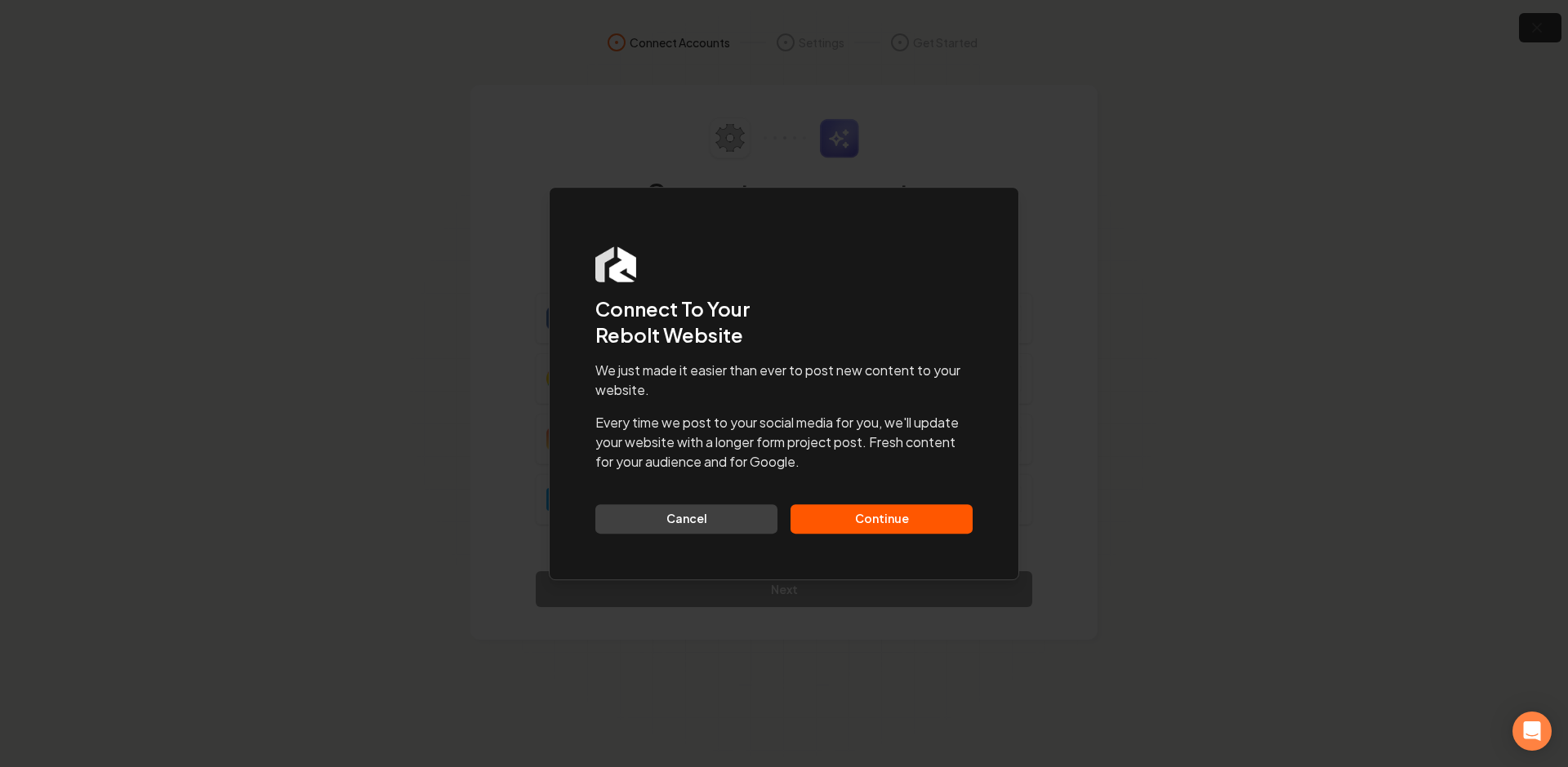
click at [843, 520] on button "Continue" at bounding box center [881, 520] width 182 height 29
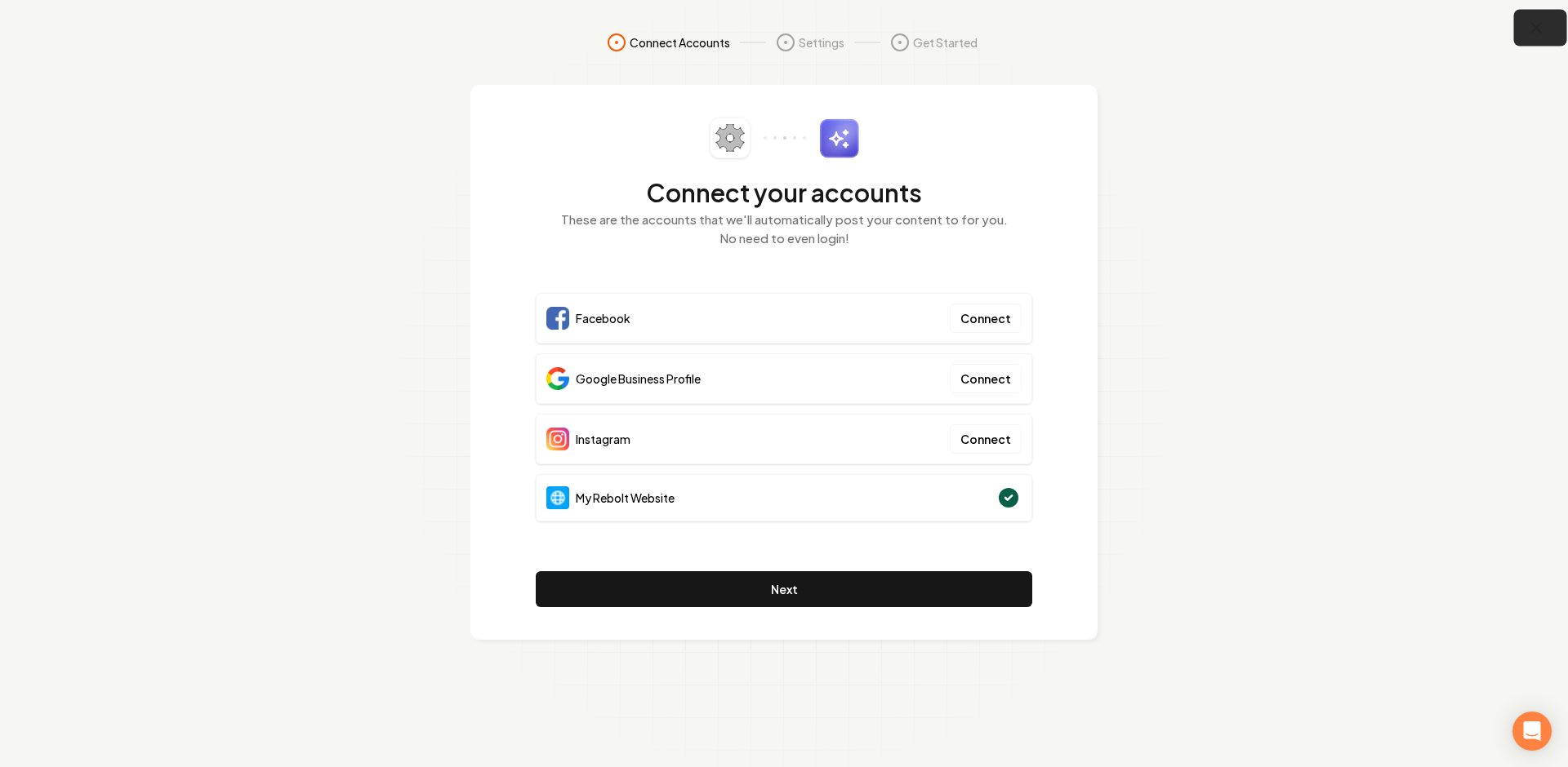
click at [1555, 27] on button "button" at bounding box center [1540, 27] width 53 height 36
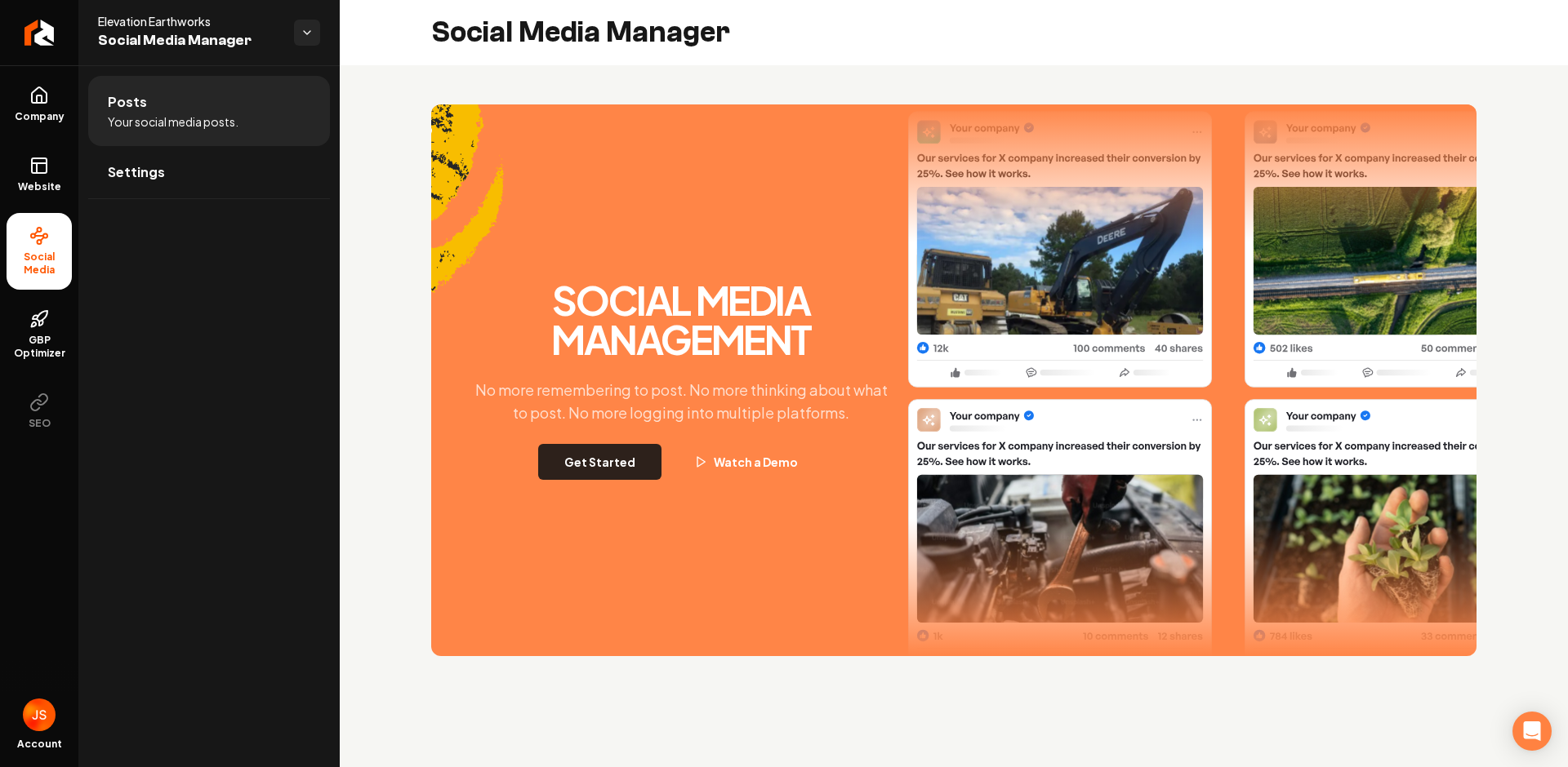
click at [569, 476] on button "Get Started" at bounding box center [600, 462] width 124 height 36
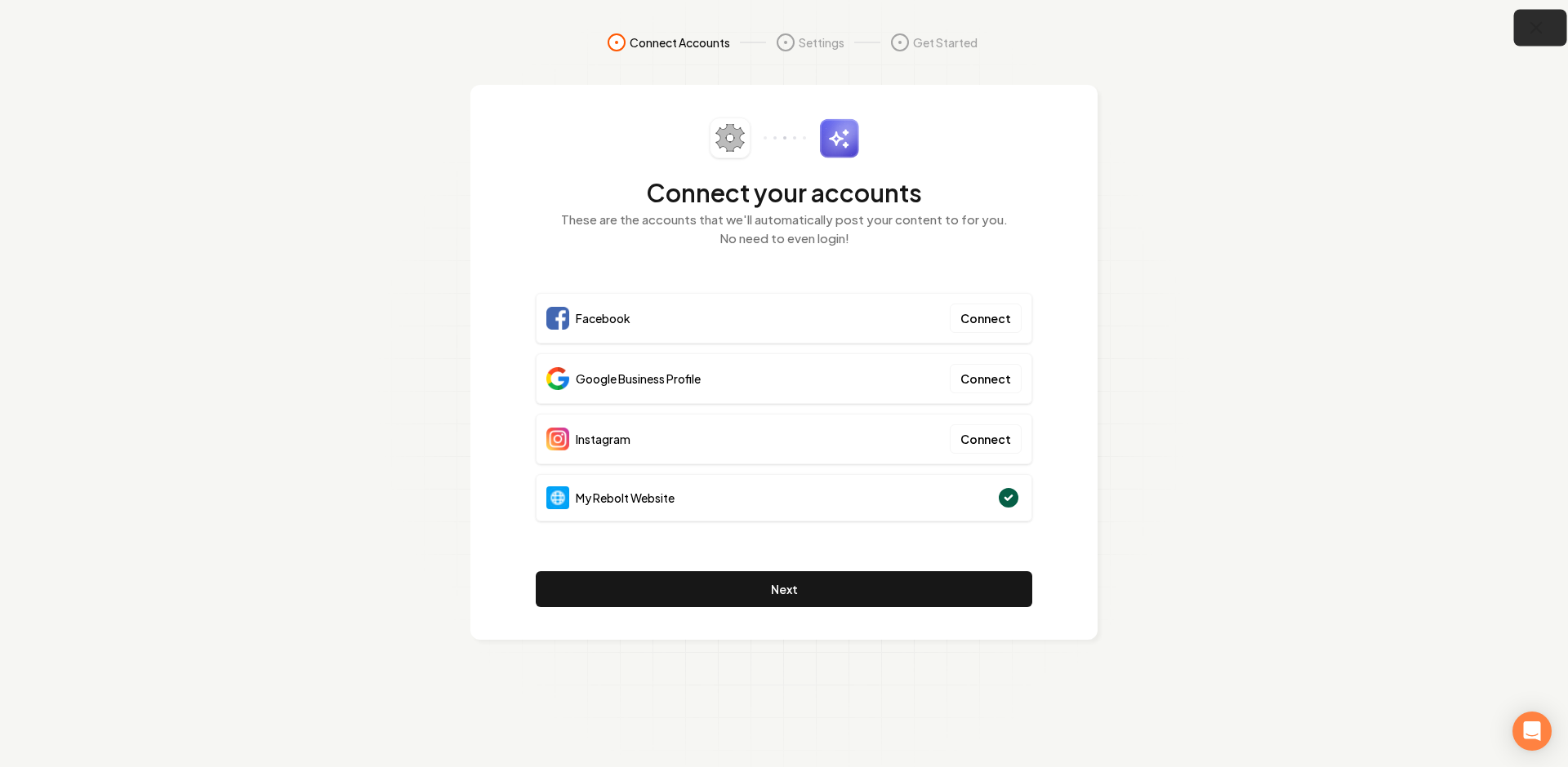
click at [1540, 34] on icon "button" at bounding box center [1537, 27] width 21 height 21
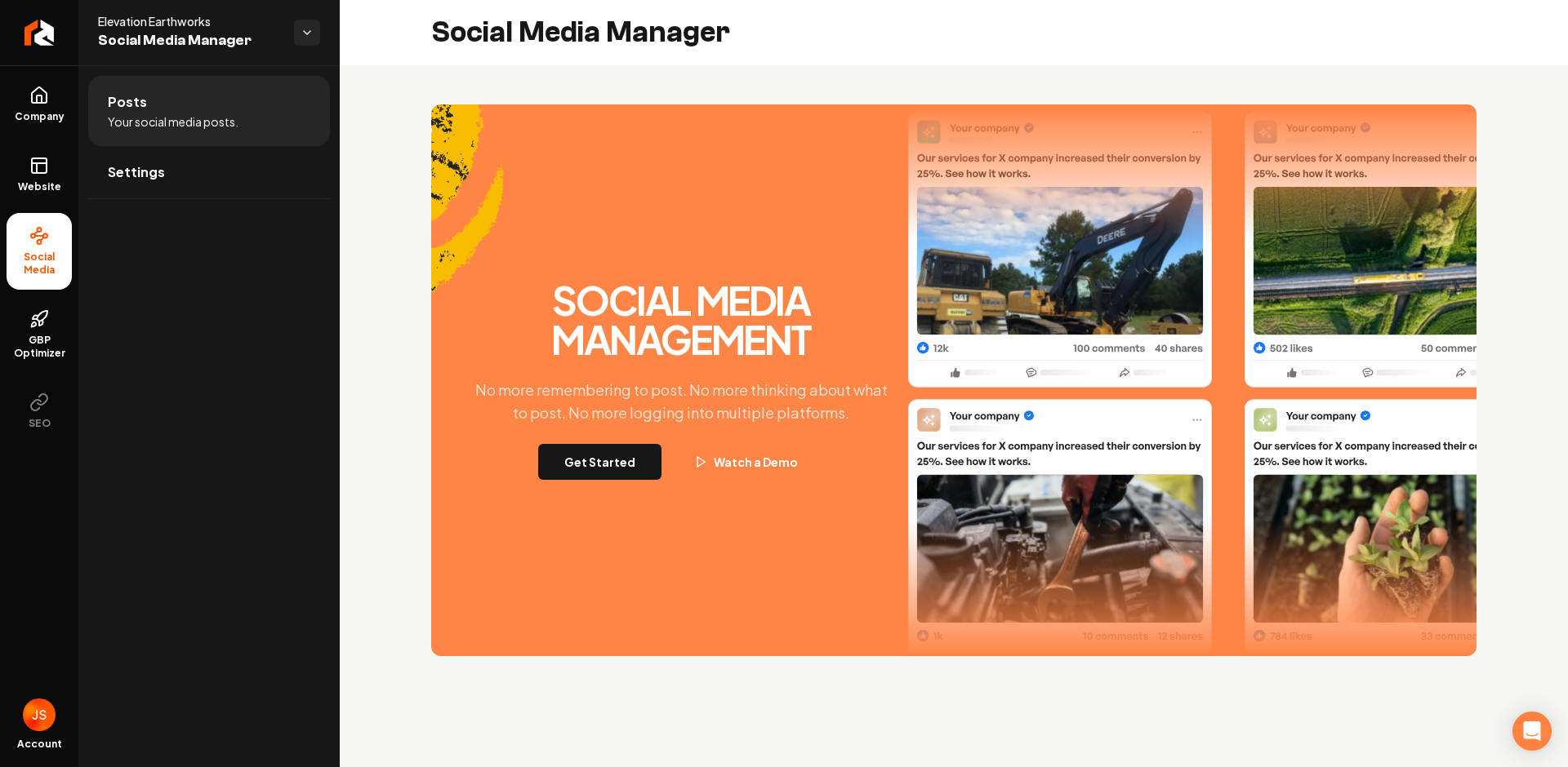
click at [593, 454] on button "Get Started" at bounding box center [600, 462] width 124 height 36
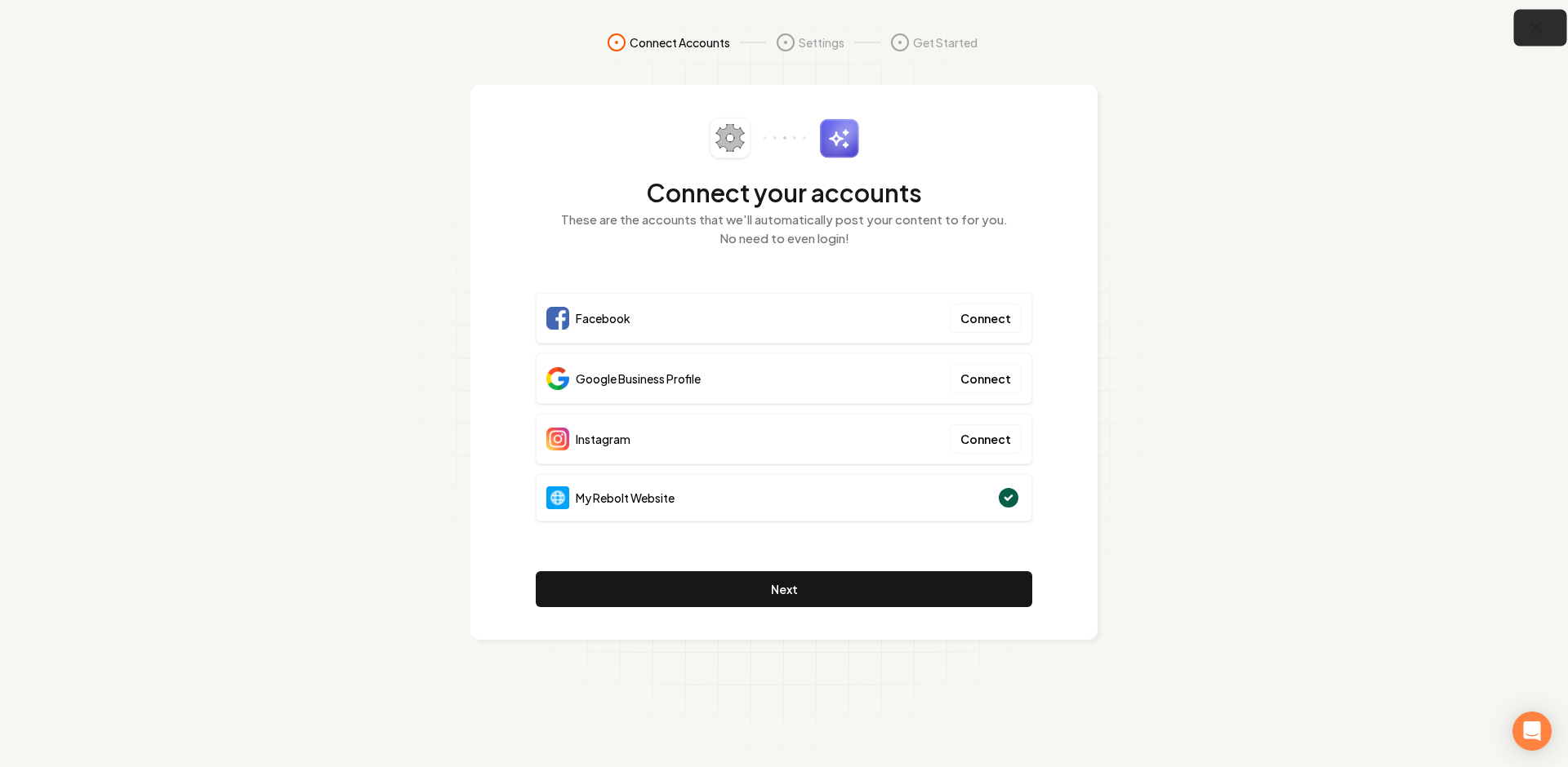
click at [1537, 23] on icon "button" at bounding box center [1537, 27] width 21 height 21
